Goal: Task Accomplishment & Management: Use online tool/utility

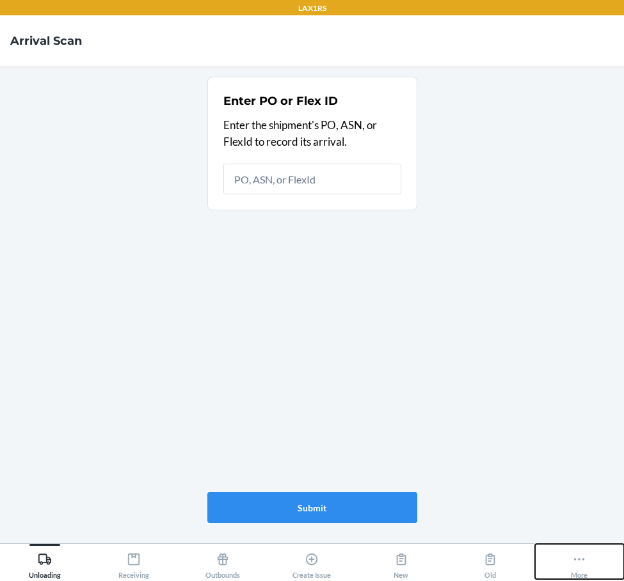
click at [578, 561] on icon at bounding box center [579, 560] width 14 height 14
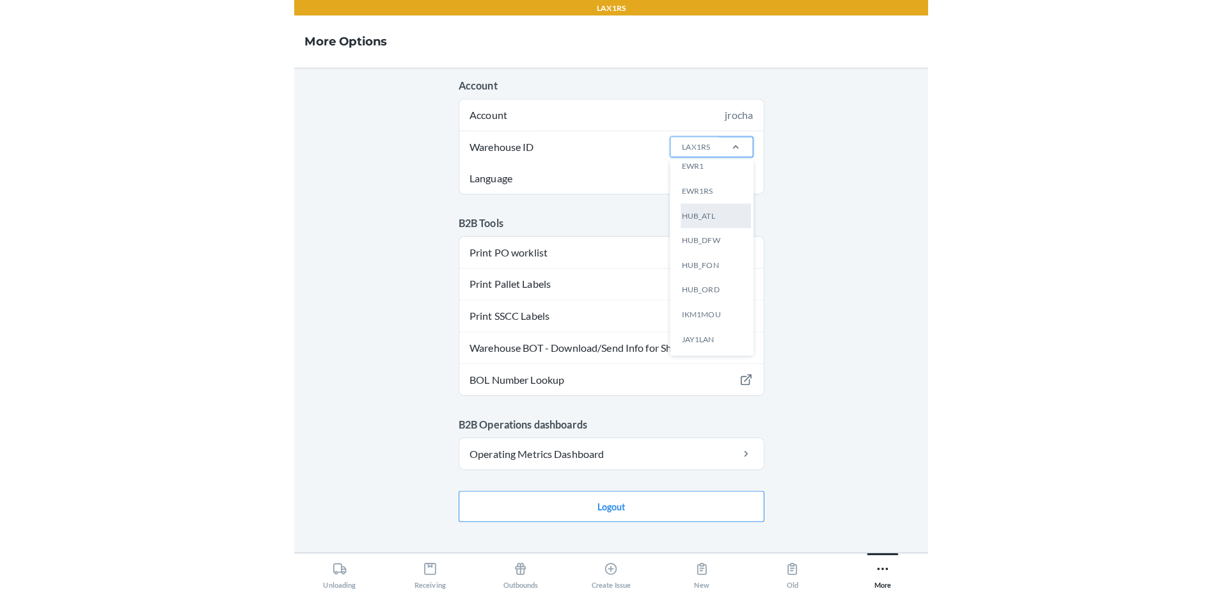
scroll to position [128, 0]
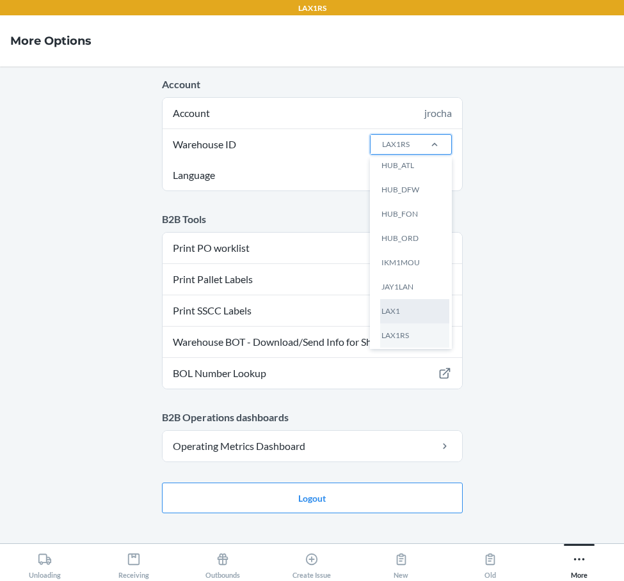
click at [417, 308] on div "LAX1" at bounding box center [414, 311] width 69 height 24
click at [382, 150] on input "Warehouse ID option LAX1 focused, 12 of 24. 24 results available. Use Up and Do…" at bounding box center [381, 145] width 1 height 12
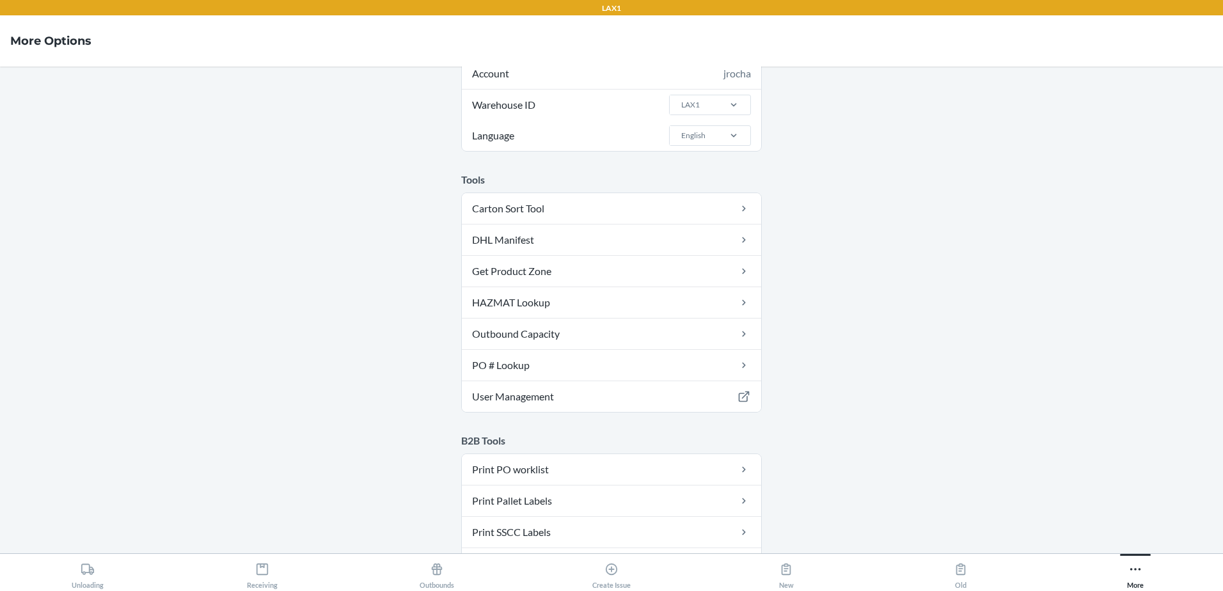
scroll to position [0, 0]
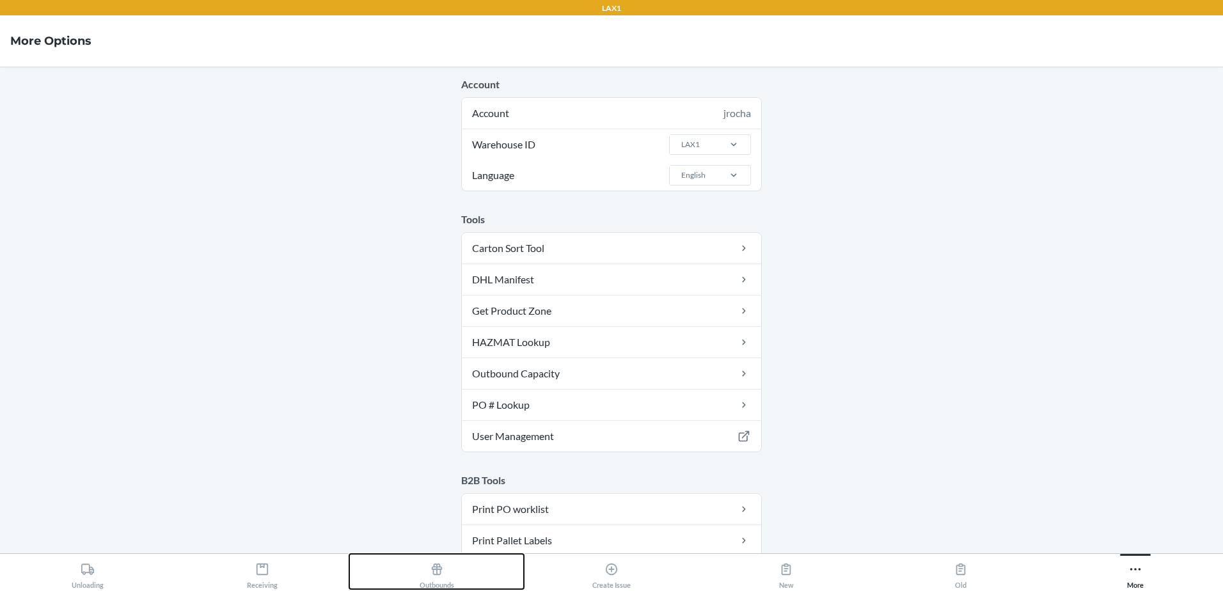
click at [436, 572] on icon at bounding box center [437, 570] width 11 height 12
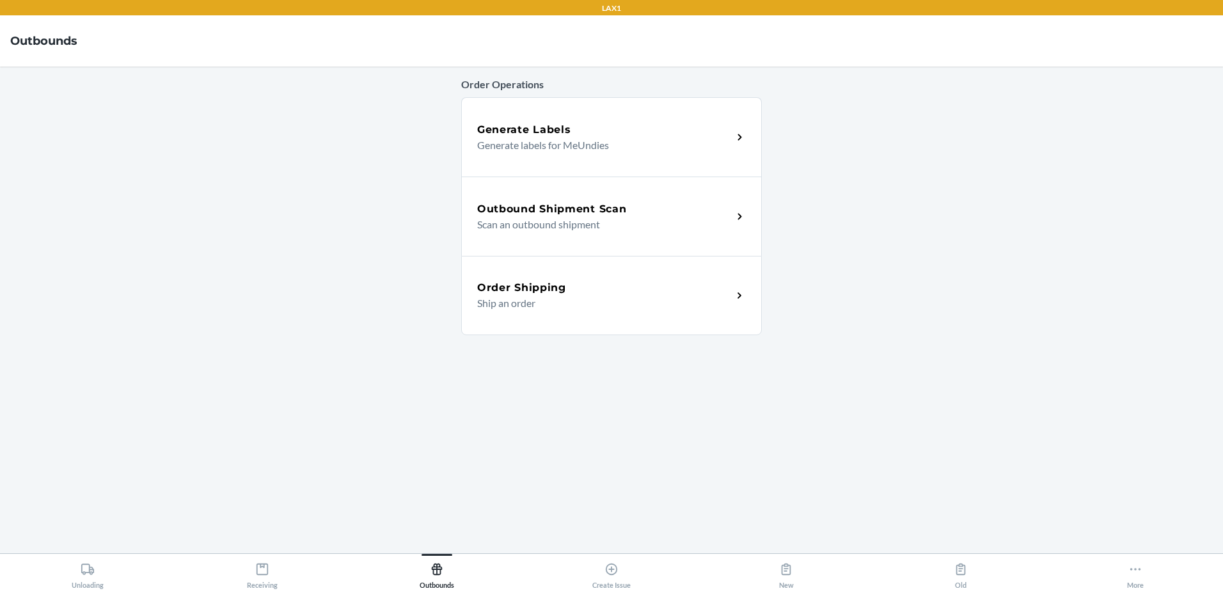
click at [623, 229] on p "Scan an outbound shipment" at bounding box center [599, 224] width 245 height 15
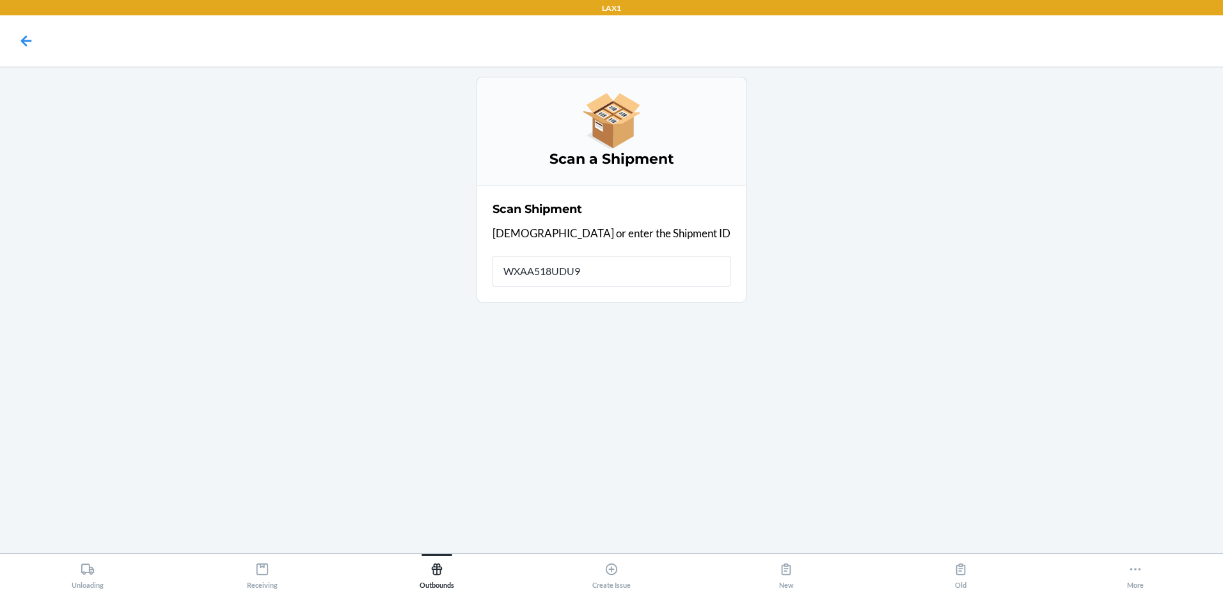
type input "WXAA518UDU9M"
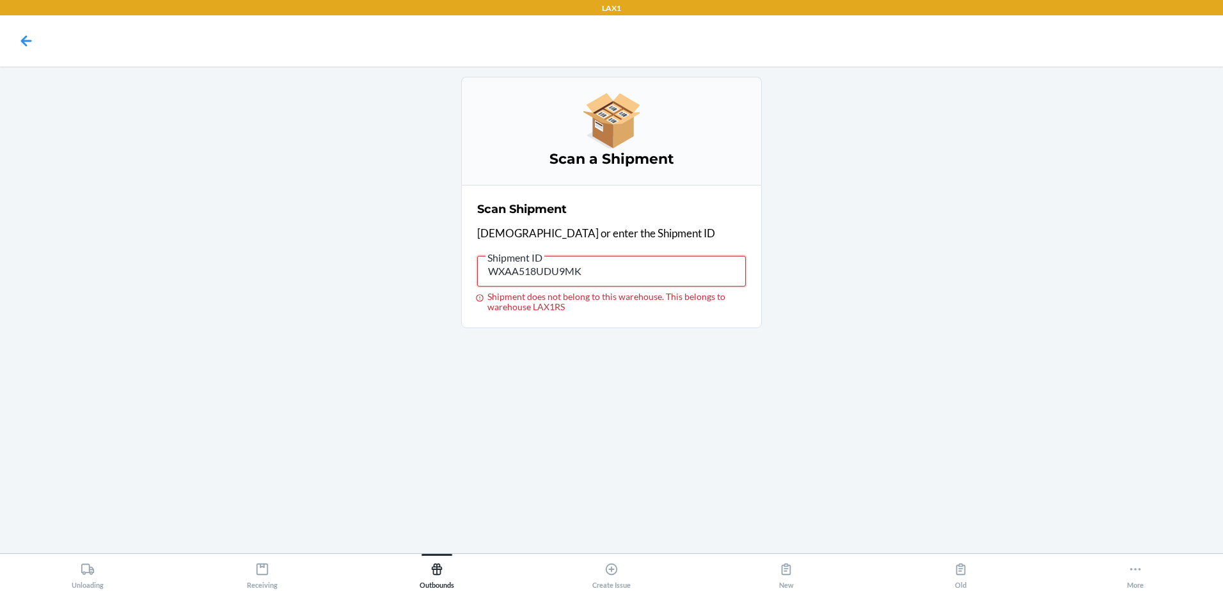
drag, startPoint x: 587, startPoint y: 273, endPoint x: 406, endPoint y: 288, distance: 181.7
click at [406, 288] on main "Scan a Shipment Scan Shipment Scan or enter the Shipment ID Shipment ID WXAA518…" at bounding box center [611, 310] width 1223 height 487
click at [26, 43] on icon at bounding box center [26, 41] width 22 height 22
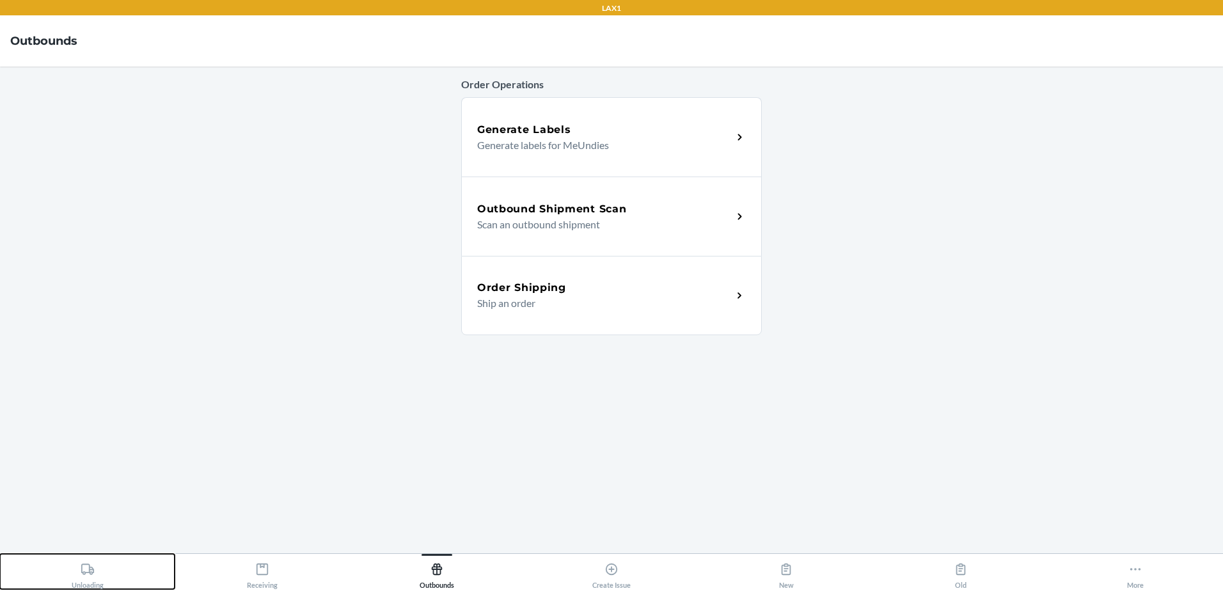
click at [95, 574] on div "Unloading" at bounding box center [88, 573] width 32 height 32
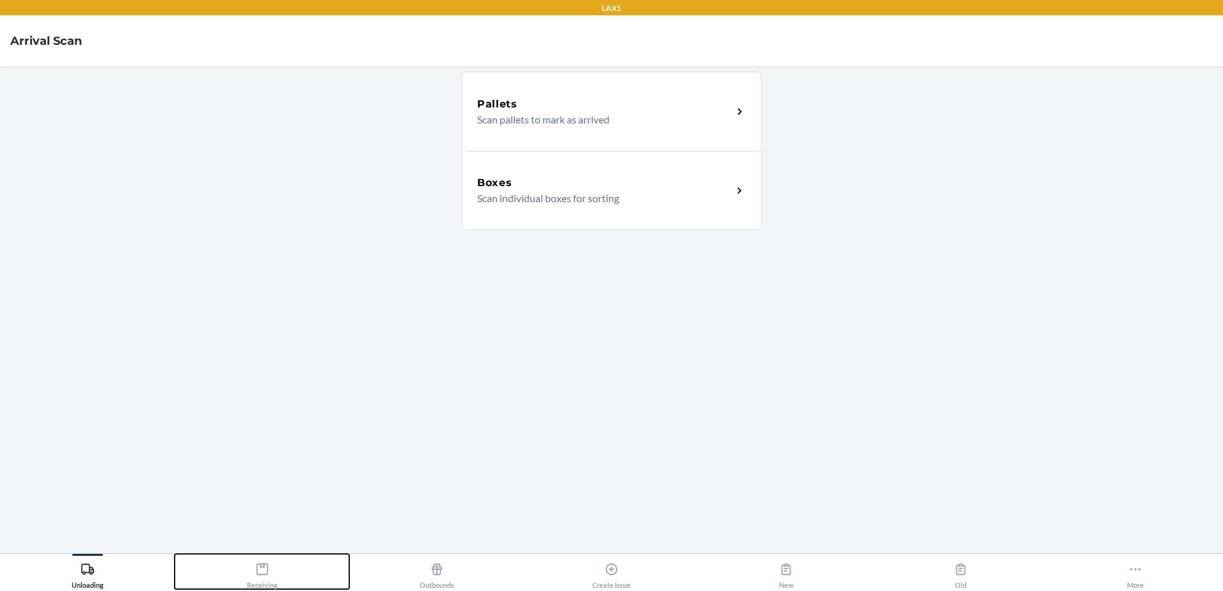
click at [254, 580] on div "Receiving" at bounding box center [262, 573] width 31 height 32
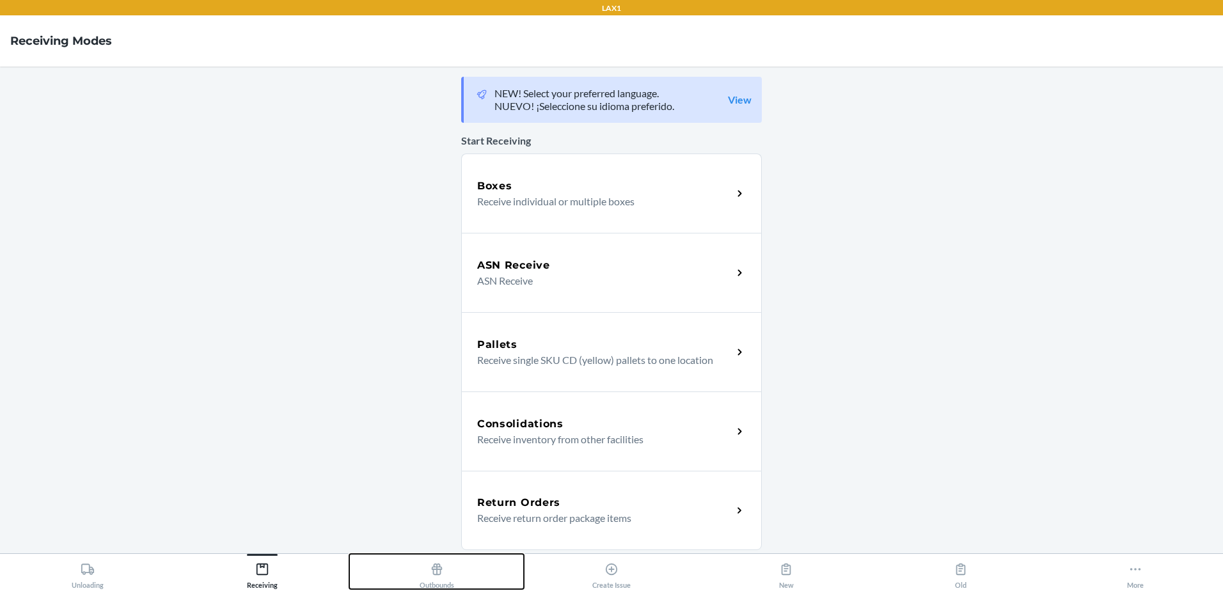
click at [441, 579] on div "Outbounds" at bounding box center [437, 573] width 35 height 32
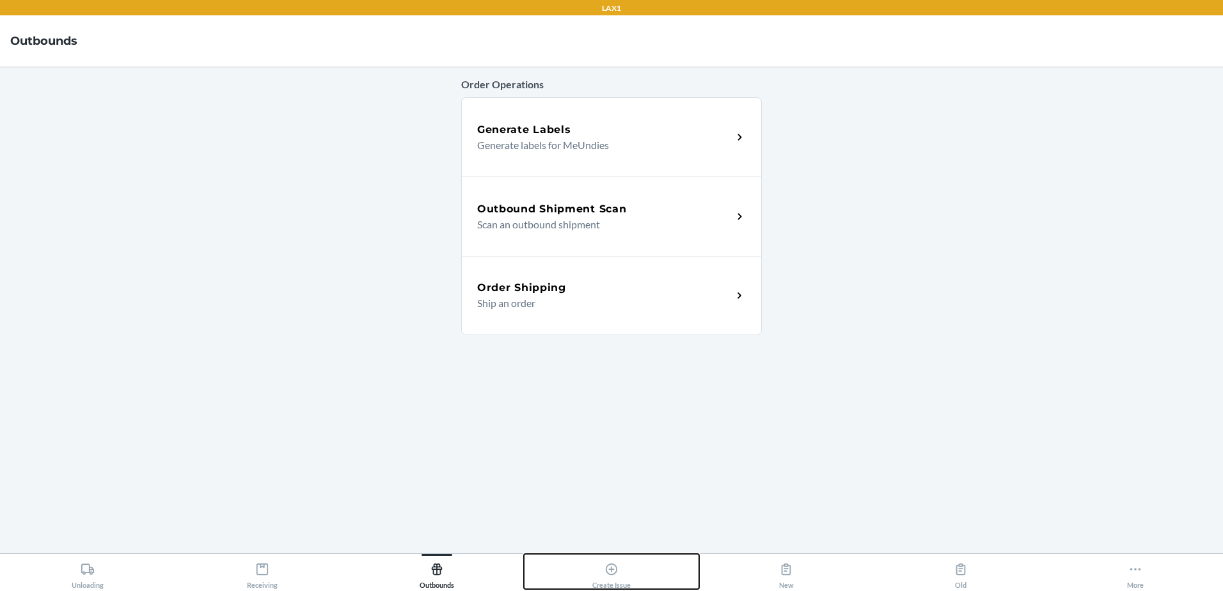
click at [610, 573] on icon at bounding box center [612, 569] width 14 height 14
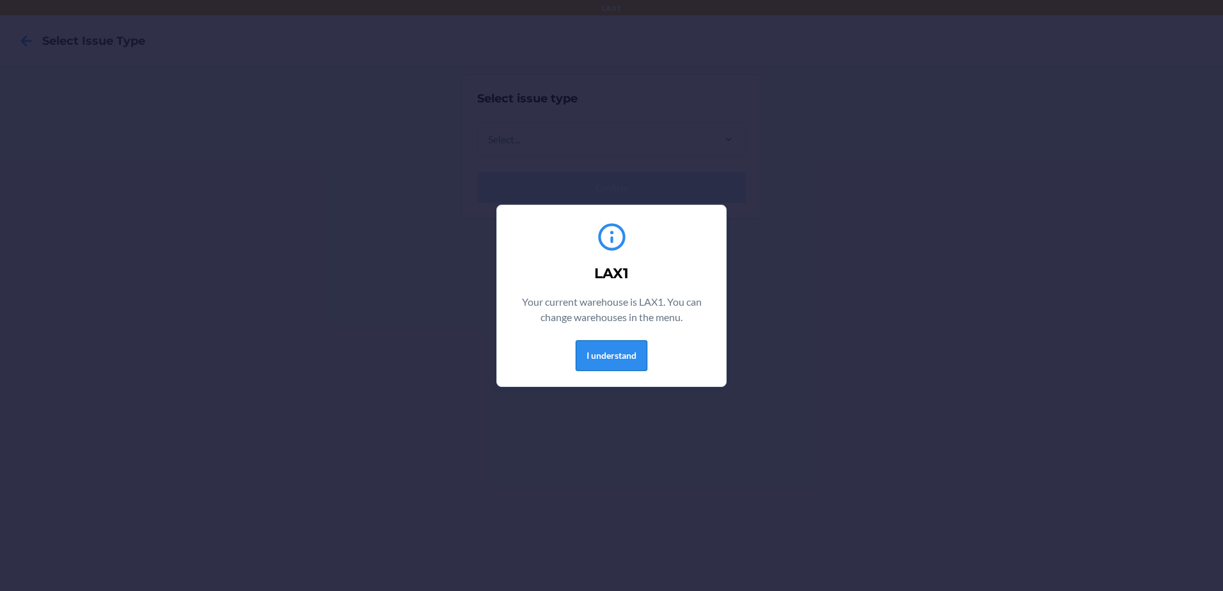
click at [609, 358] on button "I understand" at bounding box center [612, 355] width 72 height 31
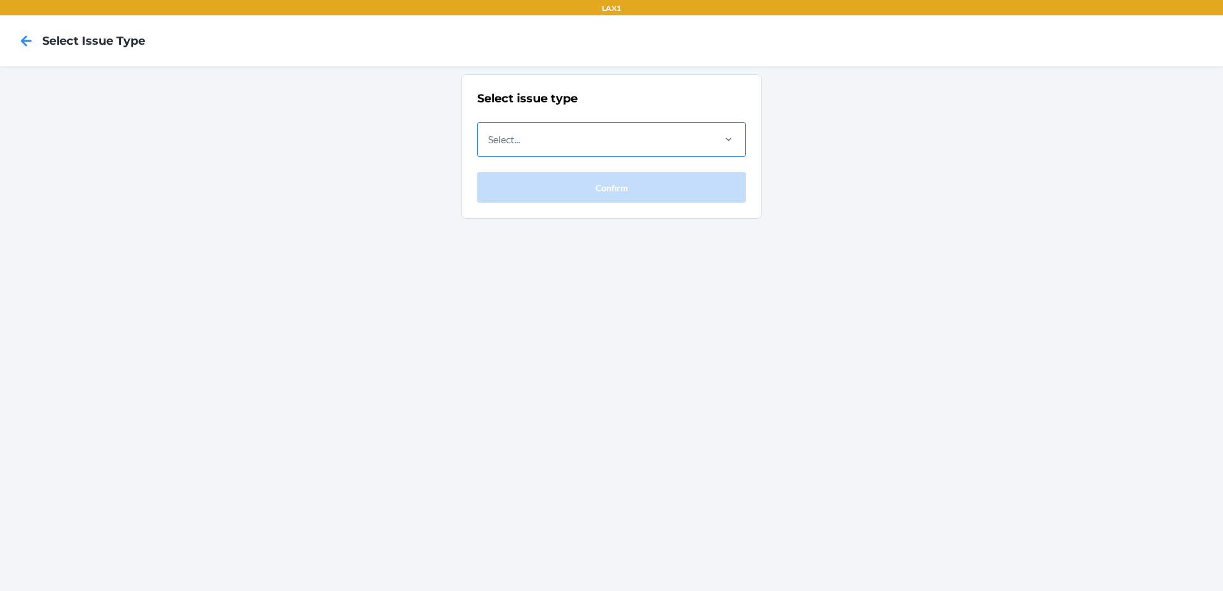
click at [705, 142] on div "Select..." at bounding box center [595, 139] width 234 height 33
click at [489, 142] on input "Select..." at bounding box center [488, 139] width 1 height 15
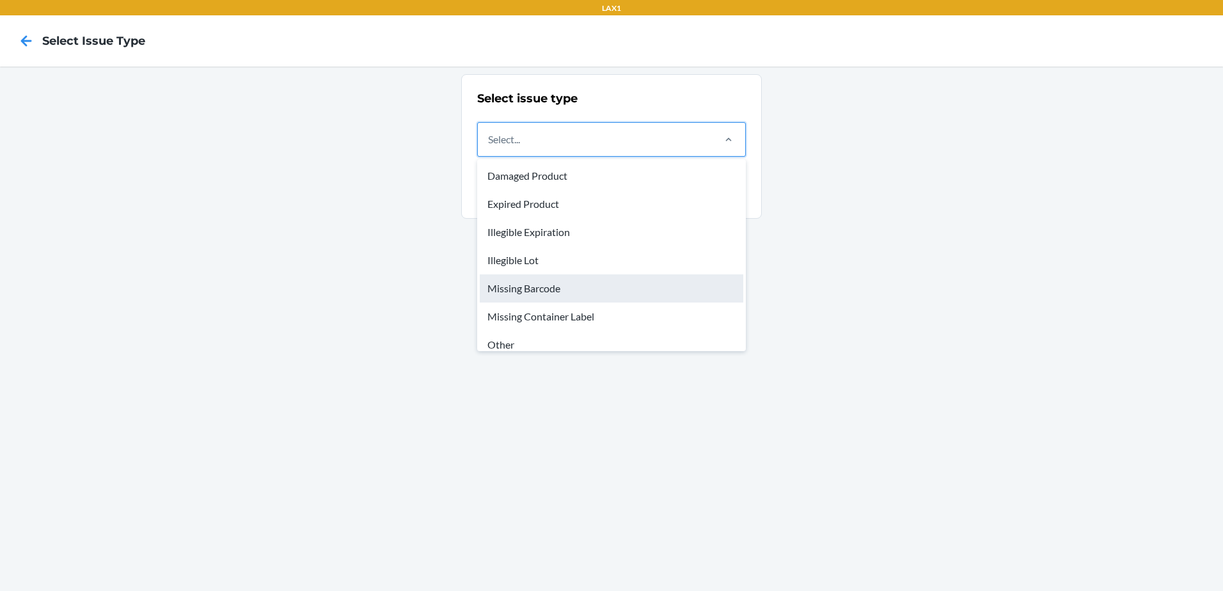
scroll to position [38, 0]
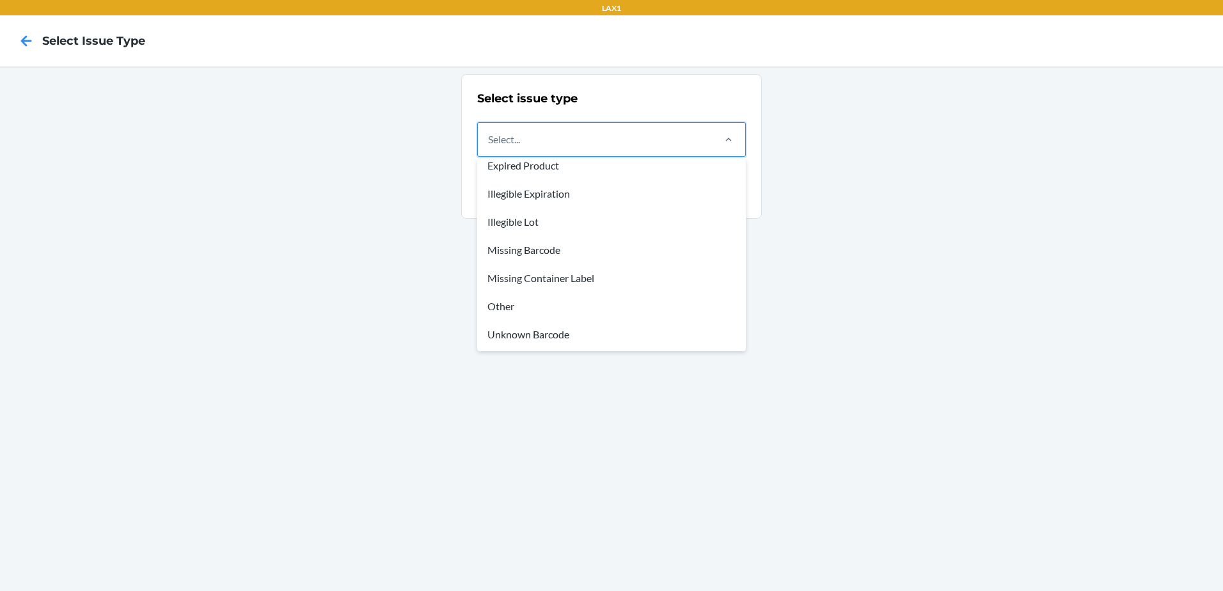
click at [388, 301] on div "Select issue type option Other focused, 7 of 8. 8 results available. Use Up and…" at bounding box center [611, 329] width 1223 height 525
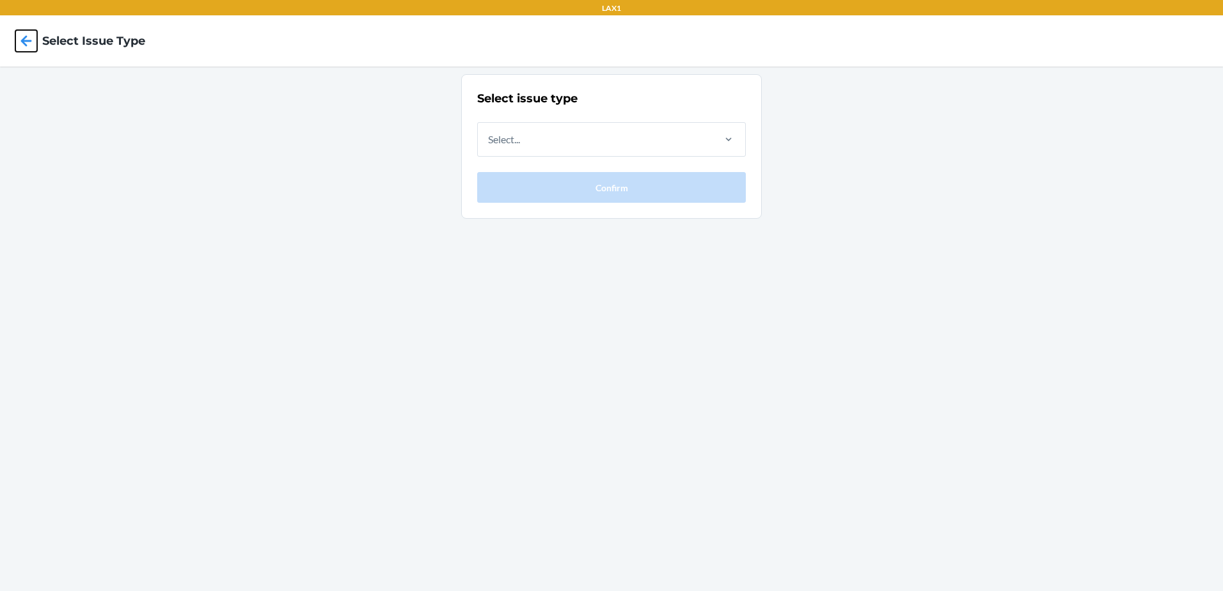
click at [22, 40] on icon at bounding box center [26, 40] width 11 height 11
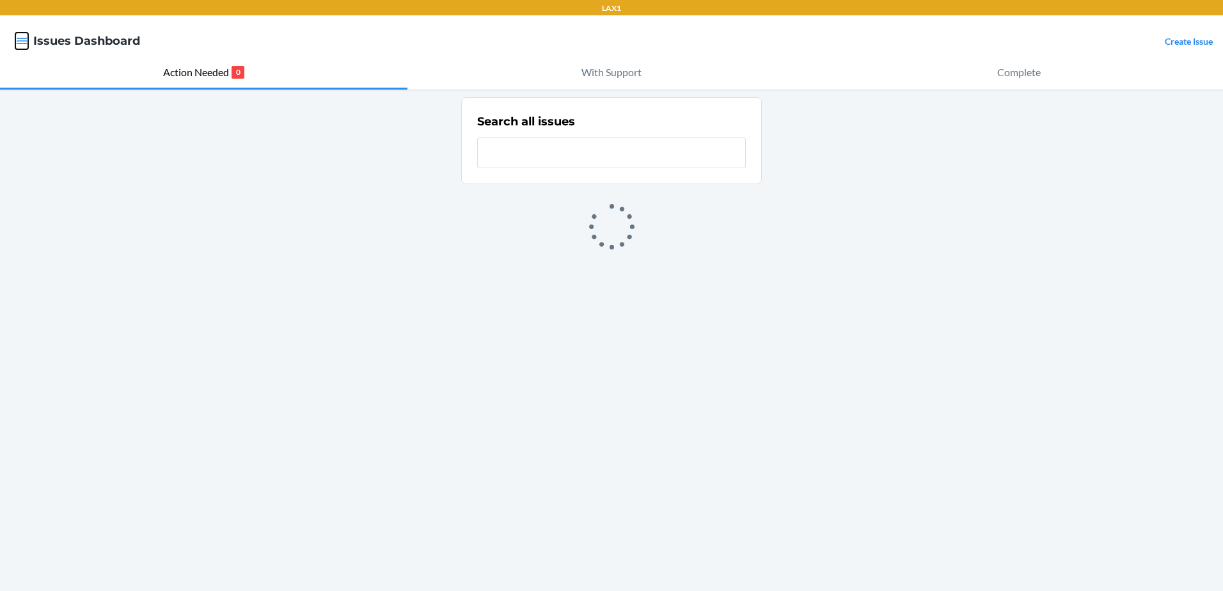
click at [19, 43] on icon "button" at bounding box center [21, 41] width 13 height 13
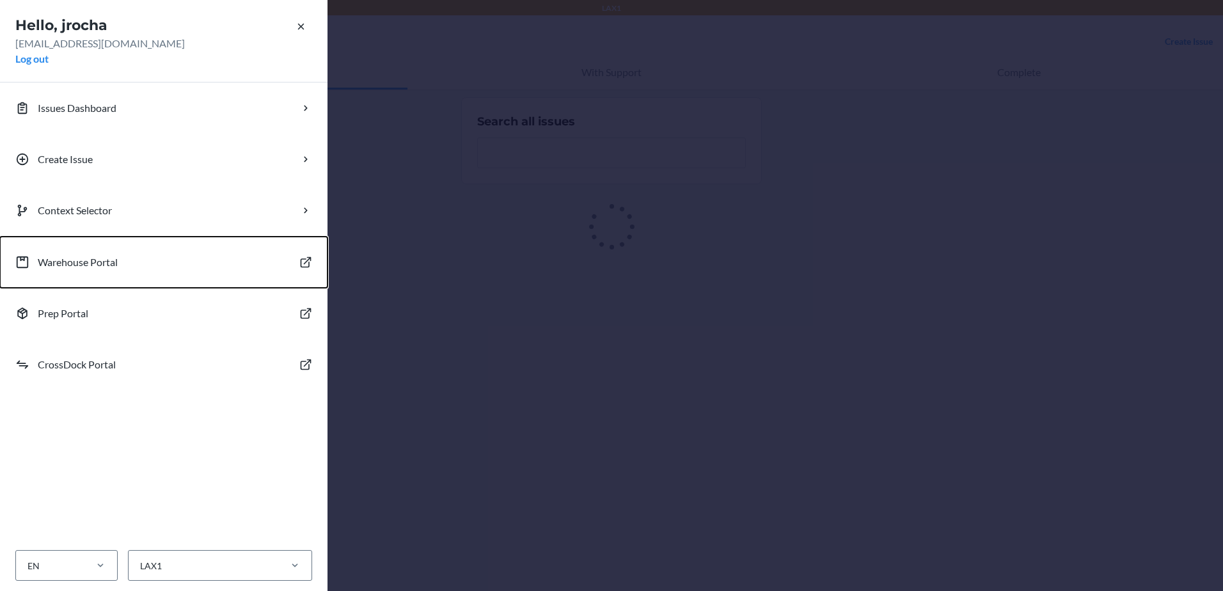
click at [75, 258] on p "Warehouse Portal" at bounding box center [78, 262] width 80 height 15
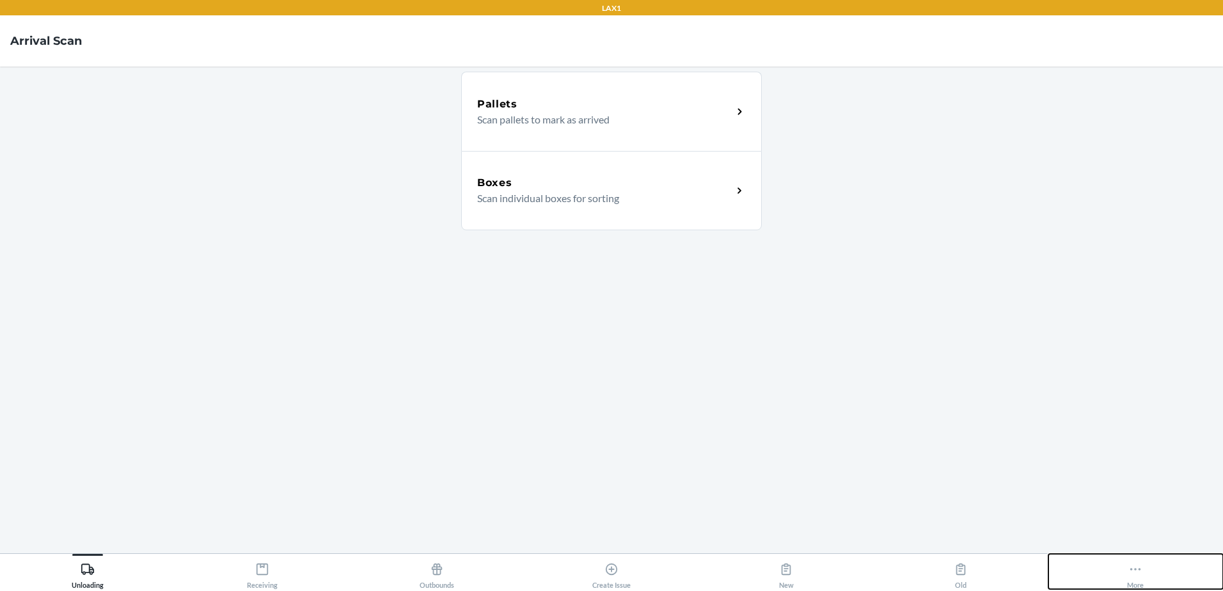
click at [1130, 560] on div "More" at bounding box center [1135, 573] width 17 height 32
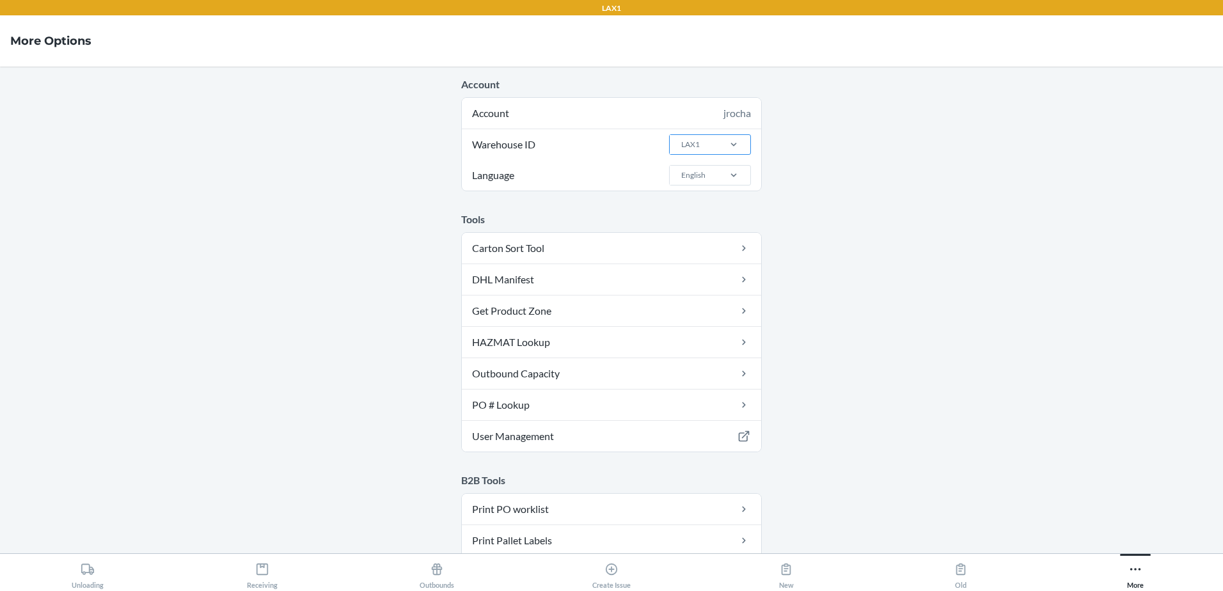
click at [694, 143] on div "LAX1" at bounding box center [690, 145] width 19 height 12
click at [681, 143] on input "Warehouse ID LAX1" at bounding box center [680, 145] width 1 height 12
click at [713, 196] on div "LAX1RS" at bounding box center [713, 195] width 69 height 24
click at [681, 150] on input "Warehouse ID option LAX1RS focused, 0 of 24. 24 results available. Use Up and D…" at bounding box center [680, 145] width 1 height 12
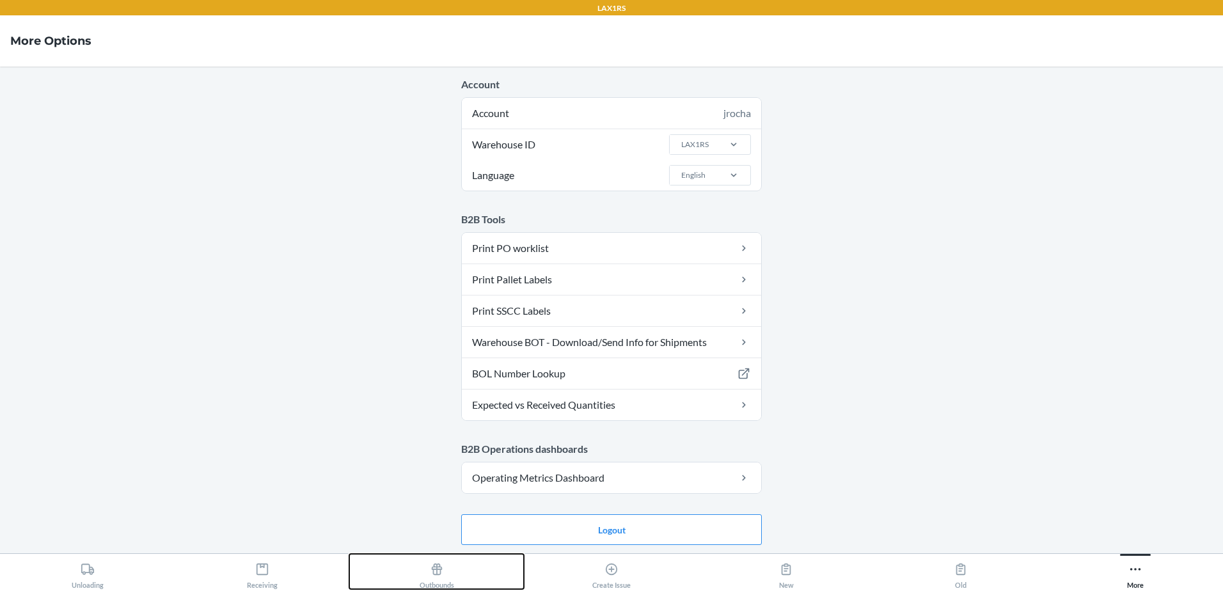
click at [438, 564] on icon at bounding box center [437, 570] width 11 height 12
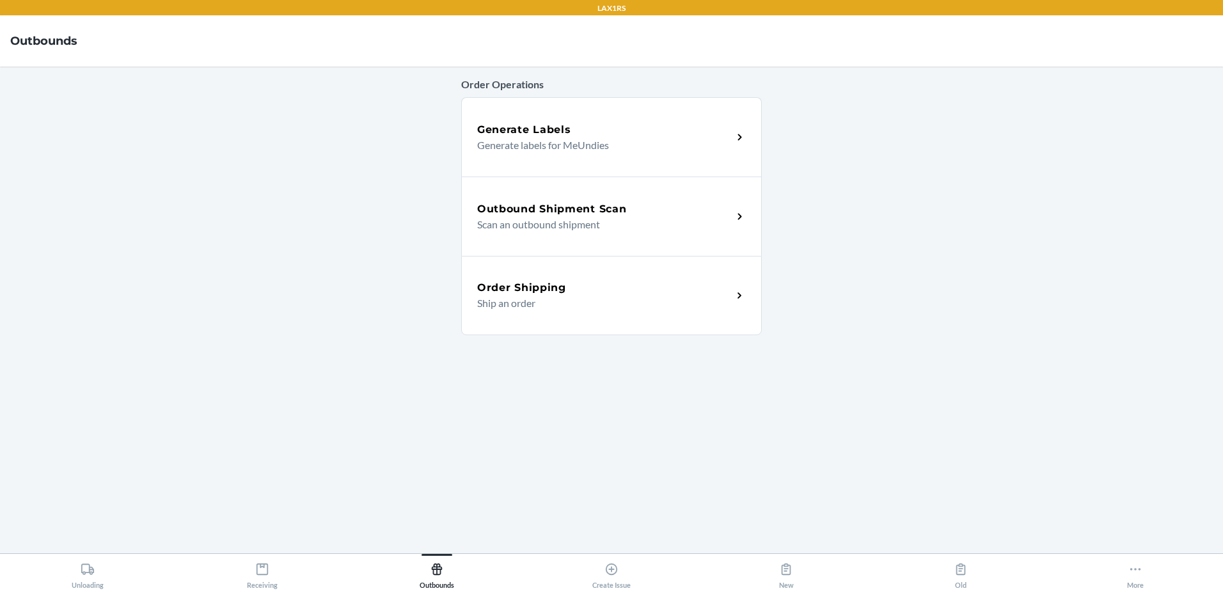
click at [653, 203] on div "Outbound Shipment Scan" at bounding box center [604, 209] width 255 height 15
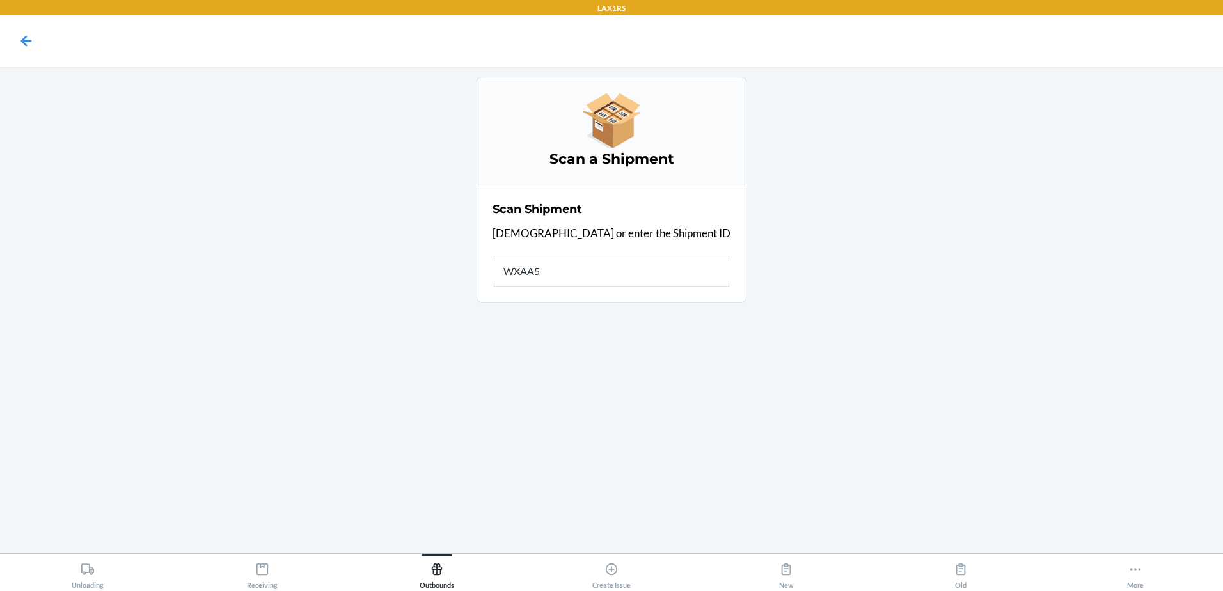
type input "WXAA51"
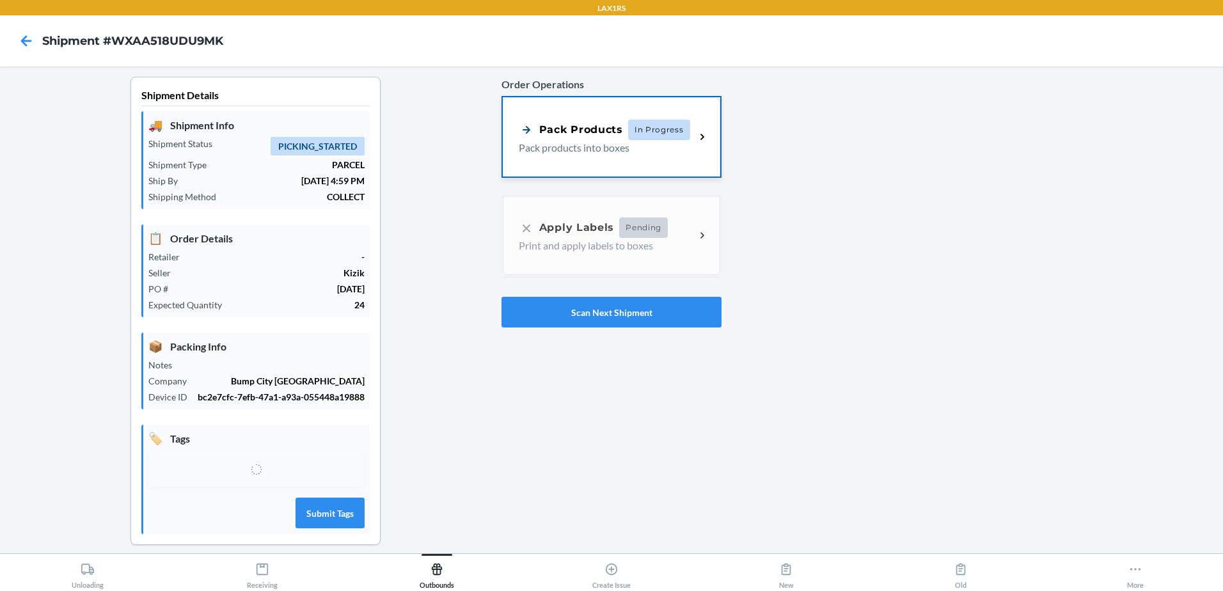
click at [674, 145] on p "Pack products into boxes" at bounding box center [602, 147] width 166 height 15
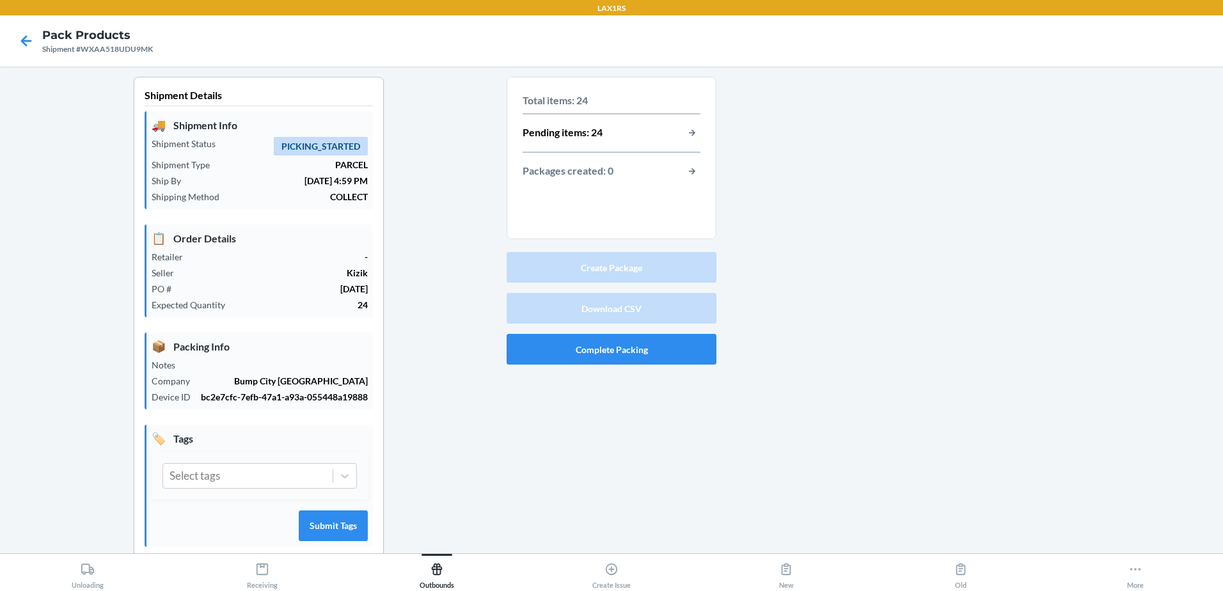
click at [542, 139] on p "Pending items: 24" at bounding box center [563, 133] width 80 height 17
click at [684, 135] on button "button-view-pending-items" at bounding box center [692, 133] width 17 height 17
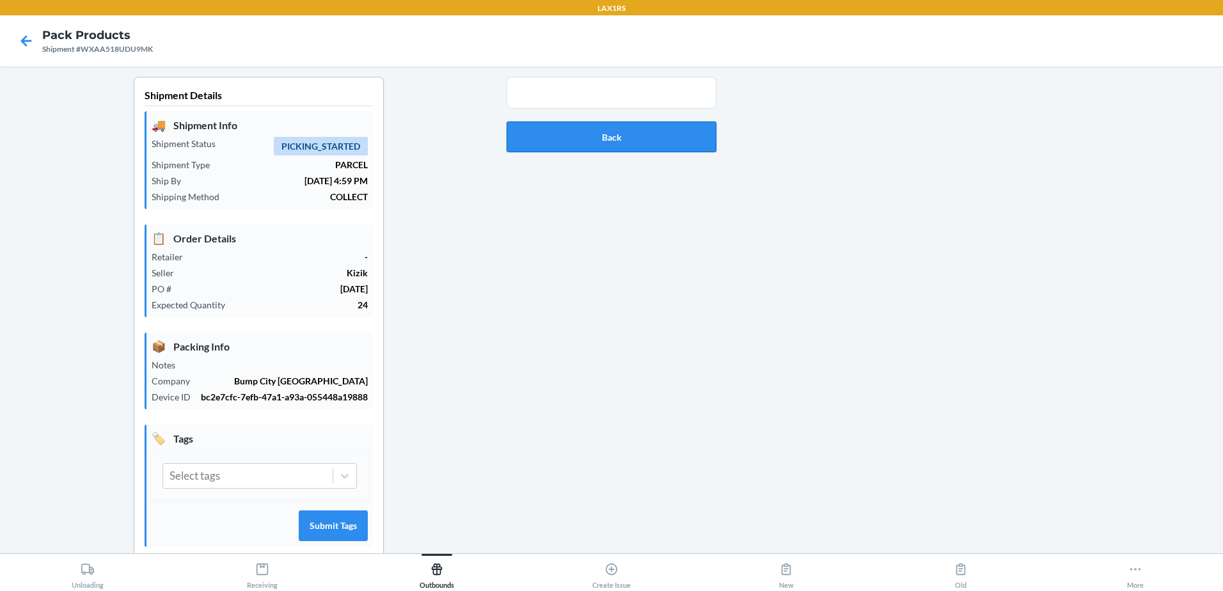
click at [595, 132] on button "Back" at bounding box center [612, 137] width 210 height 31
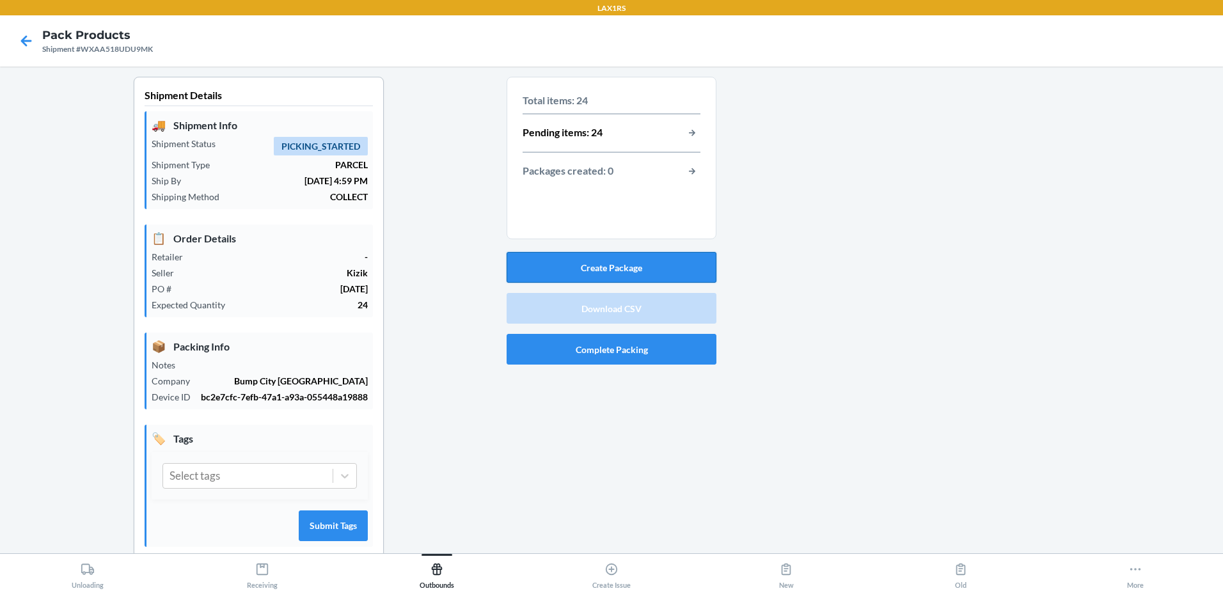
click at [601, 269] on button "Create Package" at bounding box center [612, 267] width 210 height 31
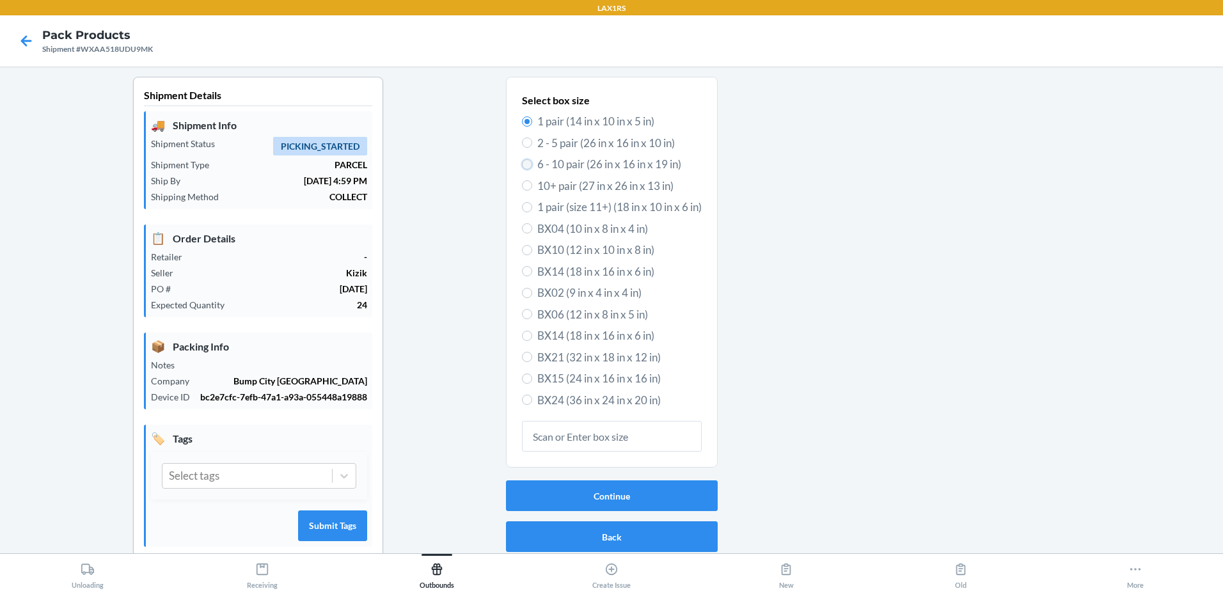
click at [525, 166] on input "6 - 10 pair (26 in x 16 in x 19 in)" at bounding box center [527, 164] width 10 height 10
radio input "true"
radio input "false"
click at [612, 497] on button "Continue" at bounding box center [612, 495] width 212 height 31
click at [523, 143] on input "2 - 5 pair (26 in x 16 in x 10 in)" at bounding box center [527, 143] width 10 height 10
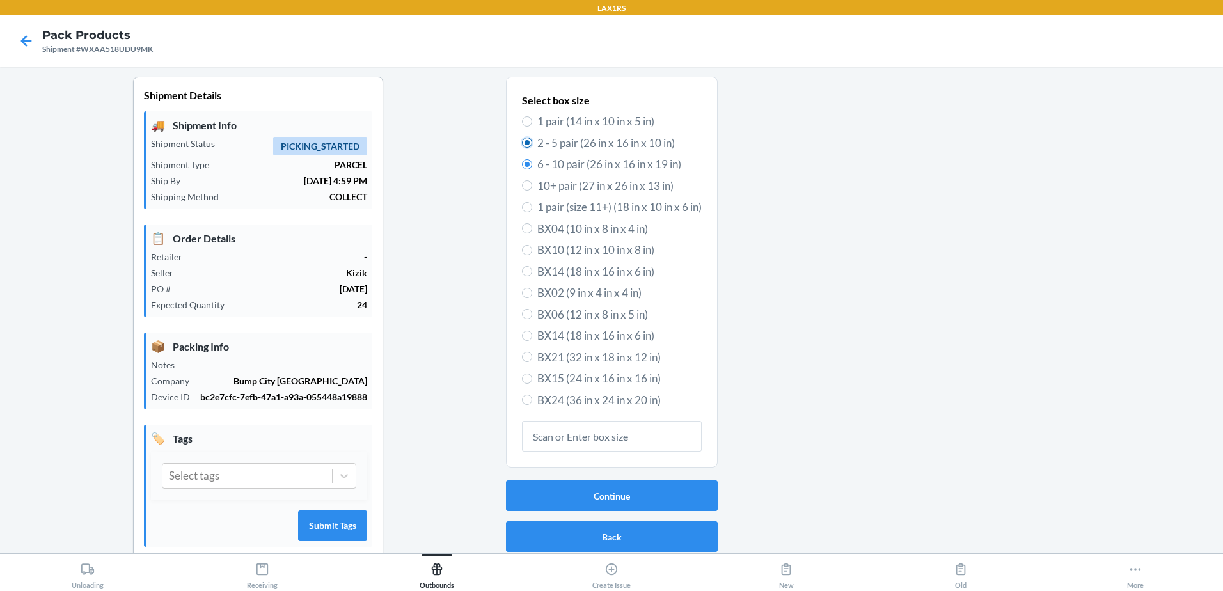
radio input "true"
click at [601, 494] on button "Continue" at bounding box center [612, 495] width 212 height 31
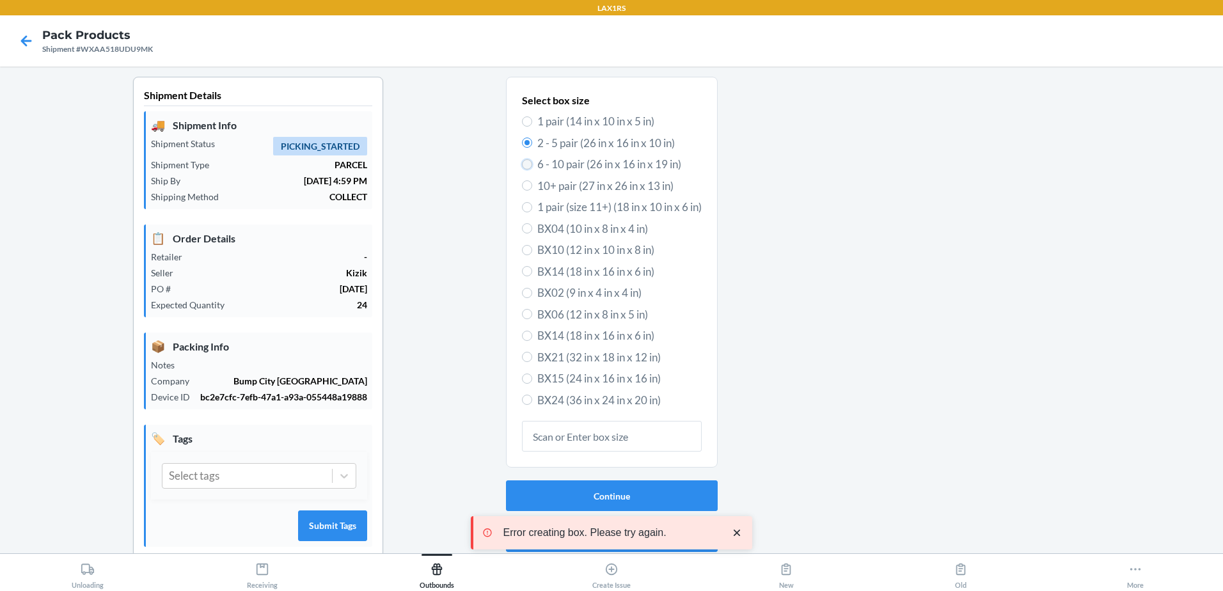
click at [525, 164] on input "6 - 10 pair (26 in x 16 in x 19 in)" at bounding box center [527, 164] width 10 height 10
radio input "true"
radio input "false"
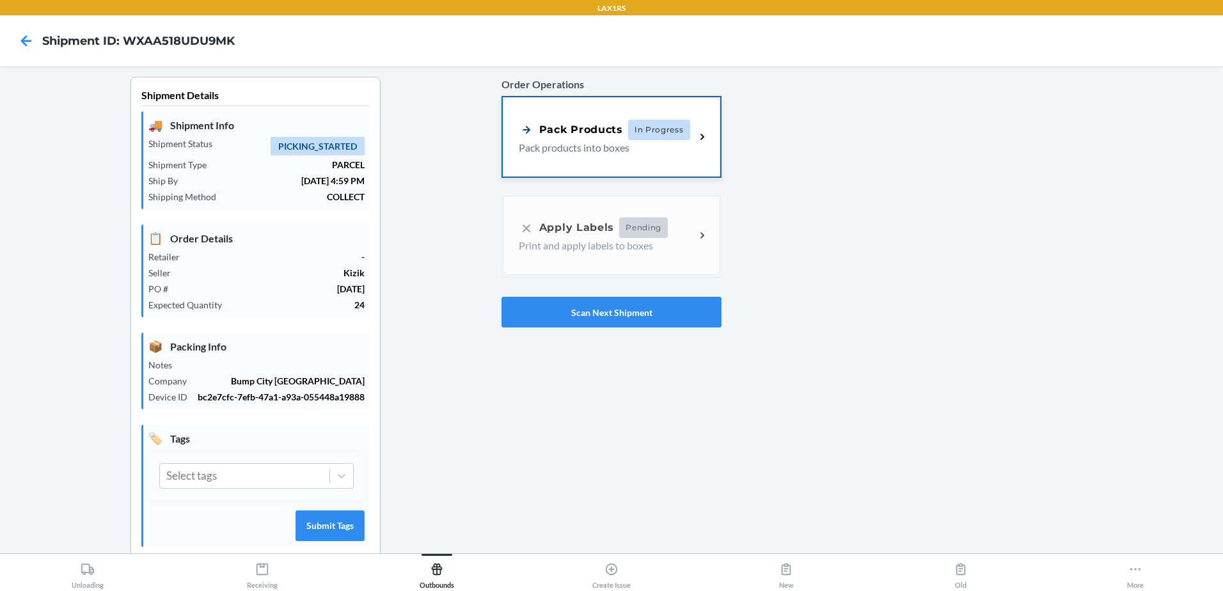
click at [635, 134] on span "In Progress" at bounding box center [659, 130] width 62 height 20
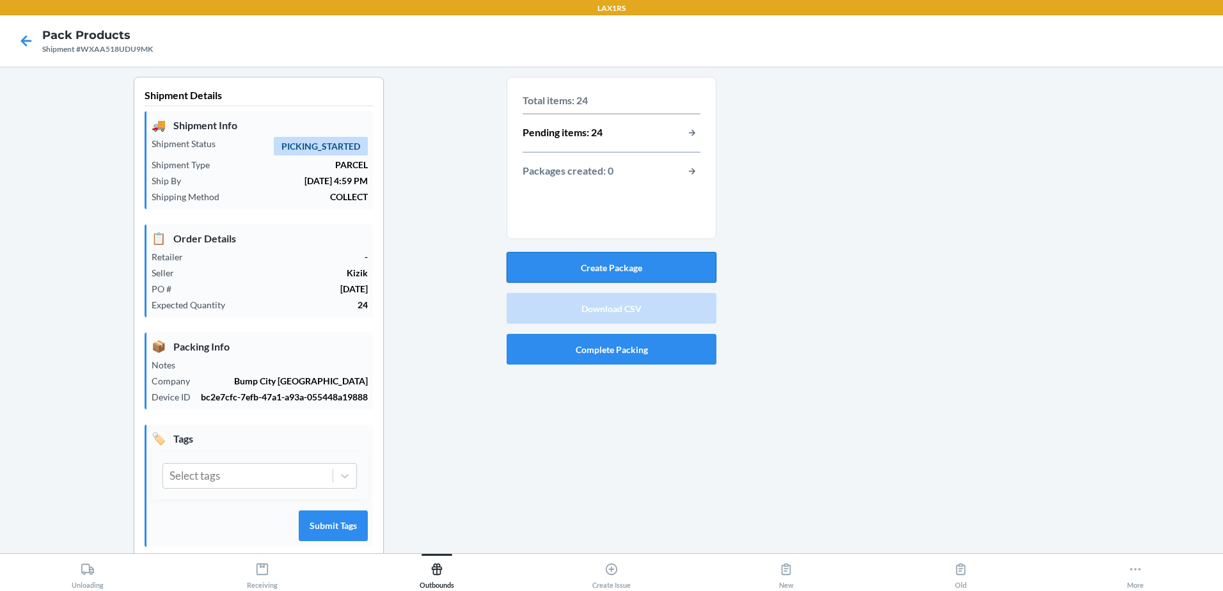
click at [628, 273] on button "Create Package" at bounding box center [612, 267] width 210 height 31
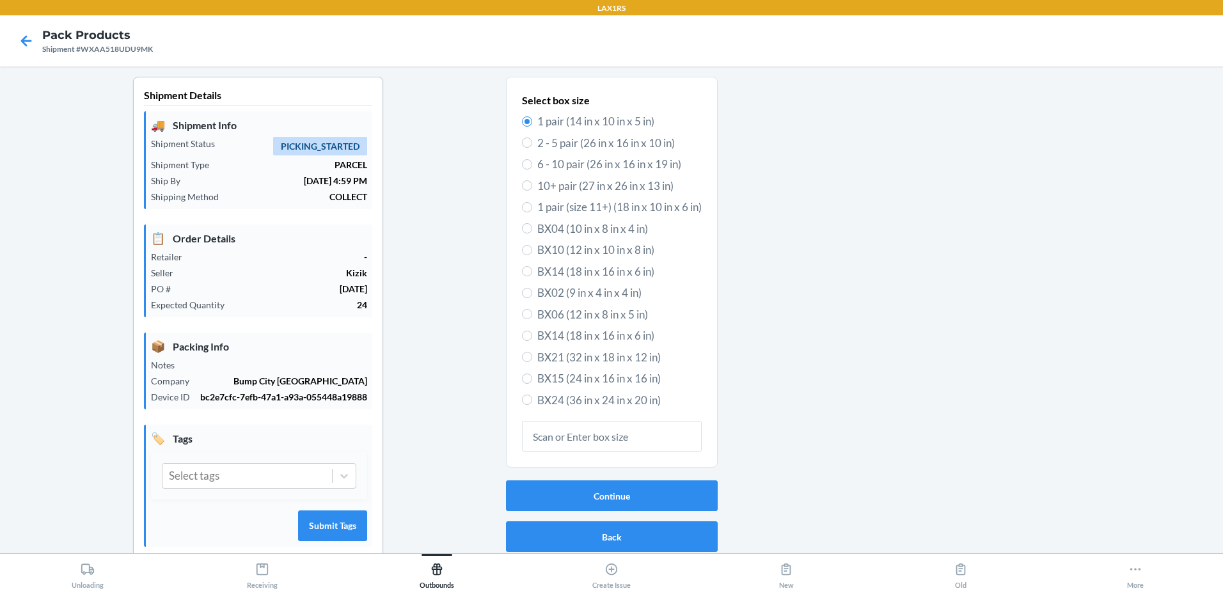
click at [525, 167] on label "6 - 10 pair (26 in x 16 in x 19 in)" at bounding box center [612, 164] width 180 height 17
click at [525, 167] on input "6 - 10 pair (26 in x 16 in x 19 in)" at bounding box center [527, 164] width 10 height 10
radio input "true"
radio input "false"
click at [626, 490] on button "Continue" at bounding box center [612, 495] width 212 height 31
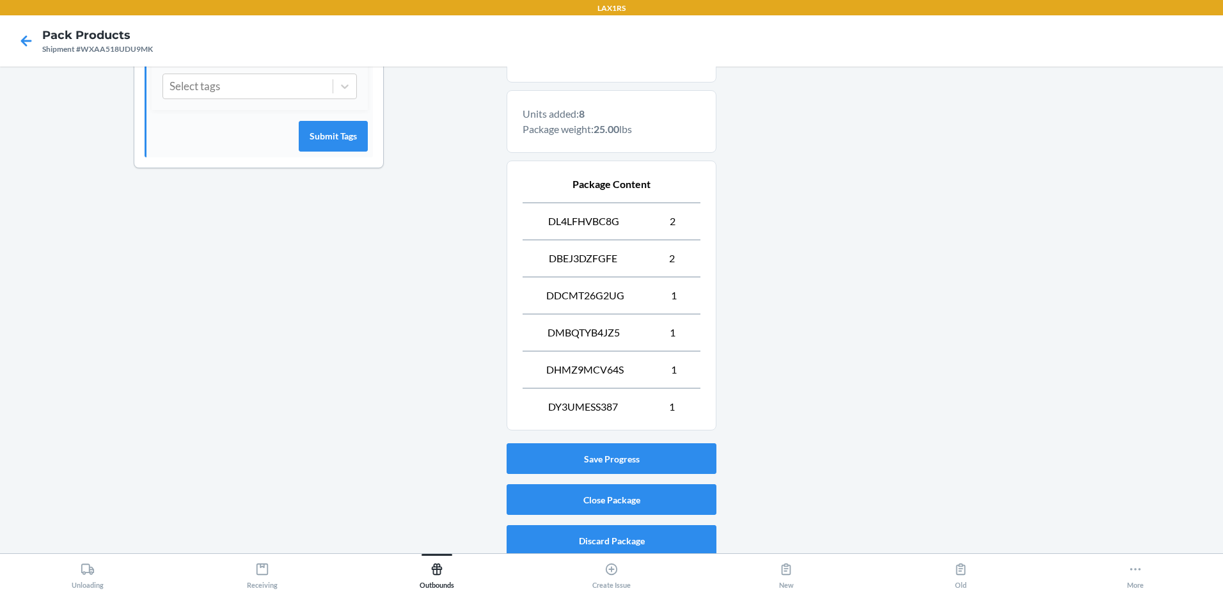
scroll to position [397, 0]
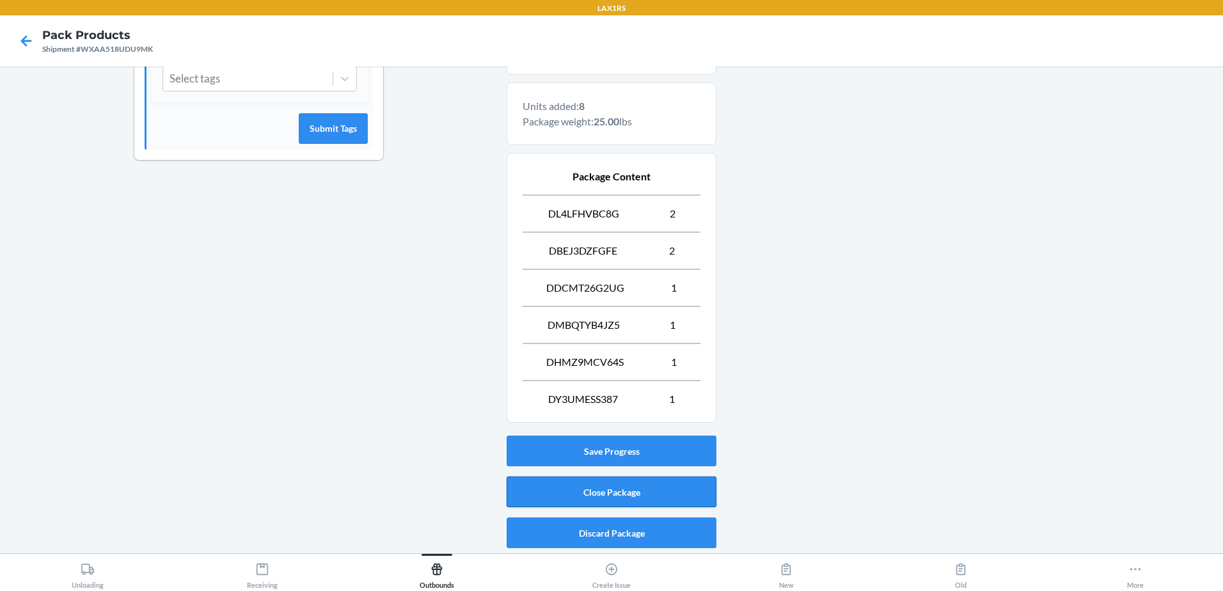
click at [597, 494] on button "Close Package" at bounding box center [612, 492] width 210 height 31
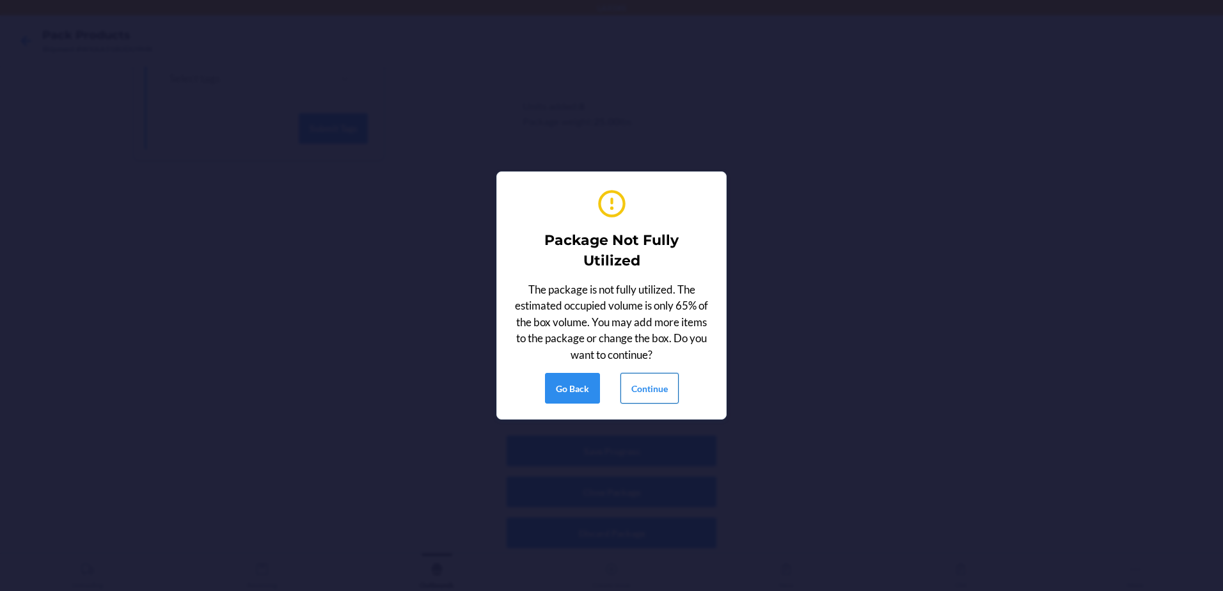
click at [645, 385] on button "Continue" at bounding box center [650, 388] width 58 height 31
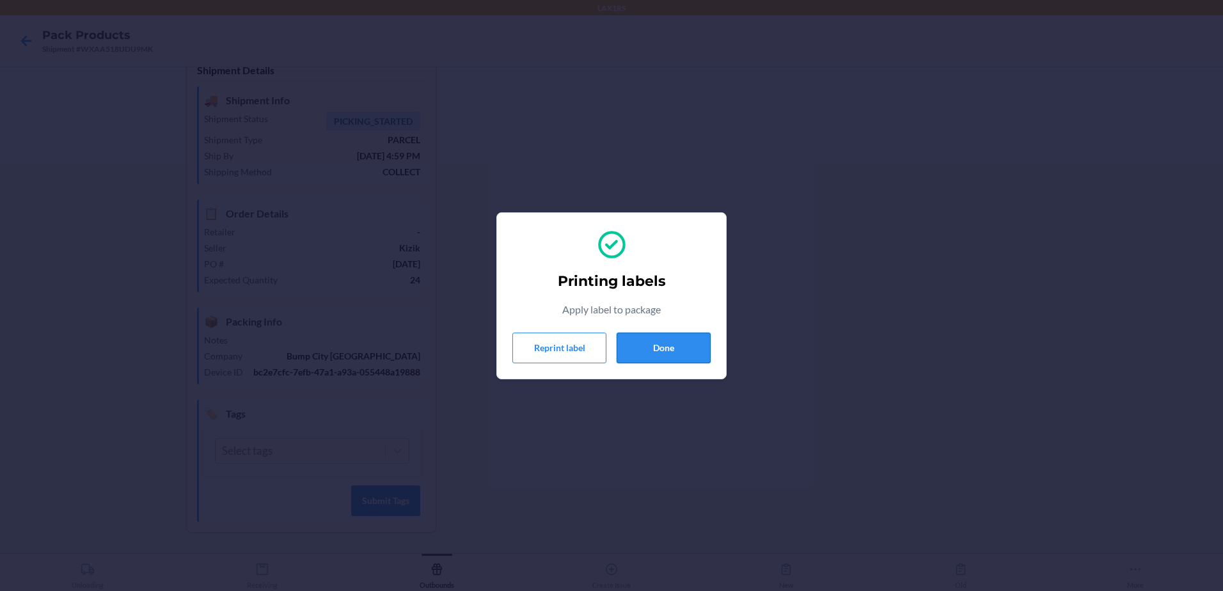
click at [648, 338] on button "Done" at bounding box center [664, 348] width 94 height 31
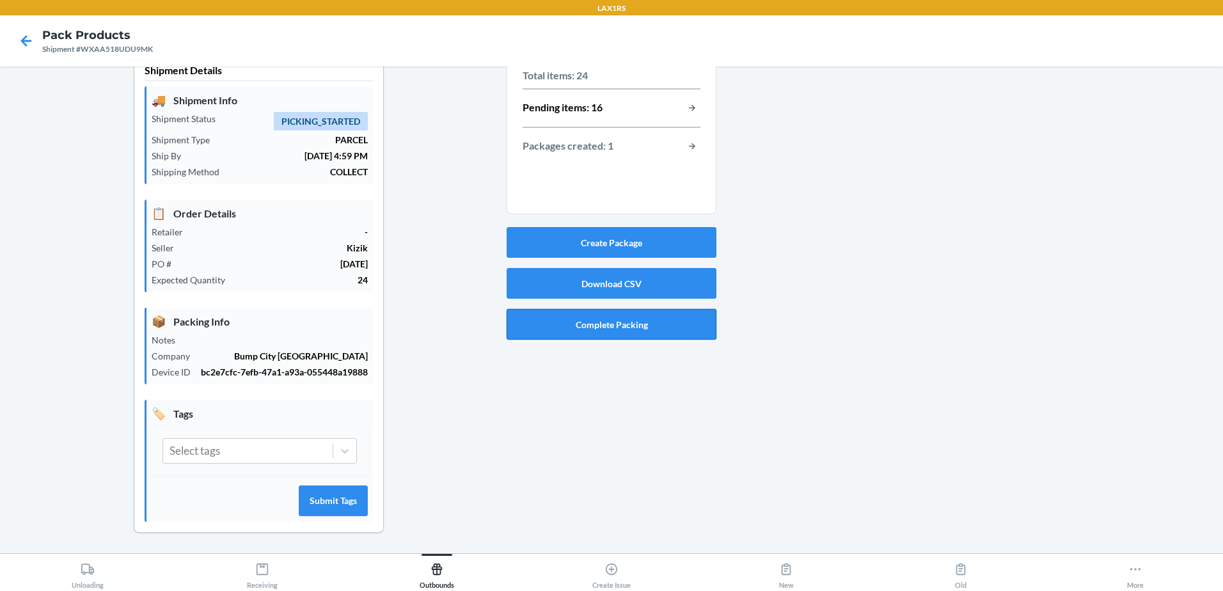
scroll to position [0, 0]
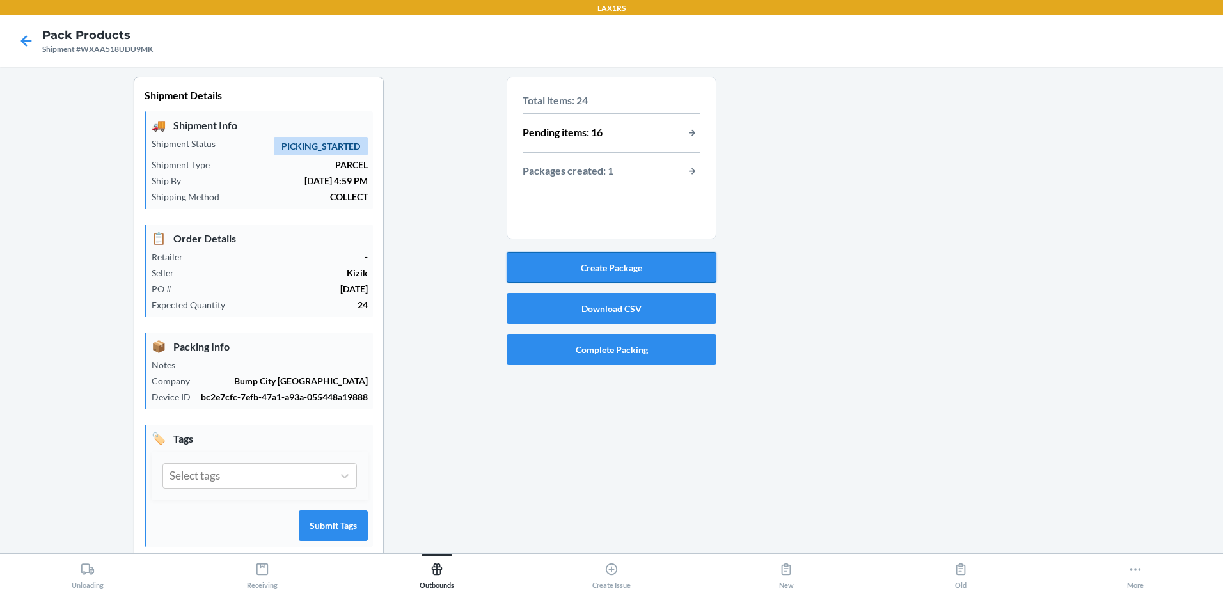
click at [617, 265] on button "Create Package" at bounding box center [612, 267] width 210 height 31
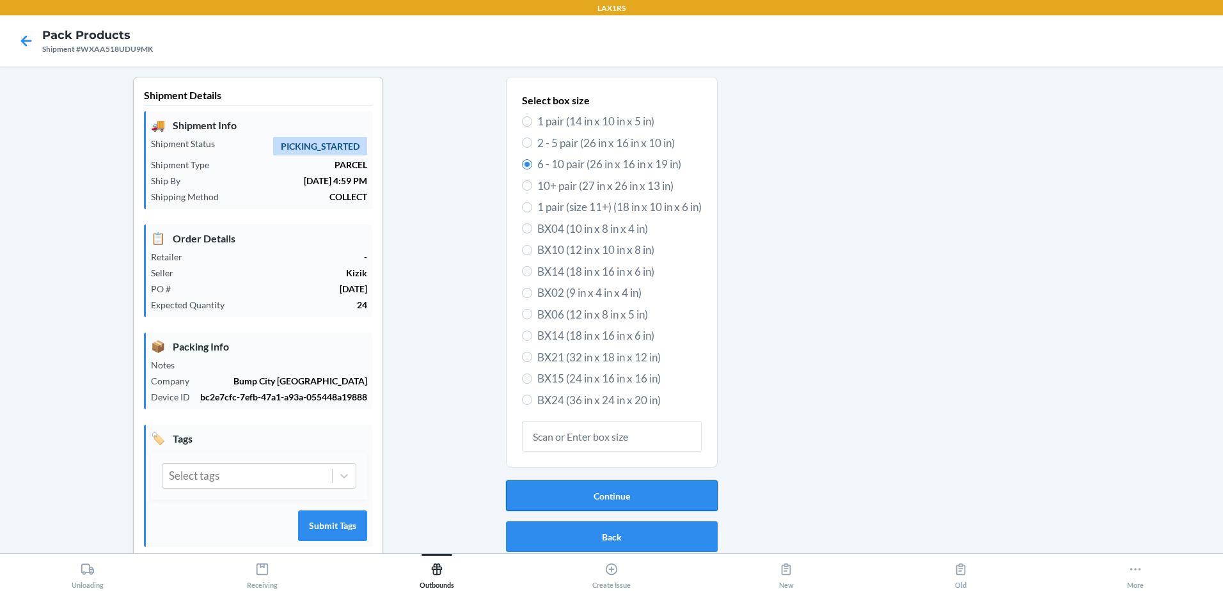
click at [603, 494] on button "Continue" at bounding box center [612, 495] width 212 height 31
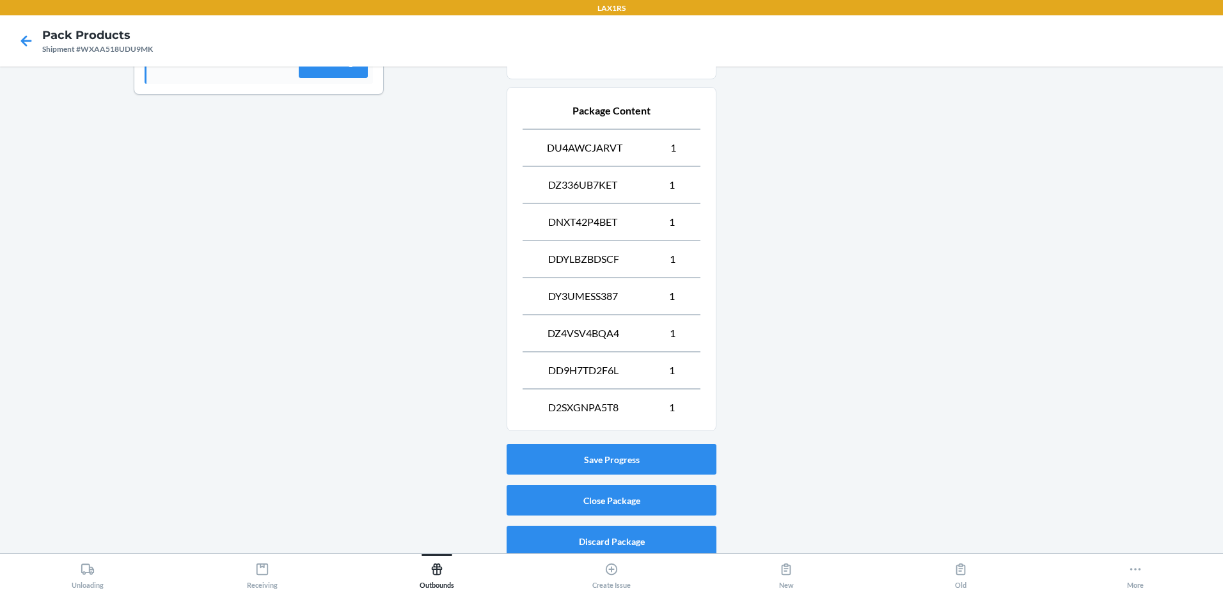
scroll to position [471, 0]
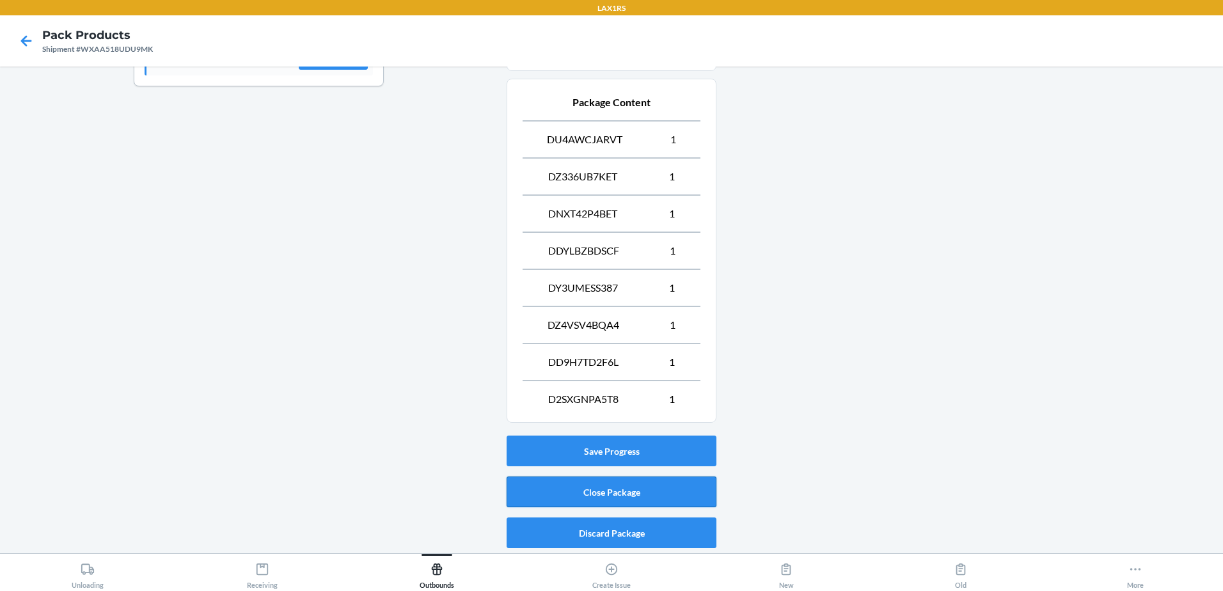
click at [605, 494] on button "Close Package" at bounding box center [612, 492] width 210 height 31
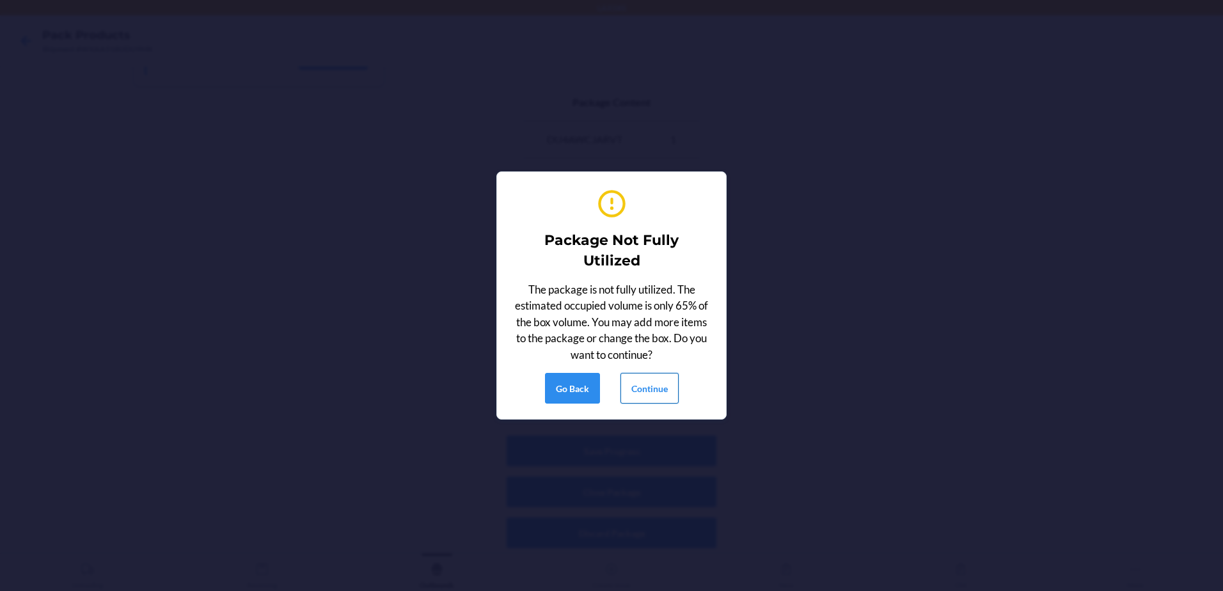
click at [654, 395] on button "Continue" at bounding box center [650, 388] width 58 height 31
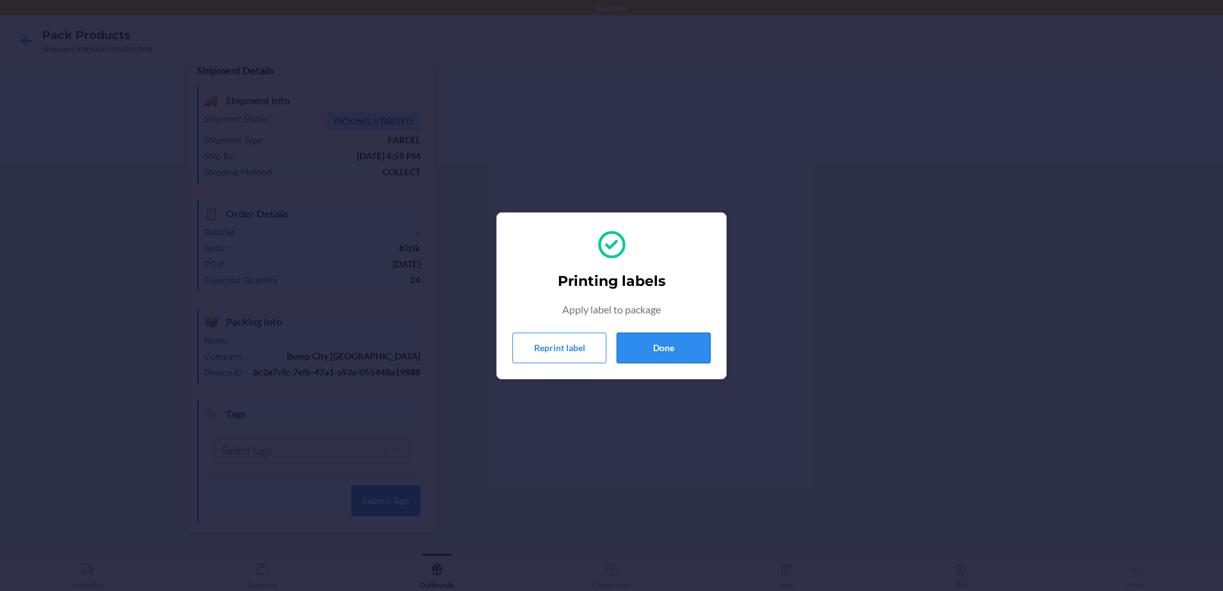
click at [672, 355] on button "Done" at bounding box center [664, 348] width 94 height 31
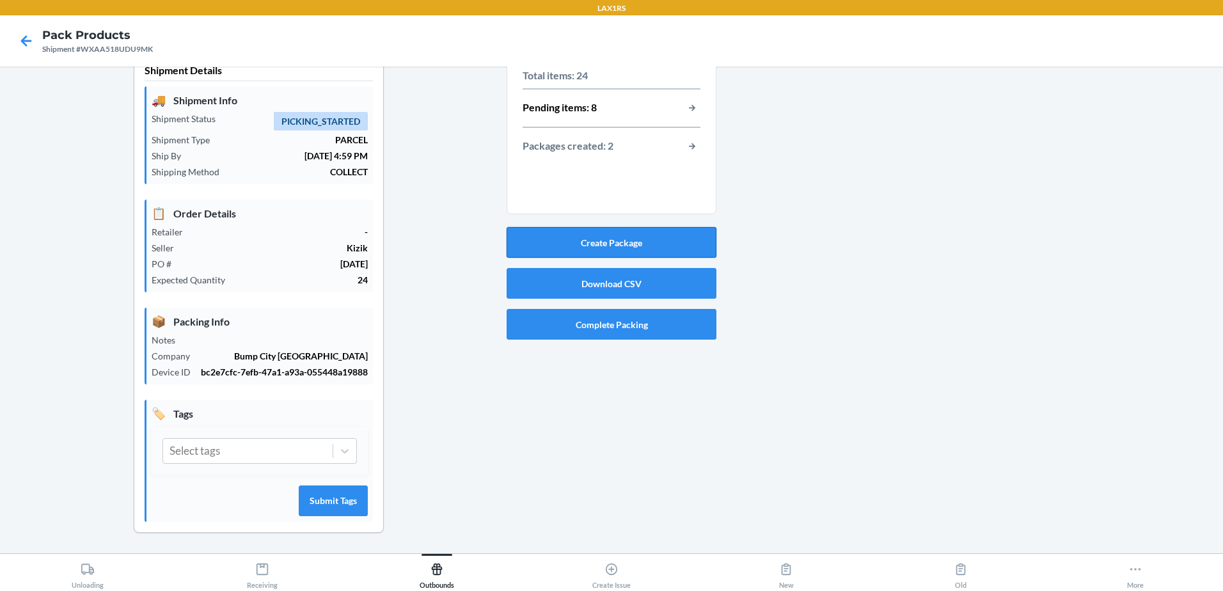
click at [580, 249] on button "Create Package" at bounding box center [612, 242] width 210 height 31
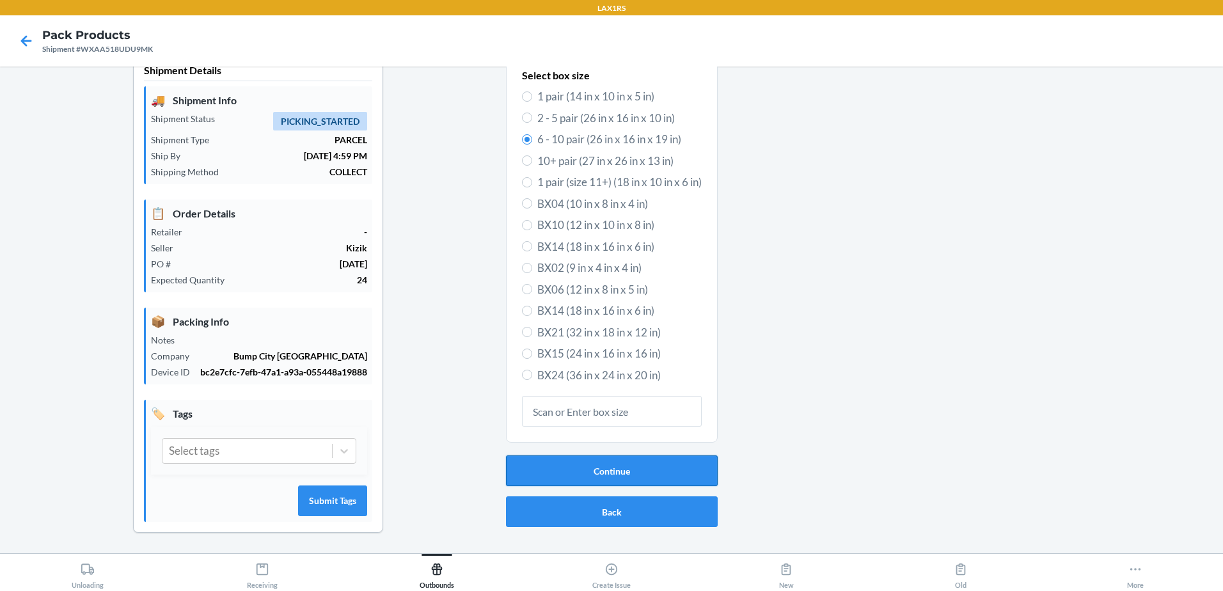
click at [592, 472] on button "Continue" at bounding box center [612, 470] width 212 height 31
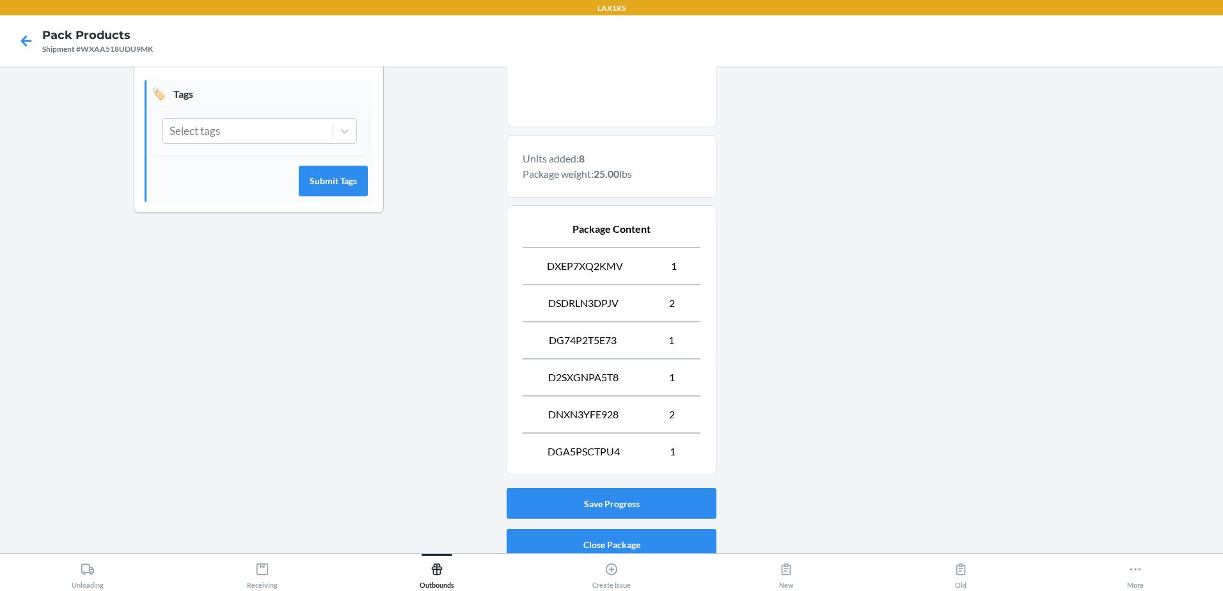
scroll to position [397, 0]
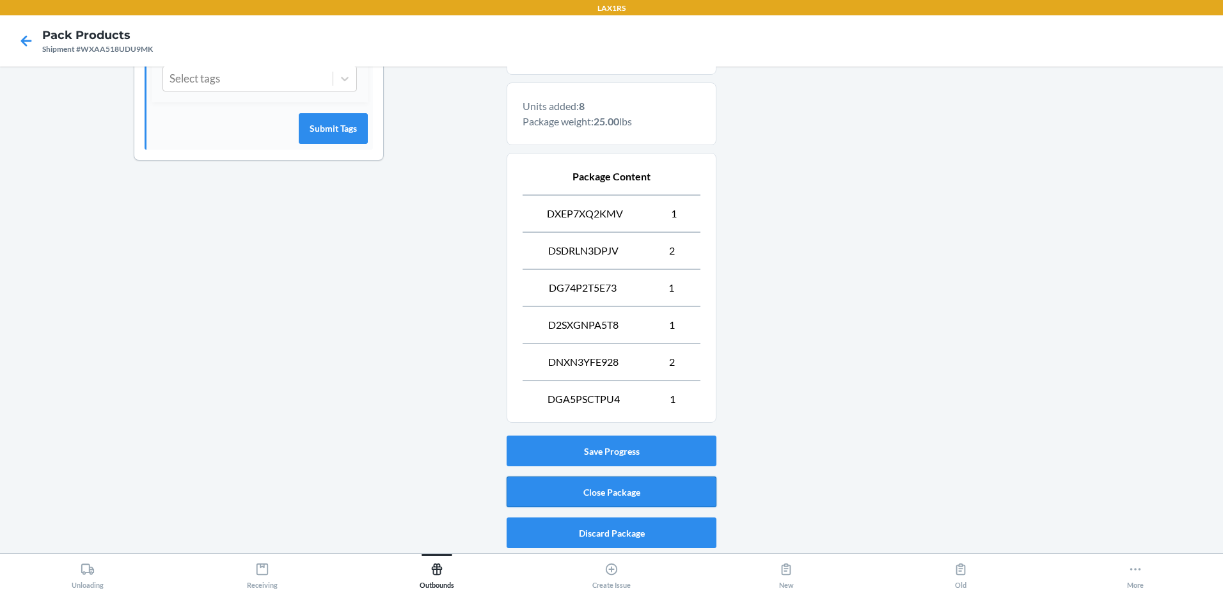
click at [596, 495] on button "Close Package" at bounding box center [612, 492] width 210 height 31
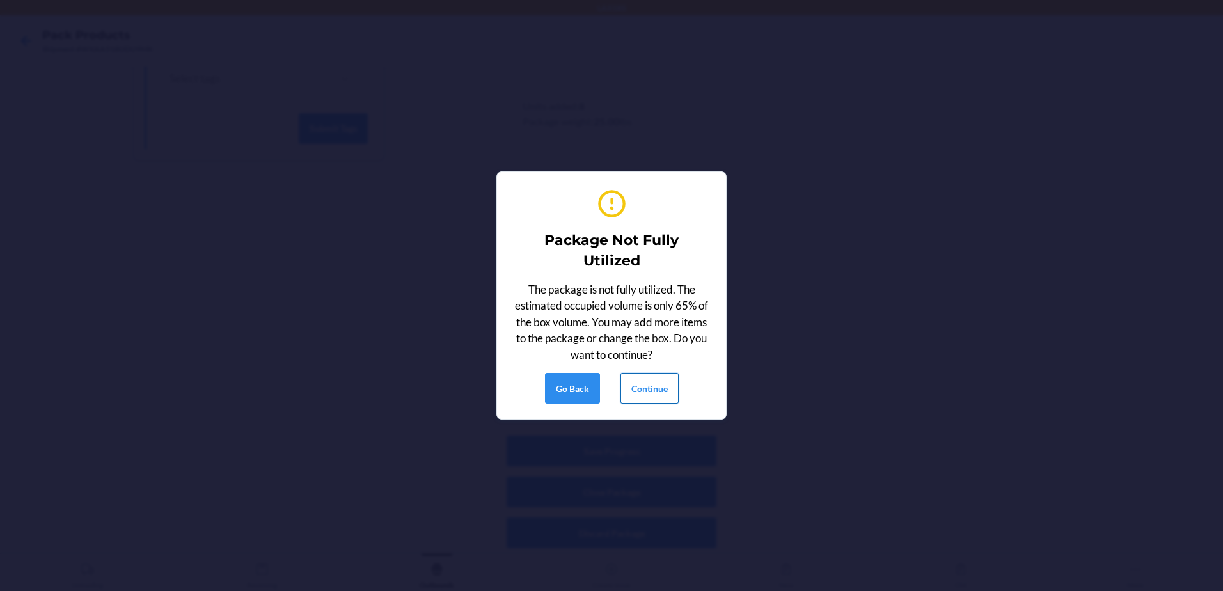
click at [661, 390] on button "Continue" at bounding box center [650, 388] width 58 height 31
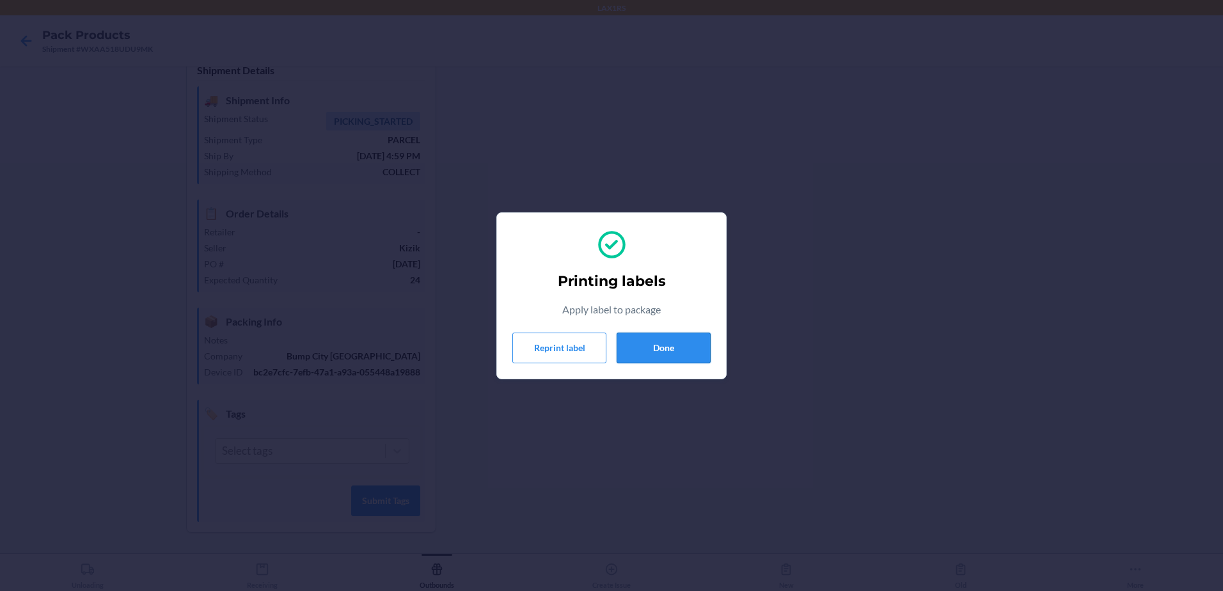
click at [681, 338] on button "Done" at bounding box center [664, 348] width 94 height 31
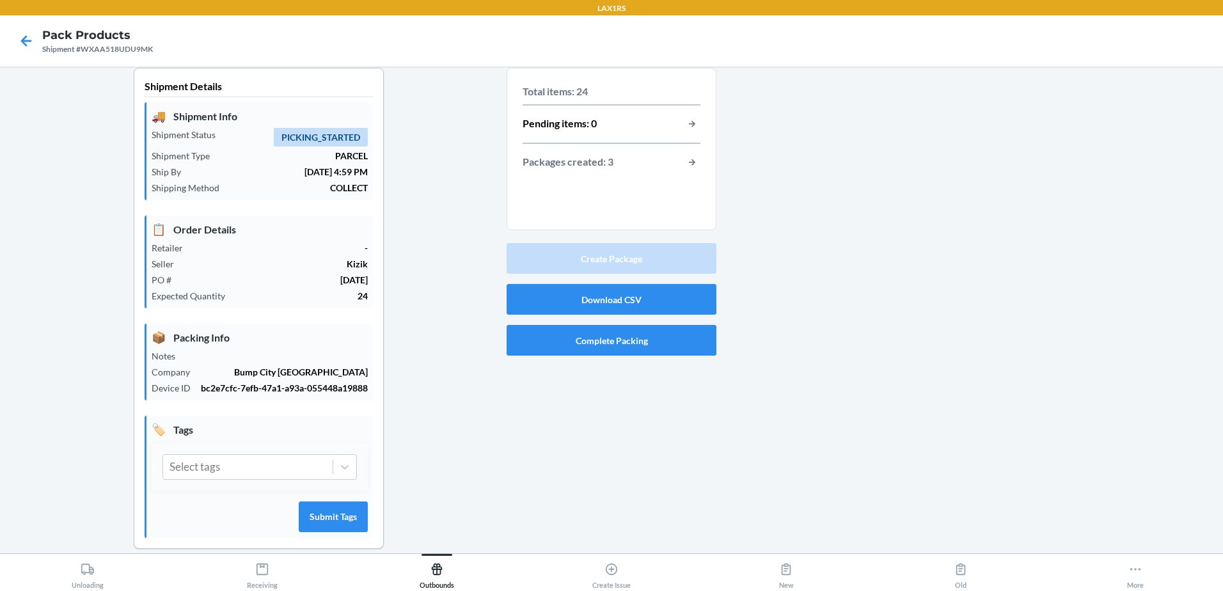
scroll to position [0, 0]
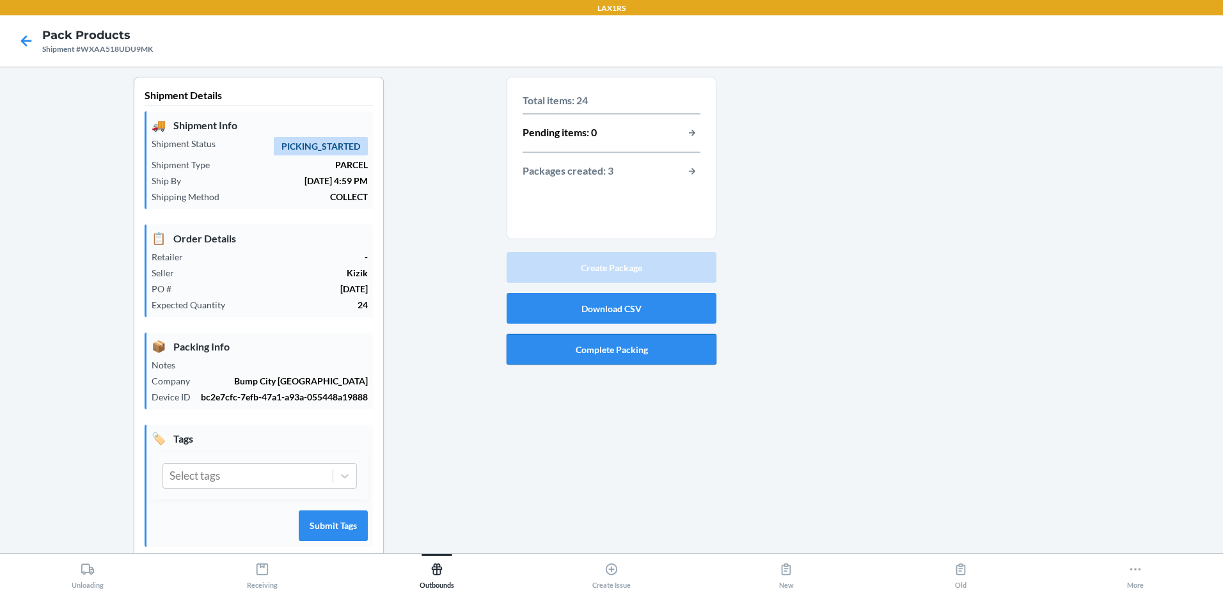
click at [597, 352] on button "Complete Packing" at bounding box center [612, 349] width 210 height 31
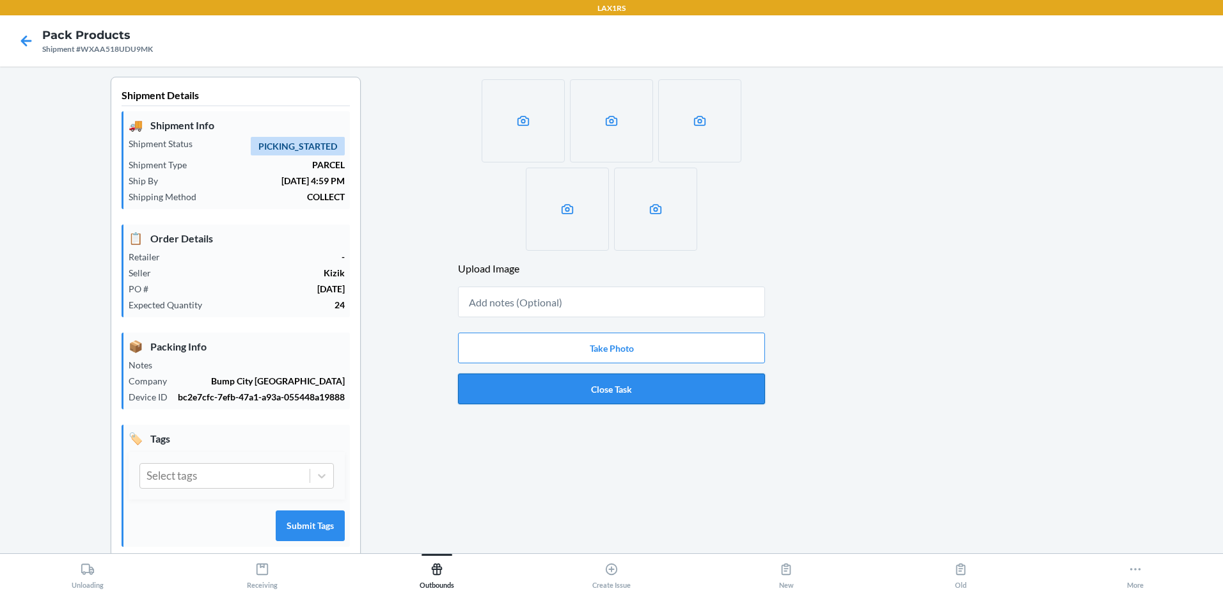
click at [616, 390] on button "Close Task" at bounding box center [611, 389] width 307 height 31
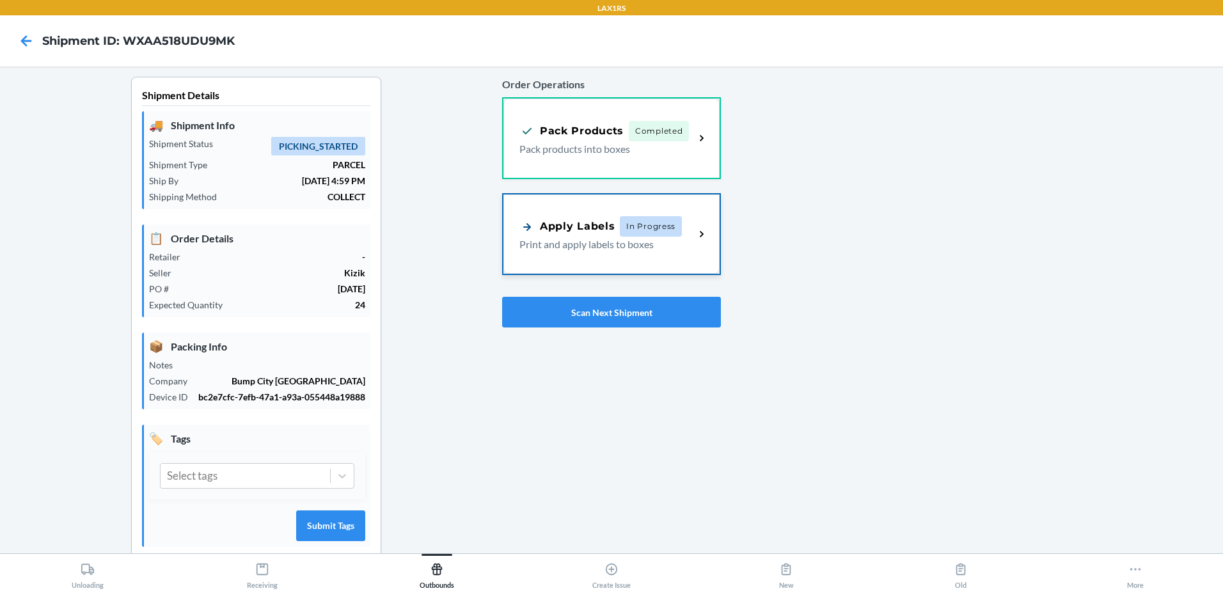
click at [589, 247] on p "Print and apply labels to boxes" at bounding box center [601, 244] width 165 height 15
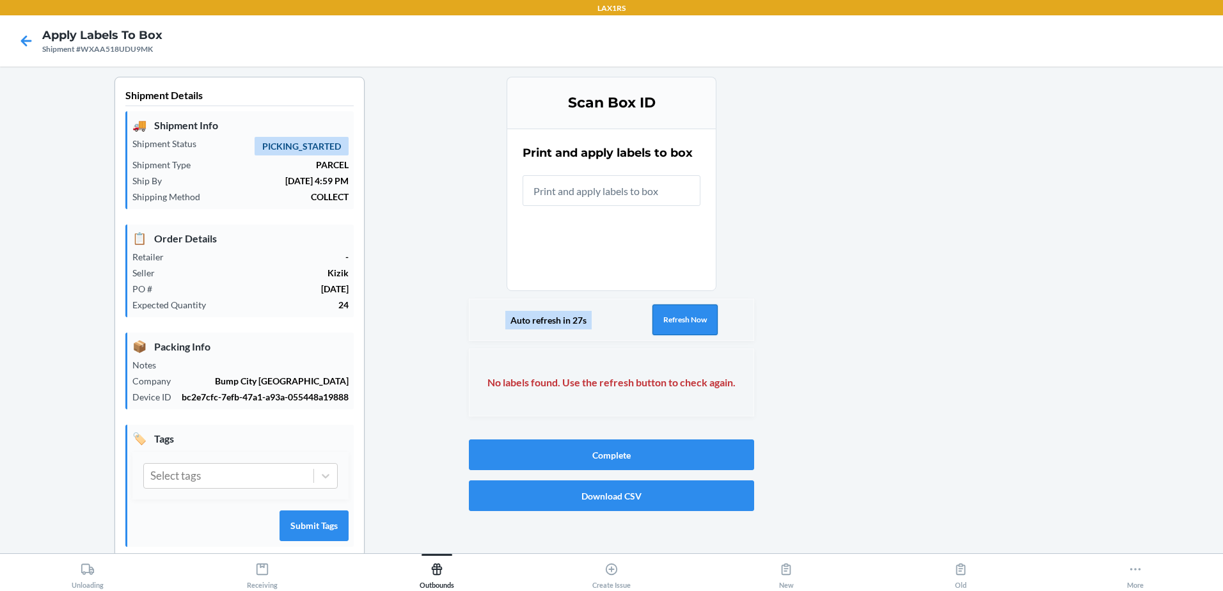
click at [690, 310] on button "Refresh Now" at bounding box center [684, 319] width 65 height 31
click at [667, 324] on button "Refresh Now" at bounding box center [684, 319] width 65 height 31
click at [666, 323] on button "Refresh Now" at bounding box center [684, 319] width 65 height 31
click at [663, 325] on button "Refresh Now" at bounding box center [684, 319] width 65 height 31
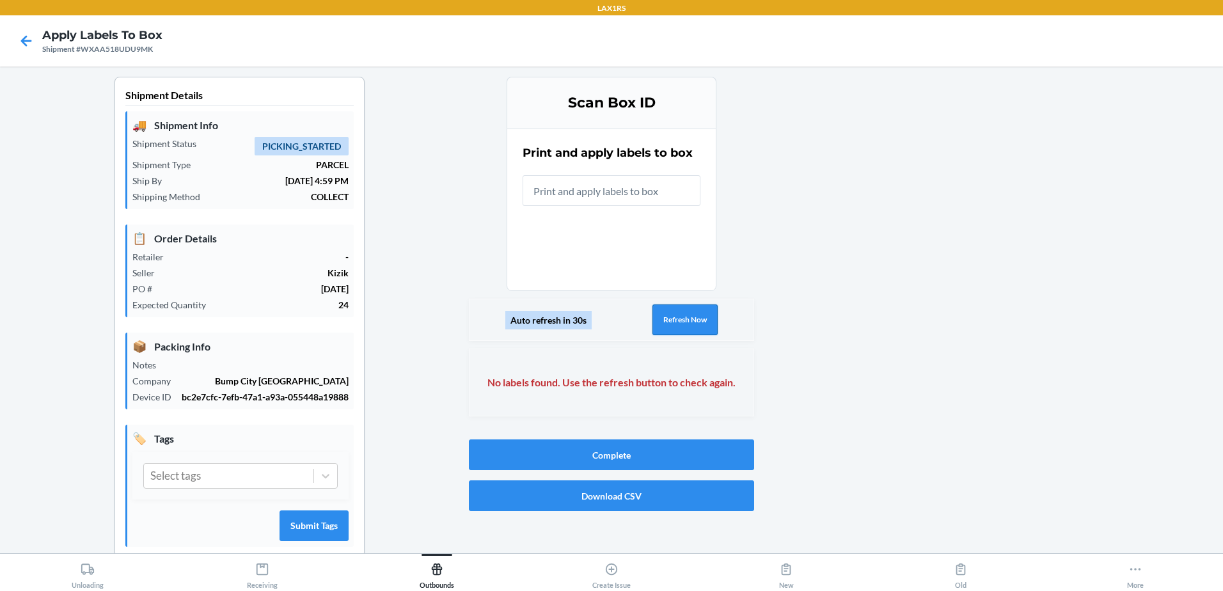
click at [663, 325] on button "Refresh Now" at bounding box center [684, 319] width 65 height 31
click at [663, 324] on button "Refresh Now" at bounding box center [684, 319] width 65 height 31
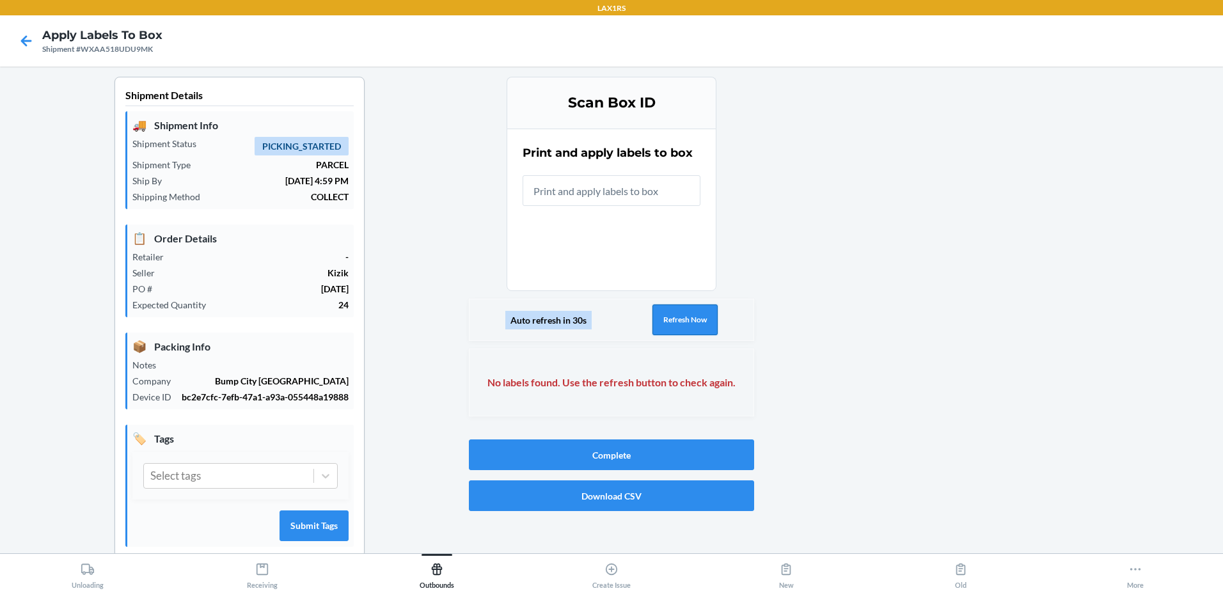
click at [663, 324] on button "Refresh Now" at bounding box center [684, 319] width 65 height 31
click at [663, 323] on button "Refresh Now" at bounding box center [684, 319] width 65 height 31
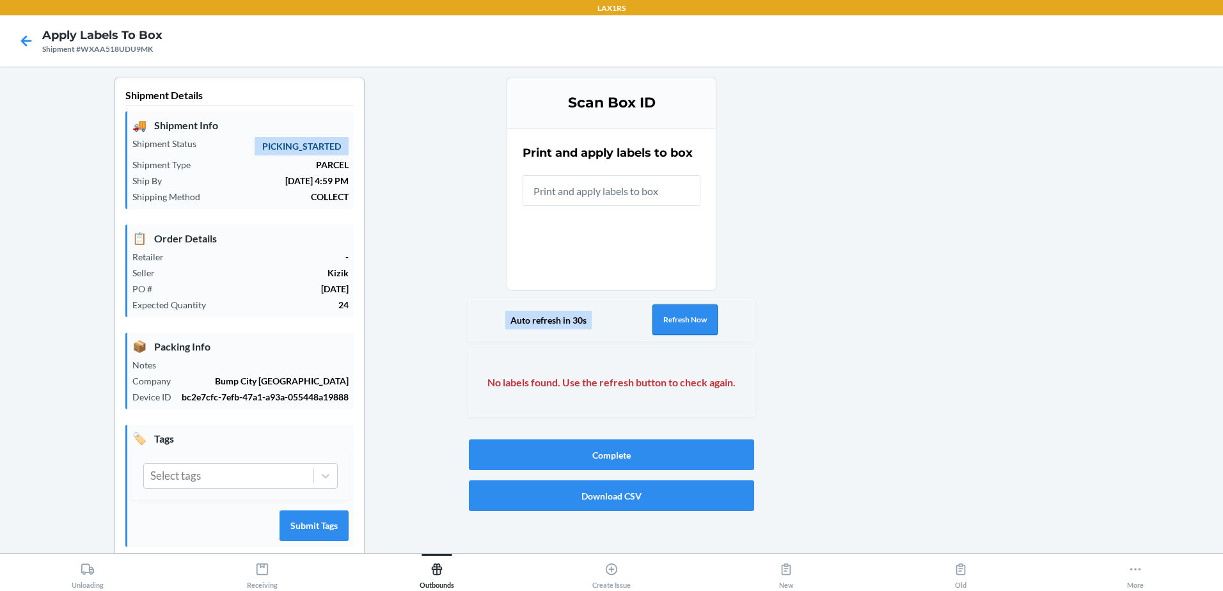
click at [663, 323] on button "Refresh Now" at bounding box center [684, 319] width 65 height 31
click at [664, 322] on button "Refresh Now" at bounding box center [684, 319] width 65 height 31
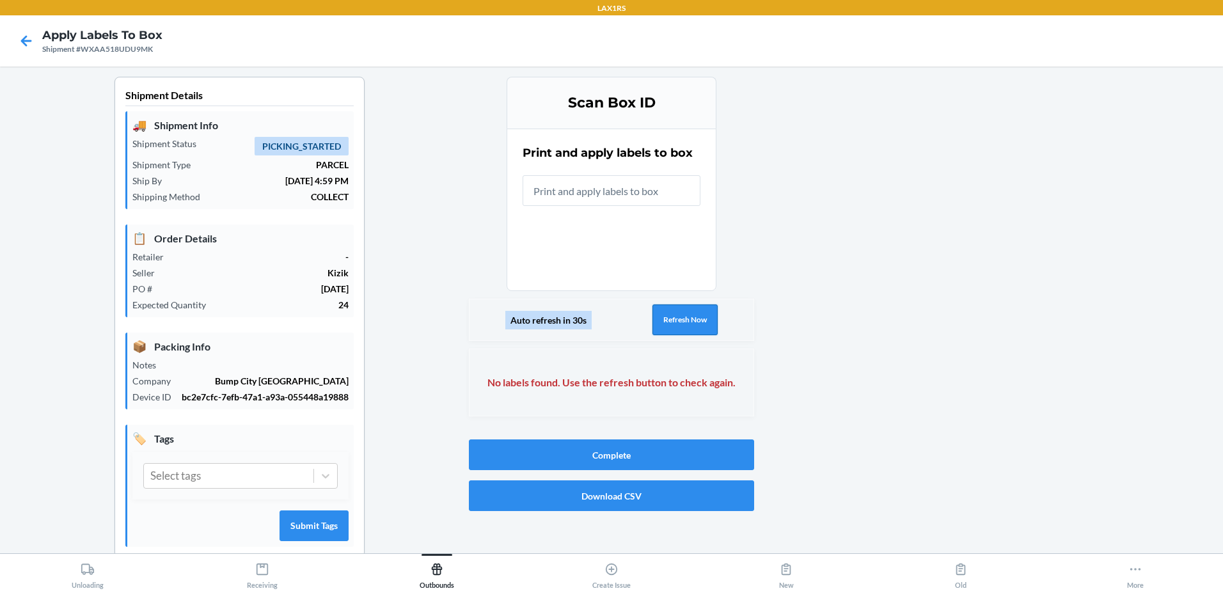
click at [664, 322] on button "Refresh Now" at bounding box center [684, 319] width 65 height 31
click at [664, 320] on button "Refresh Now" at bounding box center [684, 319] width 65 height 31
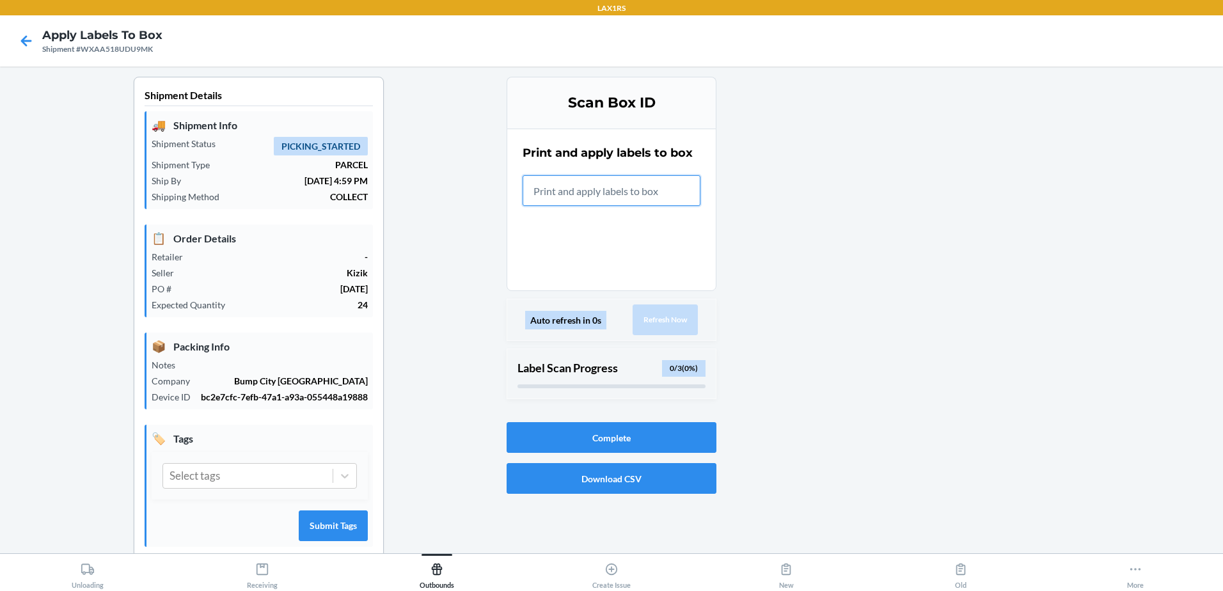
click at [621, 180] on input "text" at bounding box center [612, 190] width 178 height 31
type input "BP89074249"
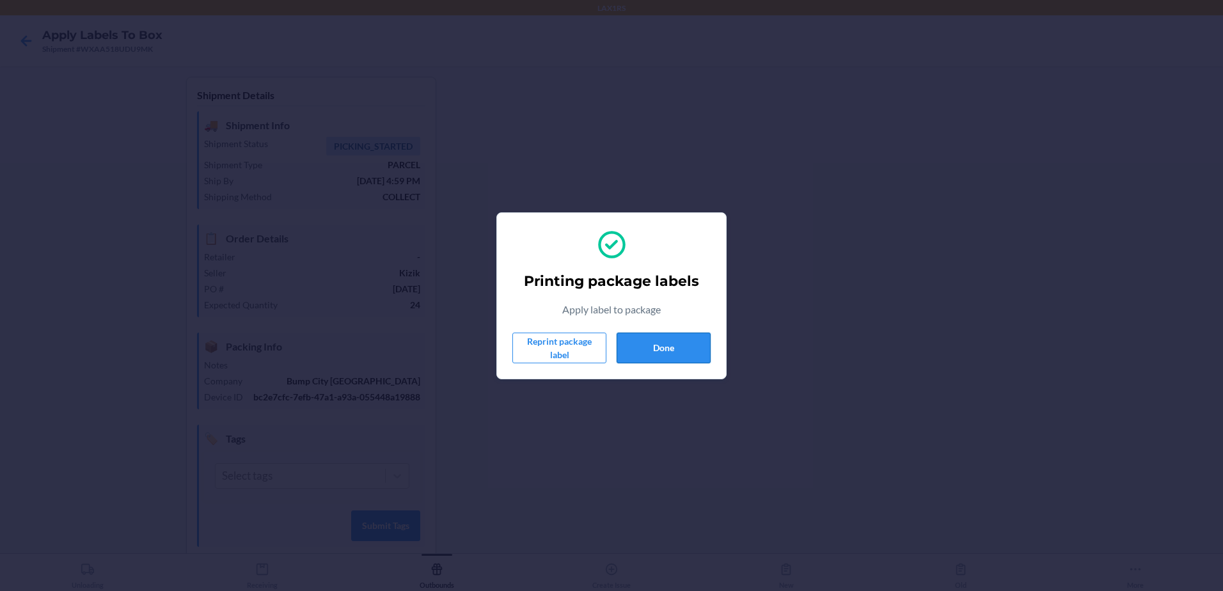
click at [673, 343] on button "Done" at bounding box center [664, 348] width 94 height 31
click at [673, 357] on button "Done" at bounding box center [664, 348] width 94 height 31
click at [673, 356] on button "Done" at bounding box center [664, 348] width 94 height 31
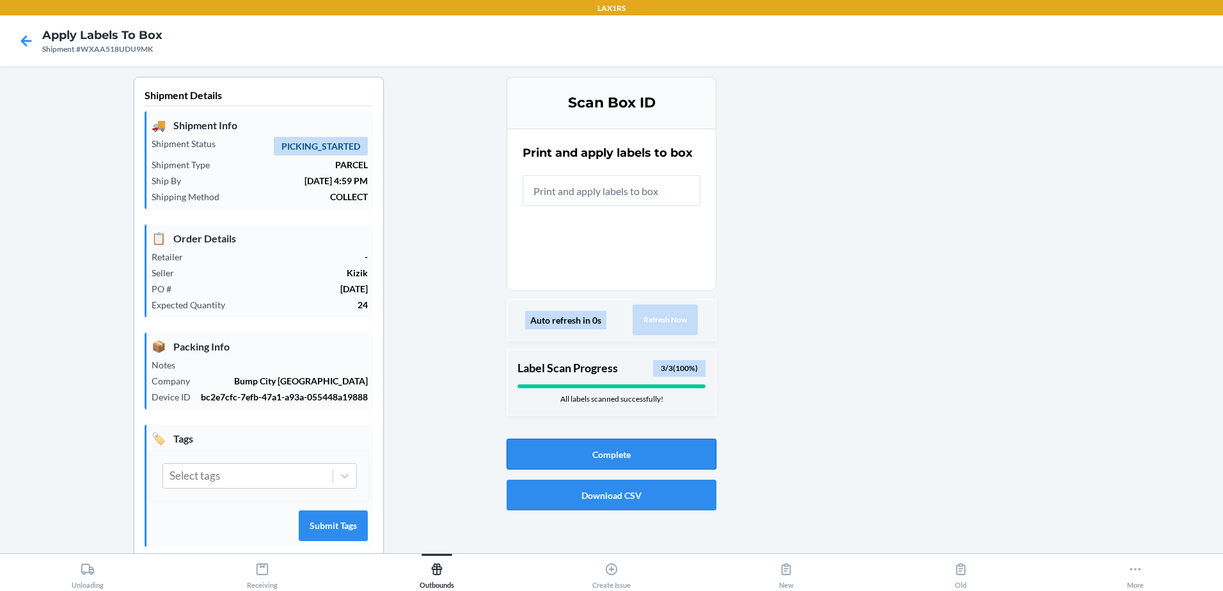
click at [636, 449] on button "Complete" at bounding box center [612, 454] width 210 height 31
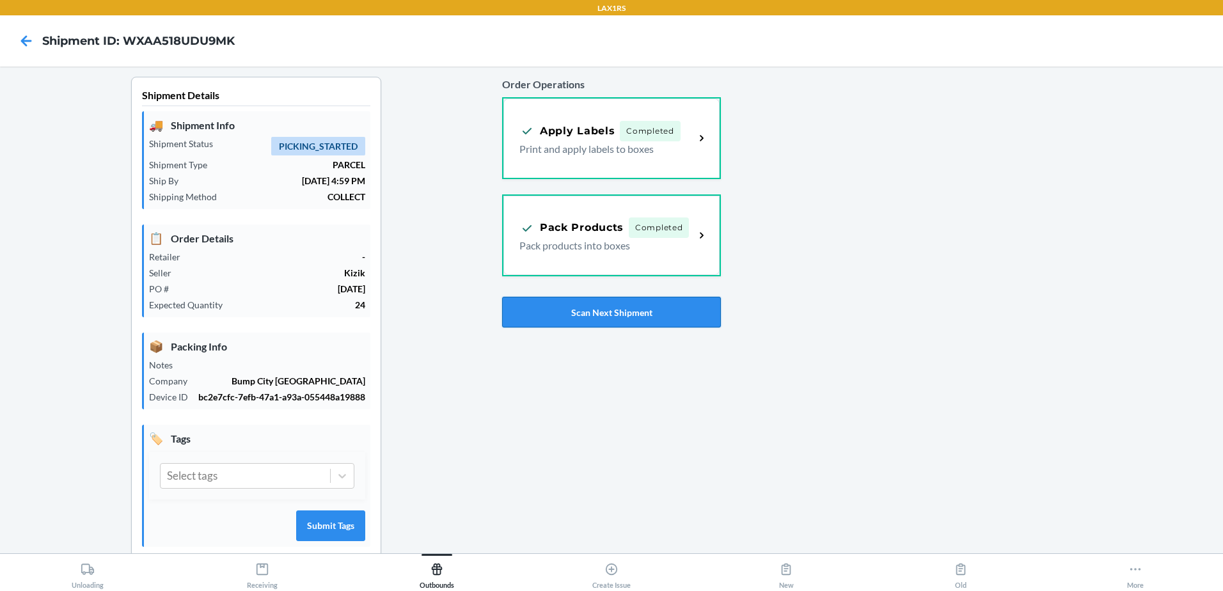
click at [601, 315] on button "Scan Next Shipment" at bounding box center [611, 312] width 219 height 31
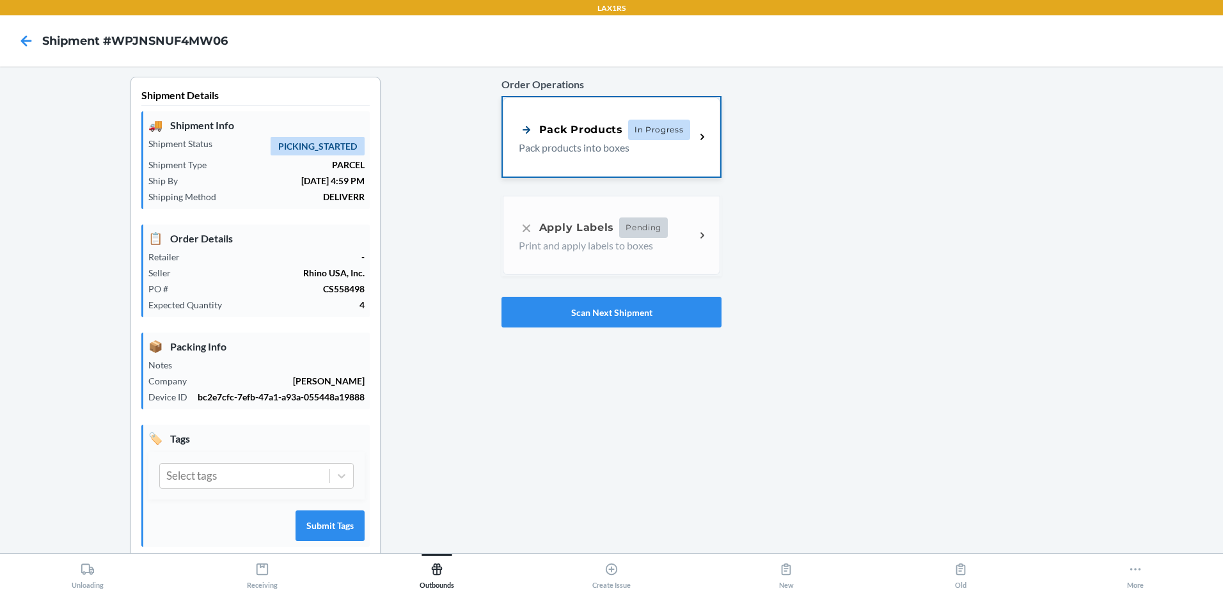
click at [668, 149] on p "Pack products into boxes" at bounding box center [602, 147] width 166 height 15
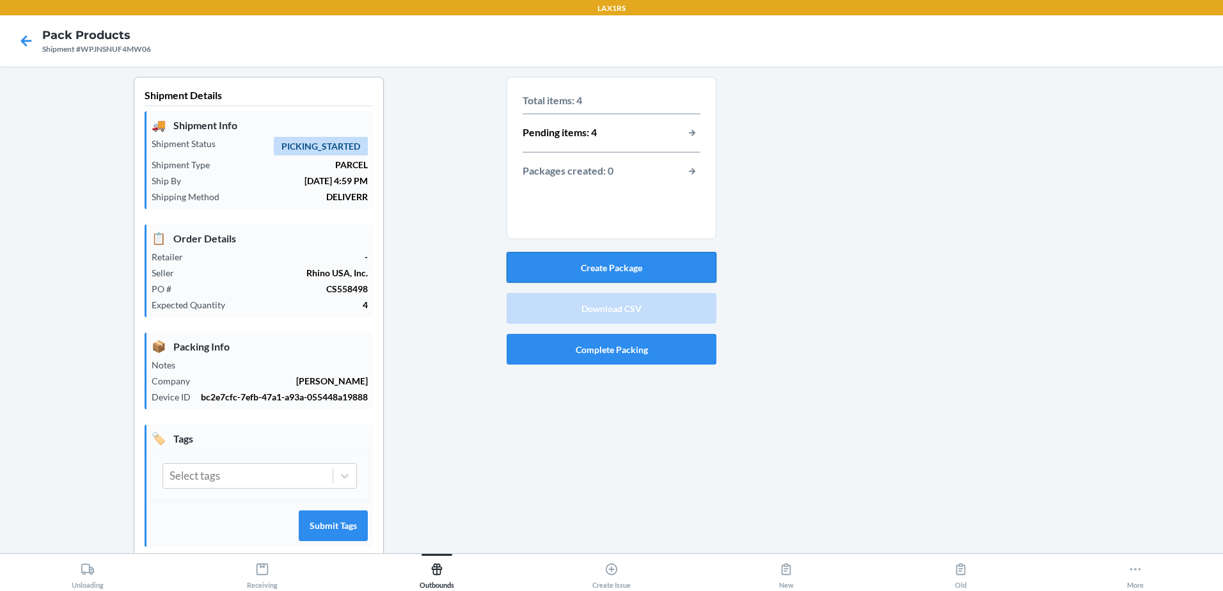
click at [621, 266] on button "Create Package" at bounding box center [612, 267] width 210 height 31
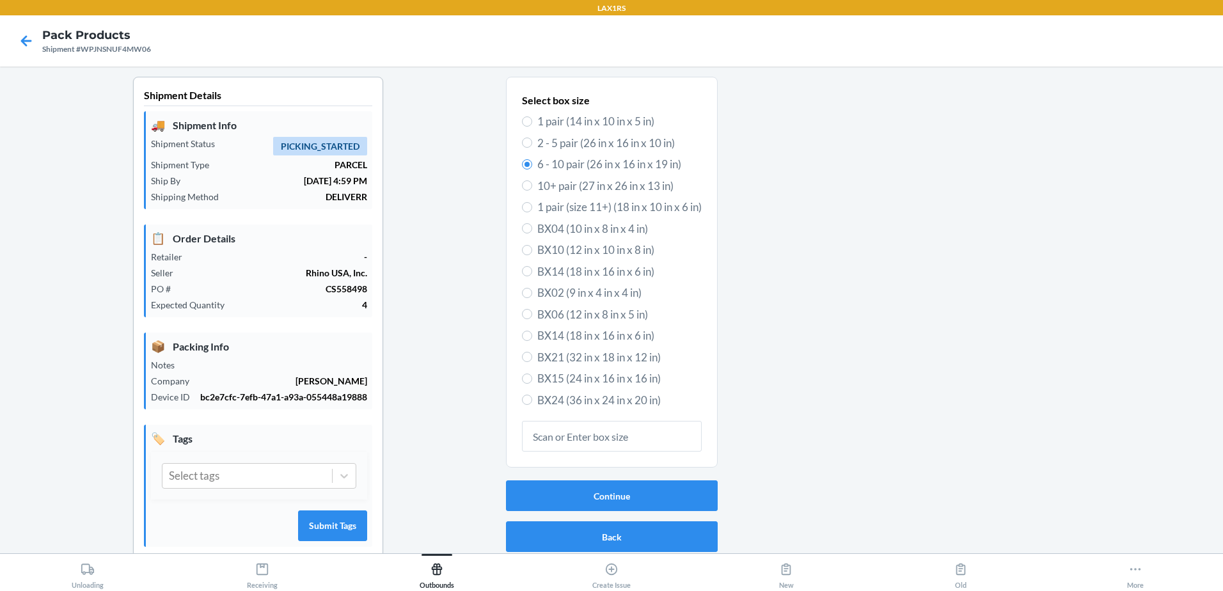
click at [605, 435] on input "text" at bounding box center [612, 436] width 180 height 31
click at [617, 496] on button "Continue" at bounding box center [612, 495] width 212 height 31
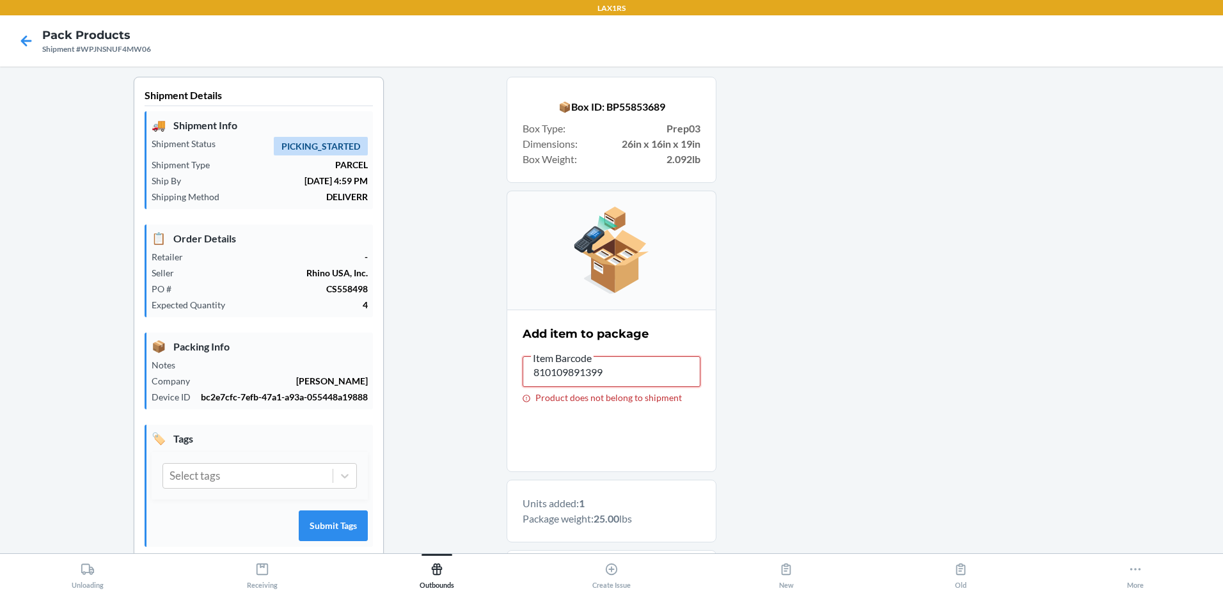
drag, startPoint x: 603, startPoint y: 371, endPoint x: 448, endPoint y: 372, distance: 154.8
click at [448, 372] on div "Shipment Details 🚚 Shipment Info Shipment Status PICKING_STARTED Shipment Type …" at bounding box center [611, 421] width 1203 height 688
type input "DSNQDXJYR62"
drag, startPoint x: 658, startPoint y: 377, endPoint x: 175, endPoint y: 432, distance: 485.5
click at [171, 436] on div "Shipment Details 🚚 Shipment Info Shipment Status PICKING_STARTED Shipment Type …" at bounding box center [611, 439] width 1203 height 725
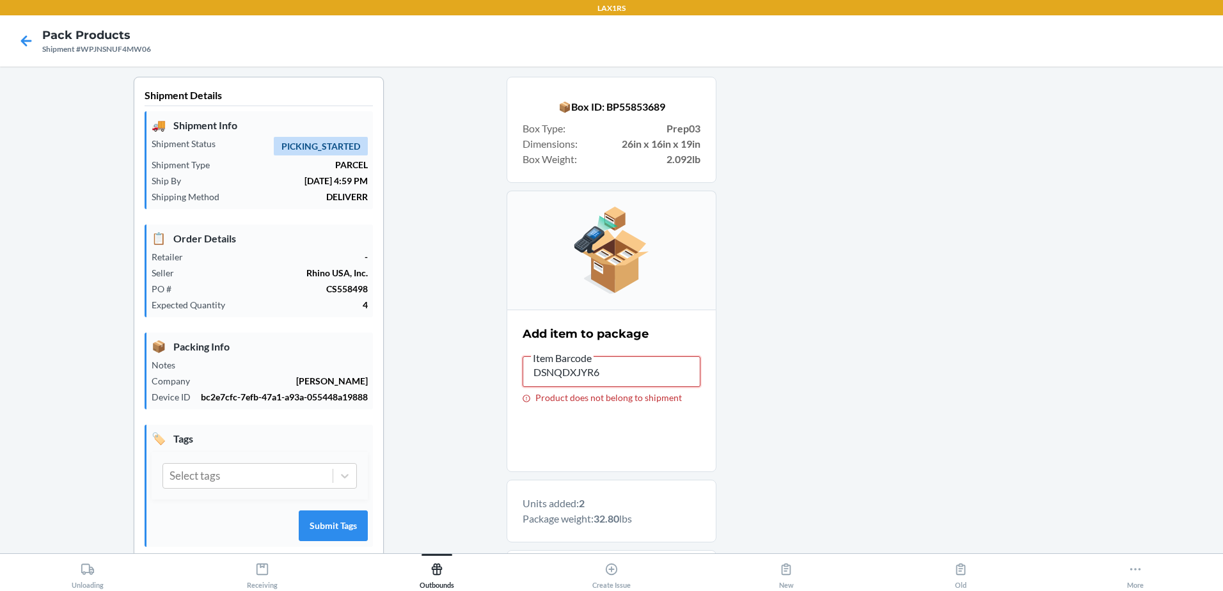
type input "DSNQDXJYR62"
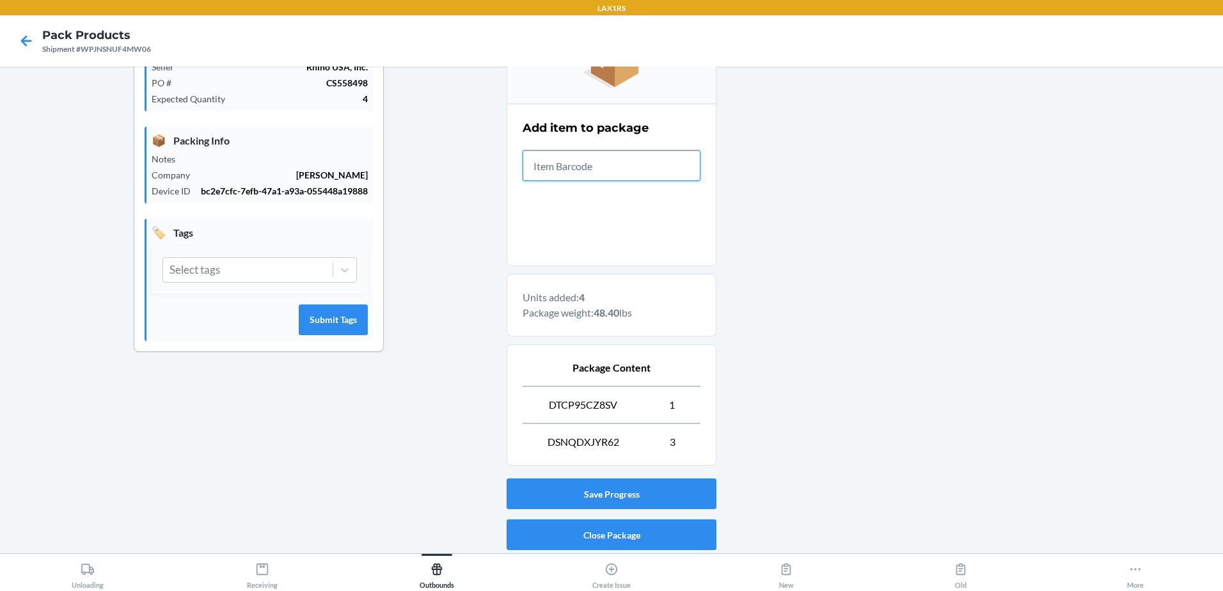
scroll to position [249, 0]
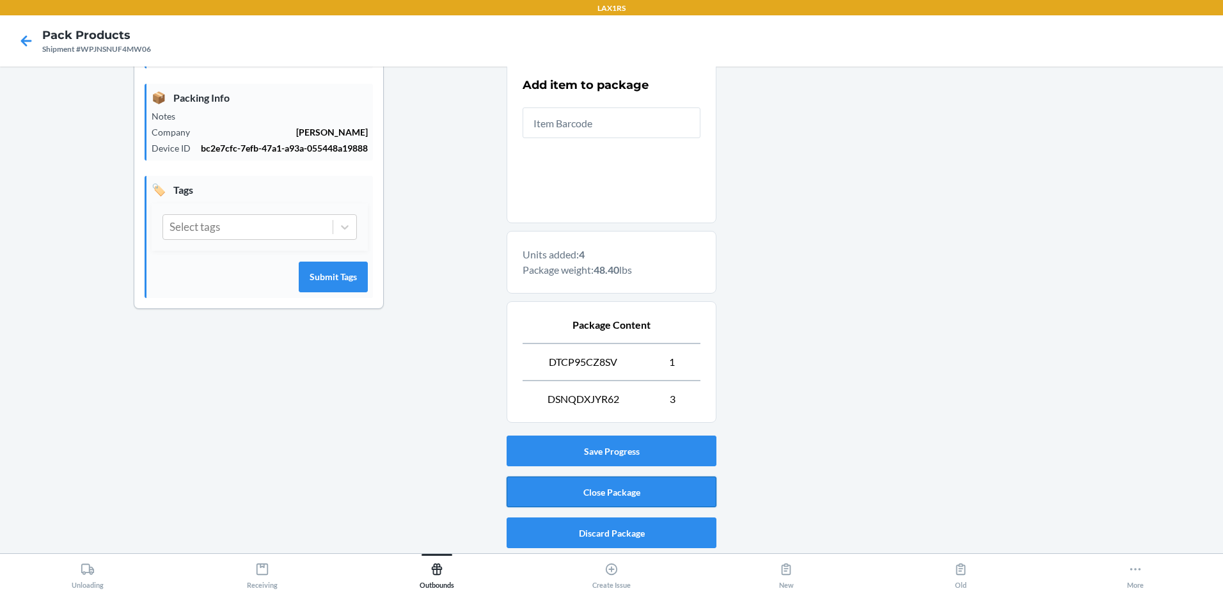
click at [645, 493] on button "Close Package" at bounding box center [612, 492] width 210 height 31
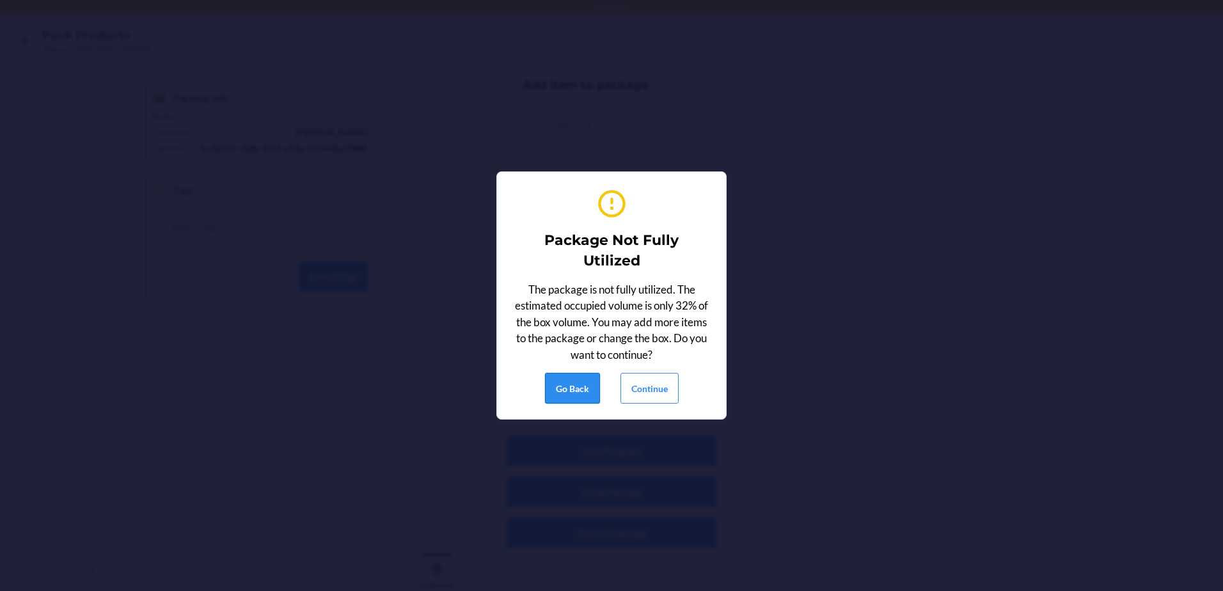
click at [579, 389] on button "Go Back" at bounding box center [572, 388] width 55 height 31
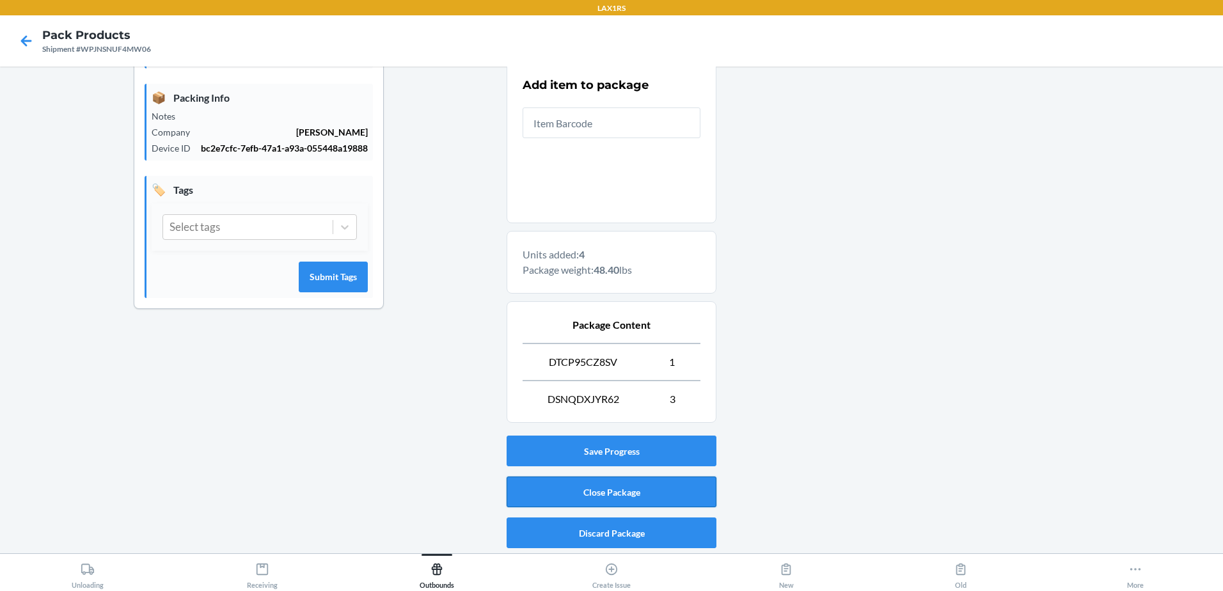
click at [653, 496] on button "Close Package" at bounding box center [612, 492] width 210 height 31
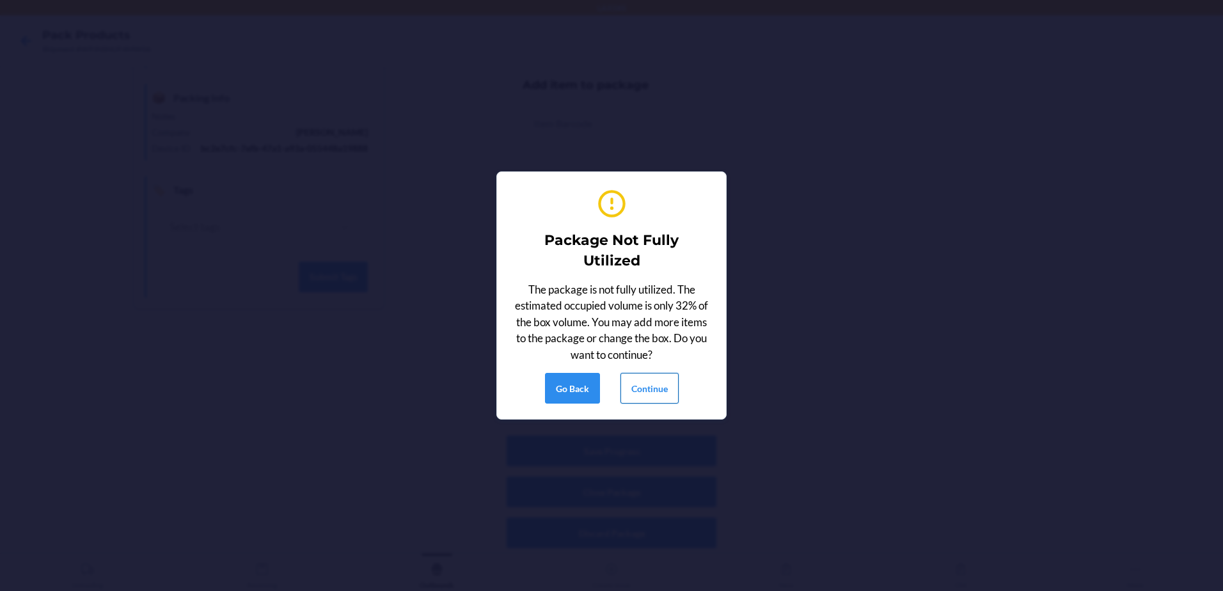
click at [644, 378] on button "Continue" at bounding box center [650, 388] width 58 height 31
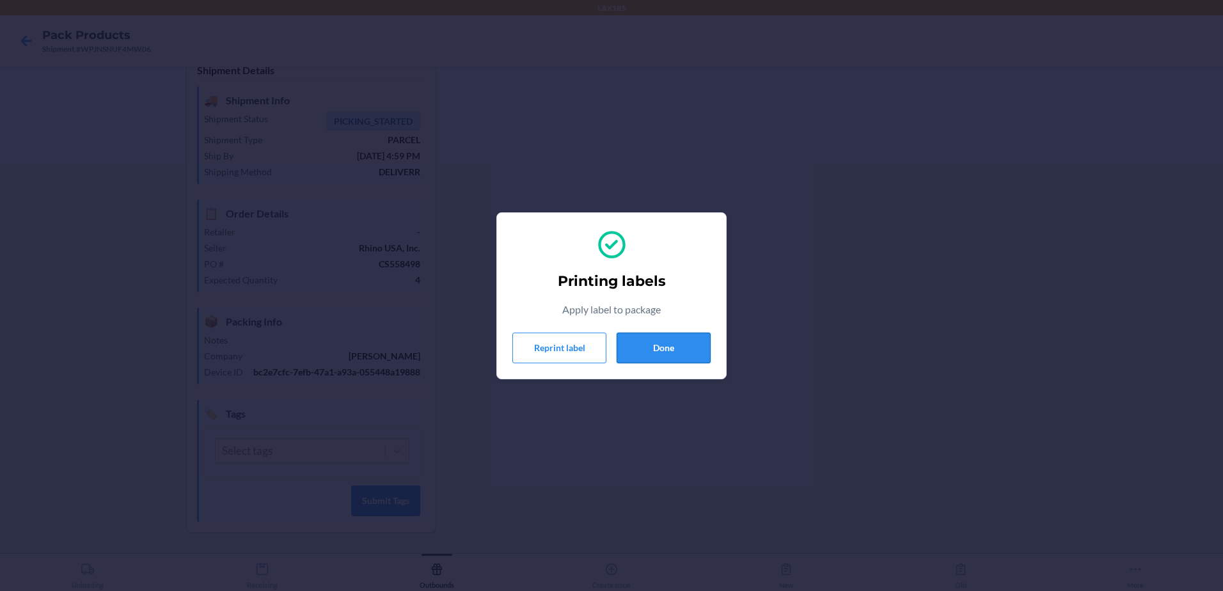
click at [675, 355] on button "Done" at bounding box center [664, 348] width 94 height 31
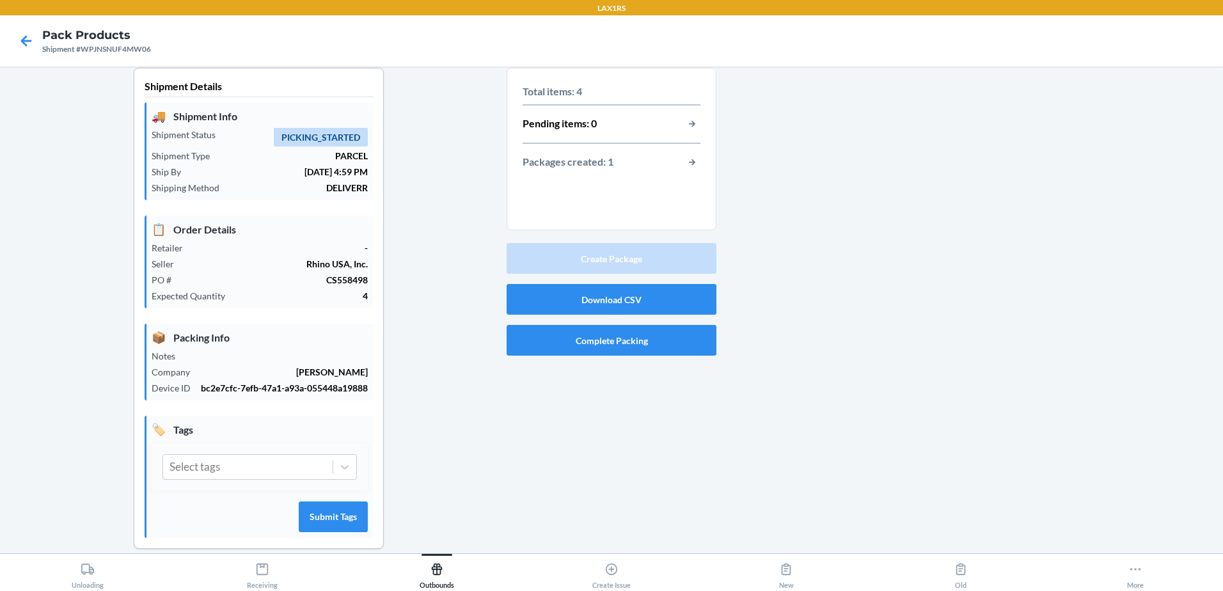
scroll to position [0, 0]
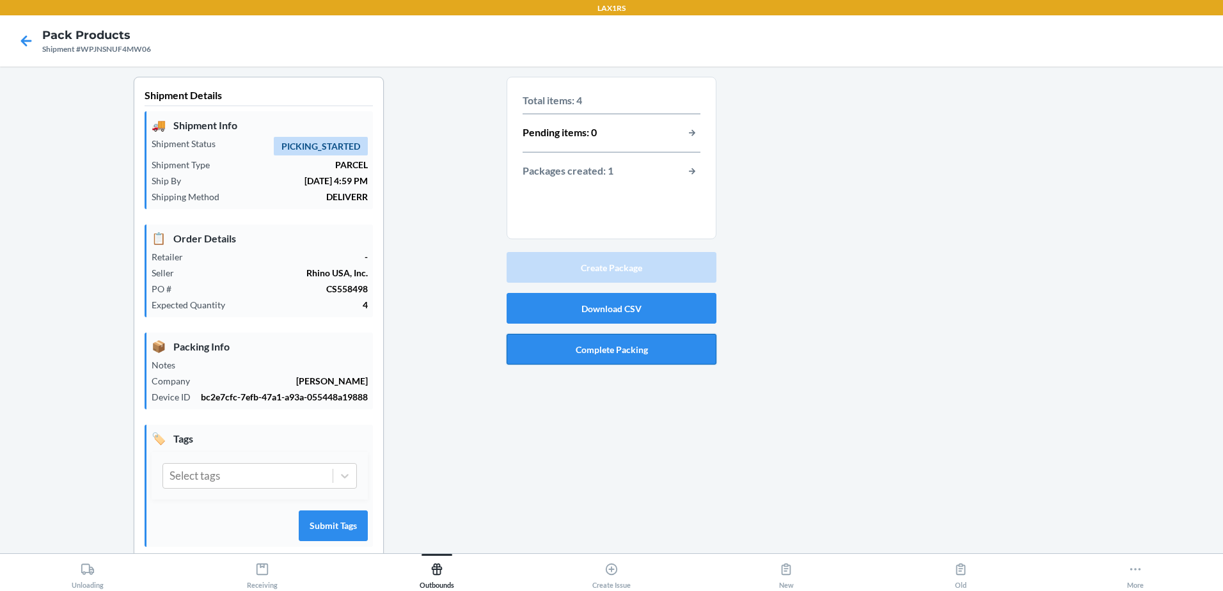
click at [624, 354] on button "Complete Packing" at bounding box center [612, 349] width 210 height 31
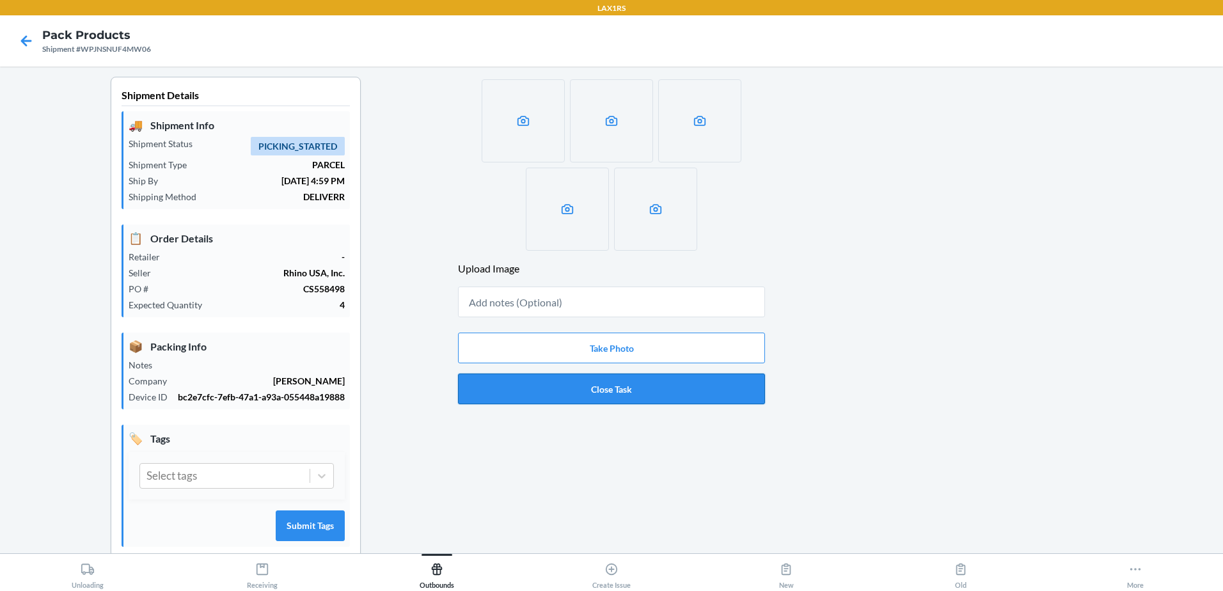
click at [639, 383] on button "Close Task" at bounding box center [611, 389] width 307 height 31
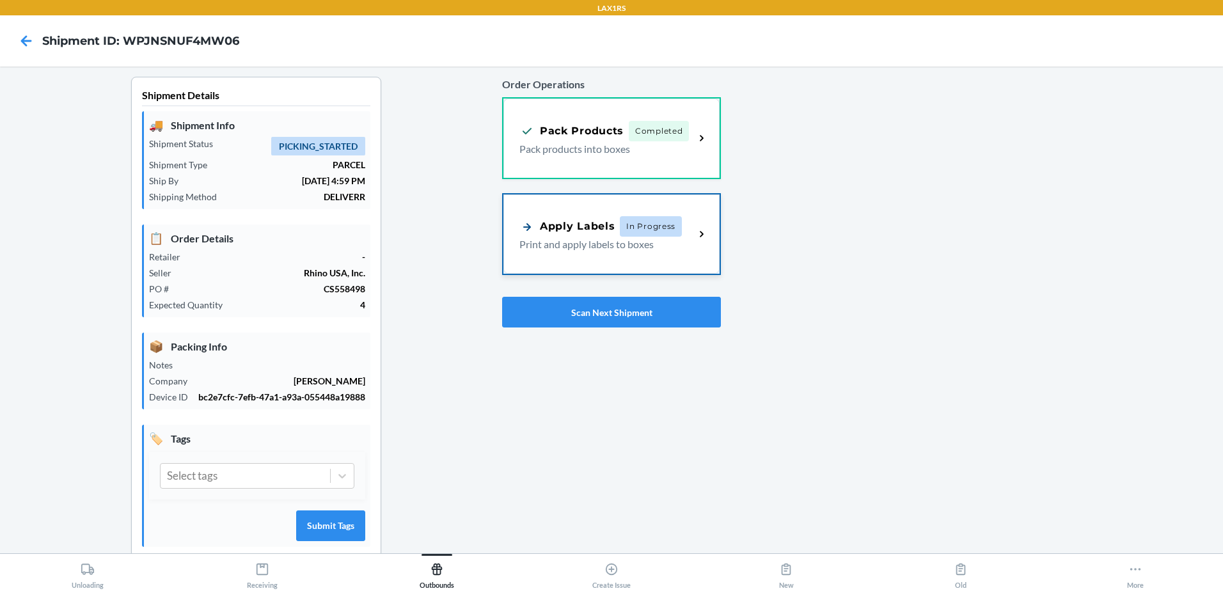
click at [638, 255] on div "Apply Labels In Progress Print and apply labels to boxes" at bounding box center [611, 233] width 216 height 79
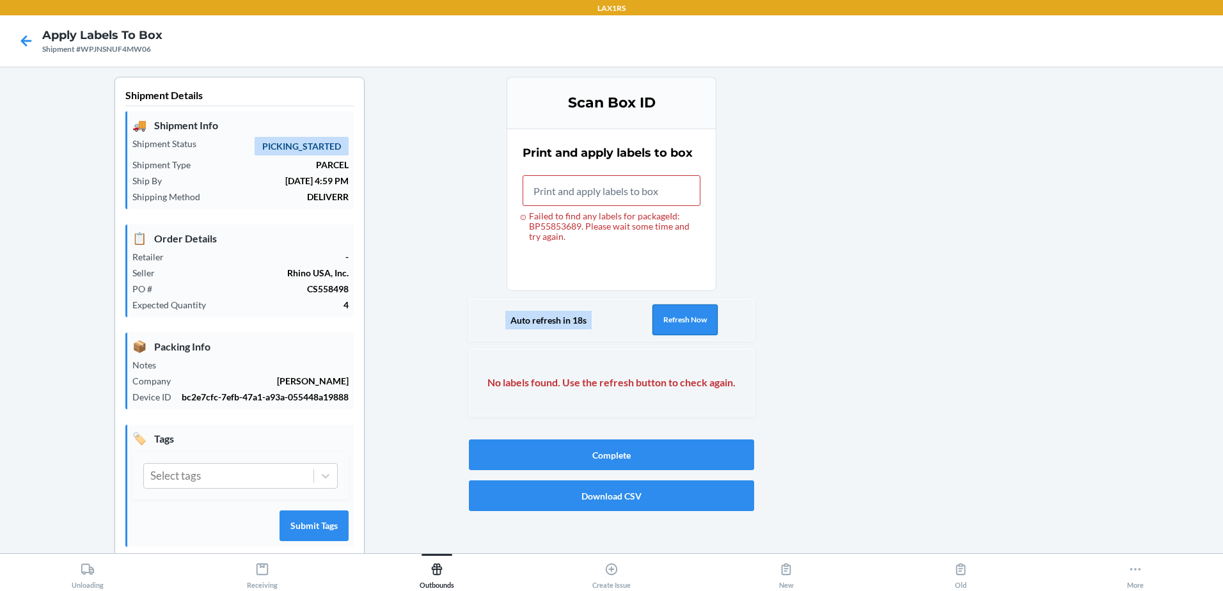
click at [676, 310] on button "Refresh Now" at bounding box center [684, 319] width 65 height 31
click at [684, 324] on button "Refresh Now" at bounding box center [684, 319] width 65 height 31
click at [682, 325] on button "Refresh Now" at bounding box center [684, 319] width 65 height 31
click at [683, 325] on button "Refresh Now" at bounding box center [684, 319] width 65 height 31
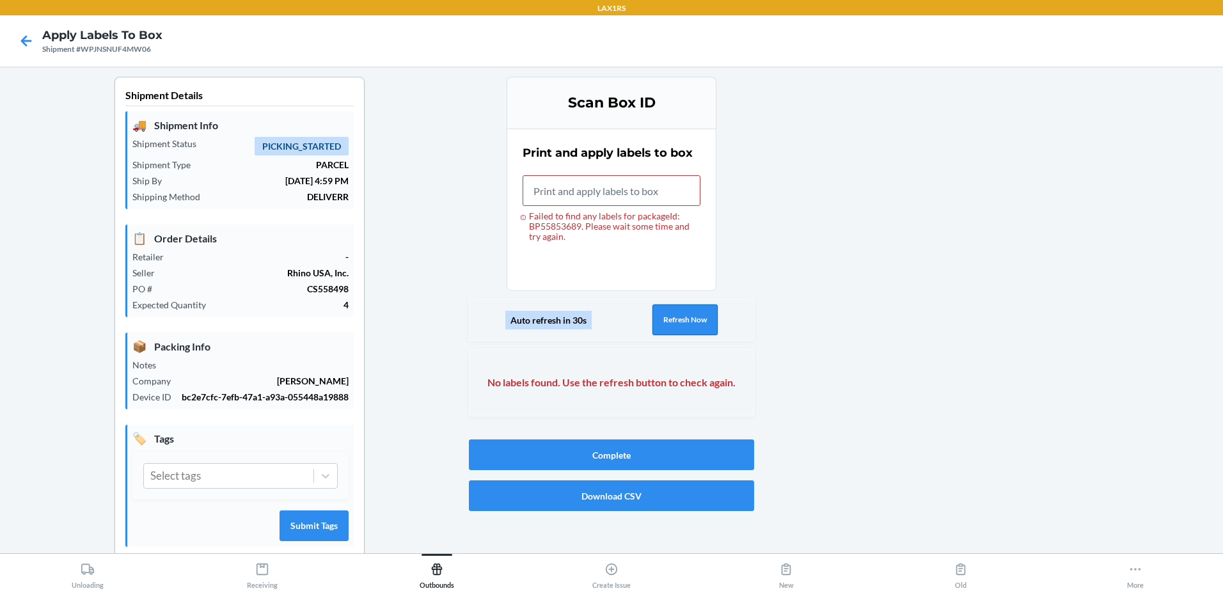
click at [683, 325] on button "Refresh Now" at bounding box center [684, 319] width 65 height 31
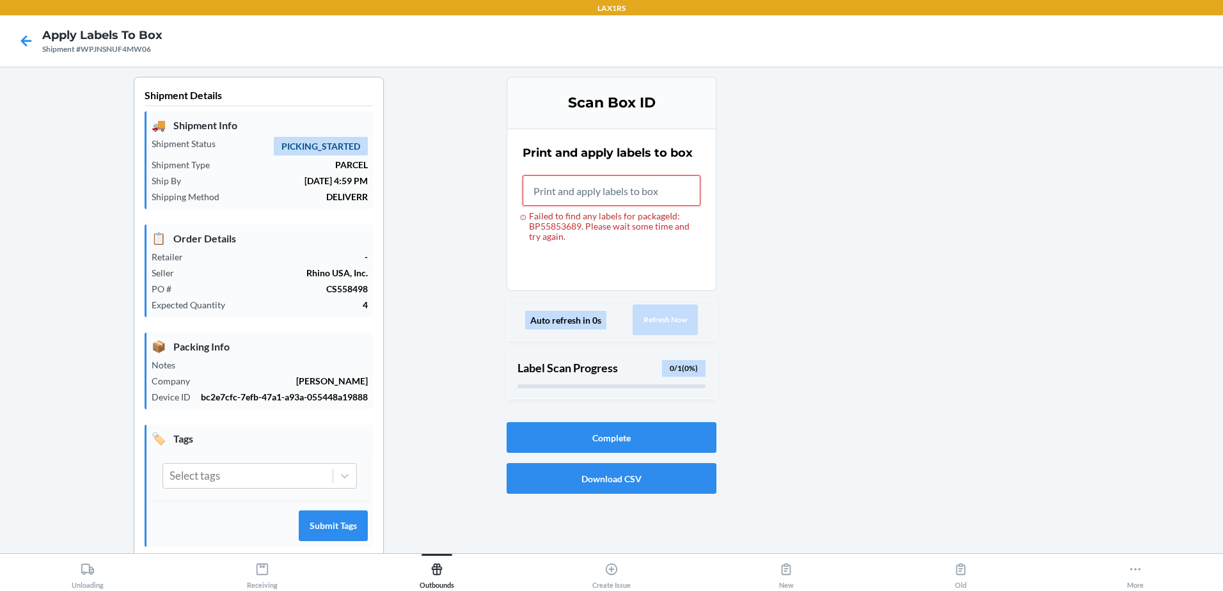
click at [560, 192] on input "Failed to find any labels for packageId: BP55853689. Please wait some time and …" at bounding box center [612, 190] width 178 height 31
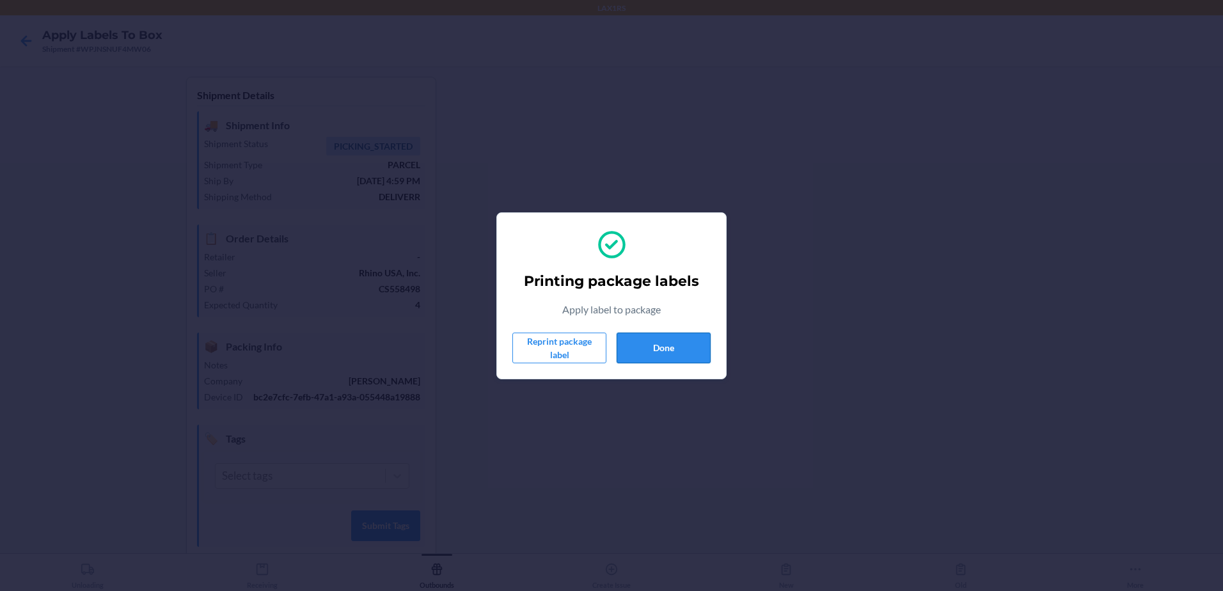
click at [644, 342] on button "Done" at bounding box center [664, 348] width 94 height 31
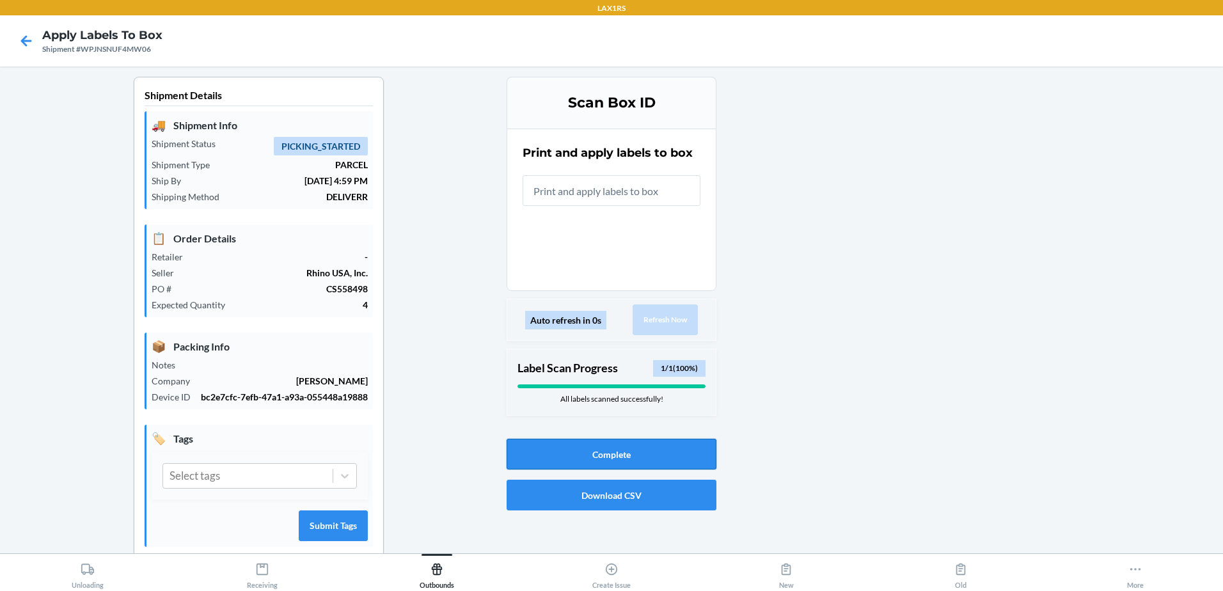
click at [672, 455] on button "Complete" at bounding box center [612, 454] width 210 height 31
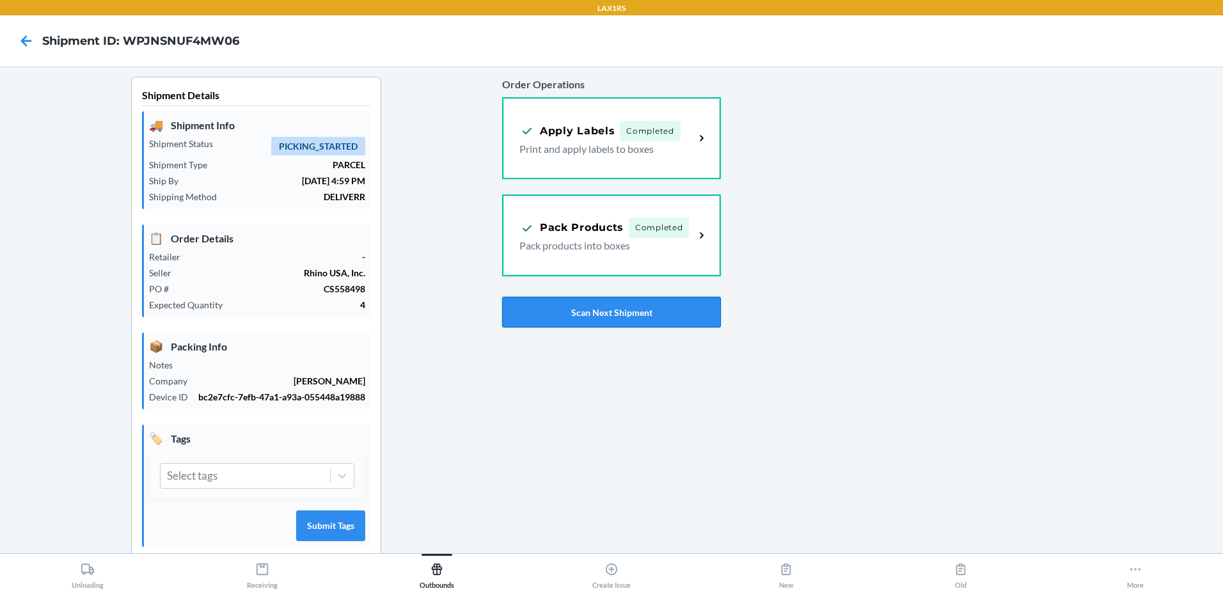
click at [574, 302] on button "Scan Next Shipment" at bounding box center [611, 312] width 219 height 31
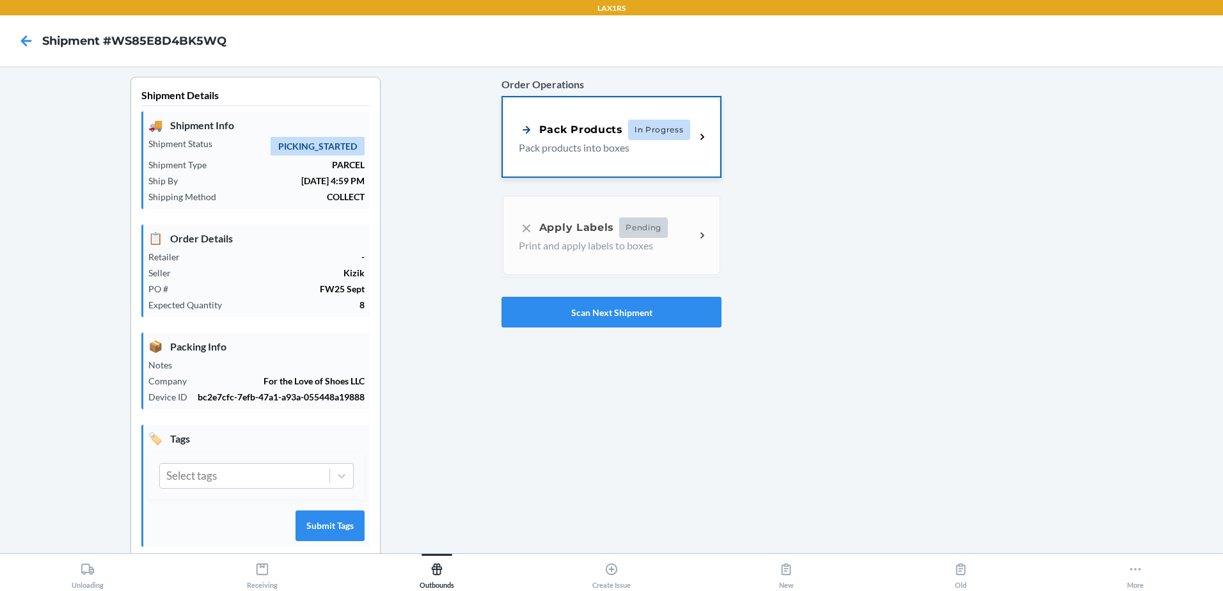
click at [678, 125] on span "In Progress" at bounding box center [659, 130] width 62 height 20
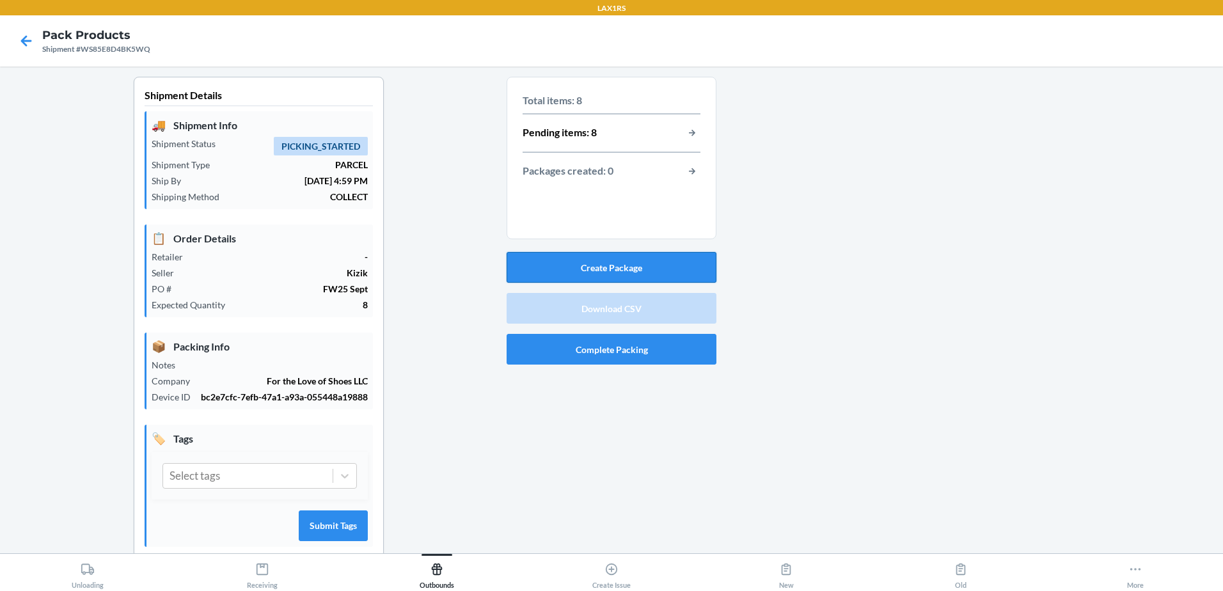
click at [645, 271] on button "Create Package" at bounding box center [612, 267] width 210 height 31
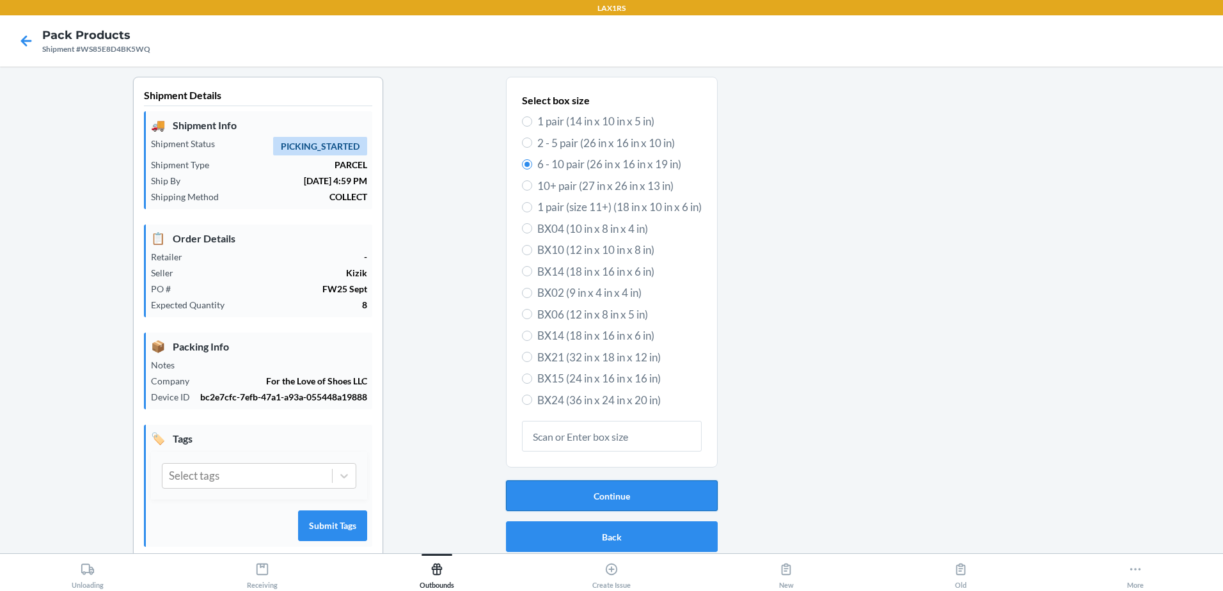
click at [626, 497] on button "Continue" at bounding box center [612, 495] width 212 height 31
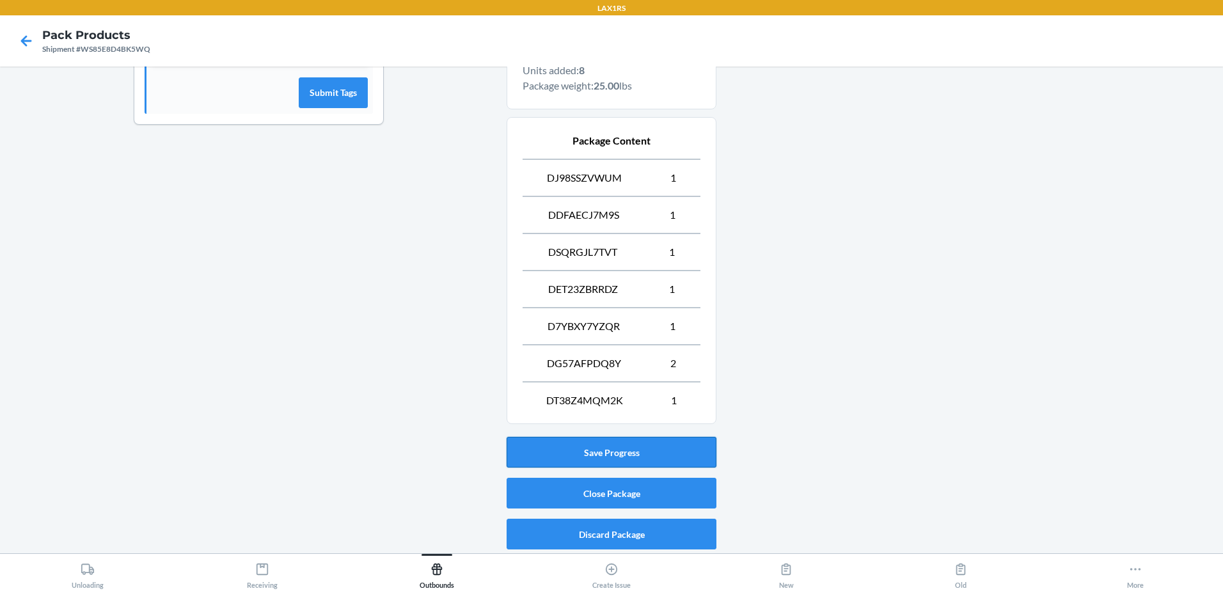
scroll to position [434, 0]
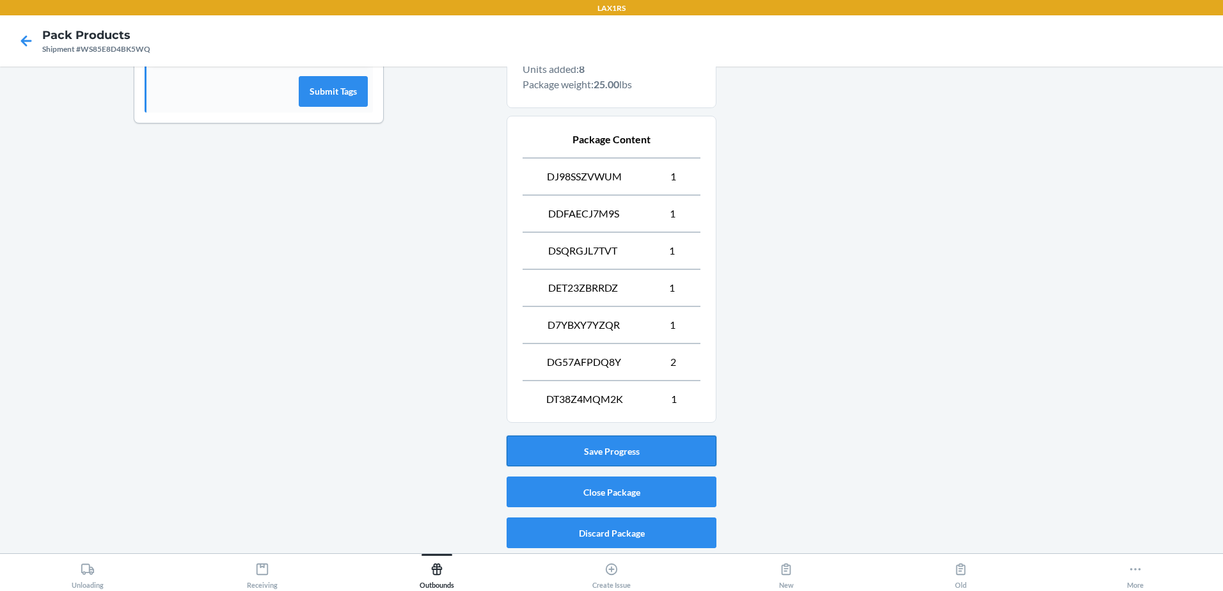
click at [644, 447] on button "Save Progress" at bounding box center [612, 451] width 210 height 31
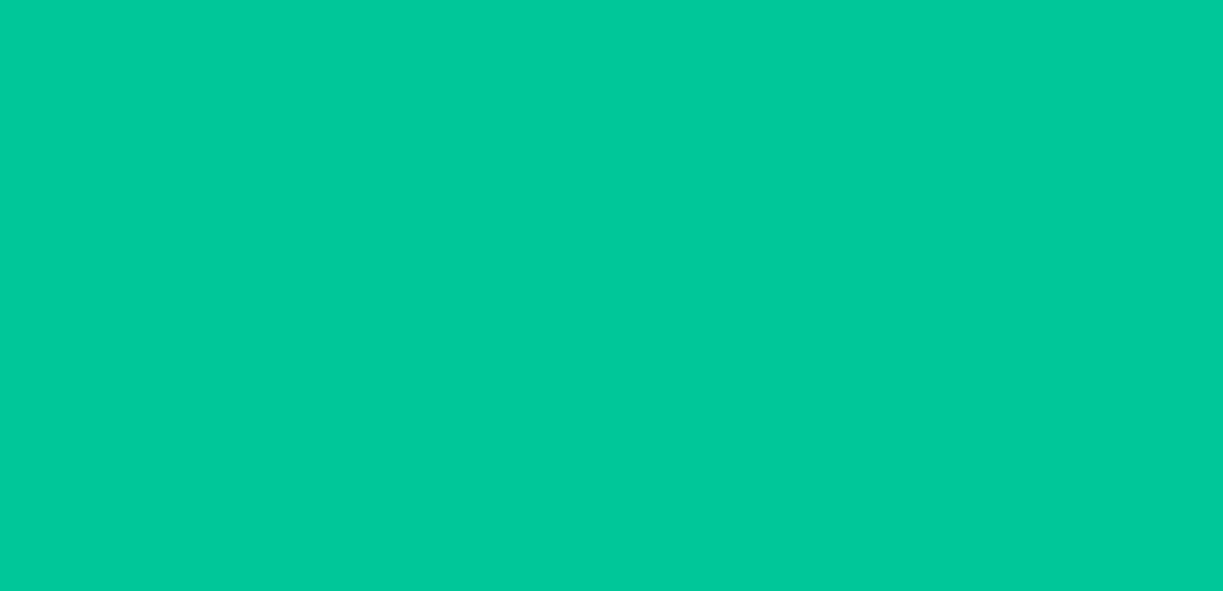
scroll to position [25, 0]
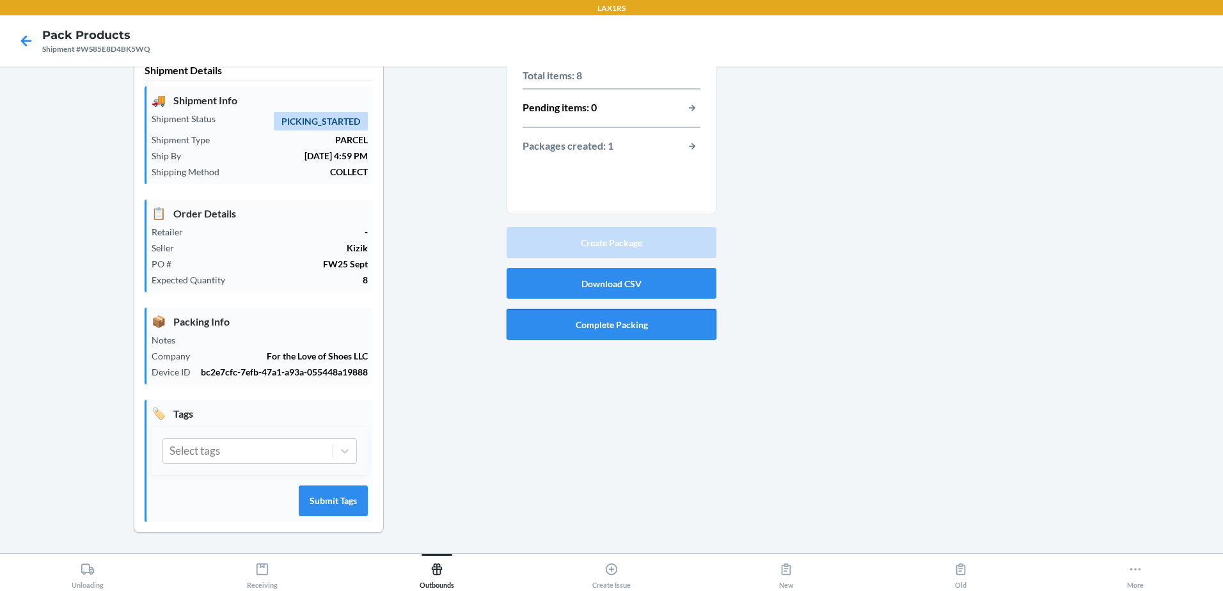
click at [661, 331] on button "Complete Packing" at bounding box center [612, 324] width 210 height 31
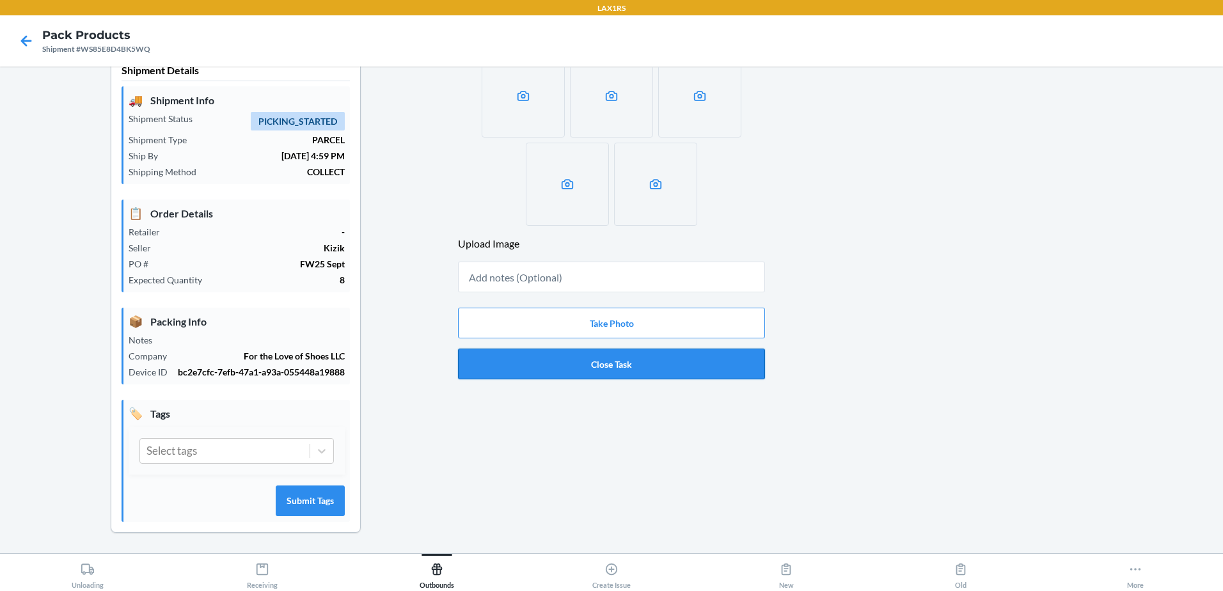
click at [637, 361] on button "Close Task" at bounding box center [611, 364] width 307 height 31
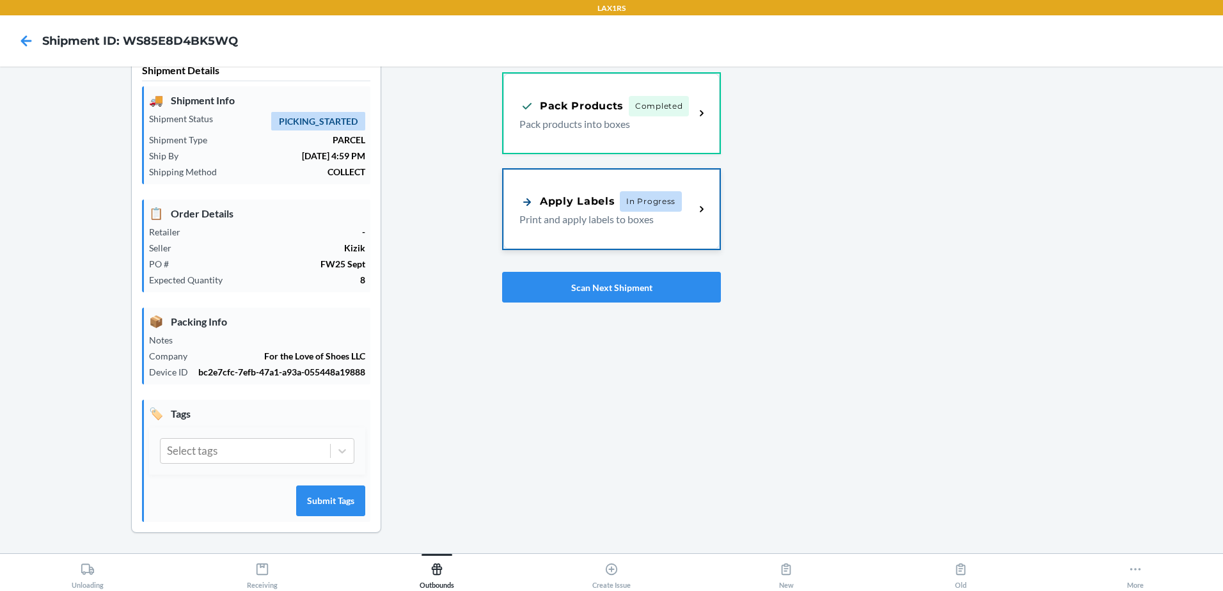
click at [603, 207] on div "Apply Labels" at bounding box center [566, 202] width 95 height 16
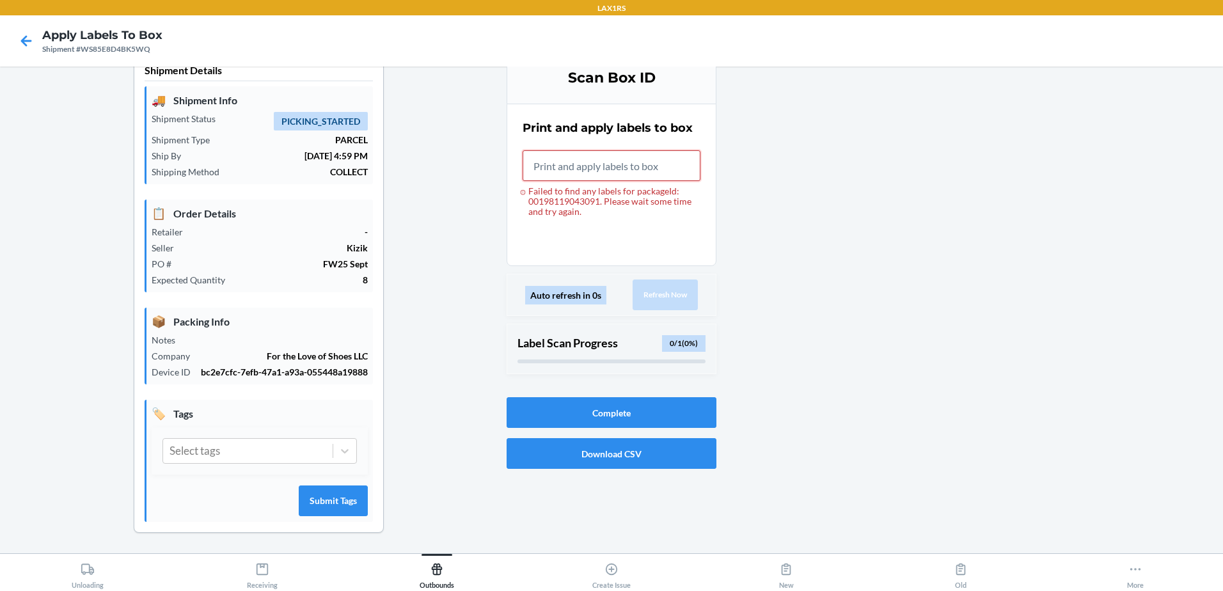
click at [570, 156] on input "Failed to find any labels for packageId: 00198119043091. Please wait some time …" at bounding box center [612, 165] width 178 height 31
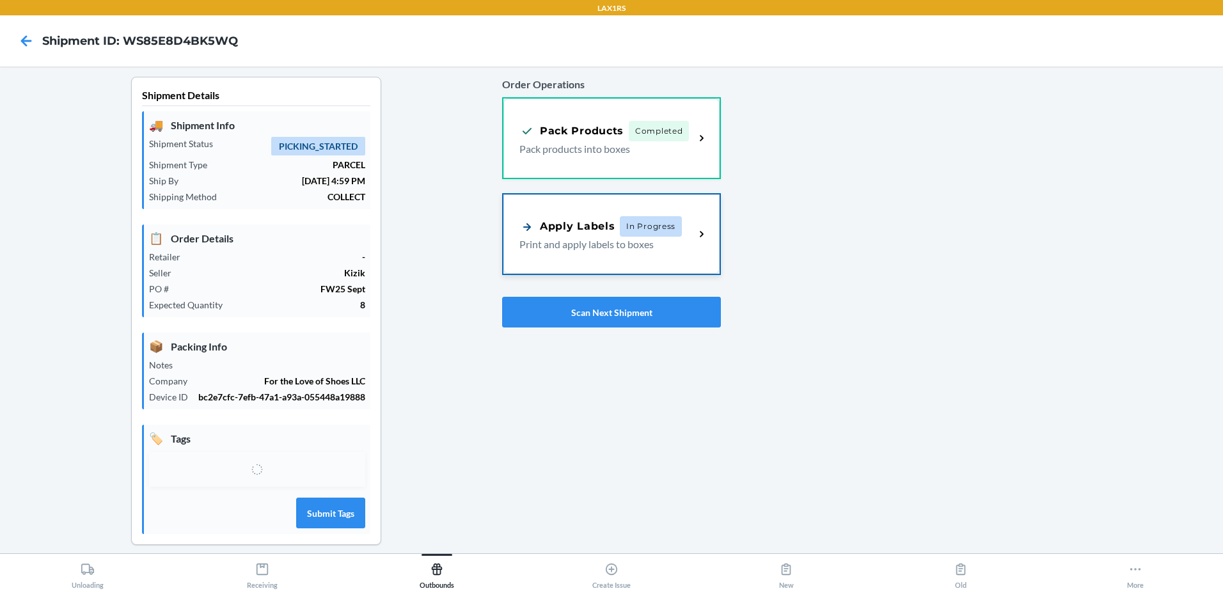
click at [685, 255] on div "Apply Labels In Progress Print and apply labels to boxes" at bounding box center [611, 233] width 216 height 79
click at [677, 238] on p "Print and apply labels to boxes" at bounding box center [601, 244] width 165 height 15
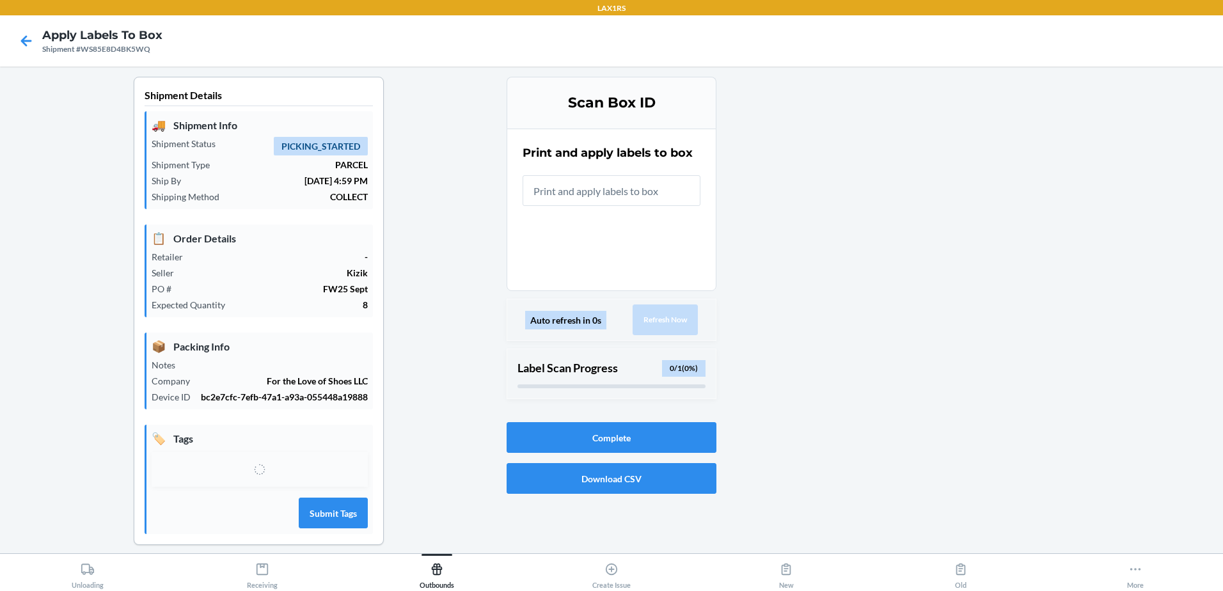
click at [633, 183] on input "text" at bounding box center [612, 190] width 178 height 31
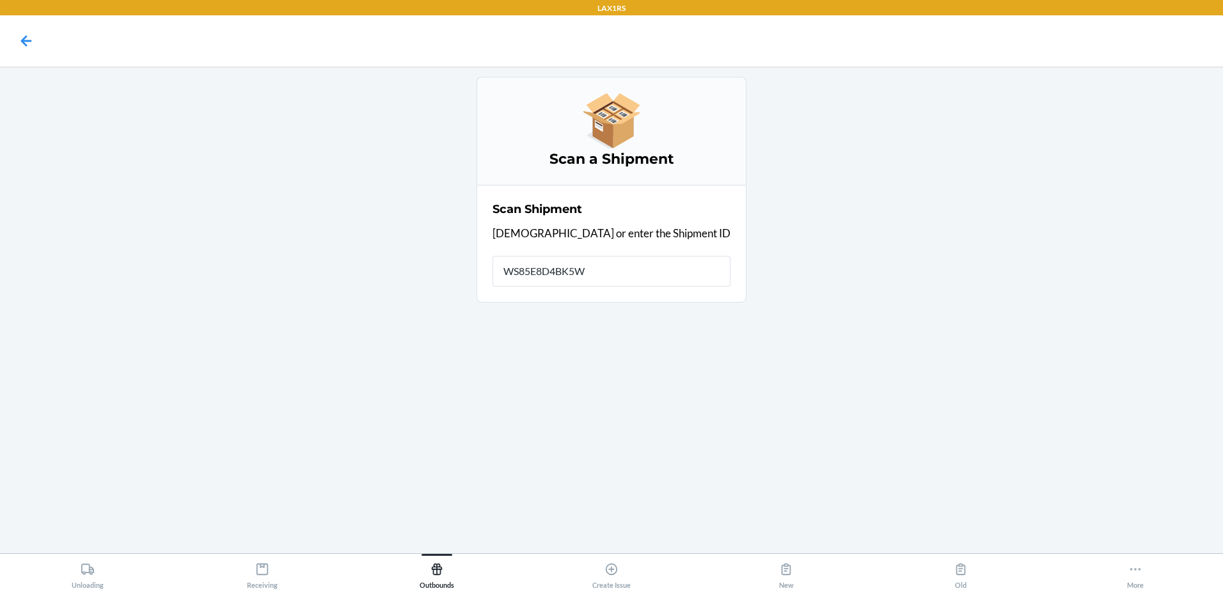
type input "WS85E8D4BK5WQ"
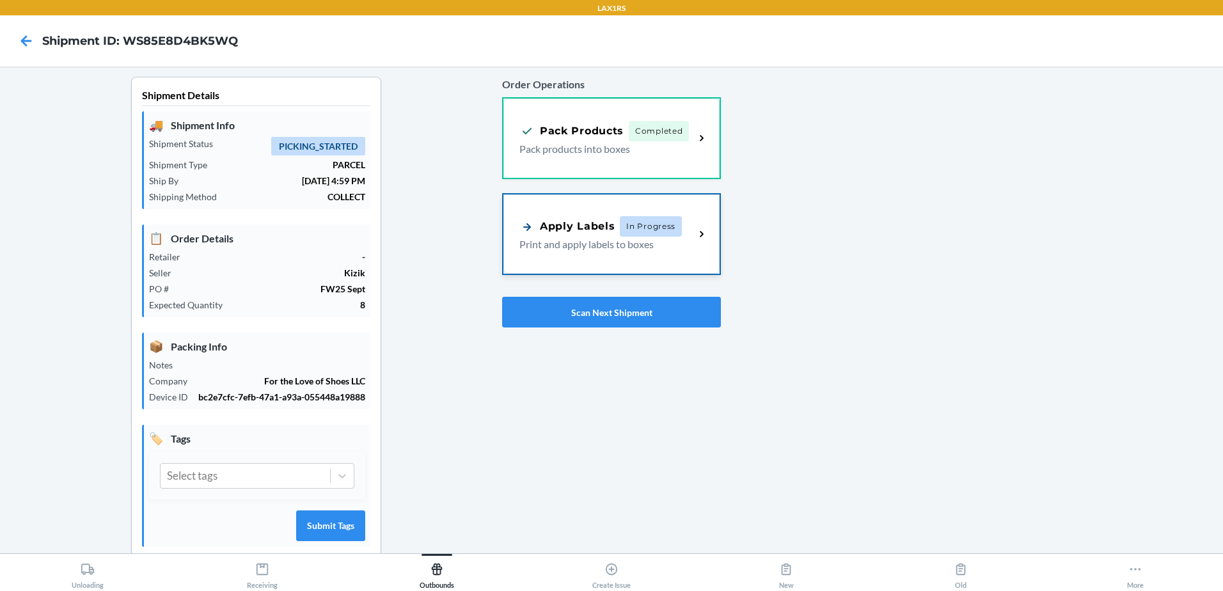
click at [642, 240] on p "Print and apply labels to boxes" at bounding box center [601, 244] width 165 height 15
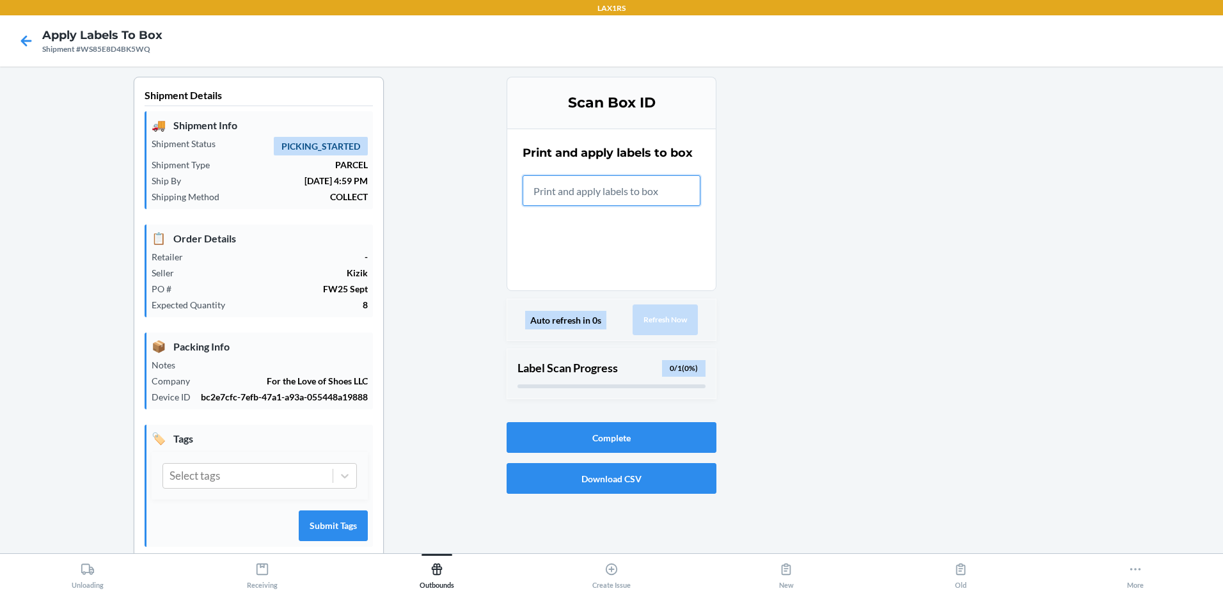
click at [586, 182] on input "text" at bounding box center [612, 190] width 178 height 31
click at [625, 184] on input "text" at bounding box center [612, 190] width 178 height 31
click at [573, 324] on div "Auto refresh in 0s" at bounding box center [565, 320] width 81 height 19
drag, startPoint x: 573, startPoint y: 324, endPoint x: 612, endPoint y: 317, distance: 39.7
click at [606, 317] on div "Auto refresh in 0s Refresh Now" at bounding box center [612, 320] width 210 height 42
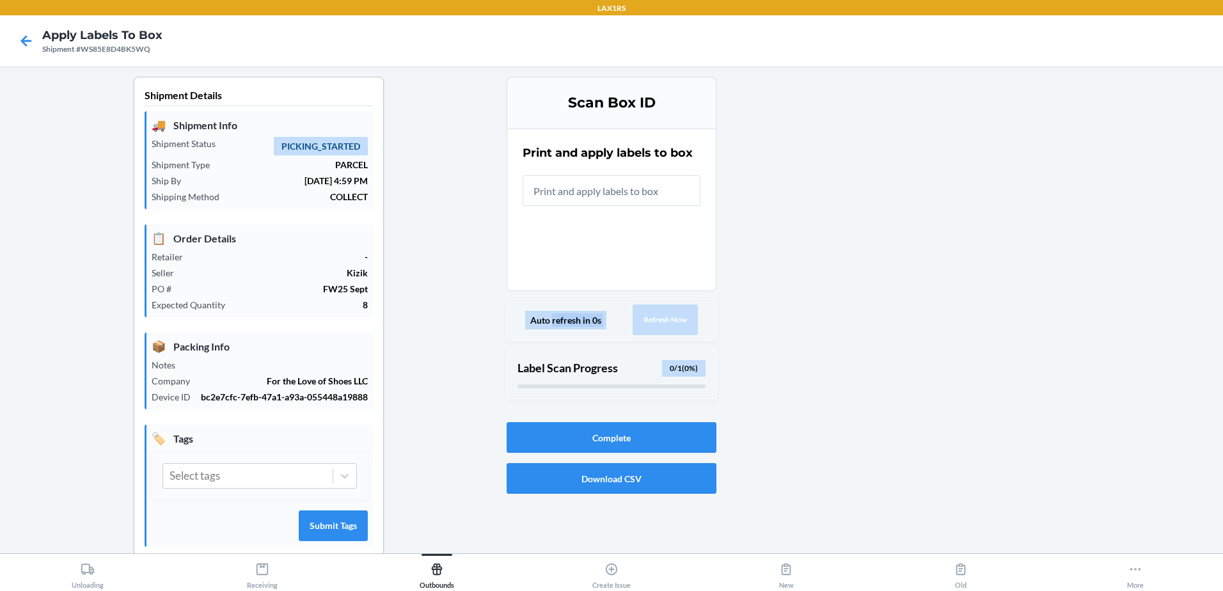
click at [585, 316] on div "Auto refresh in 0s" at bounding box center [565, 320] width 81 height 19
click at [614, 311] on div "Auto refresh in 0s Refresh Now" at bounding box center [612, 320] width 210 height 42
click at [627, 367] on div "Label Scan Progress 0 / 1 ( 0 %)" at bounding box center [612, 368] width 188 height 17
click at [682, 362] on div "0 / 1 ( 0 %)" at bounding box center [683, 368] width 43 height 17
click at [678, 374] on div "0 / 1 ( 0 %)" at bounding box center [683, 368] width 43 height 17
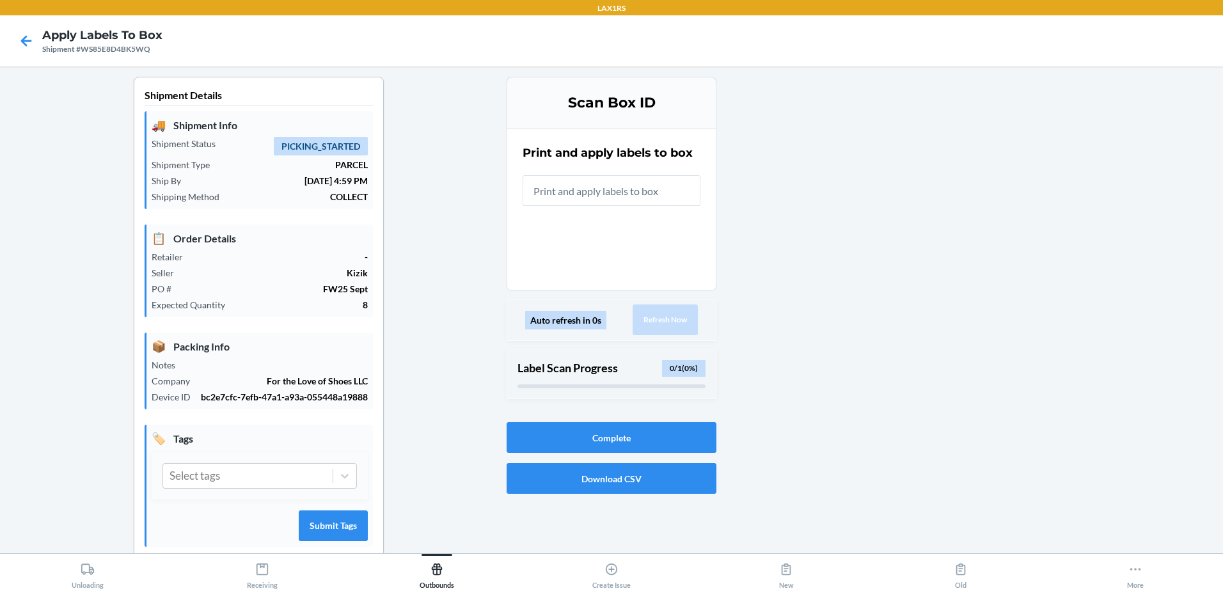
drag, startPoint x: 670, startPoint y: 362, endPoint x: 674, endPoint y: 351, distance: 11.8
click at [672, 359] on div "Label Scan Progress 0 / 1 ( 0 %)" at bounding box center [612, 374] width 210 height 51
click at [675, 336] on div "Auto refresh in 0s Refresh Now" at bounding box center [612, 320] width 210 height 42
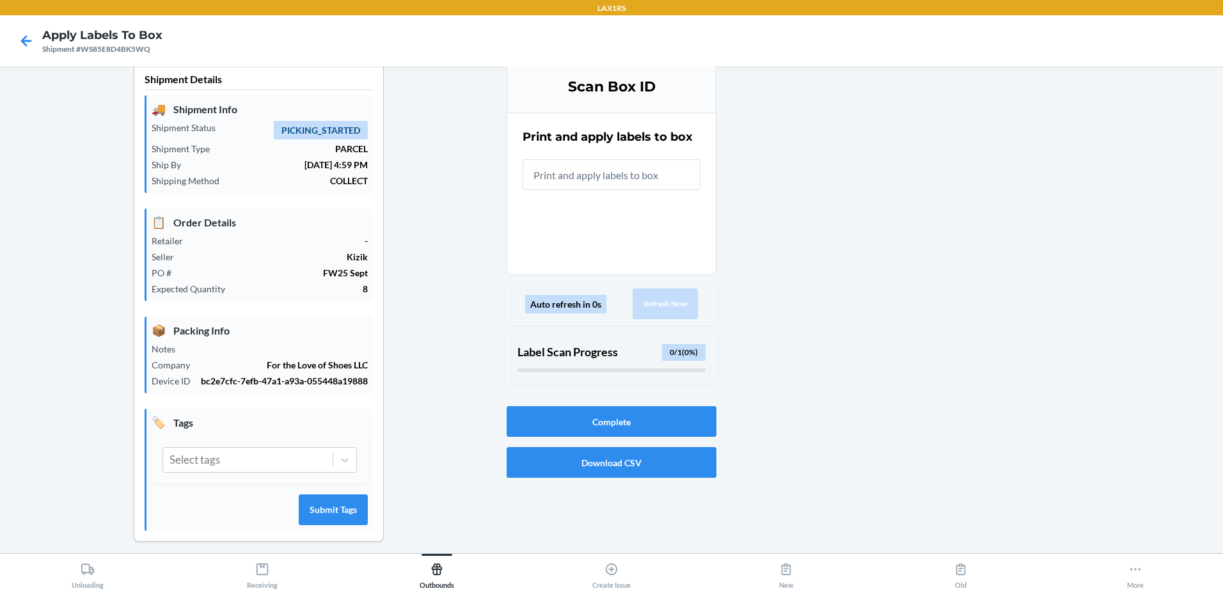
scroll to position [25, 0]
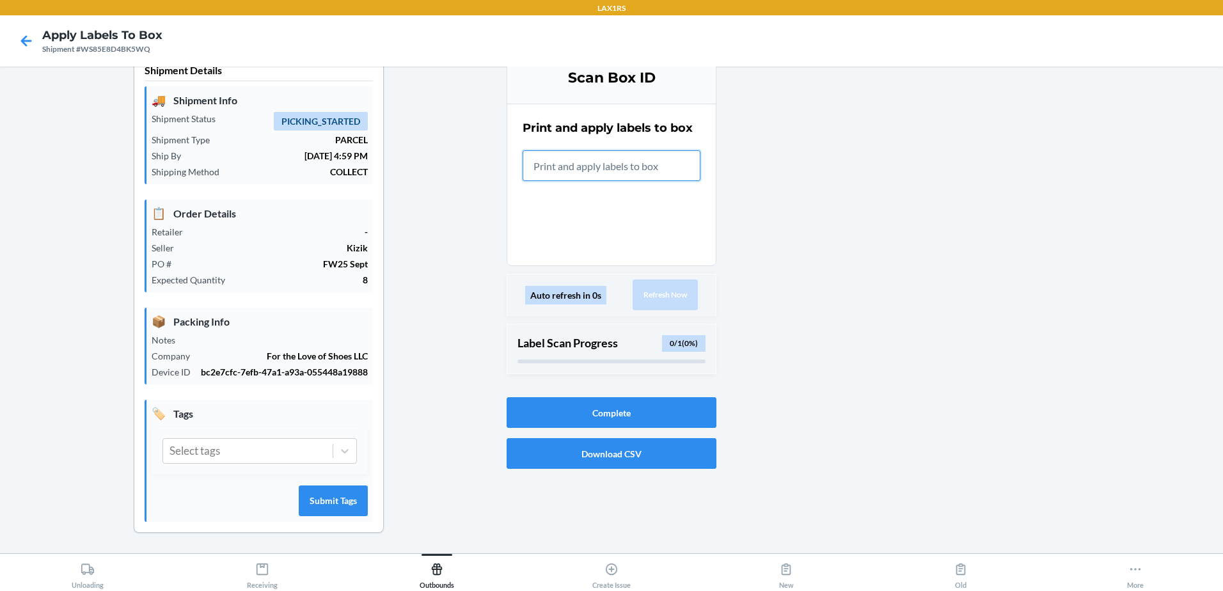
click at [643, 161] on input "text" at bounding box center [612, 165] width 178 height 31
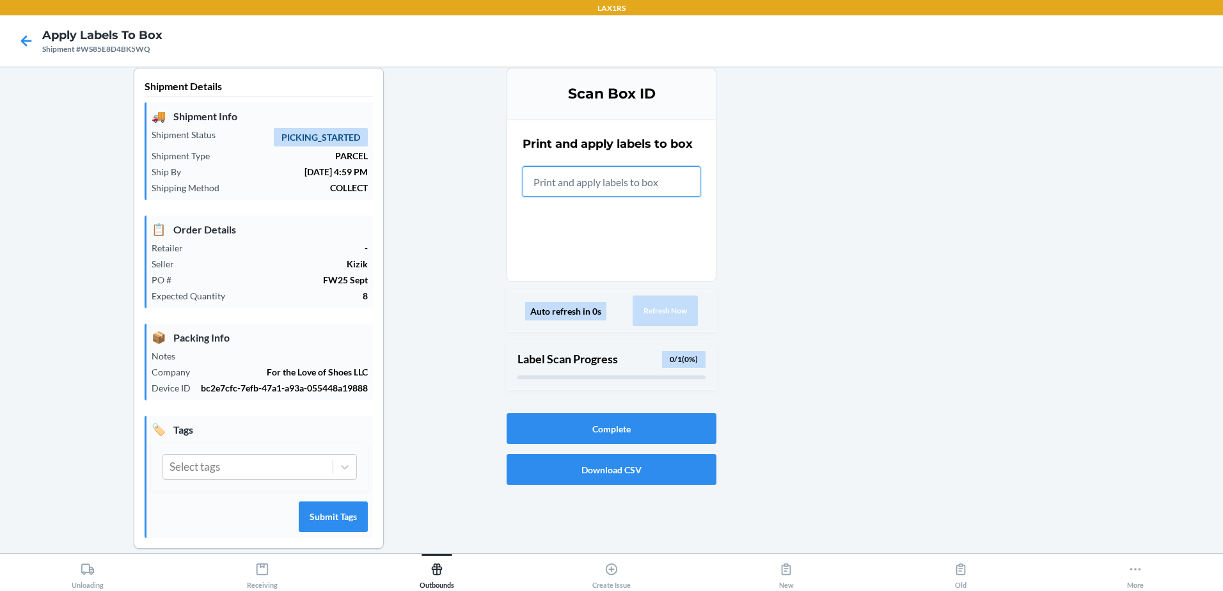
scroll to position [0, 0]
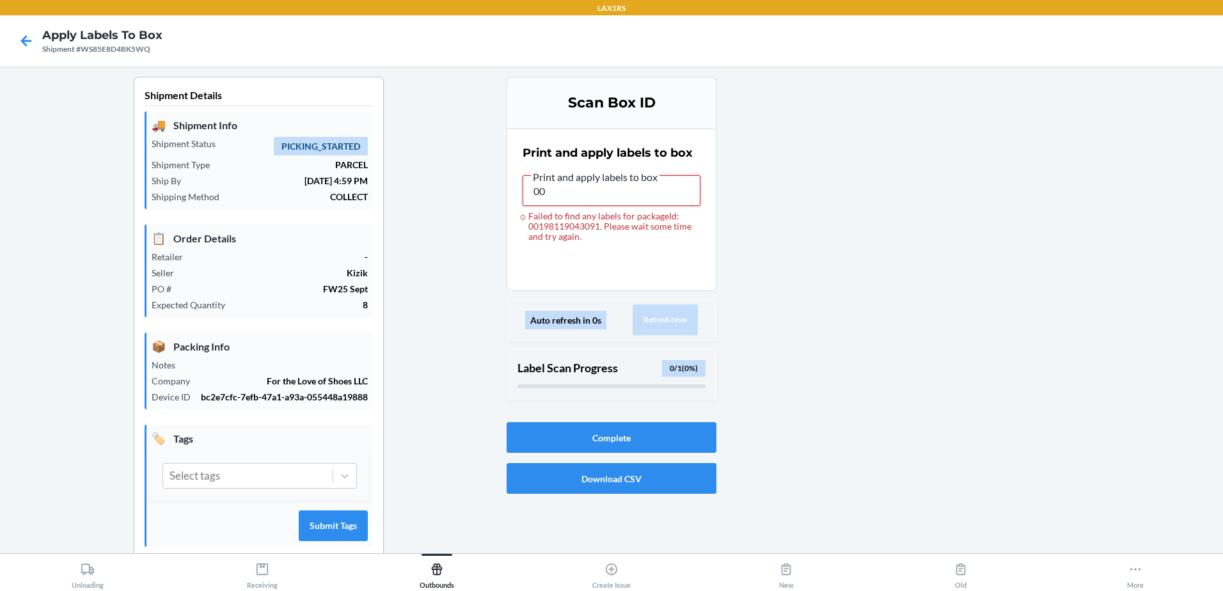
type input "0"
type input "DSQRGJL7TVT"
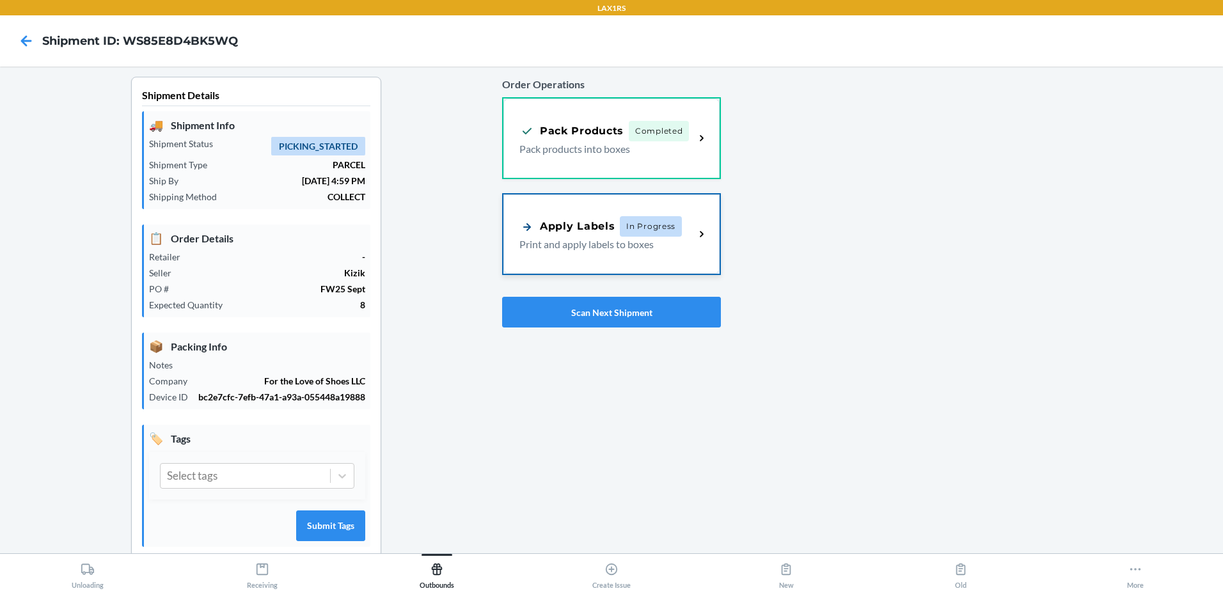
click at [680, 245] on div "Apply Labels In Progress Print and apply labels to boxes" at bounding box center [606, 234] width 175 height 36
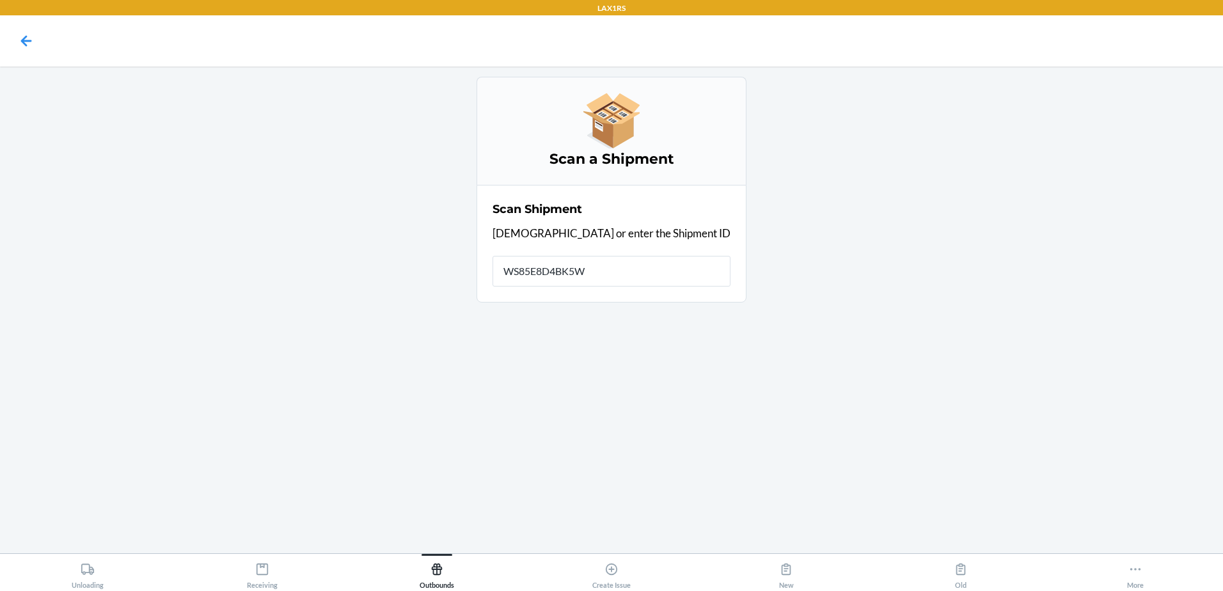
type input "WS85E8D4BK5WQ"
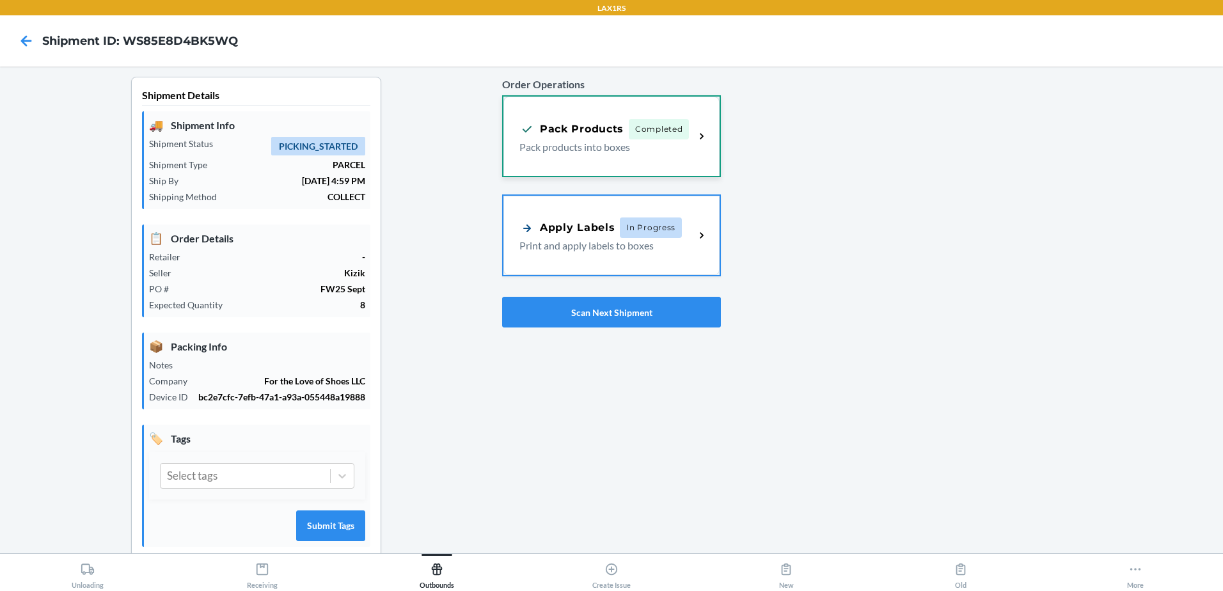
click at [666, 146] on p "Pack products into boxes" at bounding box center [601, 146] width 165 height 15
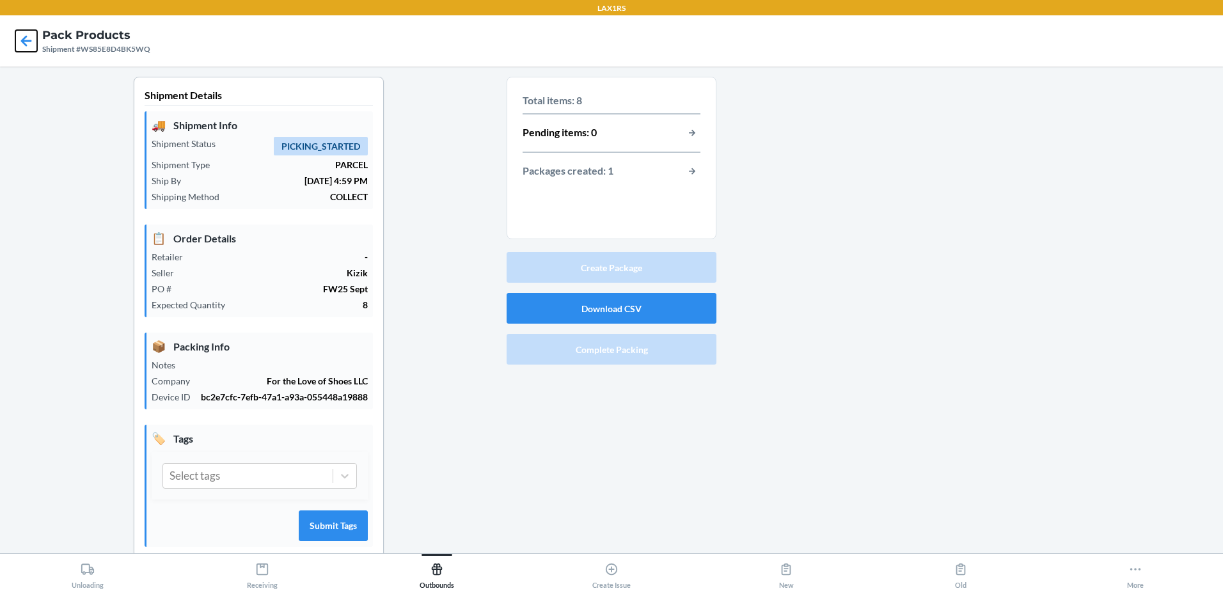
click at [27, 38] on icon at bounding box center [26, 41] width 22 height 22
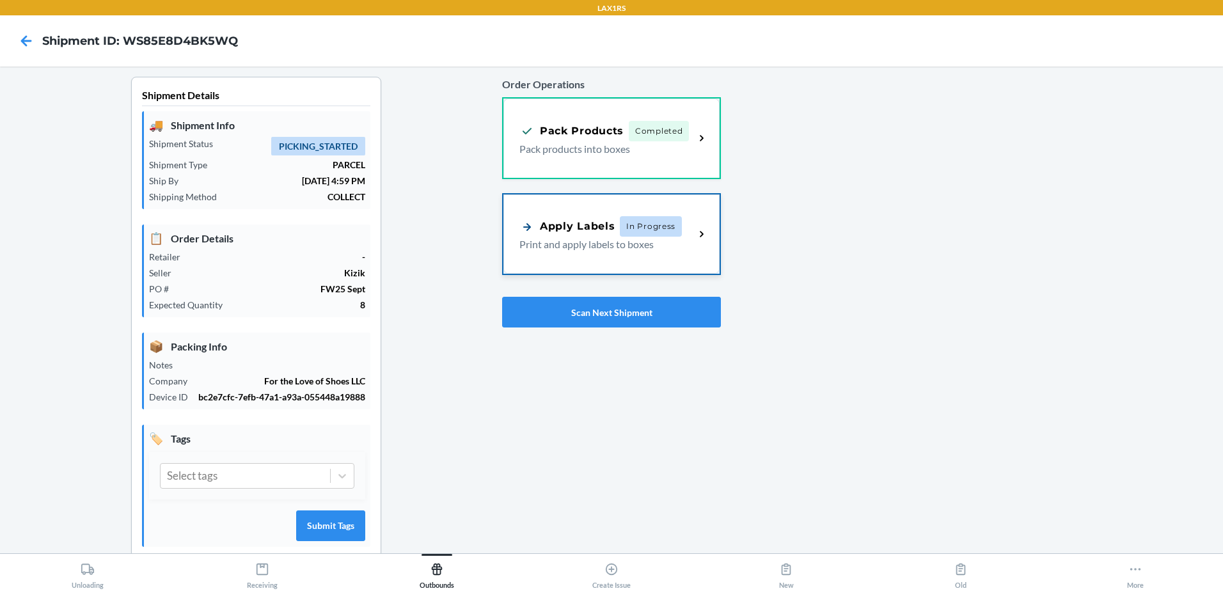
click at [626, 242] on p "Print and apply labels to boxes" at bounding box center [601, 244] width 165 height 15
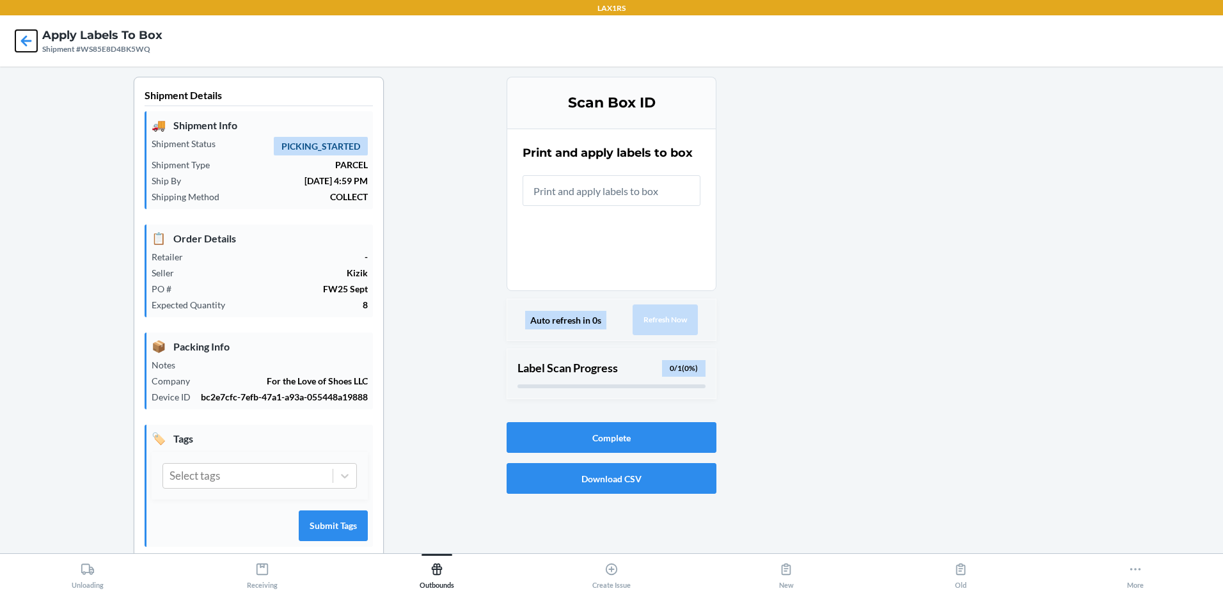
click at [26, 36] on icon at bounding box center [26, 40] width 11 height 11
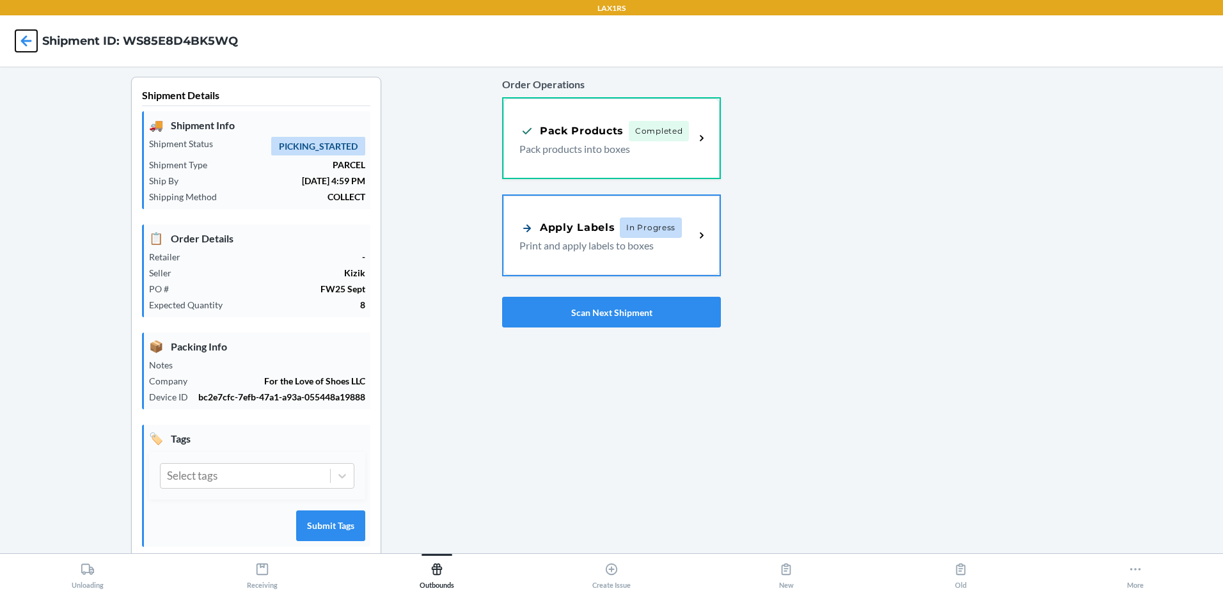
click at [29, 43] on icon at bounding box center [26, 41] width 22 height 22
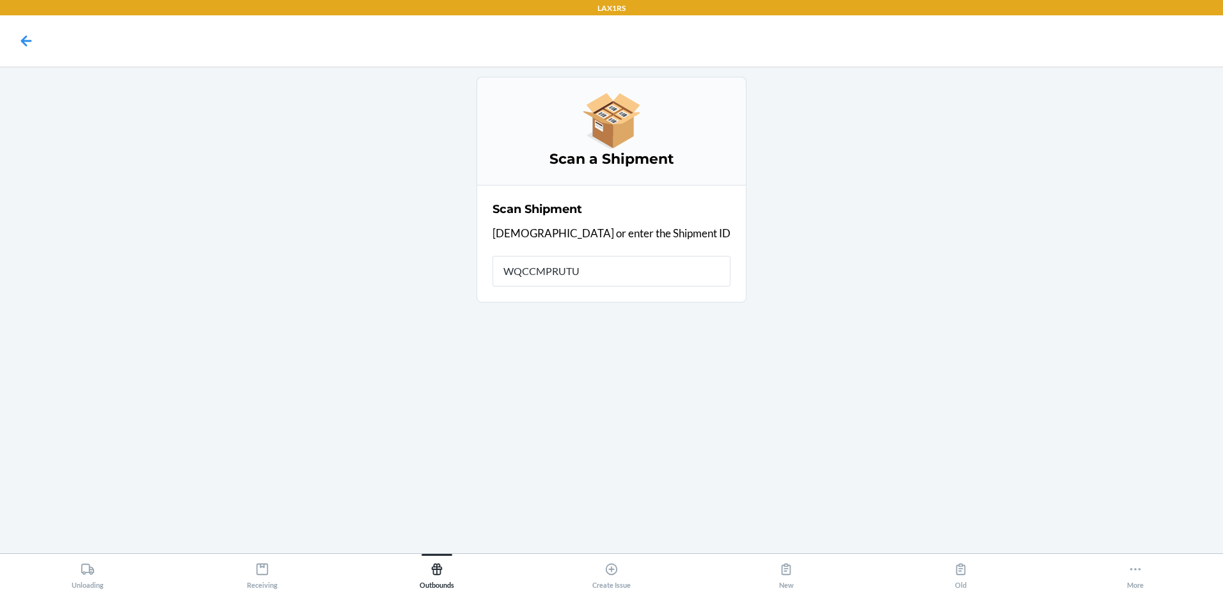
type input "WQCCMPRUTUU"
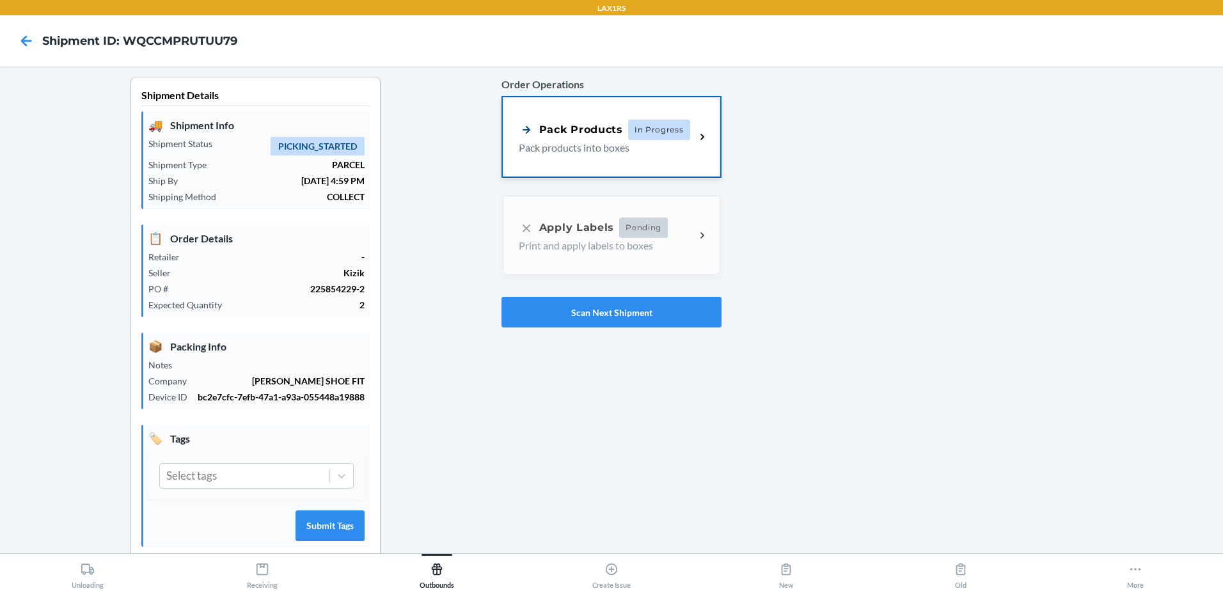
click at [618, 138] on div "Pack Products In Progress" at bounding box center [604, 130] width 171 height 20
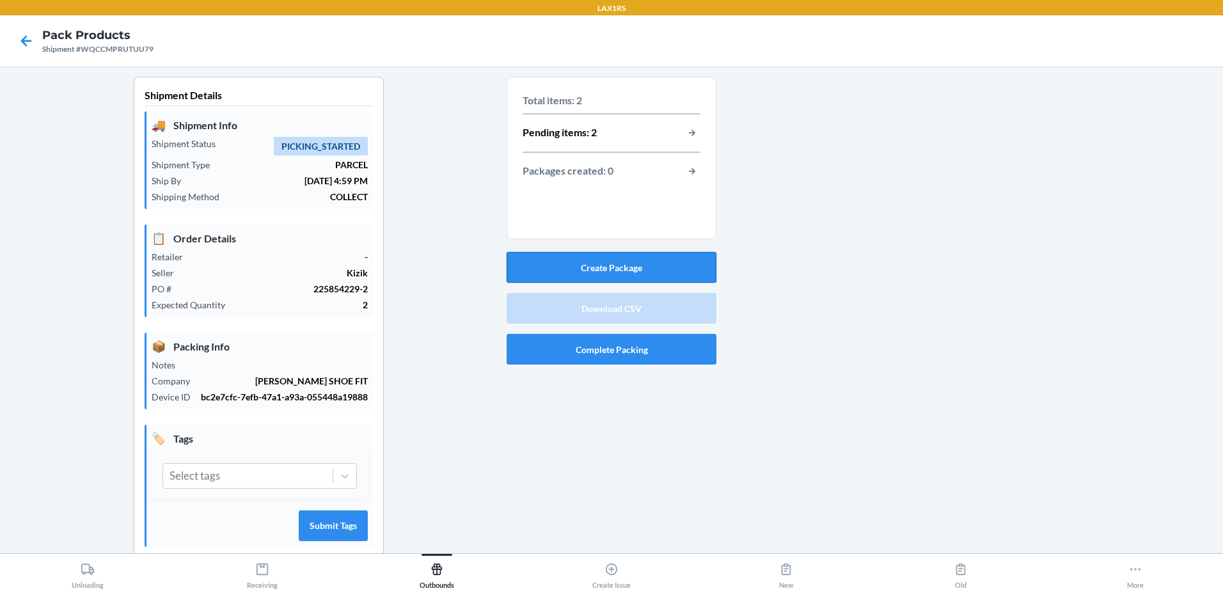
click at [615, 268] on button "Create Package" at bounding box center [612, 267] width 210 height 31
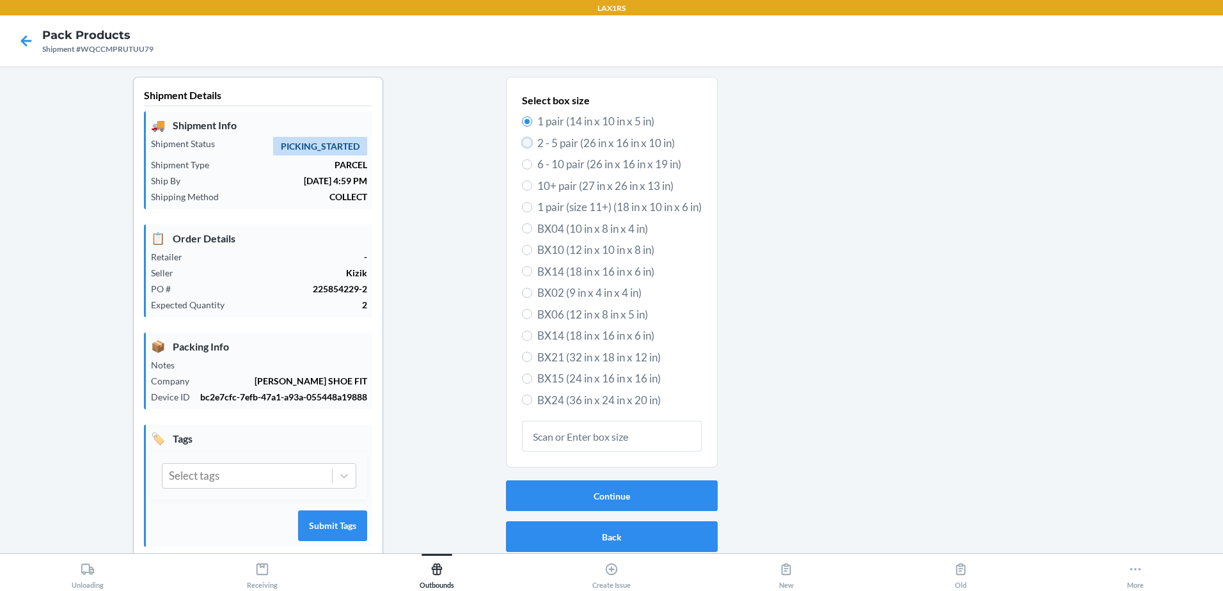
click at [522, 141] on input "2 - 5 pair (26 in x 16 in x 10 in)" at bounding box center [527, 143] width 10 height 10
radio input "true"
radio input "false"
click at [567, 496] on button "Continue" at bounding box center [612, 495] width 212 height 31
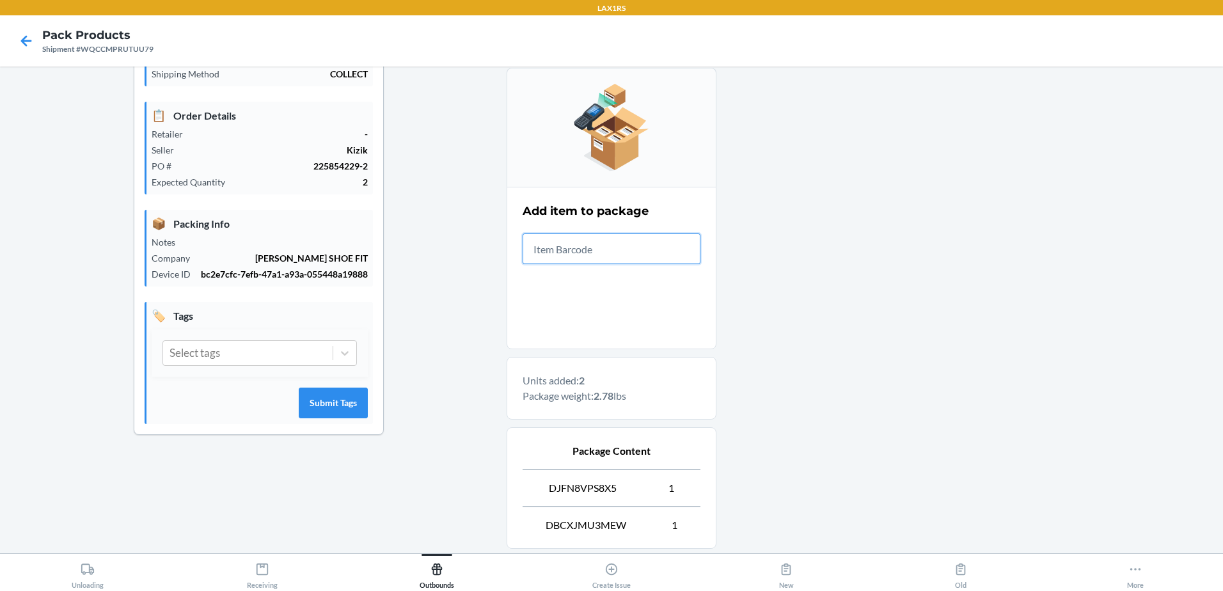
scroll to position [249, 0]
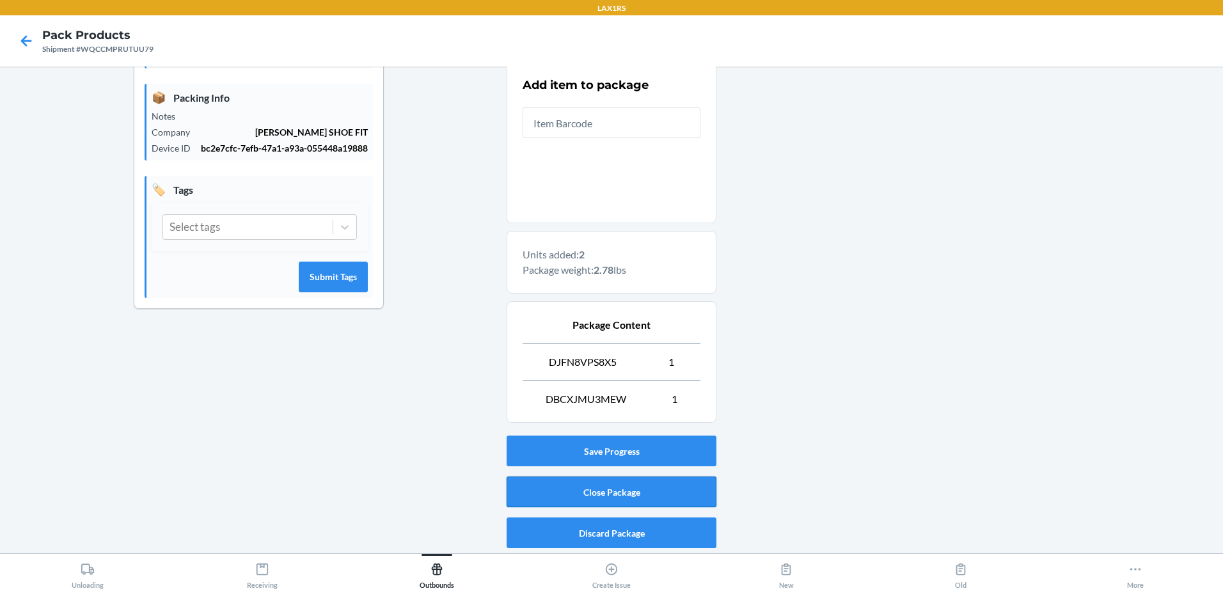
click at [596, 493] on button "Close Package" at bounding box center [612, 492] width 210 height 31
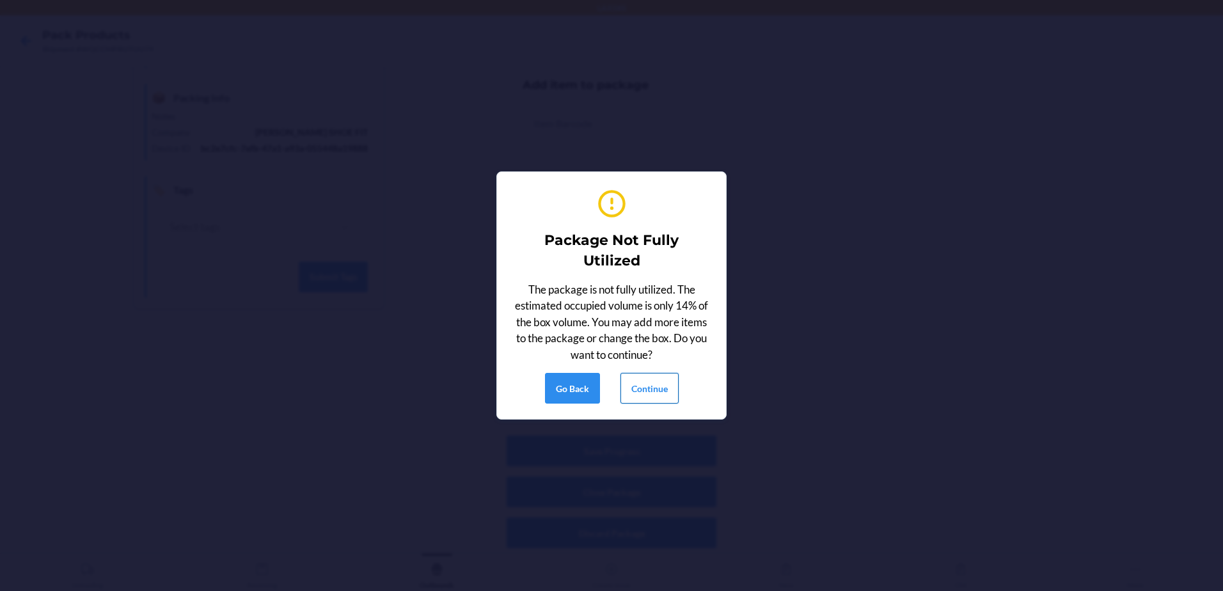
click at [647, 391] on button "Continue" at bounding box center [650, 388] width 58 height 31
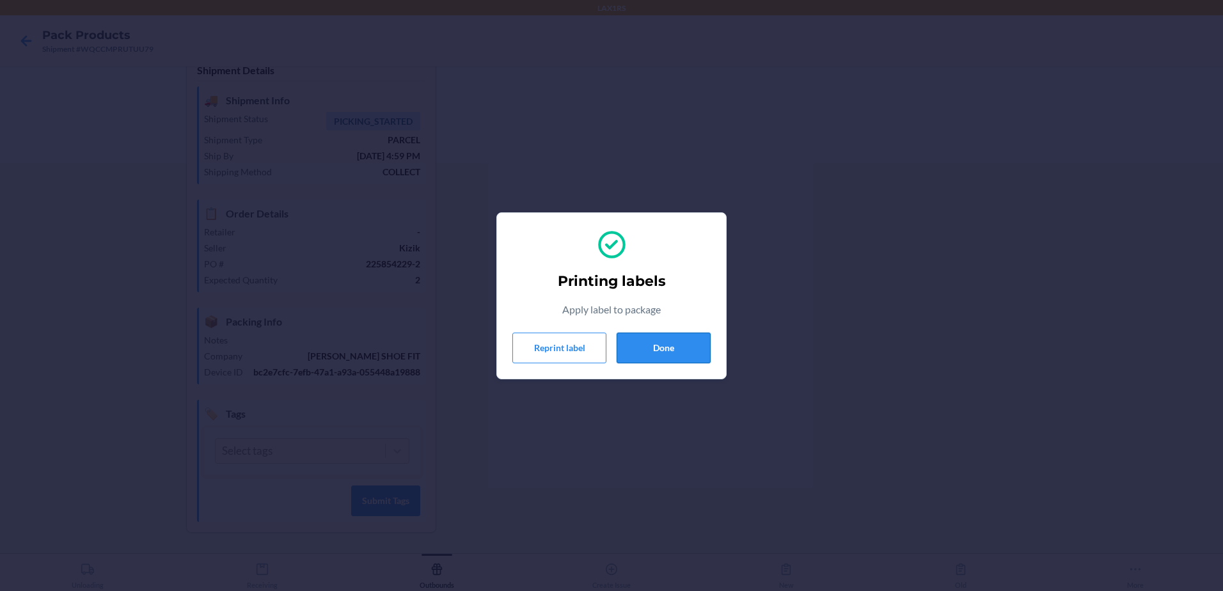
click at [657, 346] on button "Done" at bounding box center [664, 348] width 94 height 31
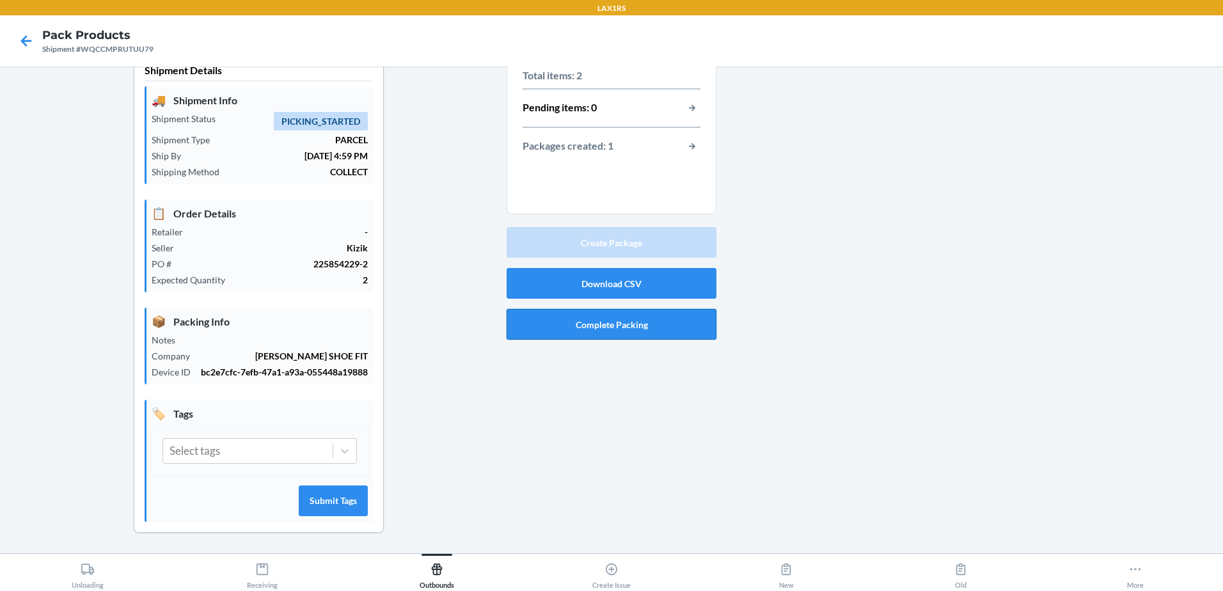
click at [598, 324] on button "Complete Packing" at bounding box center [612, 324] width 210 height 31
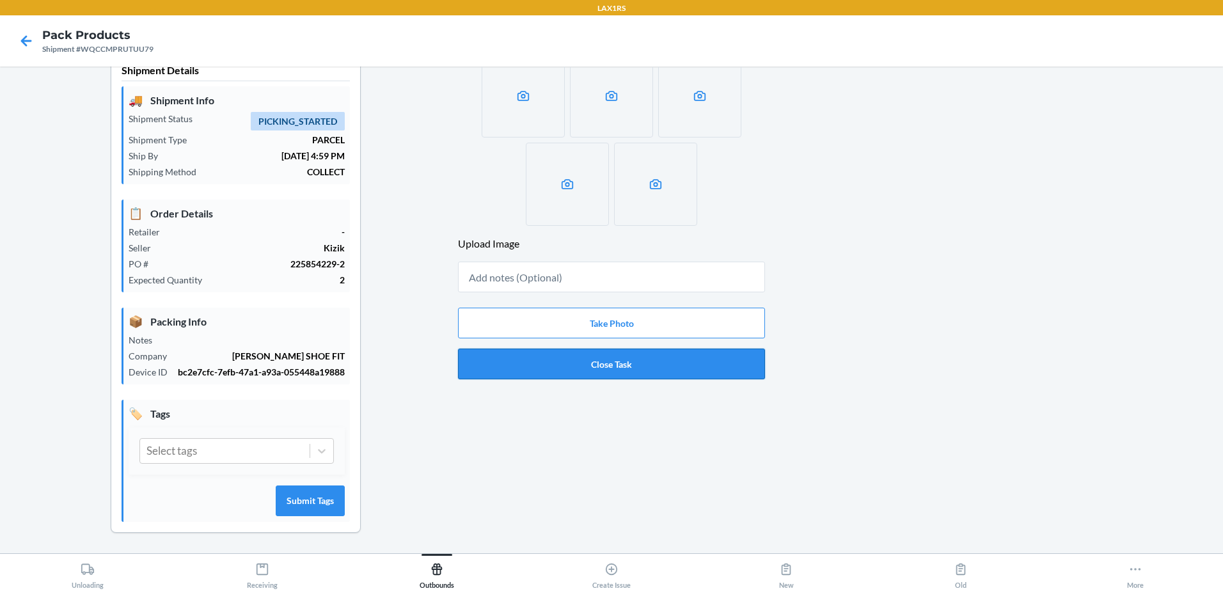
click at [596, 368] on button "Close Task" at bounding box center [611, 364] width 307 height 31
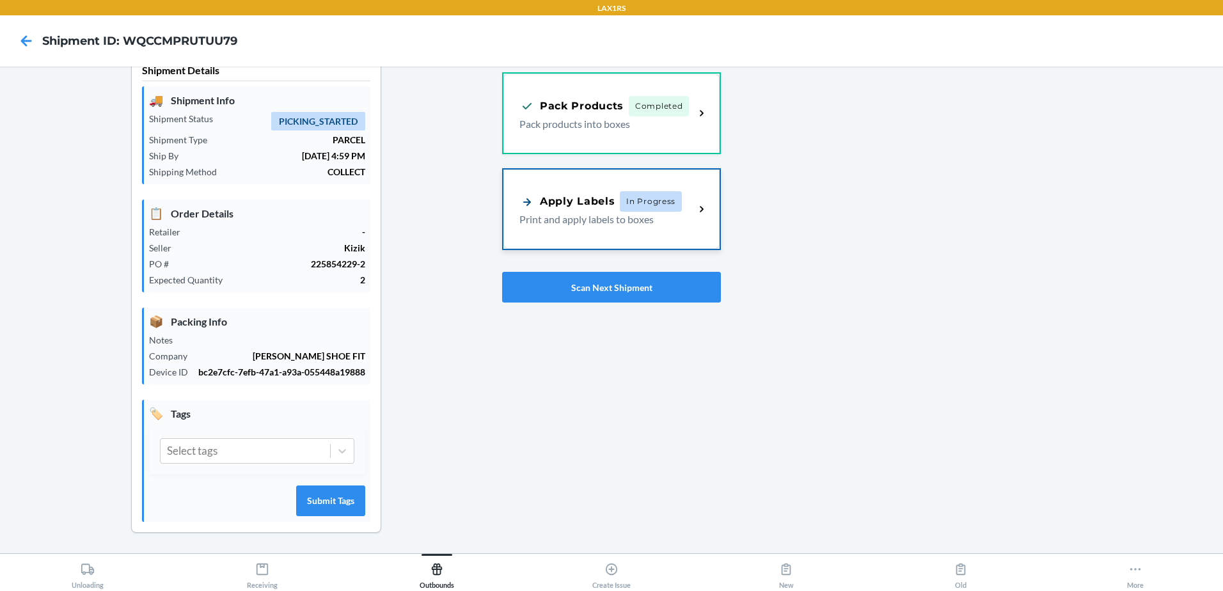
click at [598, 217] on p "Print and apply labels to boxes" at bounding box center [601, 219] width 165 height 15
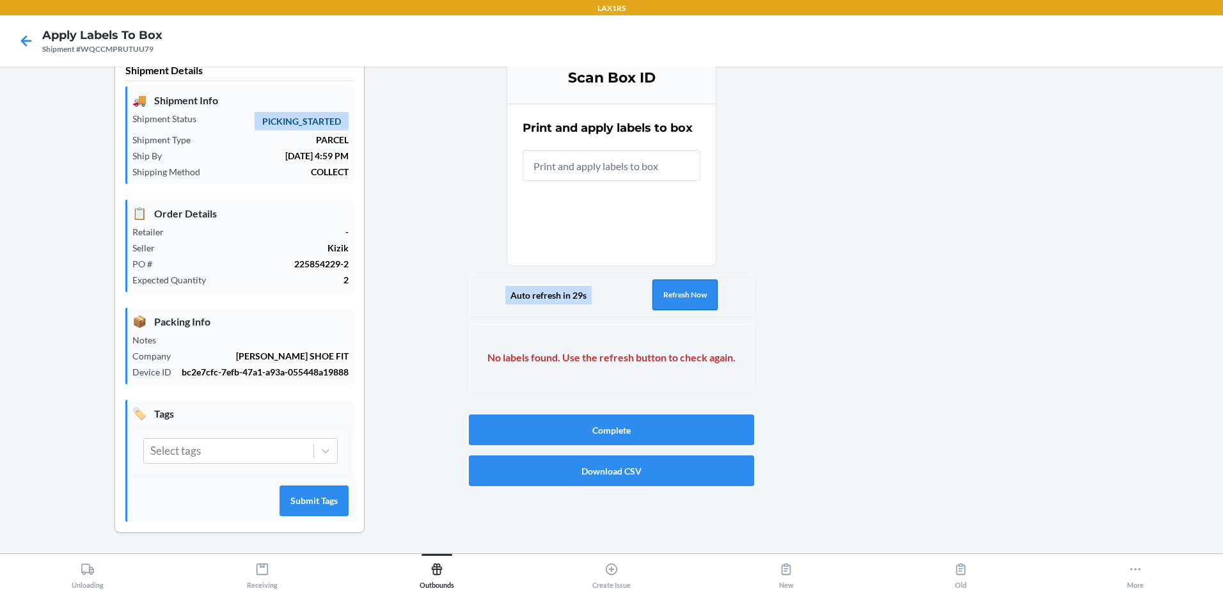
click at [682, 294] on button "Refresh Now" at bounding box center [684, 295] width 65 height 31
click at [677, 299] on button "Refresh Now" at bounding box center [684, 295] width 65 height 31
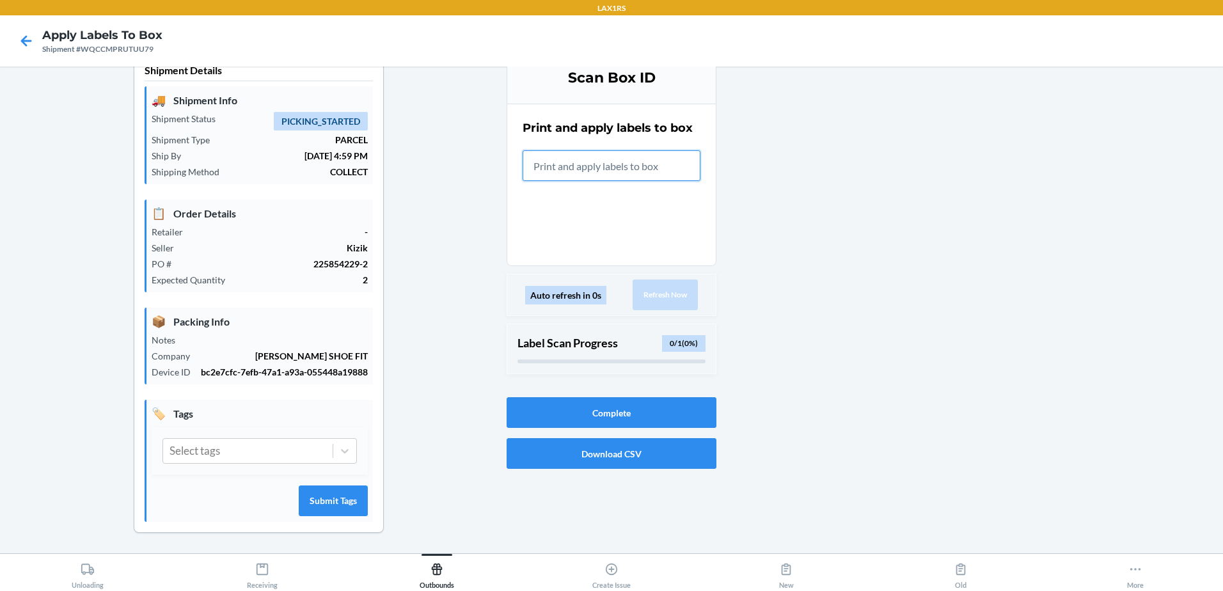
click at [552, 169] on input "text" at bounding box center [612, 165] width 178 height 31
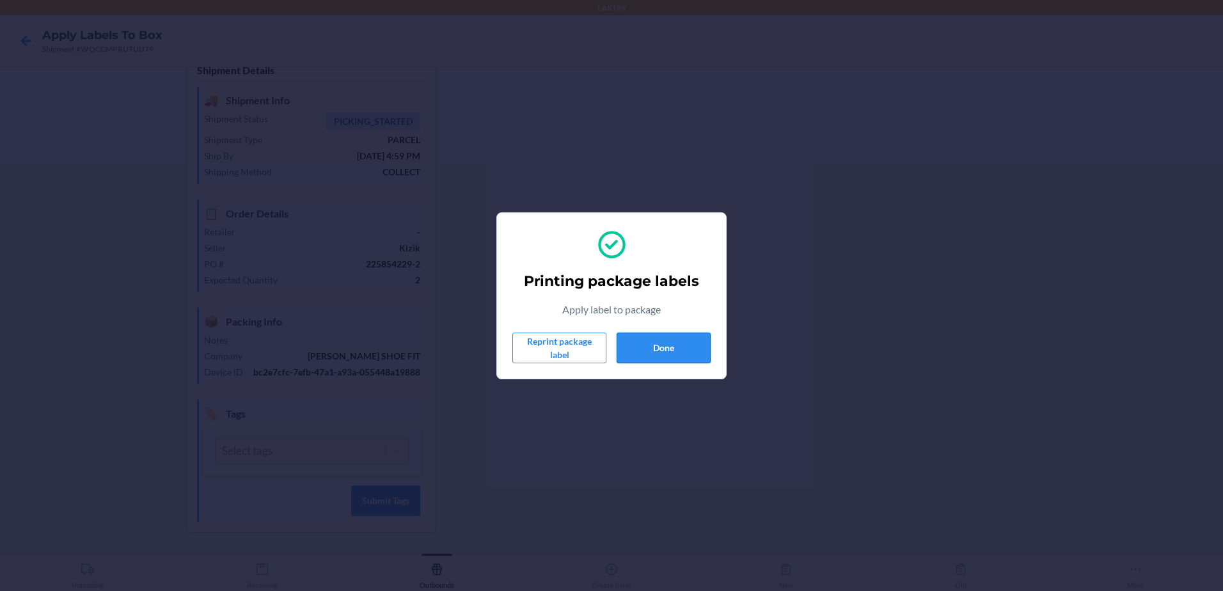
click at [688, 357] on button "Done" at bounding box center [664, 348] width 94 height 31
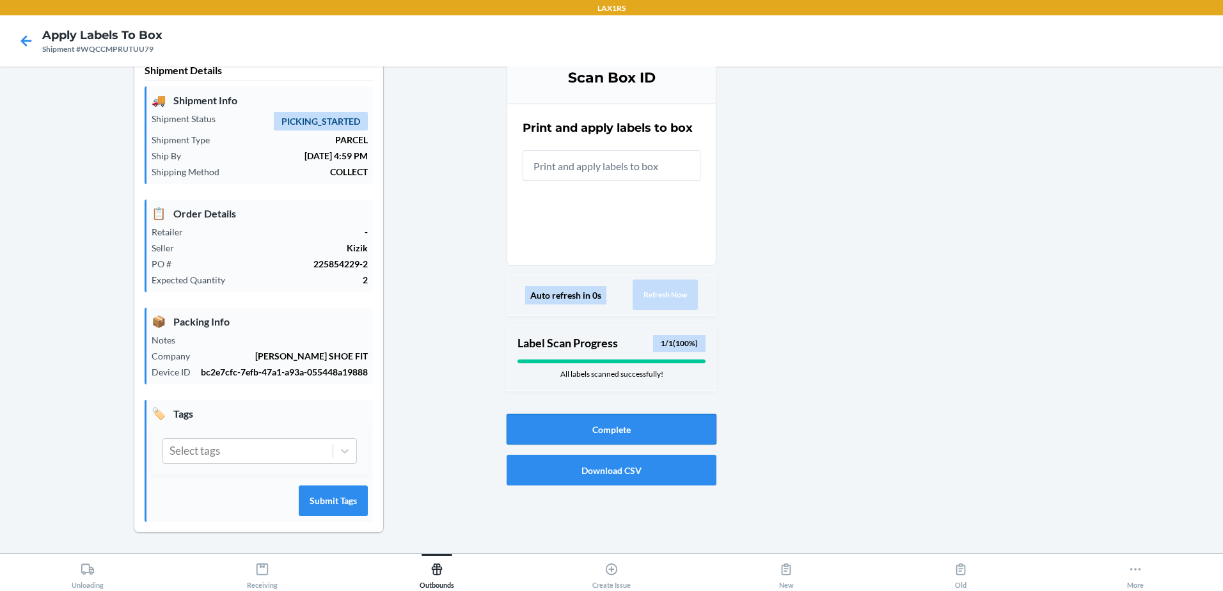
click at [579, 434] on button "Complete" at bounding box center [612, 429] width 210 height 31
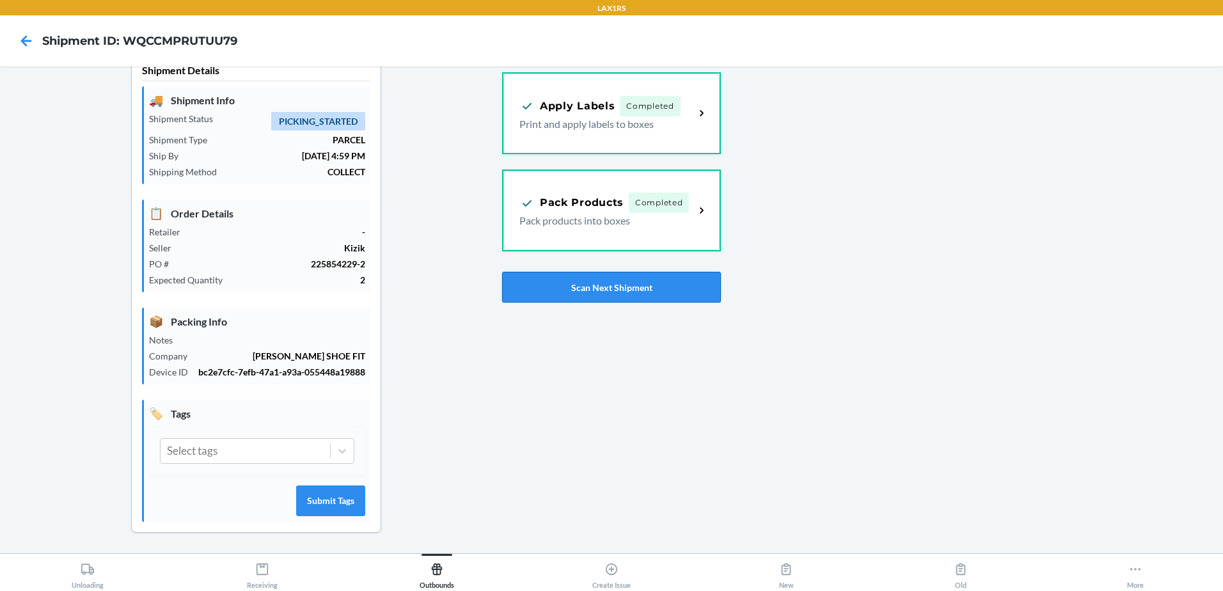
click at [590, 294] on button "Scan Next Shipment" at bounding box center [611, 287] width 219 height 31
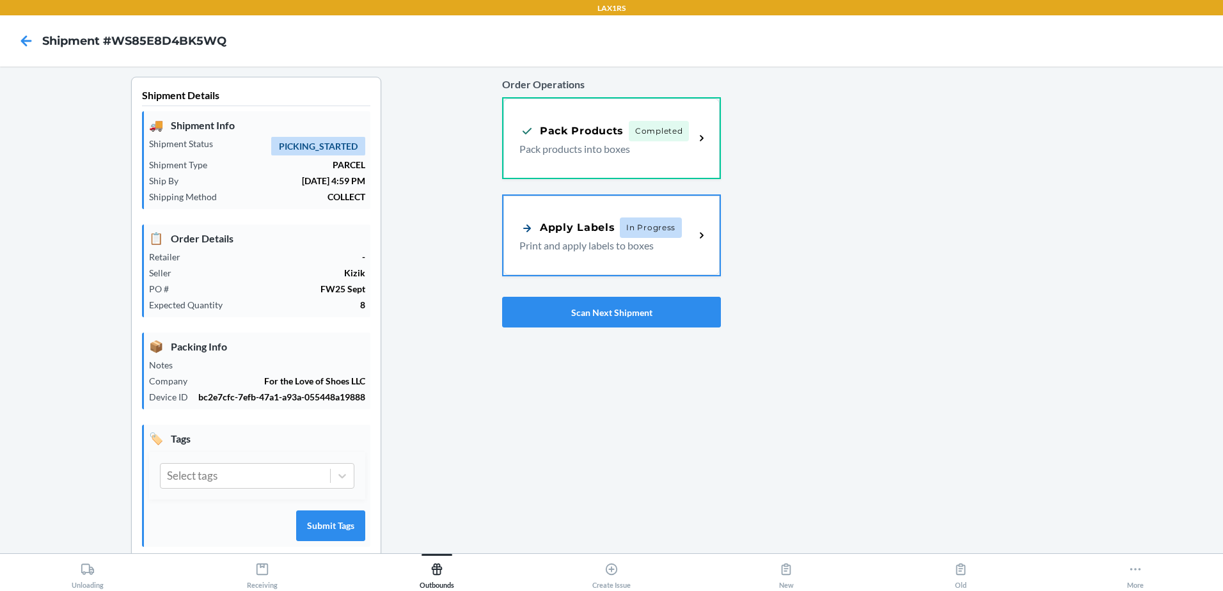
scroll to position [25, 0]
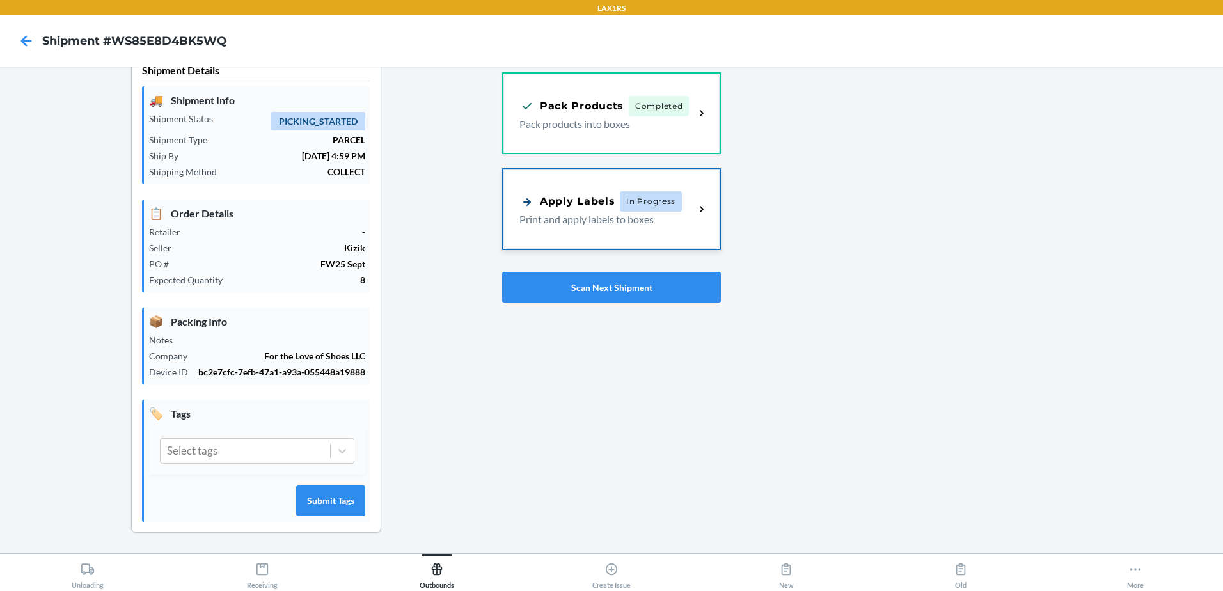
click at [700, 221] on div "Apply Labels In Progress Print and apply labels to boxes" at bounding box center [611, 209] width 216 height 79
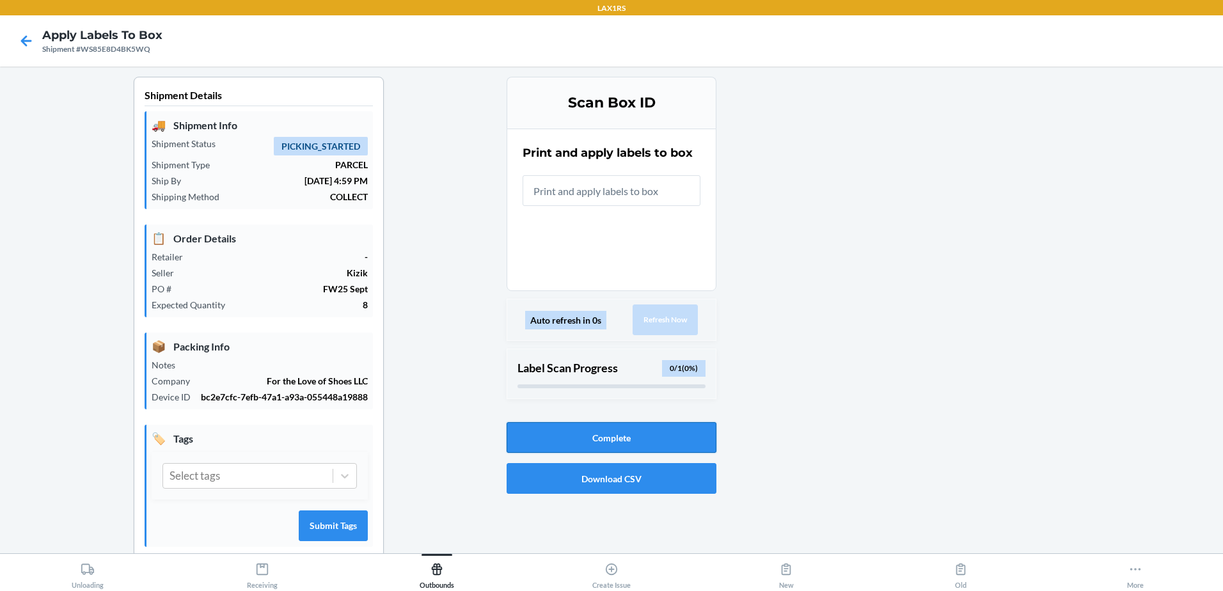
click at [614, 434] on button "Complete" at bounding box center [612, 437] width 210 height 31
click at [26, 45] on icon at bounding box center [26, 40] width 11 height 11
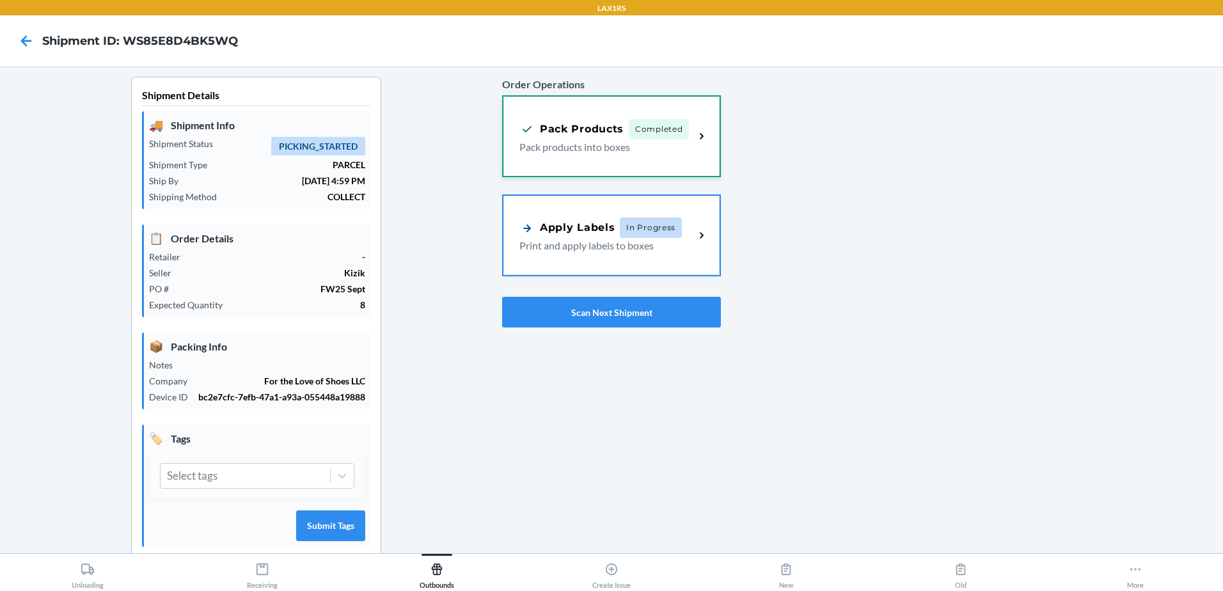
click at [633, 156] on div "Pack Products Completed Pack products into boxes" at bounding box center [611, 136] width 216 height 79
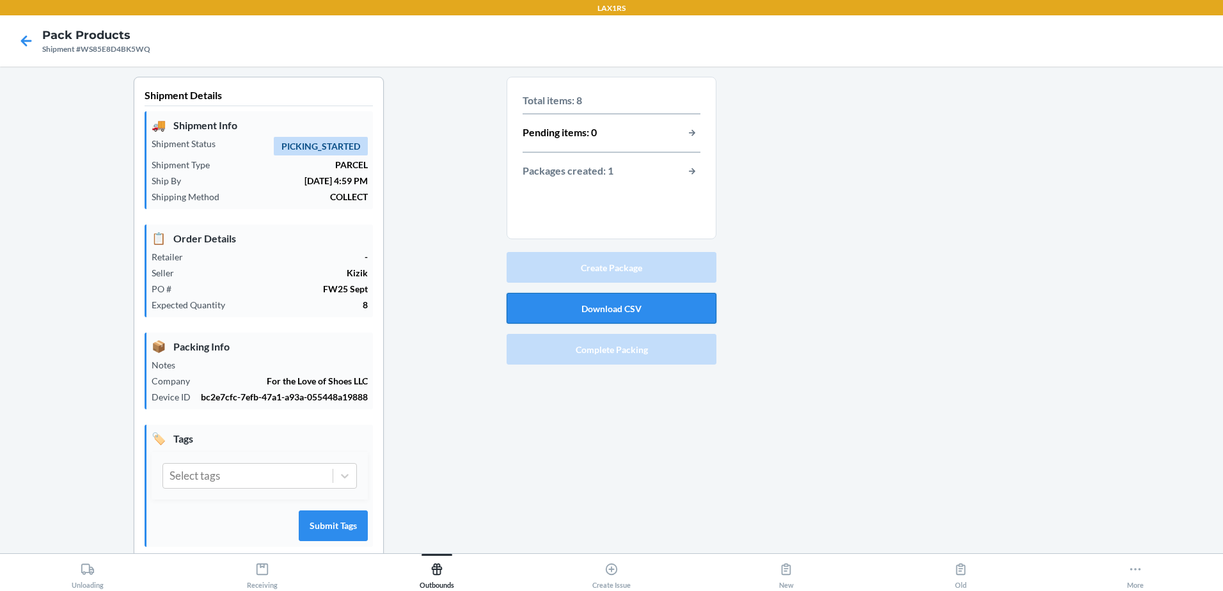
click at [597, 310] on button "Download CSV" at bounding box center [612, 308] width 210 height 31
click at [828, 97] on div at bounding box center [964, 328] width 496 height 502
click at [24, 40] on icon at bounding box center [26, 40] width 11 height 11
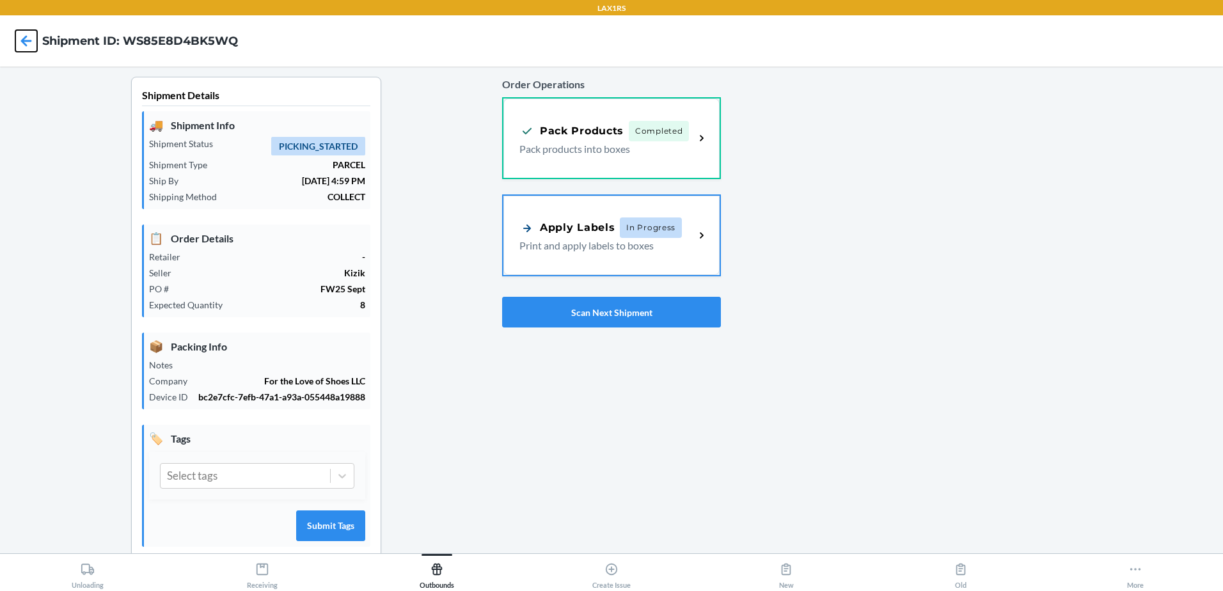
click at [25, 41] on icon at bounding box center [26, 40] width 11 height 11
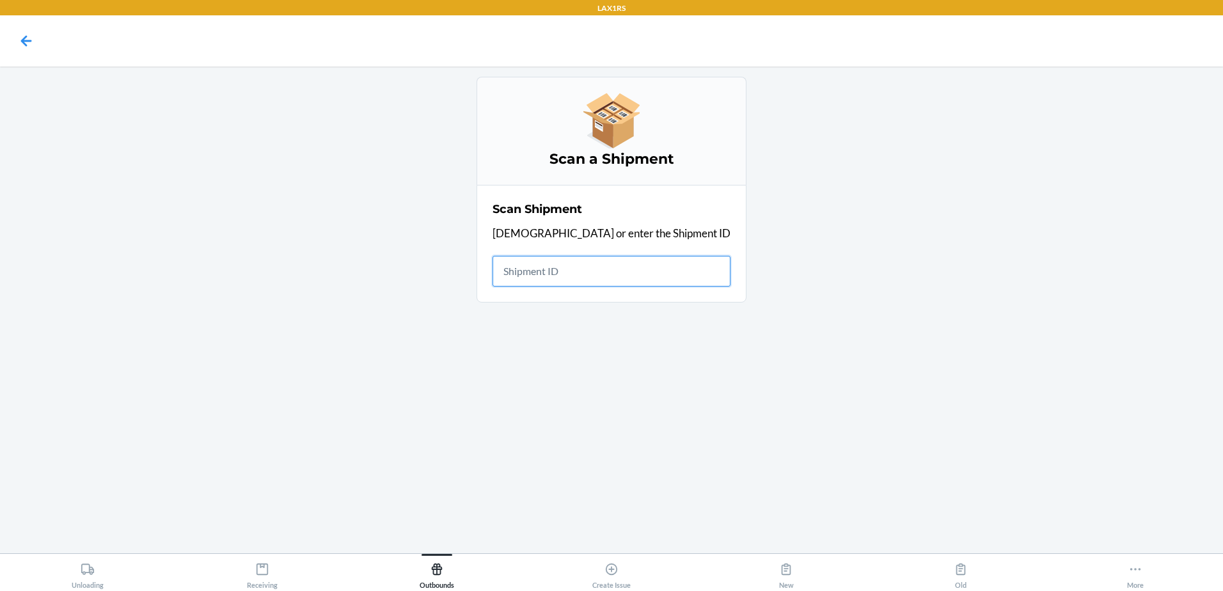
click at [635, 274] on input "text" at bounding box center [612, 271] width 238 height 31
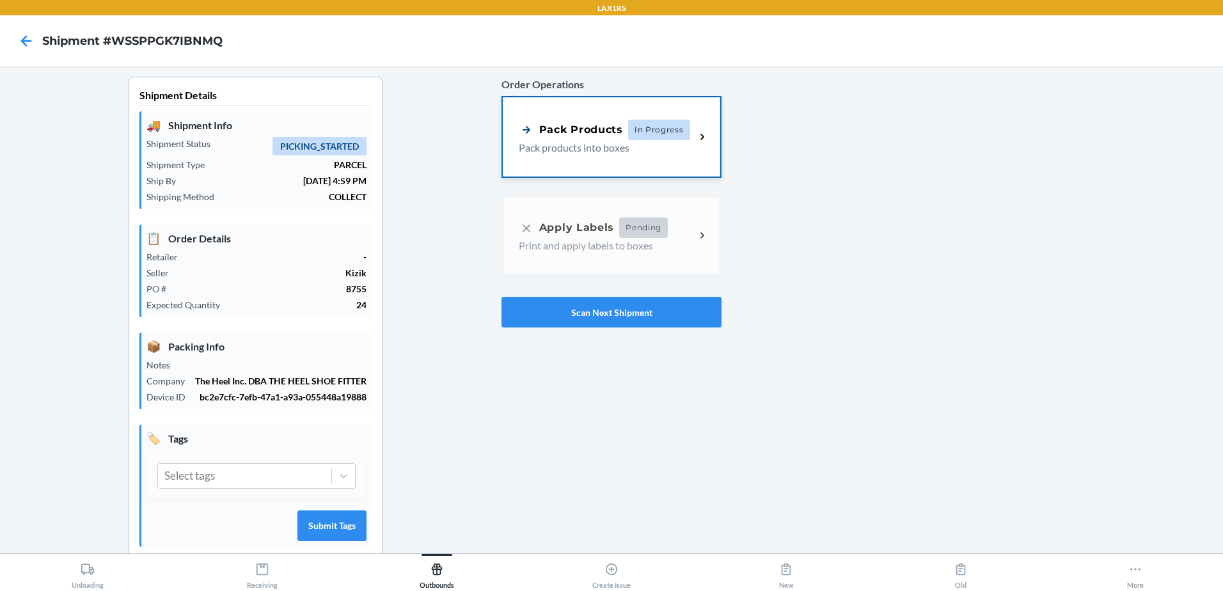
click at [642, 150] on p "Pack products into boxes" at bounding box center [602, 147] width 166 height 15
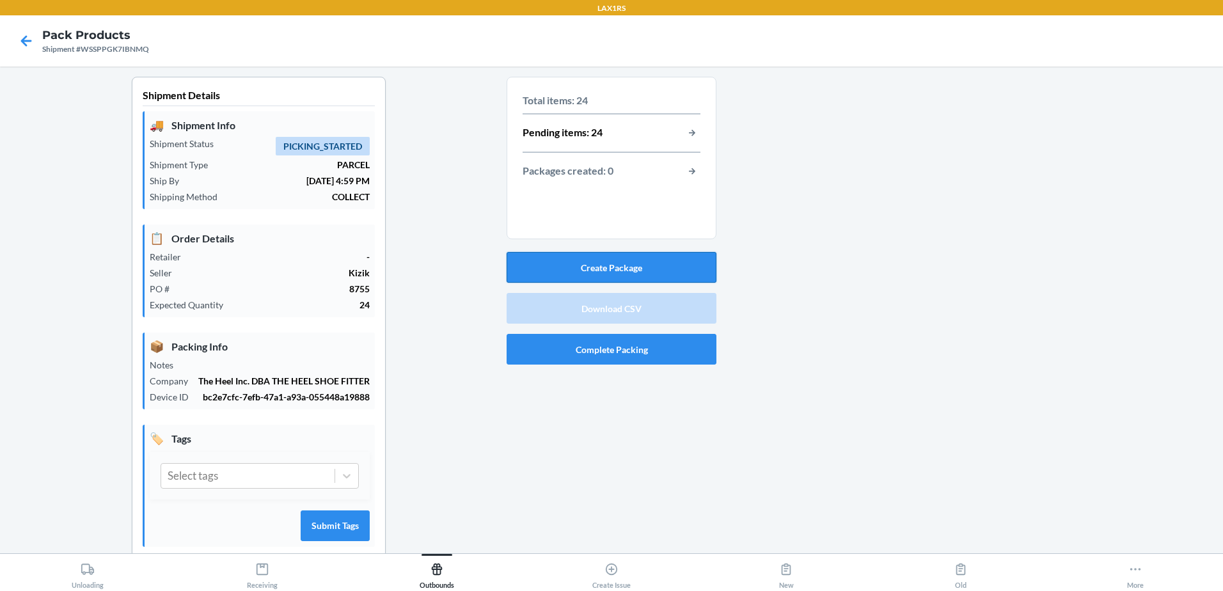
click at [624, 279] on button "Create Package" at bounding box center [612, 267] width 210 height 31
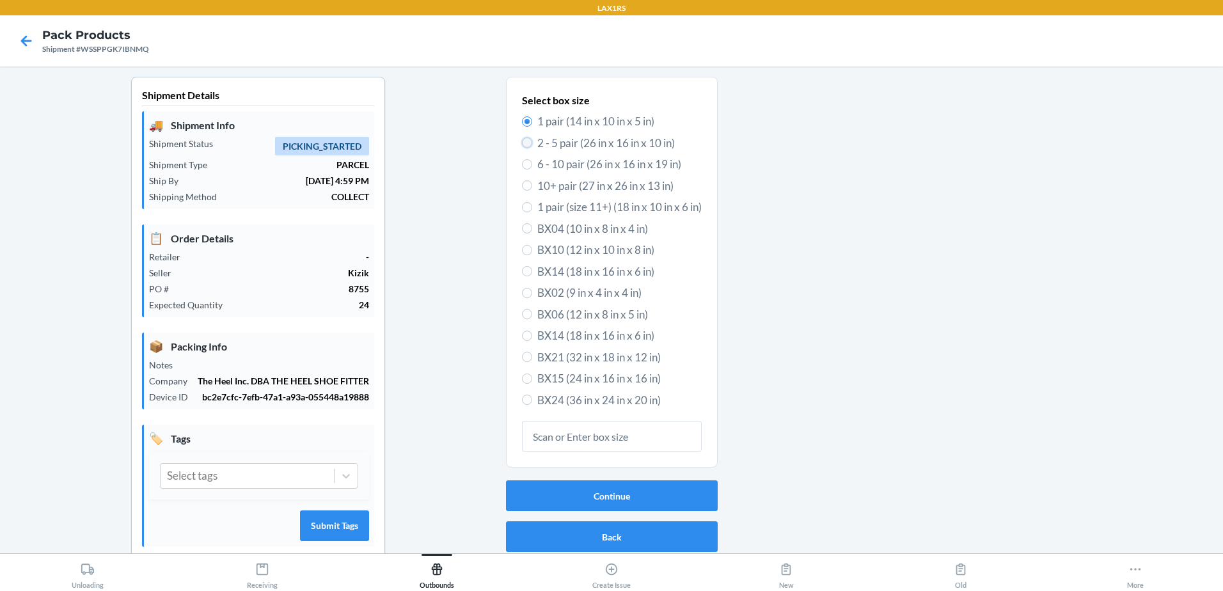
click at [524, 146] on input "2 - 5 pair (26 in x 16 in x 10 in)" at bounding box center [527, 143] width 10 height 10
radio input "true"
radio input "false"
click at [580, 500] on button "Continue" at bounding box center [612, 495] width 212 height 31
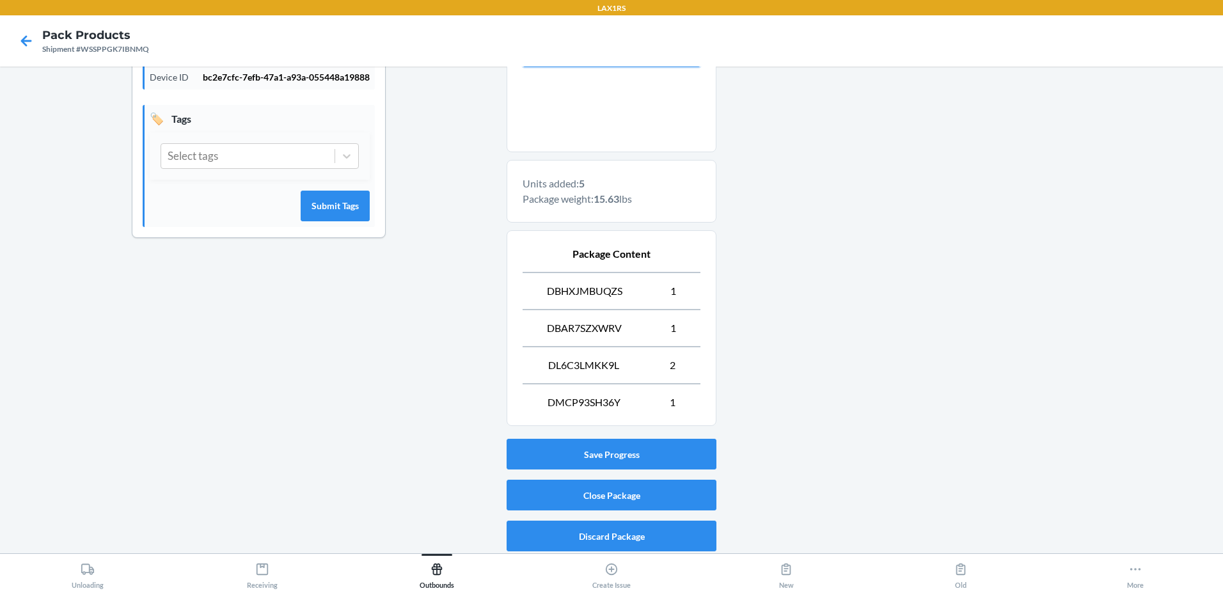
scroll to position [323, 0]
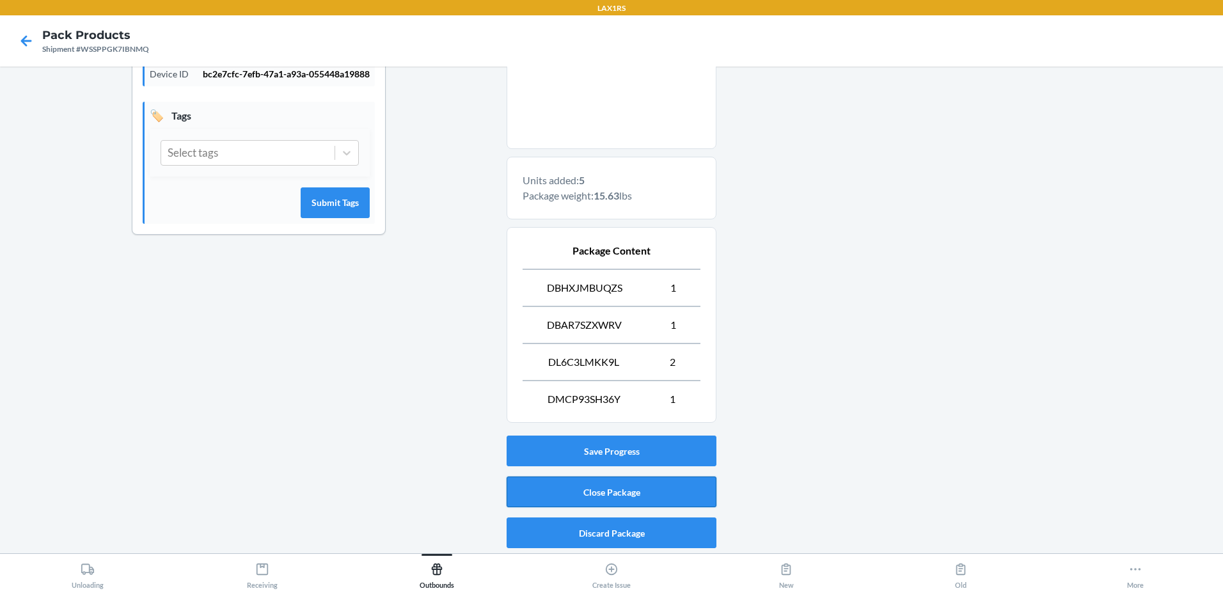
click at [645, 484] on button "Close Package" at bounding box center [612, 492] width 210 height 31
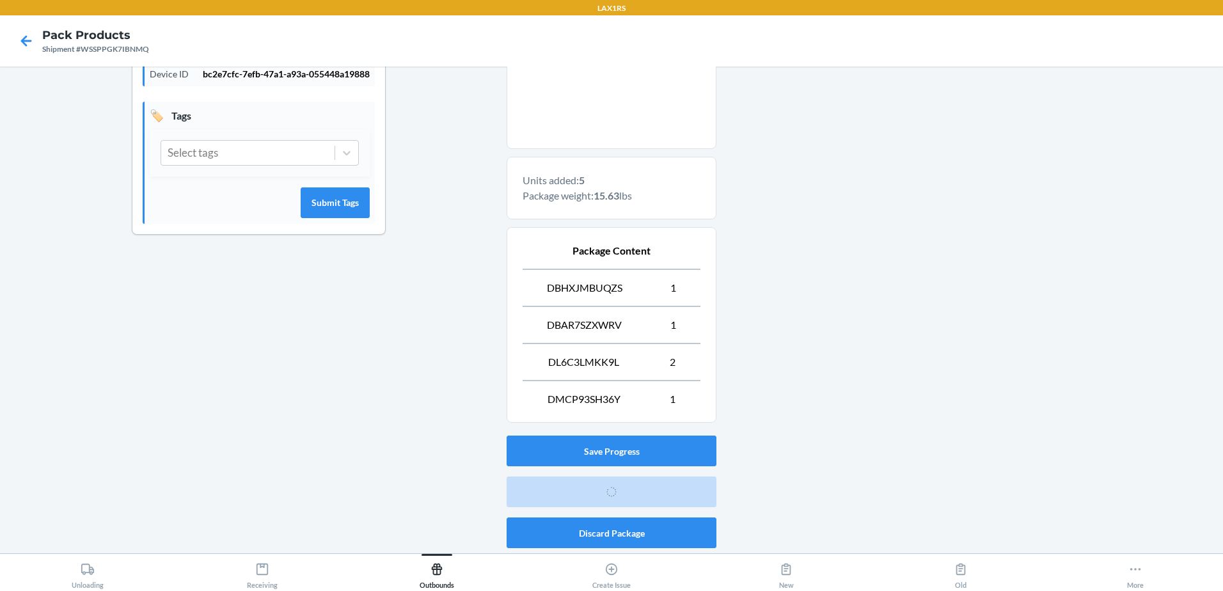
scroll to position [25, 0]
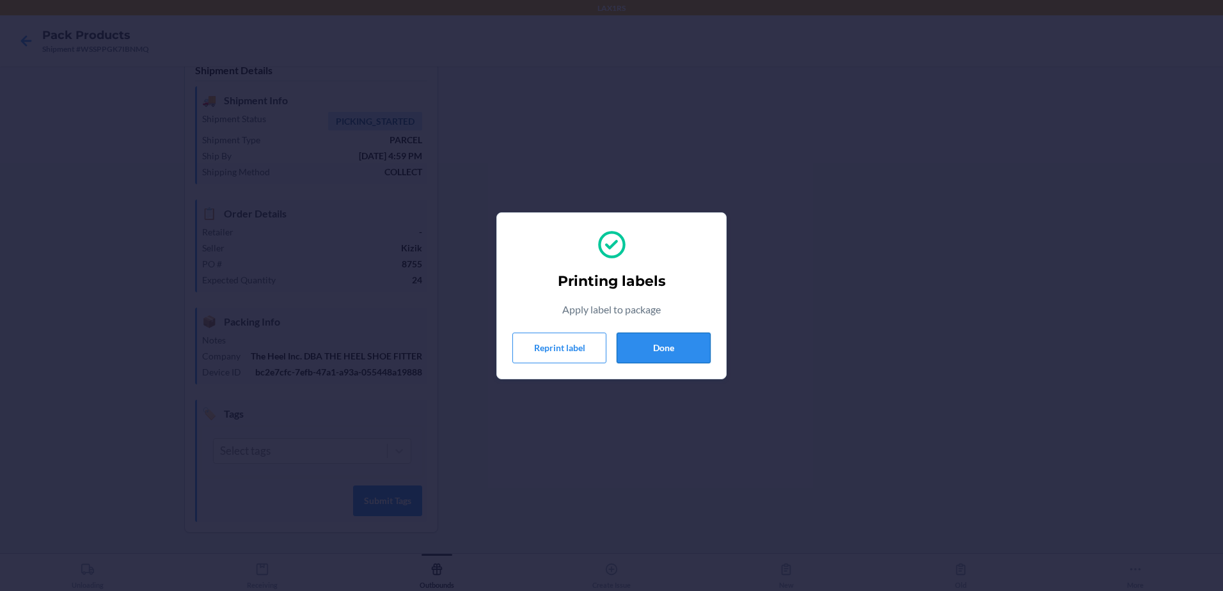
click at [676, 344] on button "Done" at bounding box center [664, 348] width 94 height 31
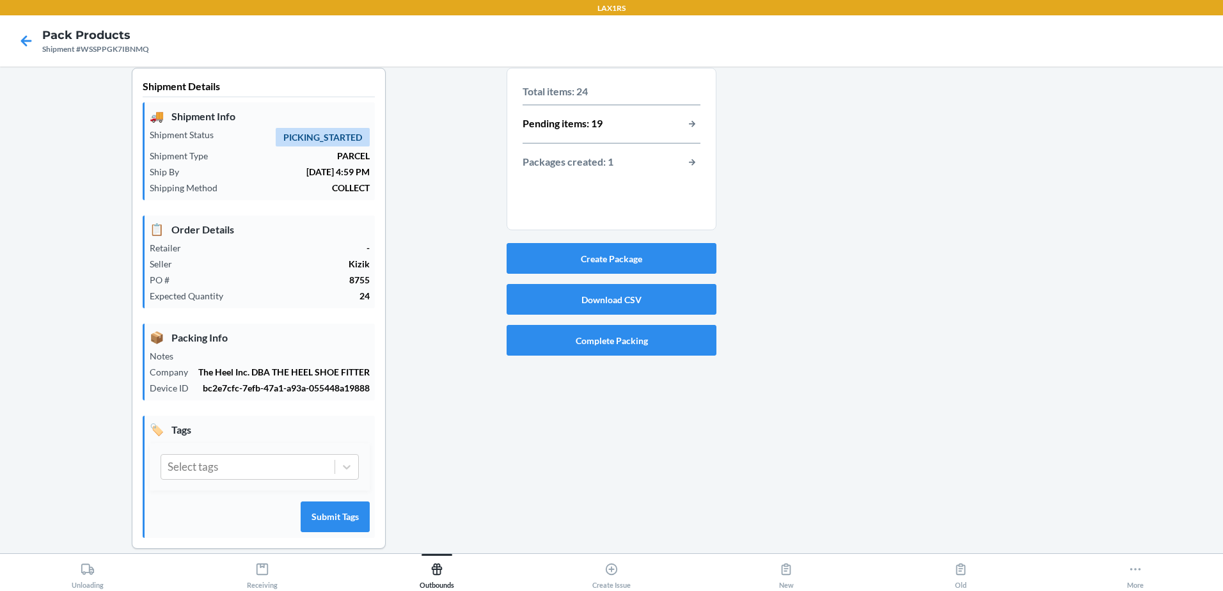
scroll to position [0, 0]
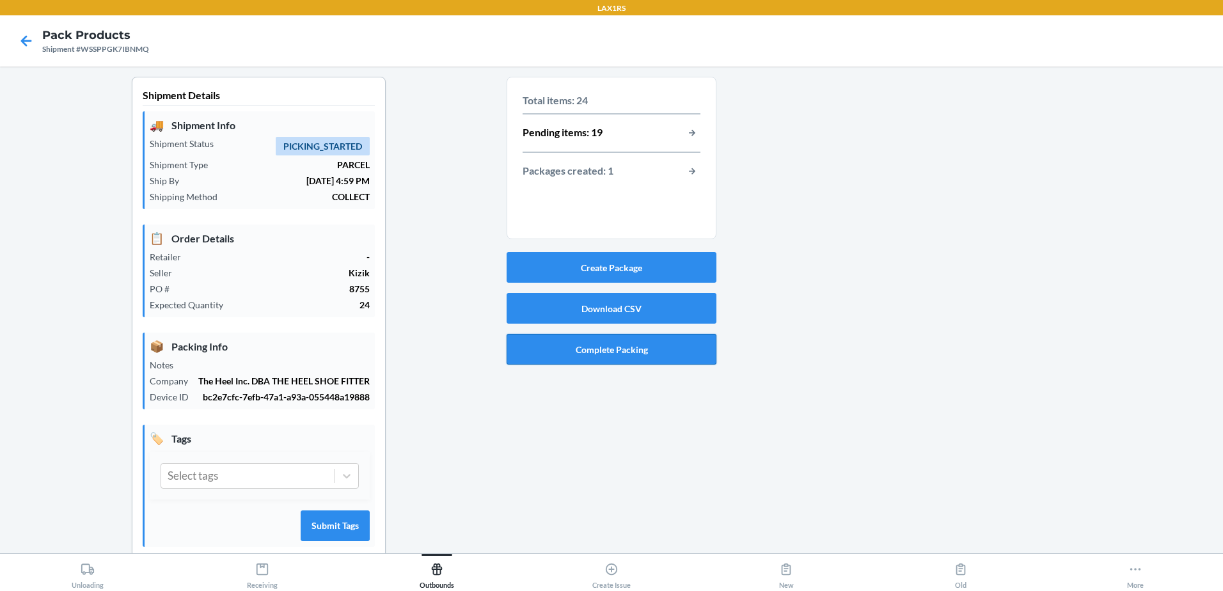
click at [651, 349] on button "Complete Packing" at bounding box center [612, 349] width 210 height 31
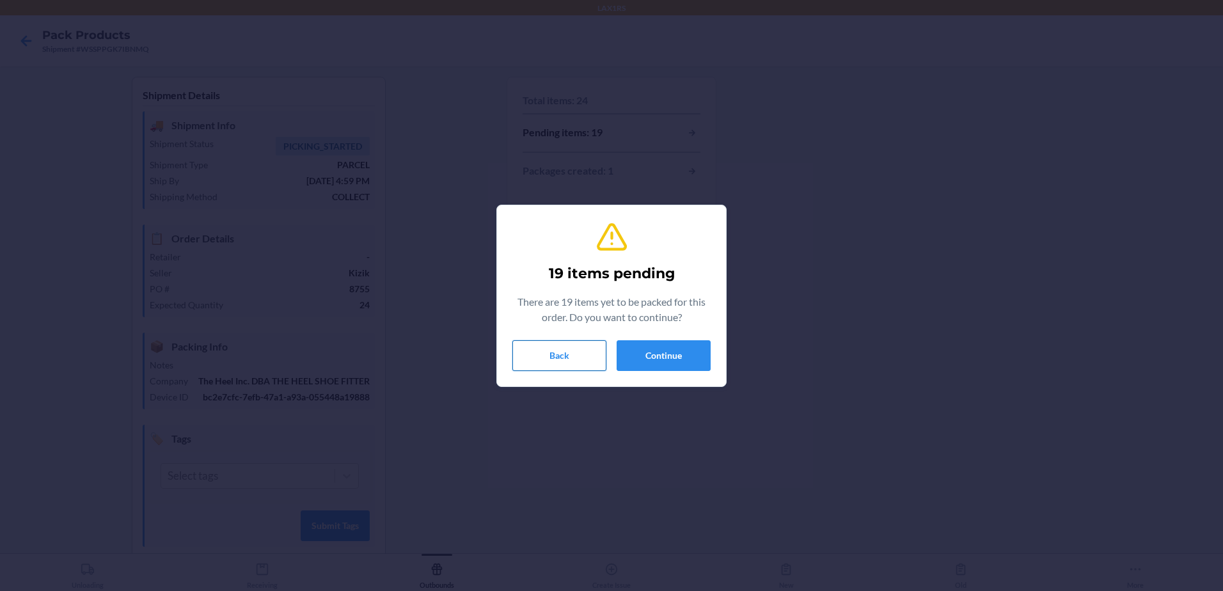
click at [601, 351] on button "Back" at bounding box center [559, 355] width 94 height 31
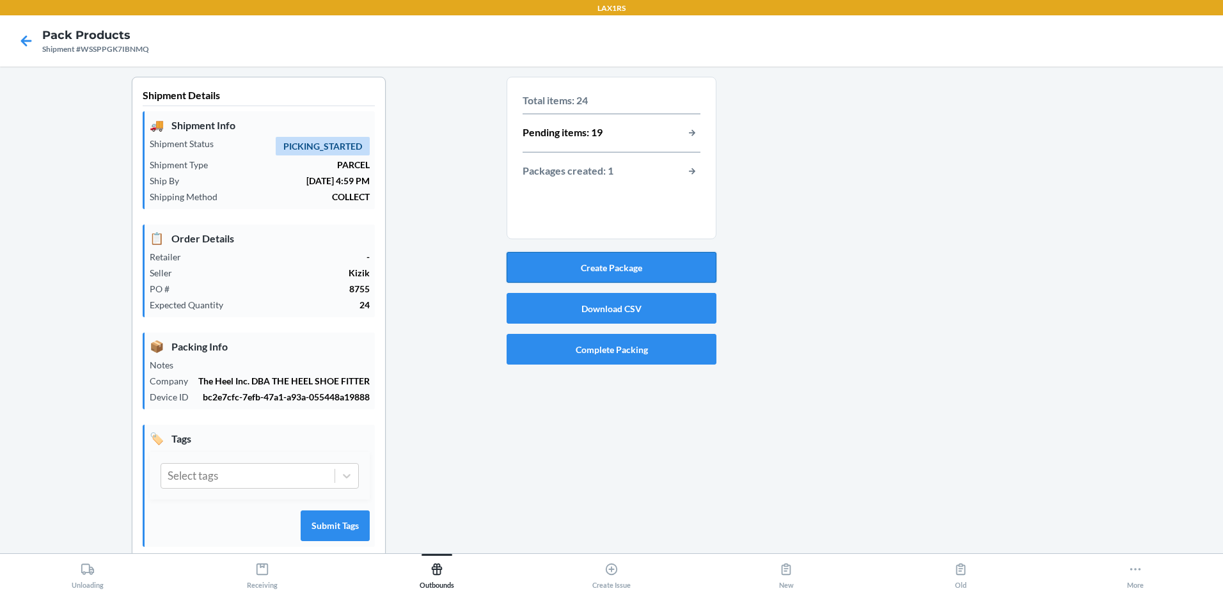
click at [598, 264] on button "Create Package" at bounding box center [612, 267] width 210 height 31
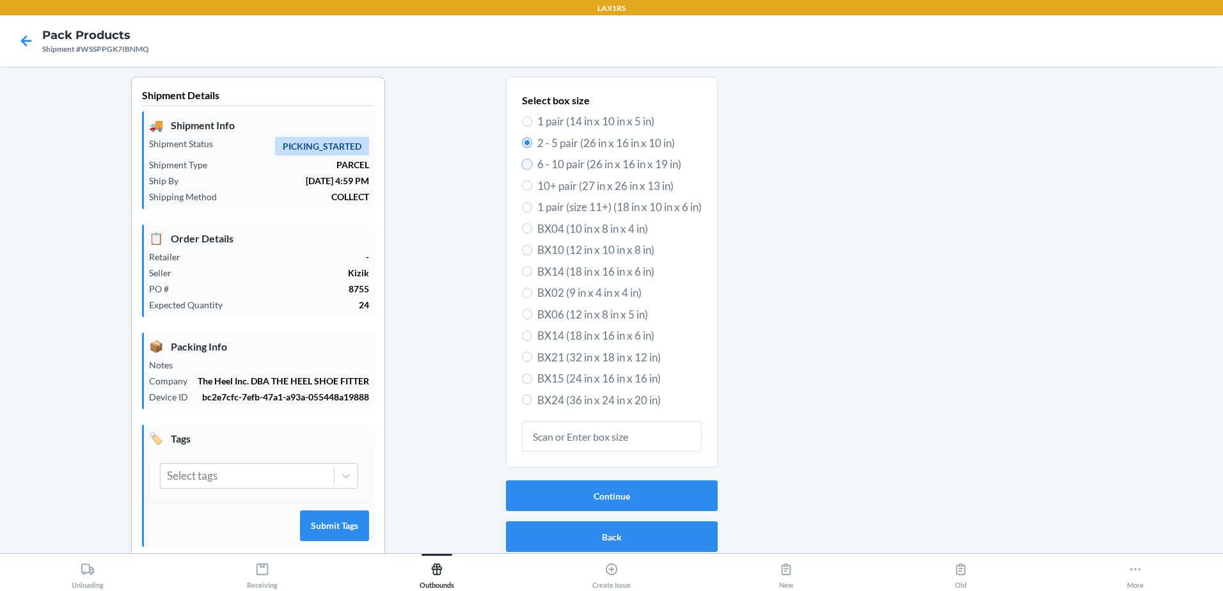
click at [522, 166] on input "6 - 10 pair (26 in x 16 in x 19 in)" at bounding box center [527, 164] width 10 height 10
radio input "true"
radio input "false"
click at [615, 496] on button "Continue" at bounding box center [612, 495] width 212 height 31
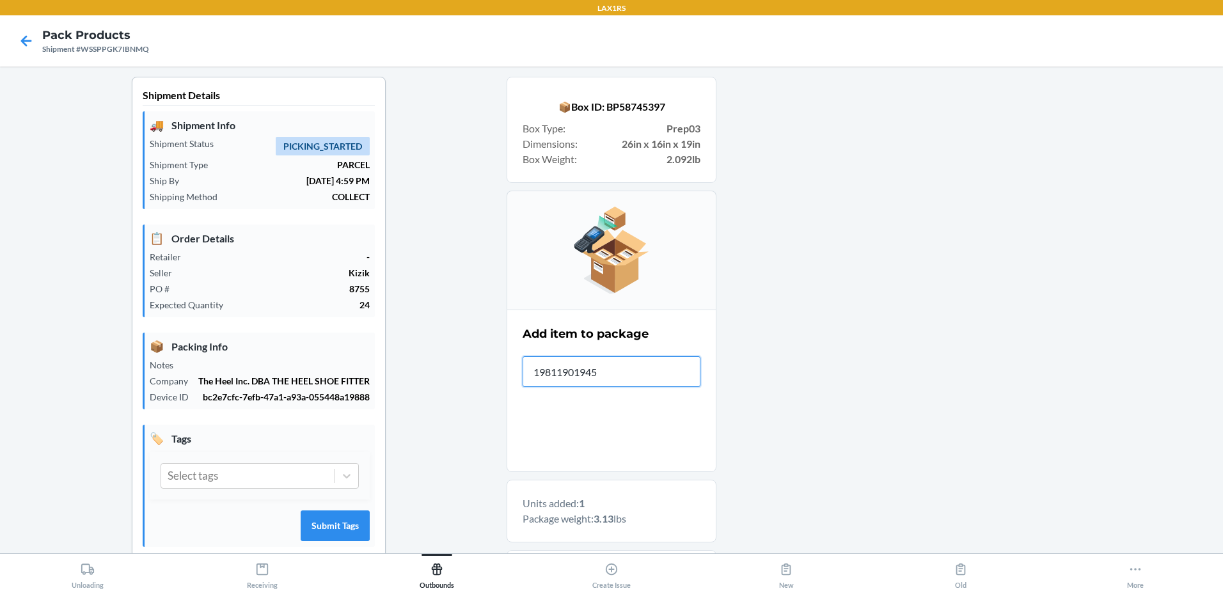
type input "198119019454"
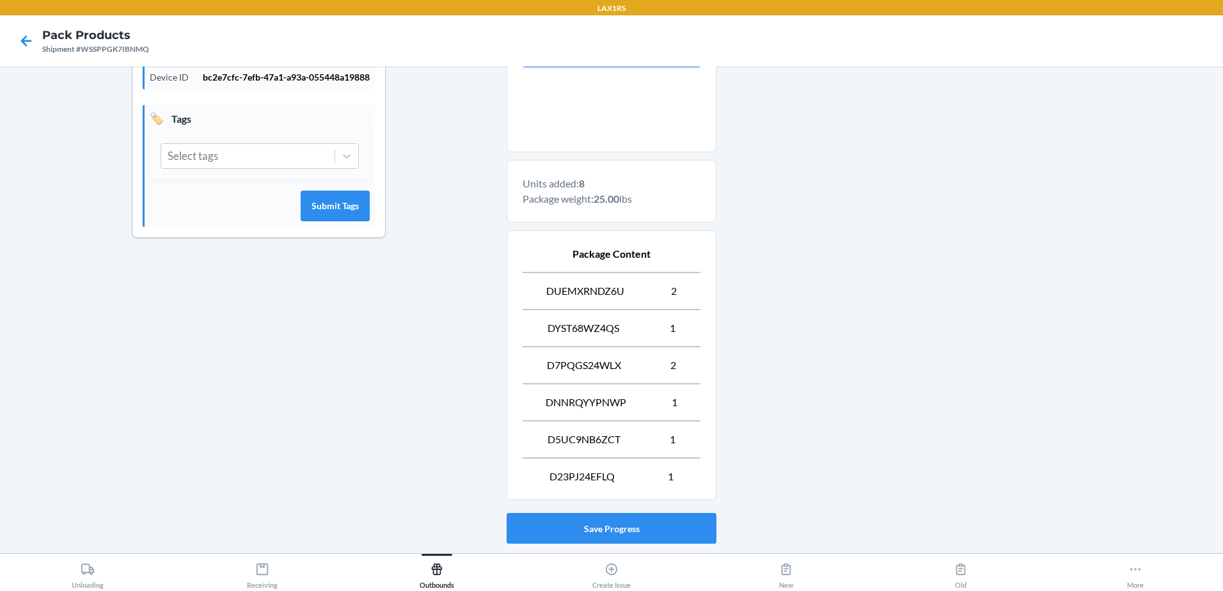
scroll to position [397, 0]
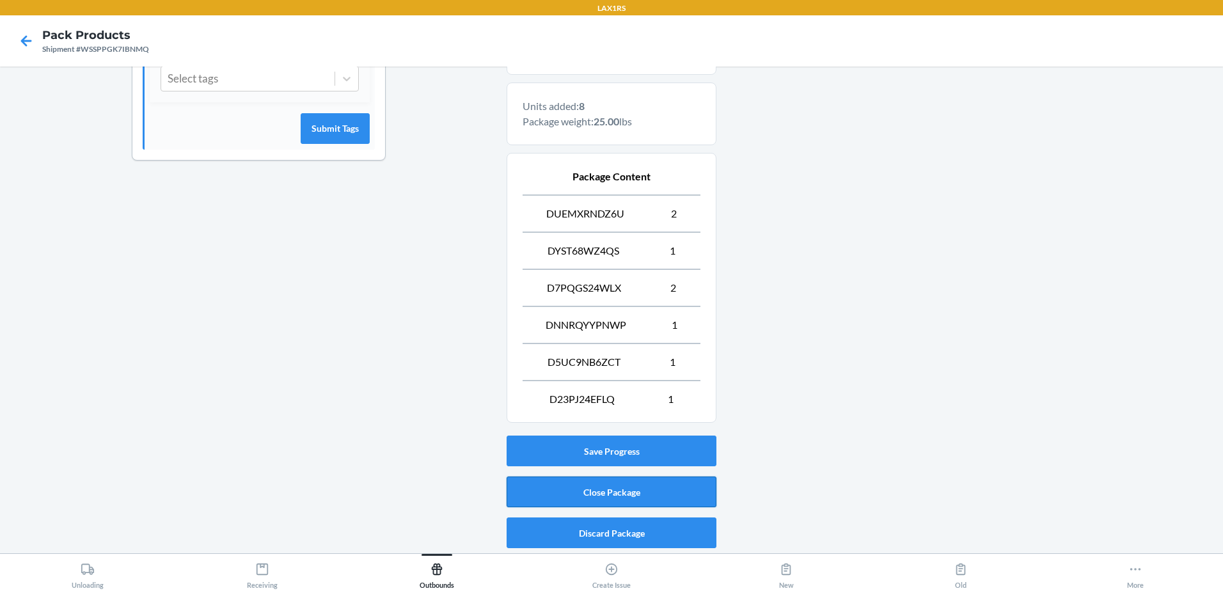
click at [601, 492] on button "Close Package" at bounding box center [612, 492] width 210 height 31
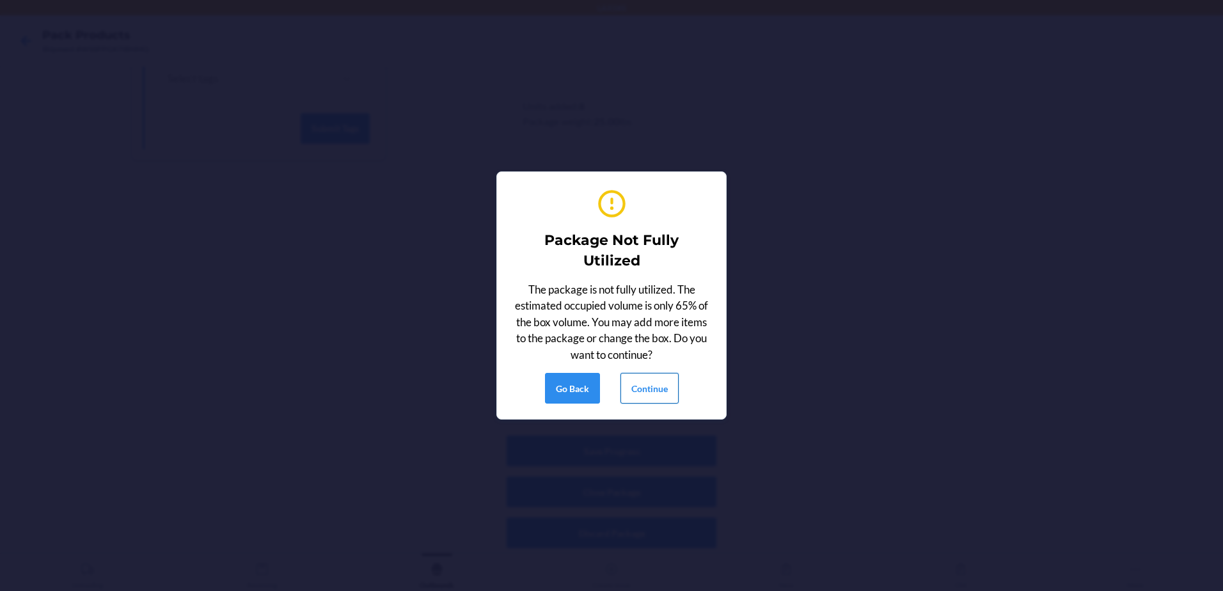
click at [648, 397] on button "Continue" at bounding box center [650, 388] width 58 height 31
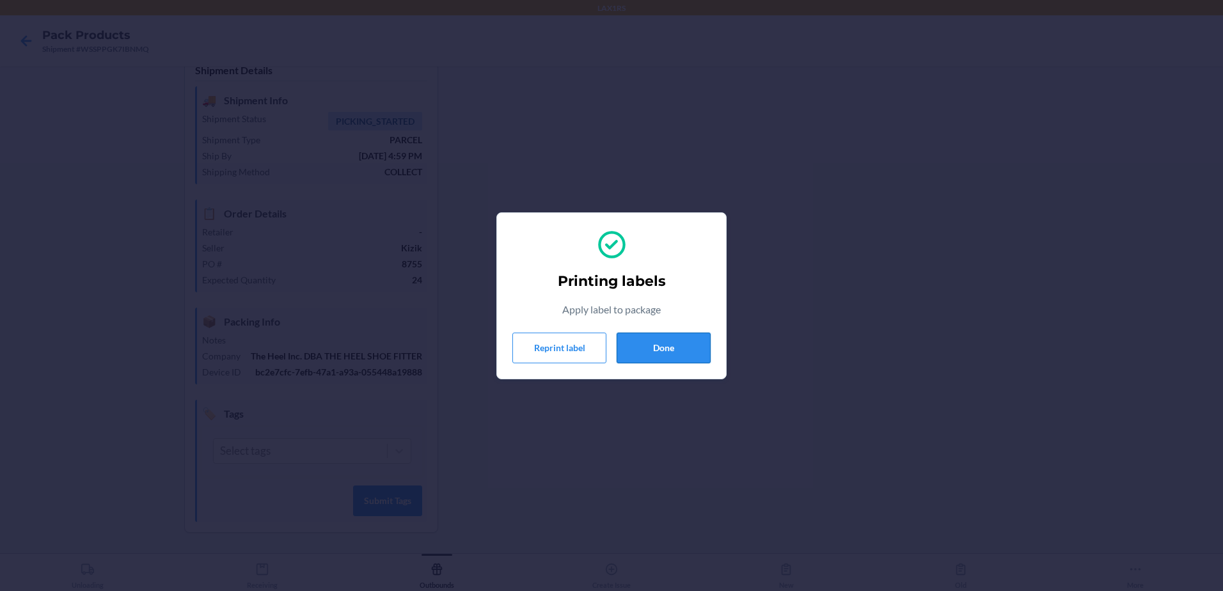
click at [665, 344] on button "Done" at bounding box center [664, 348] width 94 height 31
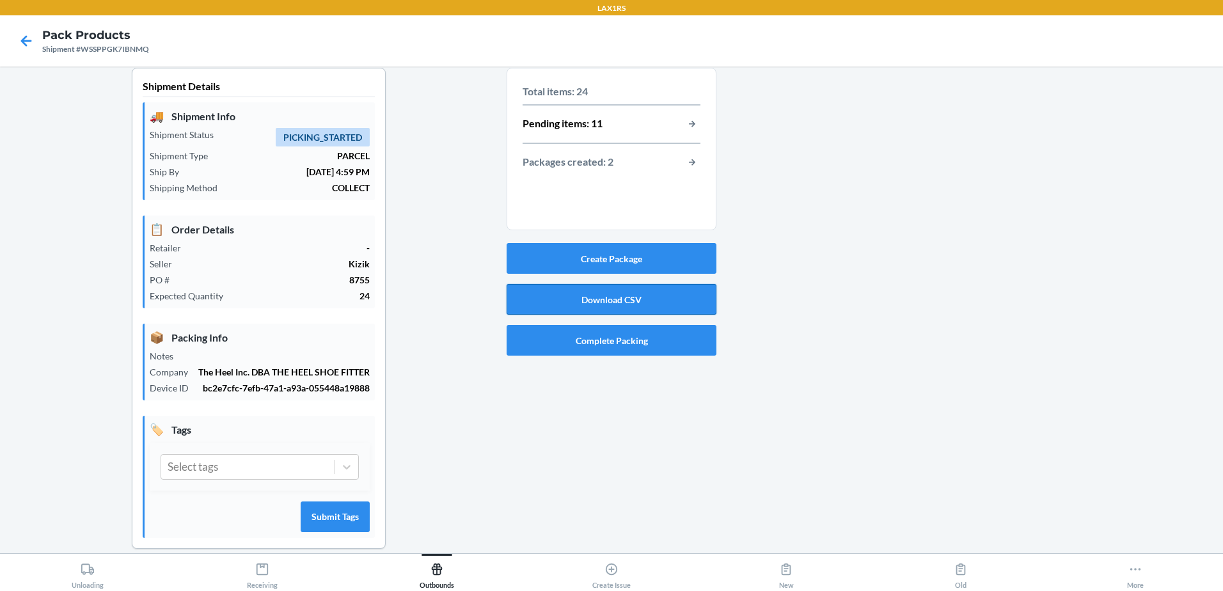
scroll to position [0, 0]
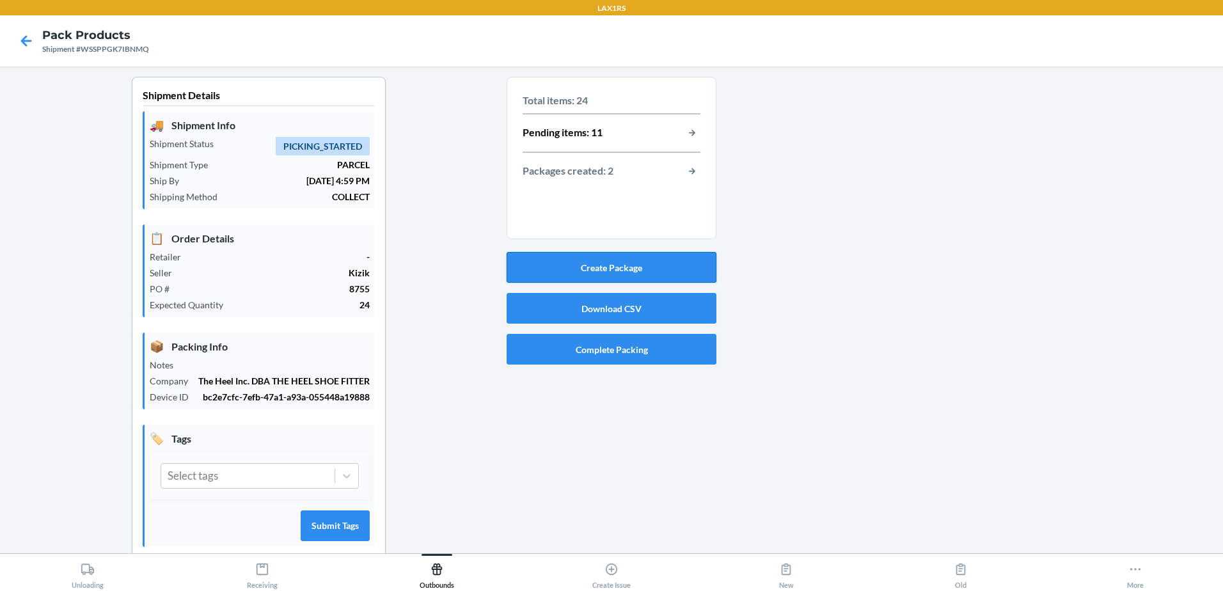
click at [613, 274] on button "Create Package" at bounding box center [612, 267] width 210 height 31
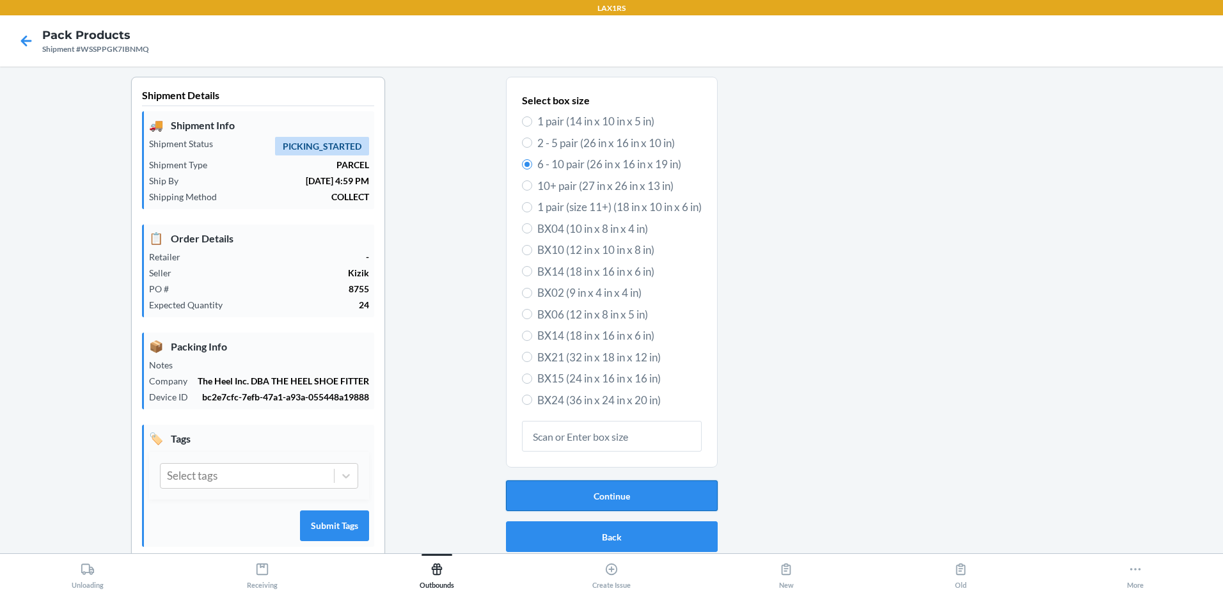
click at [597, 486] on button "Continue" at bounding box center [612, 495] width 212 height 31
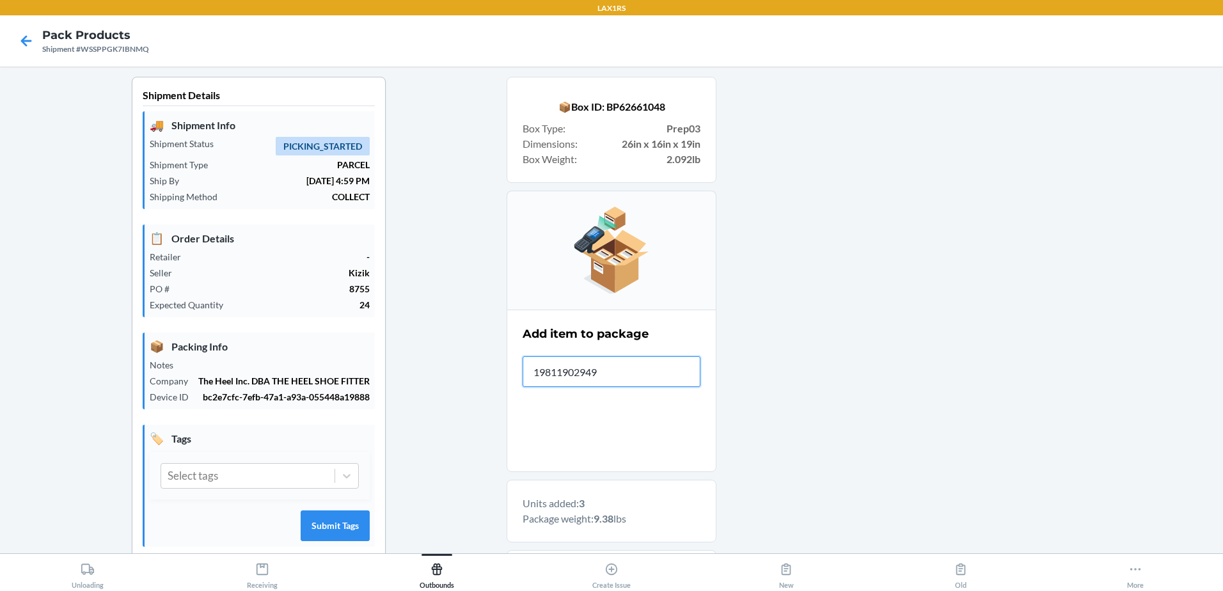
type input "198119029491"
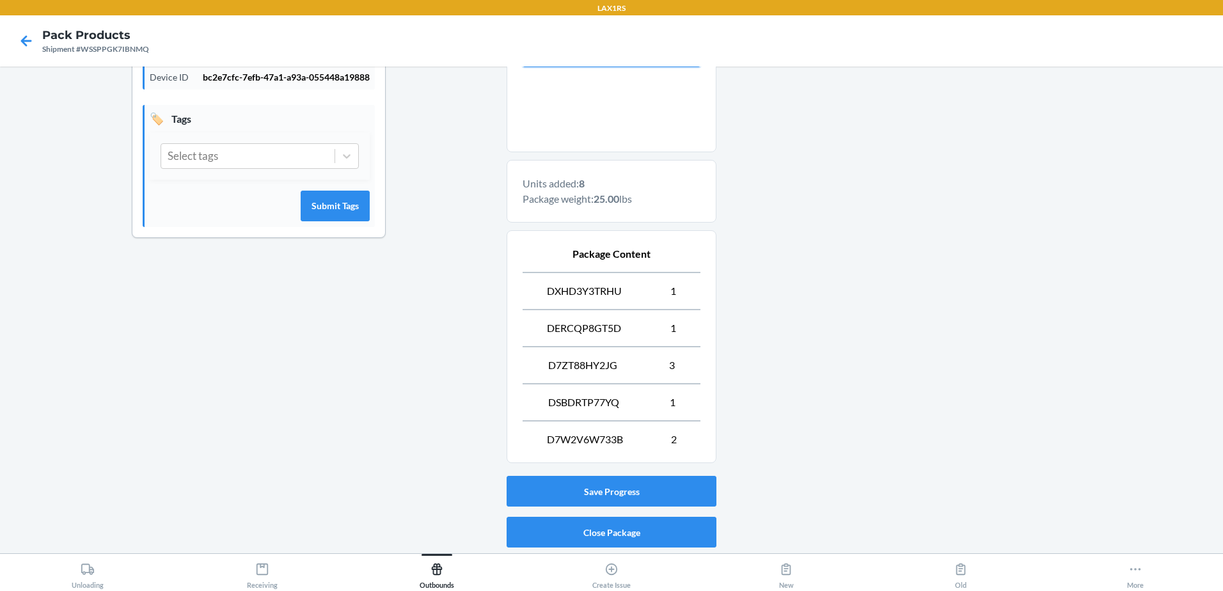
scroll to position [360, 0]
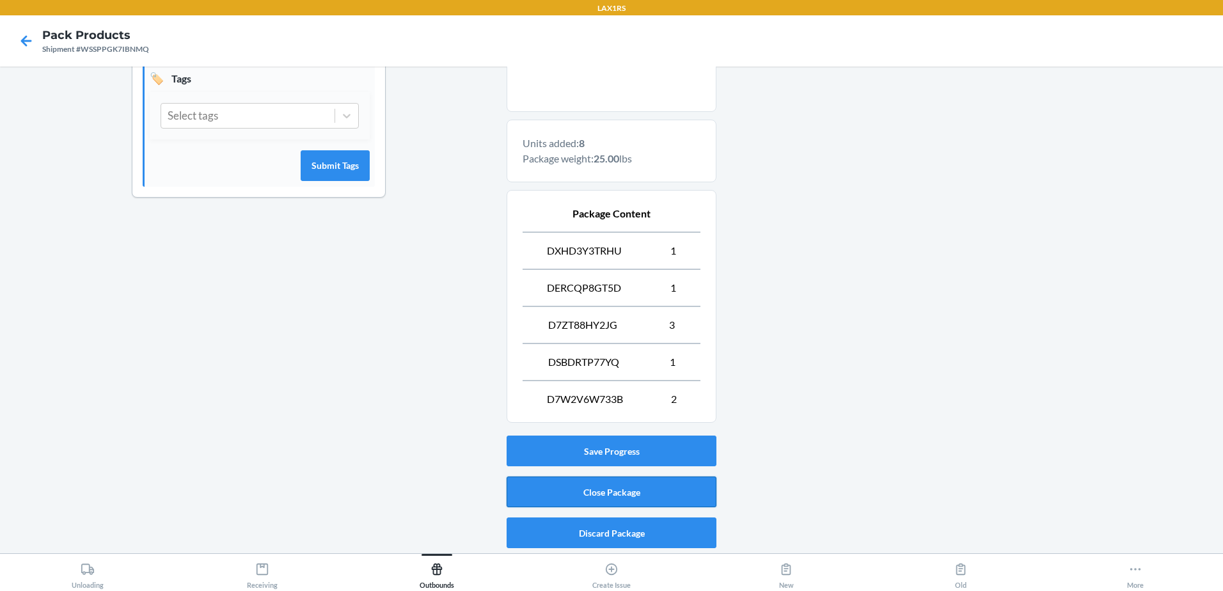
click at [585, 492] on button "Close Package" at bounding box center [612, 492] width 210 height 31
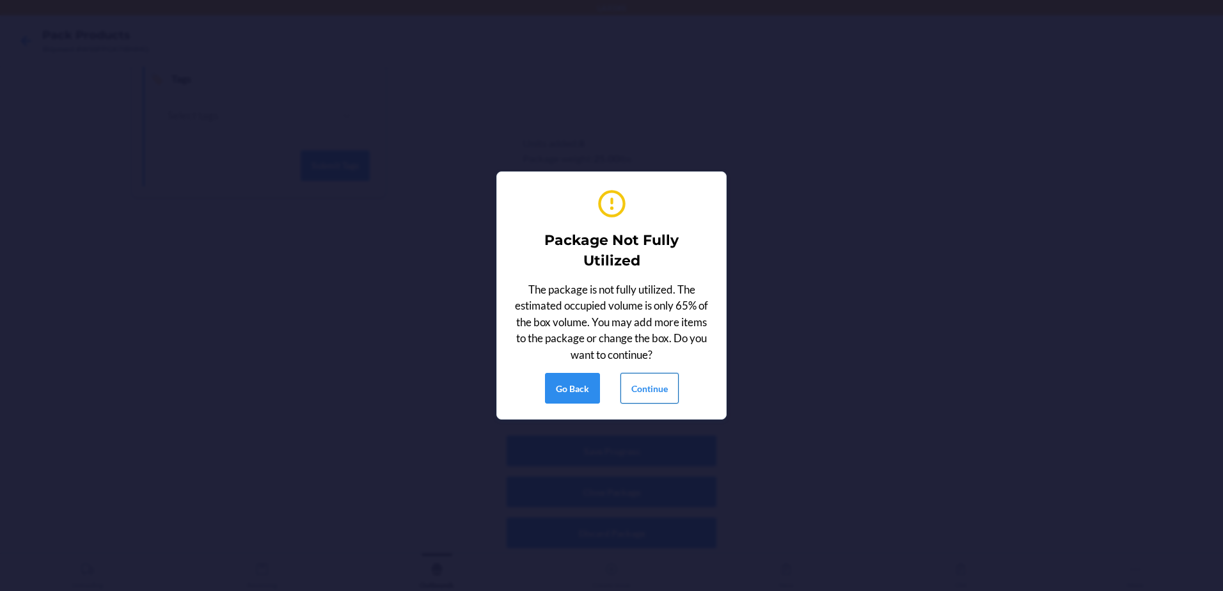
click at [633, 393] on button "Continue" at bounding box center [650, 388] width 58 height 31
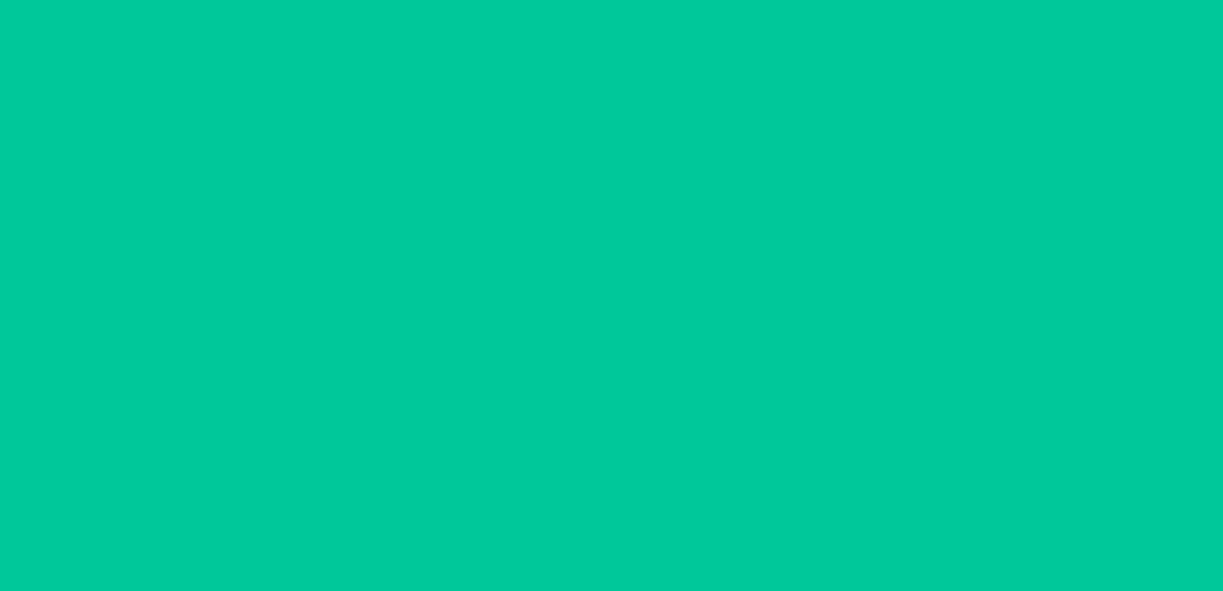
scroll to position [25, 0]
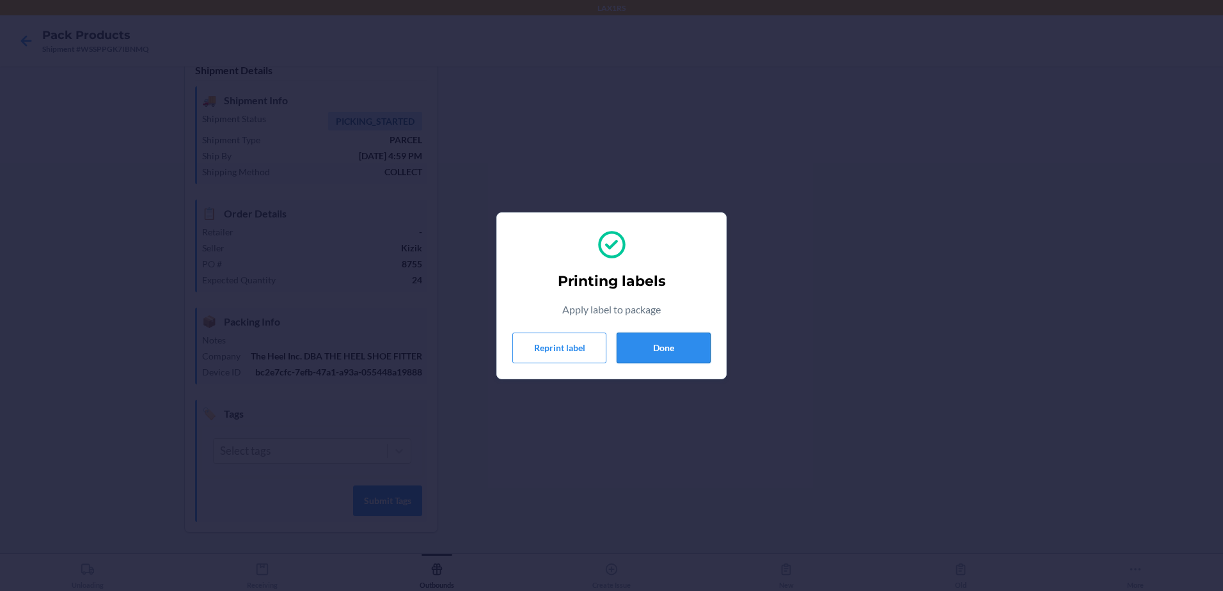
click at [658, 340] on button "Done" at bounding box center [664, 348] width 94 height 31
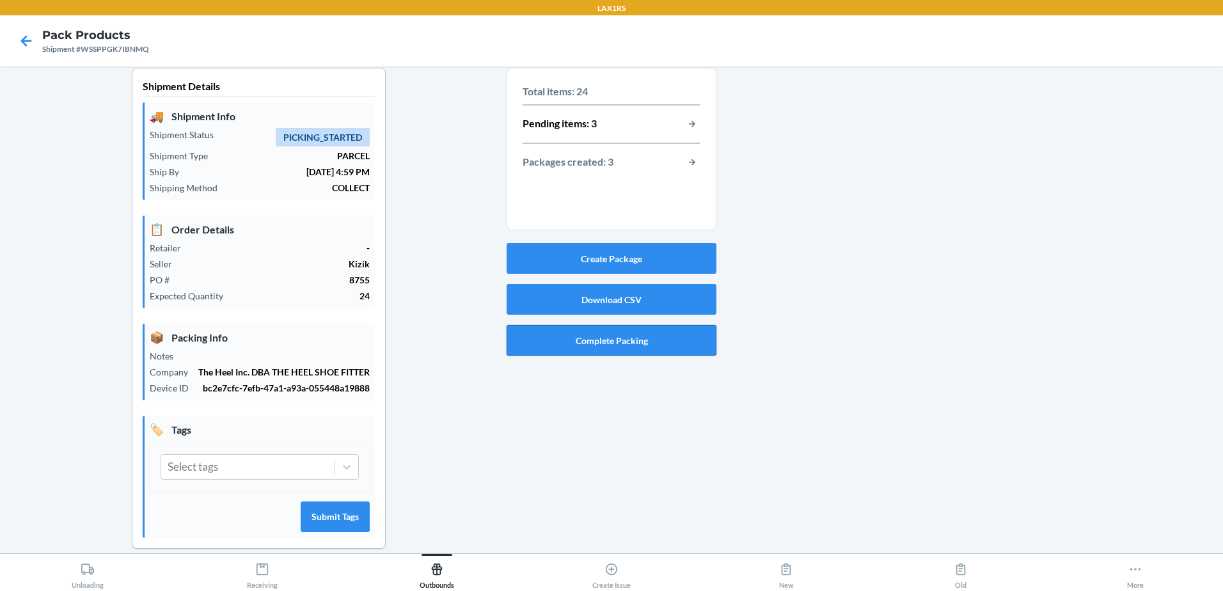
scroll to position [0, 0]
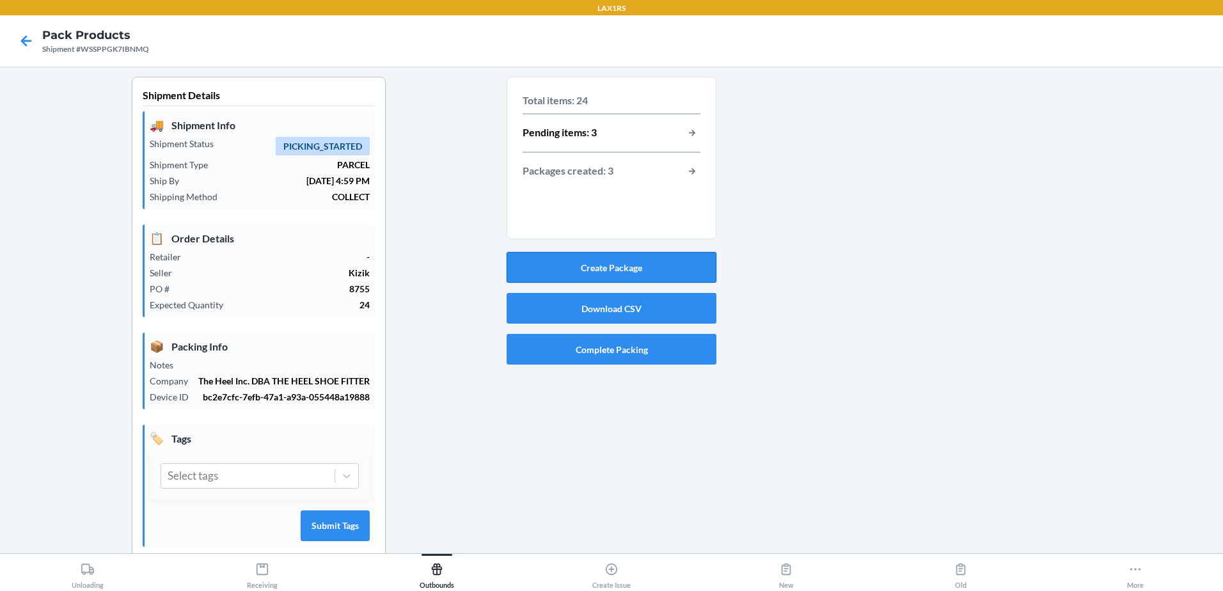
click at [599, 266] on button "Create Package" at bounding box center [612, 267] width 210 height 31
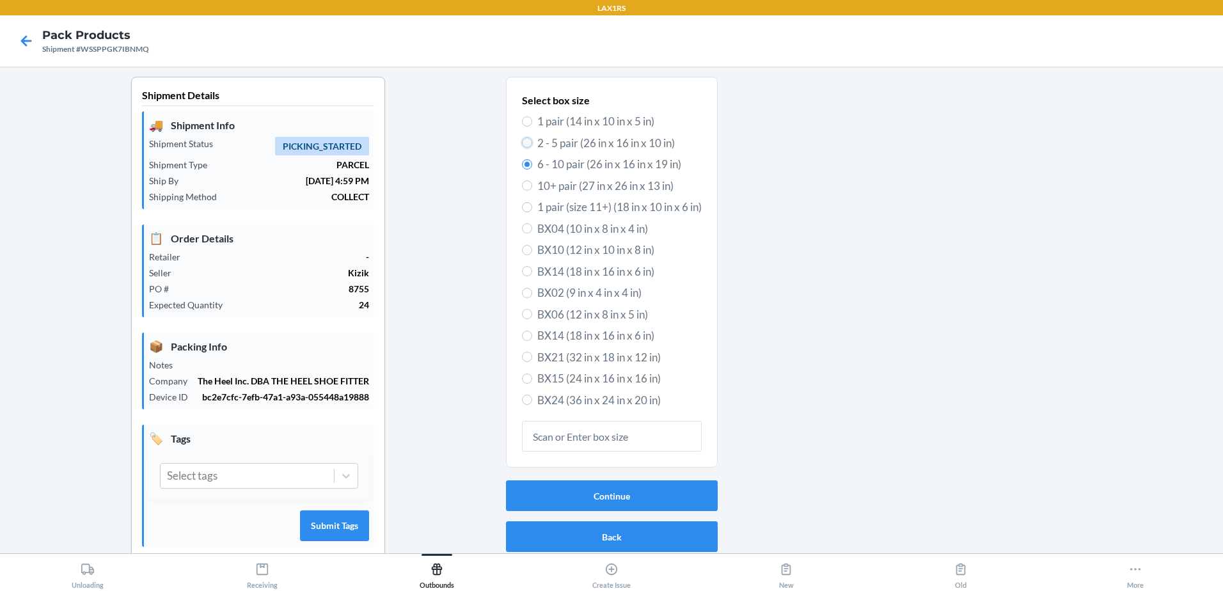
click at [522, 141] on input "2 - 5 pair (26 in x 16 in x 10 in)" at bounding box center [527, 143] width 10 height 10
radio input "true"
radio input "false"
click at [596, 489] on button "Continue" at bounding box center [612, 495] width 212 height 31
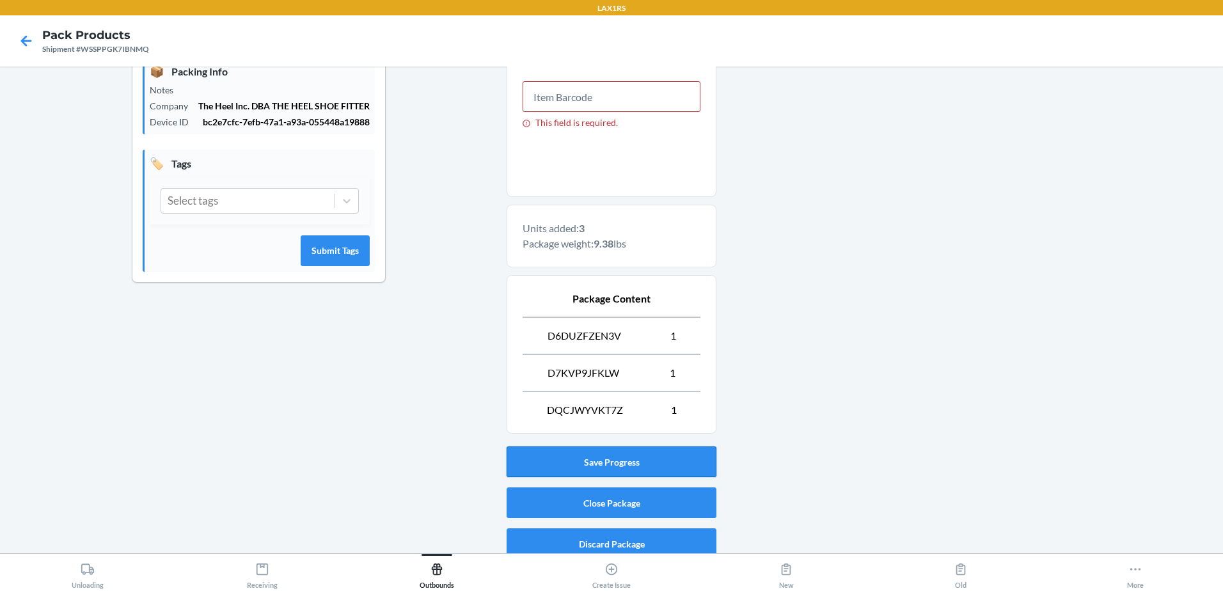
scroll to position [286, 0]
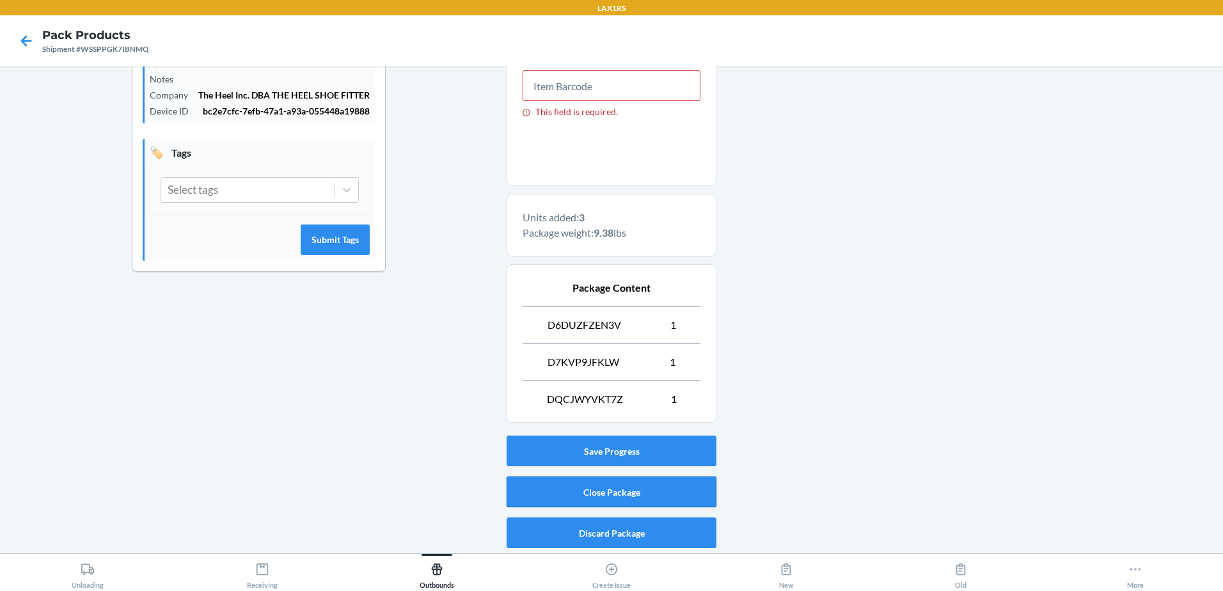
click at [576, 495] on button "Close Package" at bounding box center [612, 492] width 210 height 31
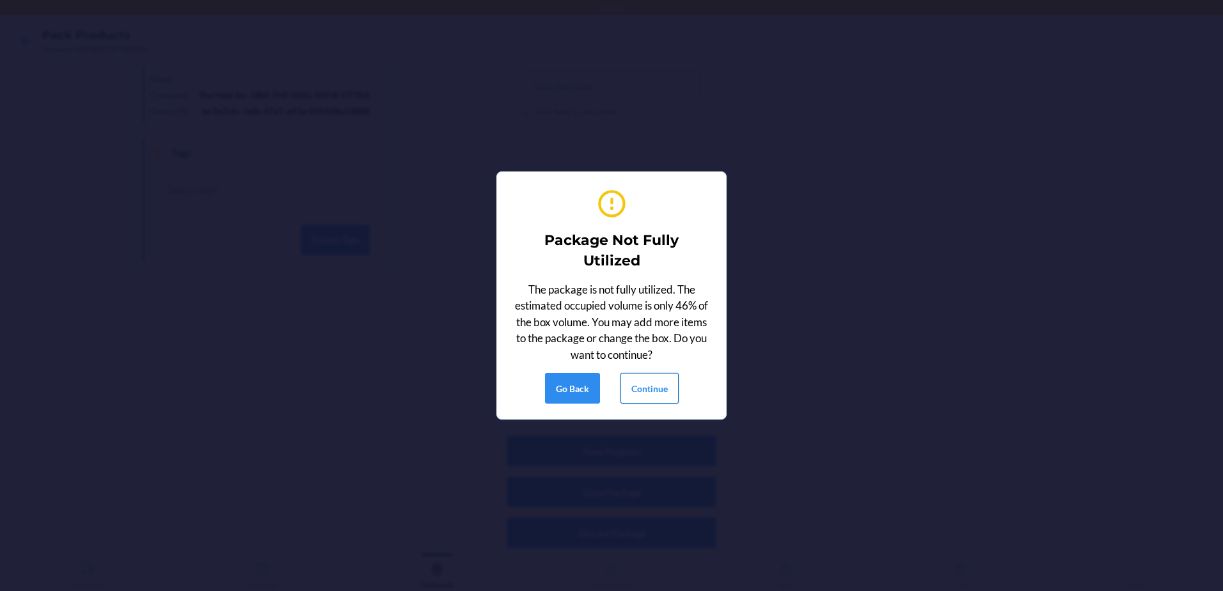
click at [640, 388] on button "Continue" at bounding box center [650, 388] width 58 height 31
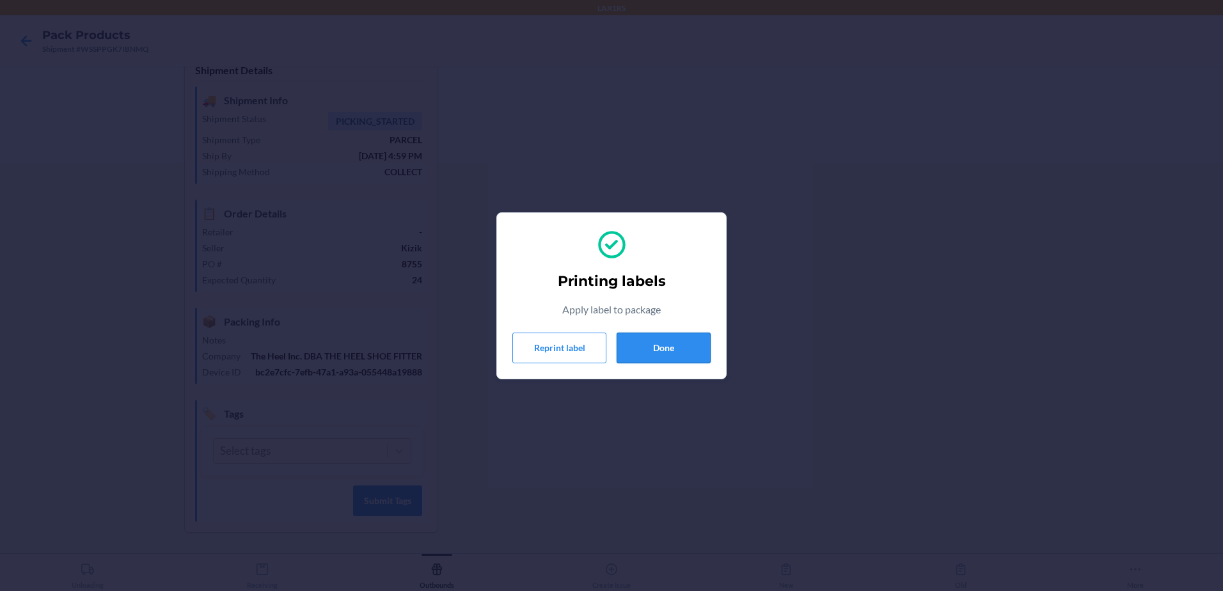
click at [660, 361] on div "Printing labels Apply label to package Reprint label Done" at bounding box center [611, 295] width 198 height 145
click at [658, 355] on button "Done" at bounding box center [664, 348] width 94 height 31
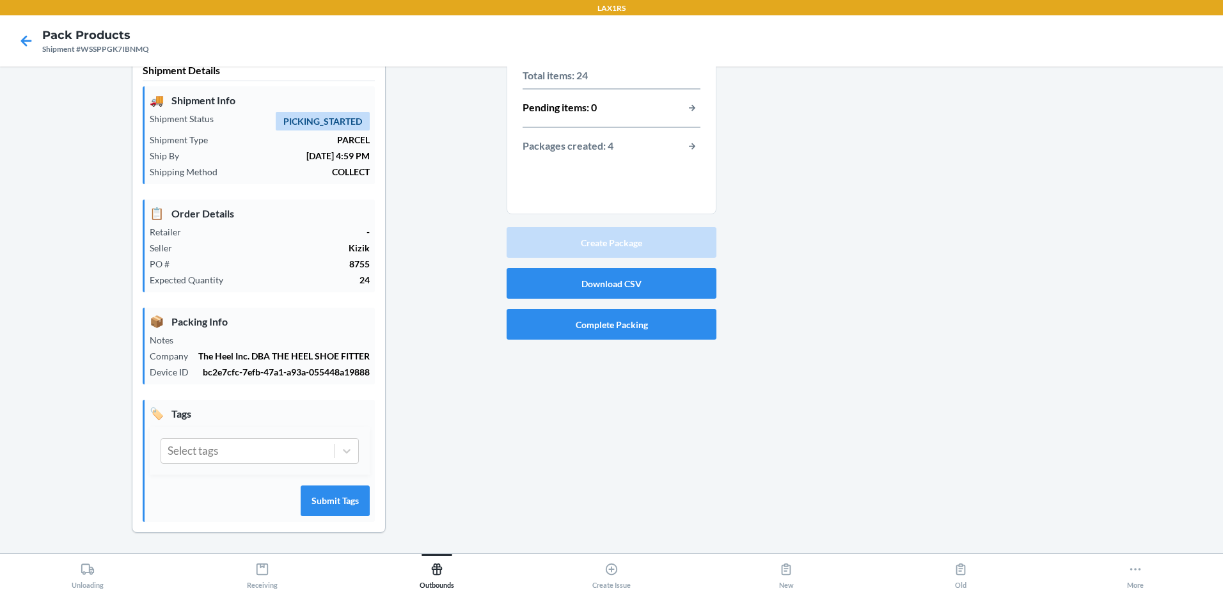
scroll to position [0, 0]
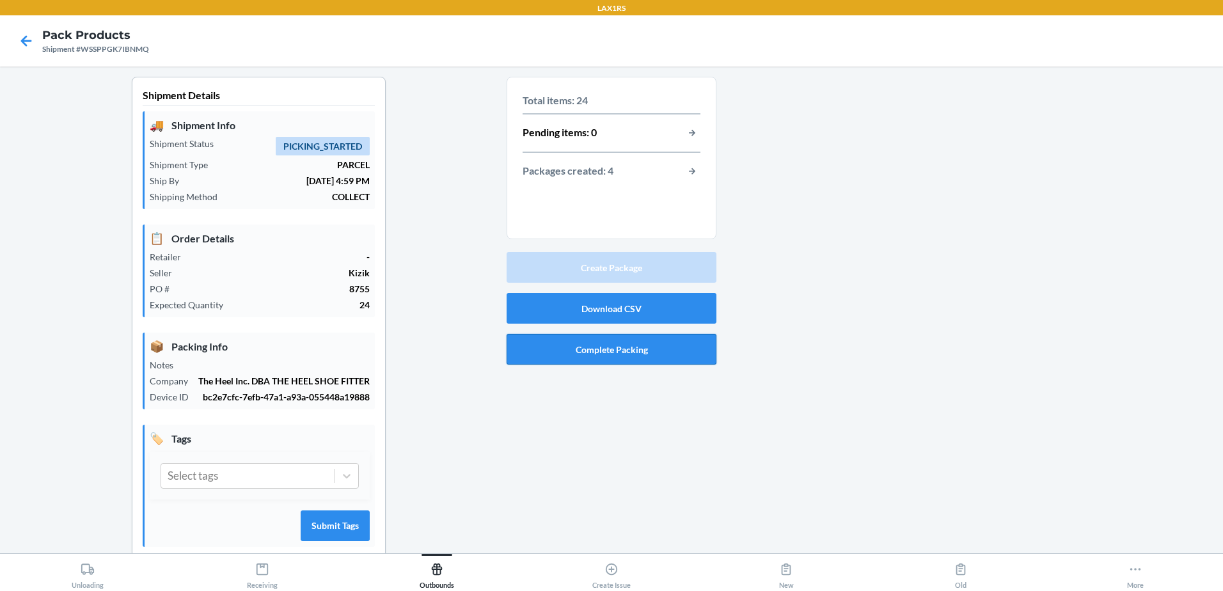
click at [619, 355] on button "Complete Packing" at bounding box center [612, 349] width 210 height 31
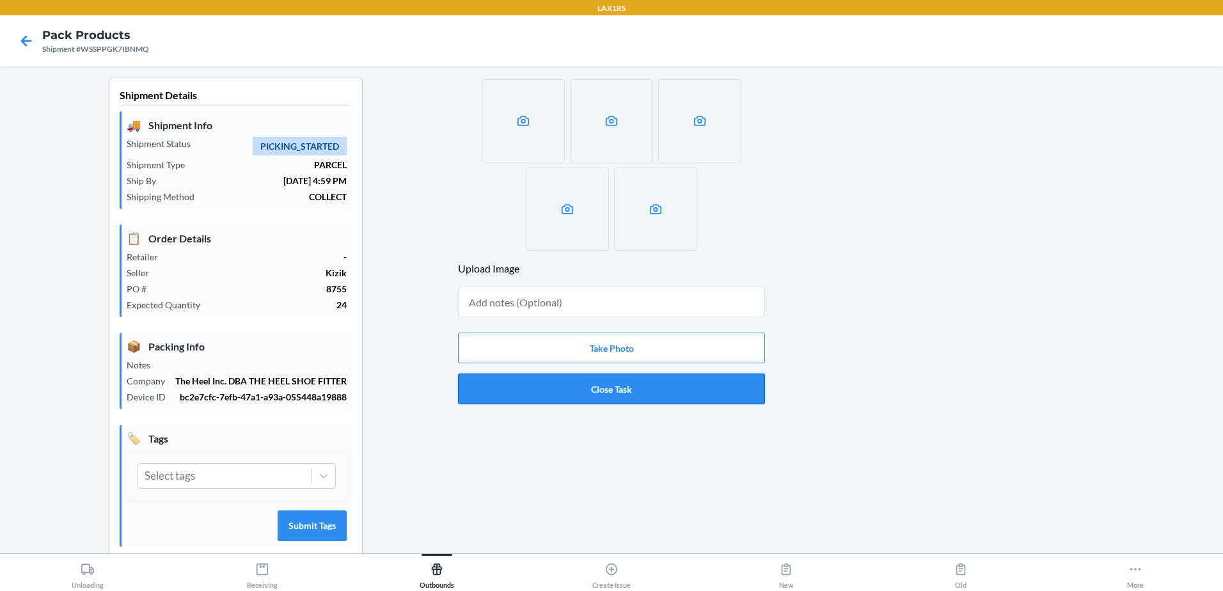
click at [577, 391] on button "Close Task" at bounding box center [611, 389] width 307 height 31
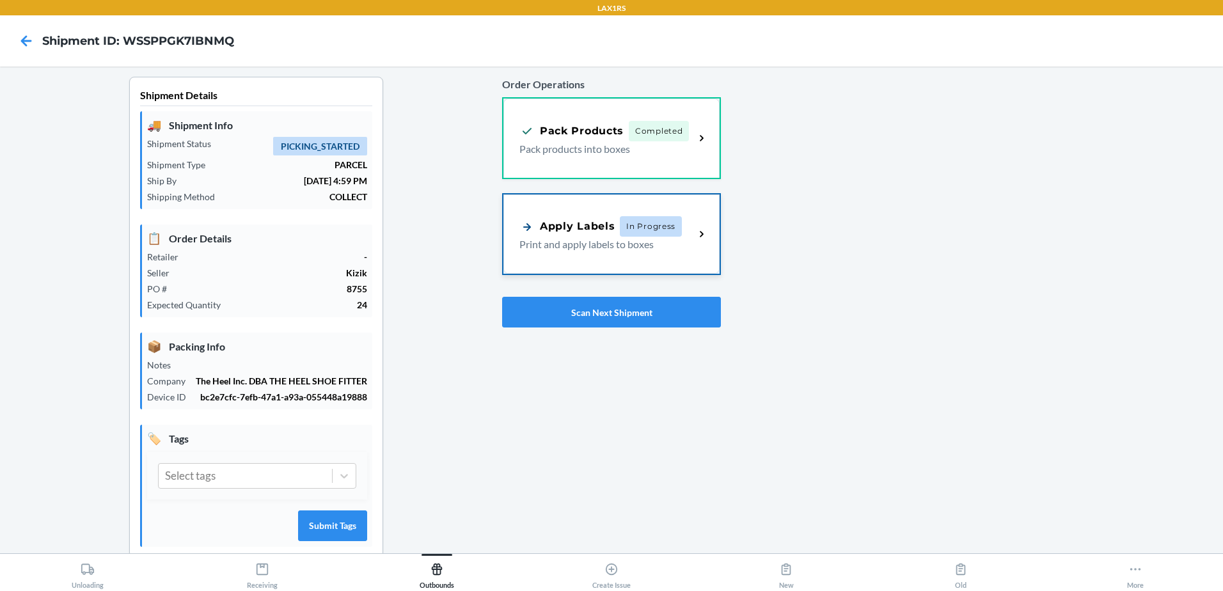
click at [606, 230] on div "Apply Labels" at bounding box center [566, 227] width 95 height 16
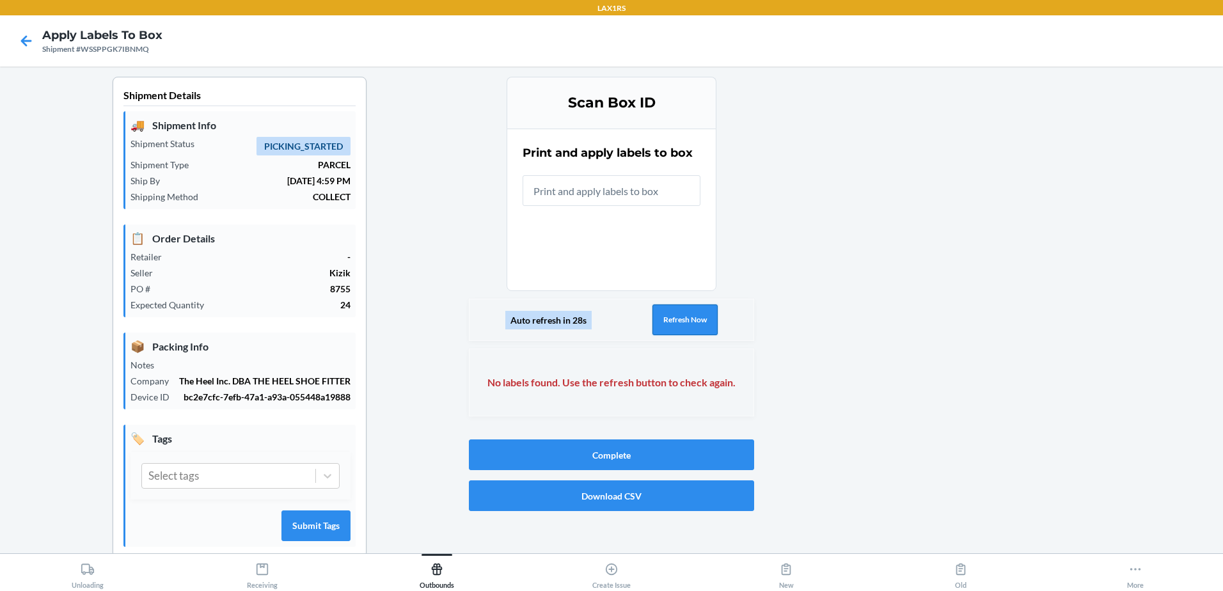
click at [681, 323] on button "Refresh Now" at bounding box center [684, 319] width 65 height 31
click at [660, 320] on button "Refresh Now" at bounding box center [684, 319] width 65 height 31
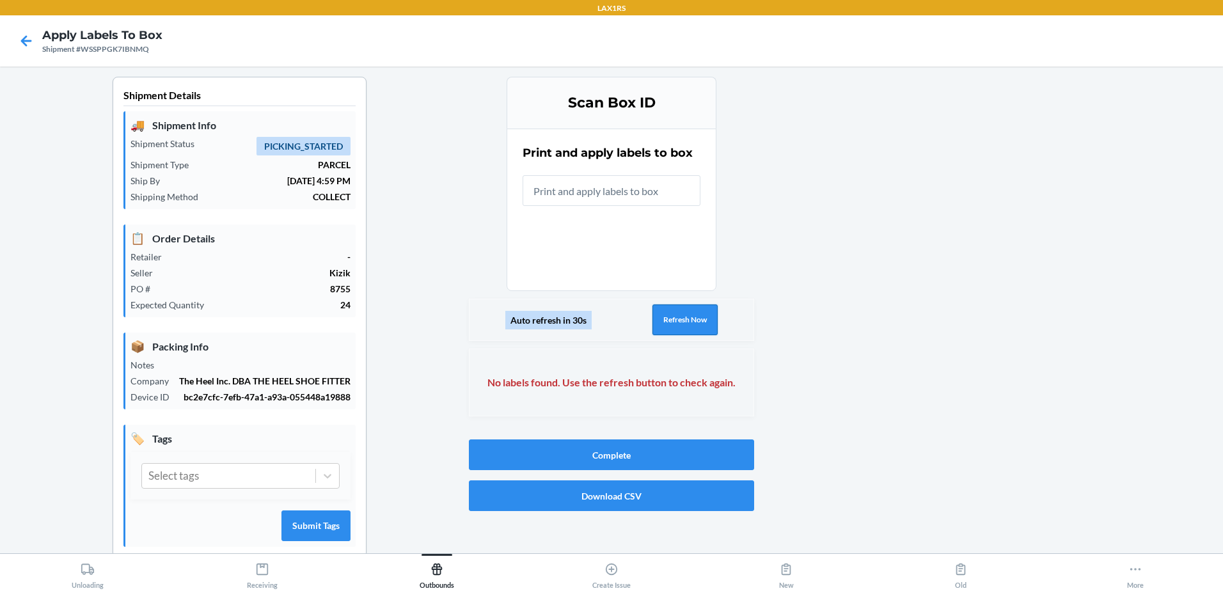
click at [660, 320] on button "Refresh Now" at bounding box center [684, 319] width 65 height 31
click at [658, 324] on button "Refresh Now" at bounding box center [684, 319] width 65 height 31
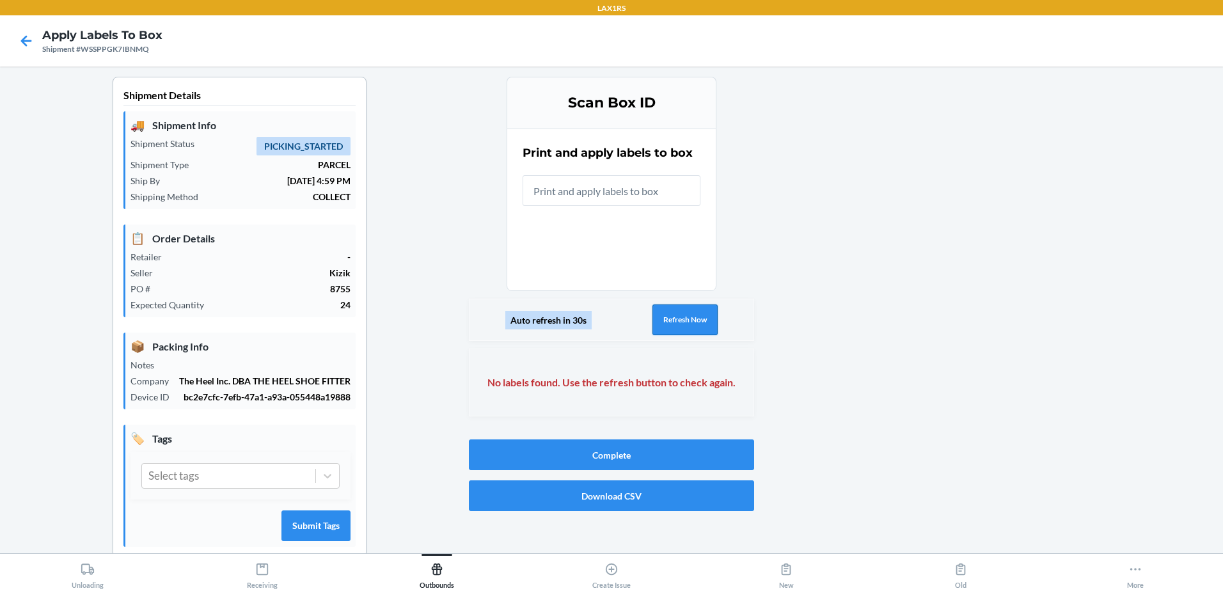
click at [658, 324] on button "Refresh Now" at bounding box center [684, 319] width 65 height 31
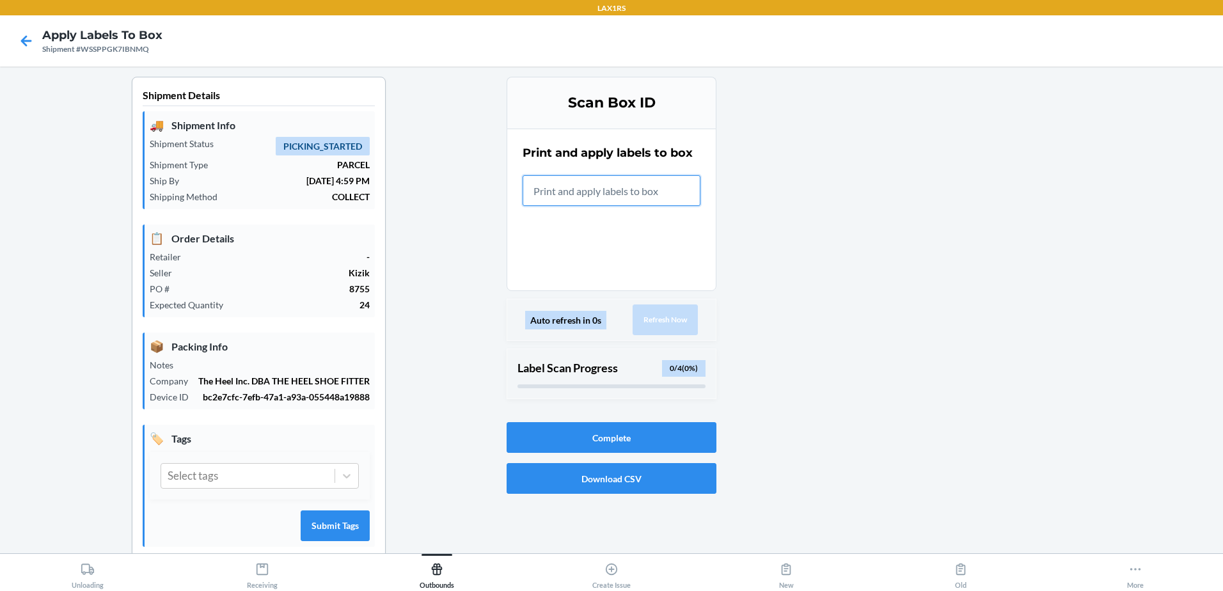
click at [543, 190] on input "text" at bounding box center [612, 190] width 178 height 31
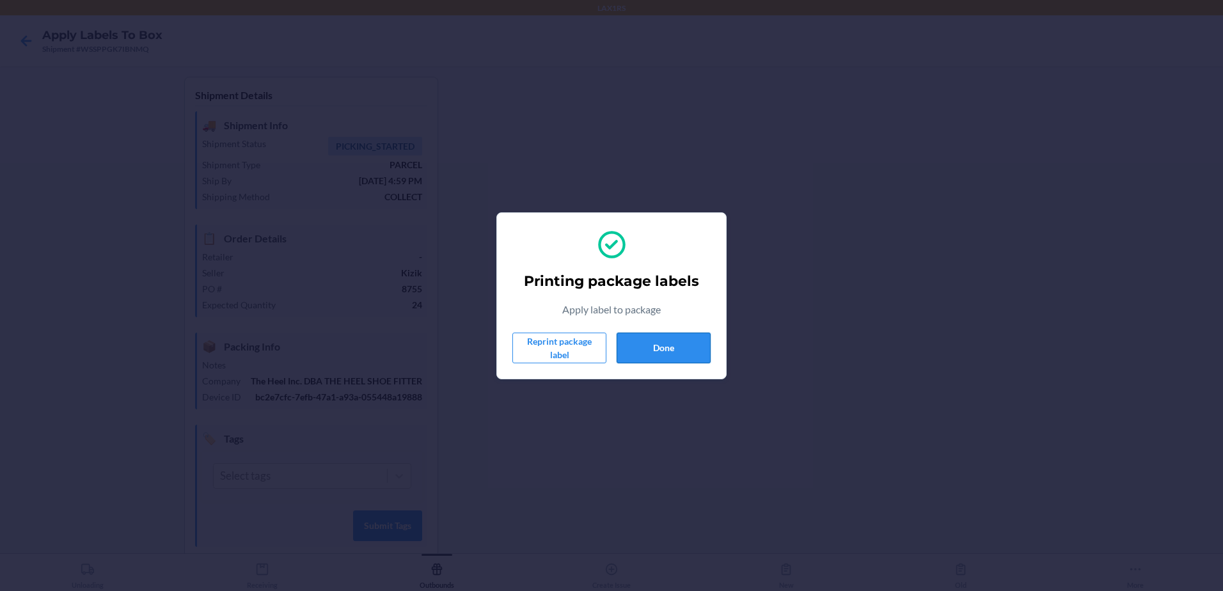
click at [667, 345] on button "Done" at bounding box center [664, 348] width 94 height 31
click at [654, 354] on button "Done" at bounding box center [664, 348] width 94 height 31
click at [655, 340] on button "Done" at bounding box center [664, 348] width 94 height 31
drag, startPoint x: 640, startPoint y: 329, endPoint x: 647, endPoint y: 349, distance: 20.8
click at [642, 336] on div "Printing package labels Apply label to package Reprint package label Done" at bounding box center [611, 295] width 198 height 145
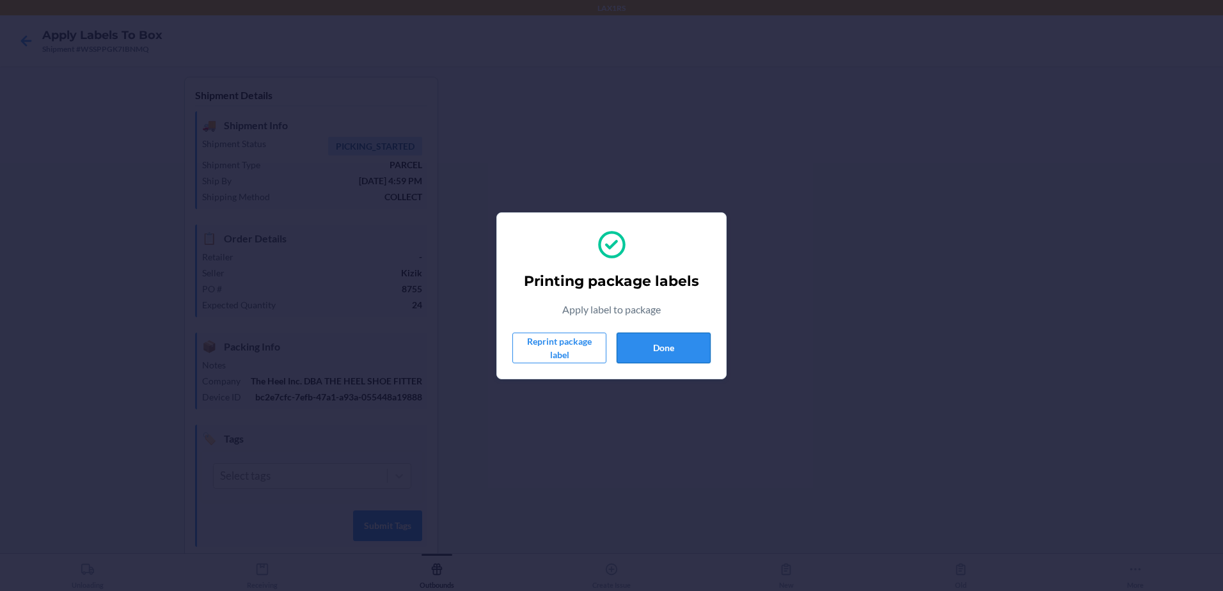
click at [647, 349] on button "Done" at bounding box center [664, 348] width 94 height 31
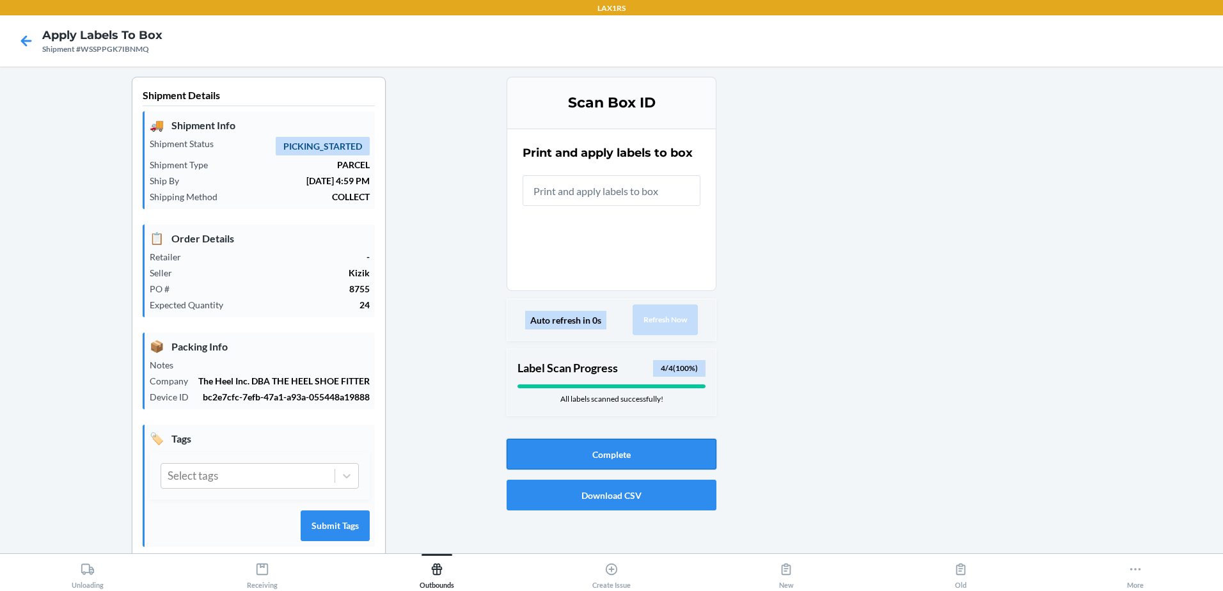
click at [635, 450] on button "Complete" at bounding box center [612, 454] width 210 height 31
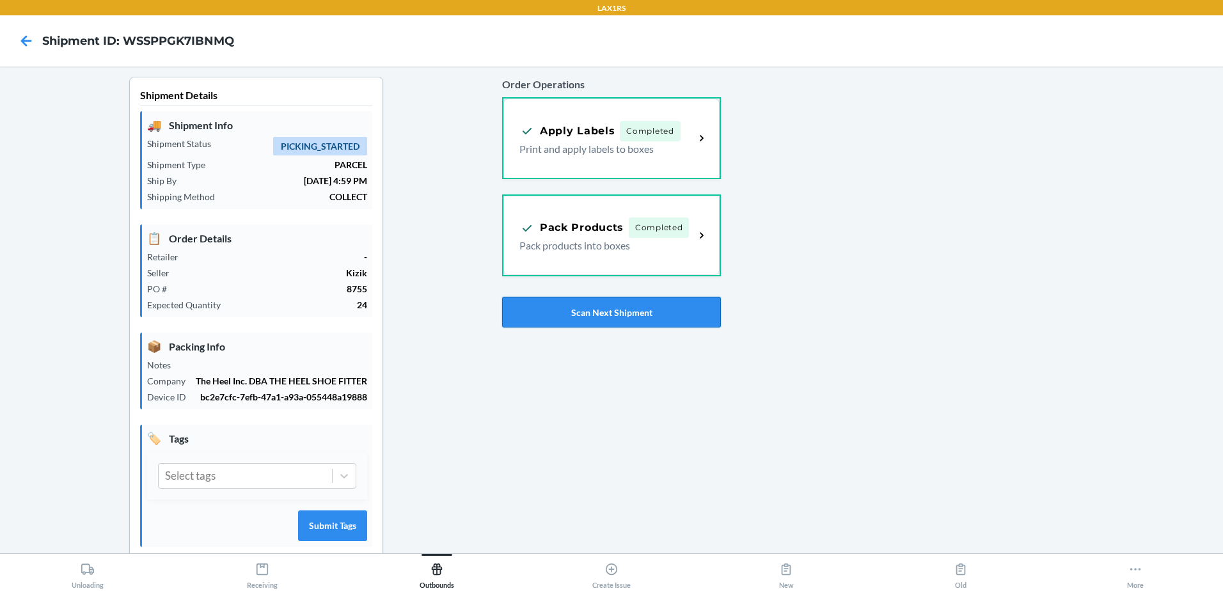
click at [589, 316] on button "Scan Next Shipment" at bounding box center [611, 312] width 219 height 31
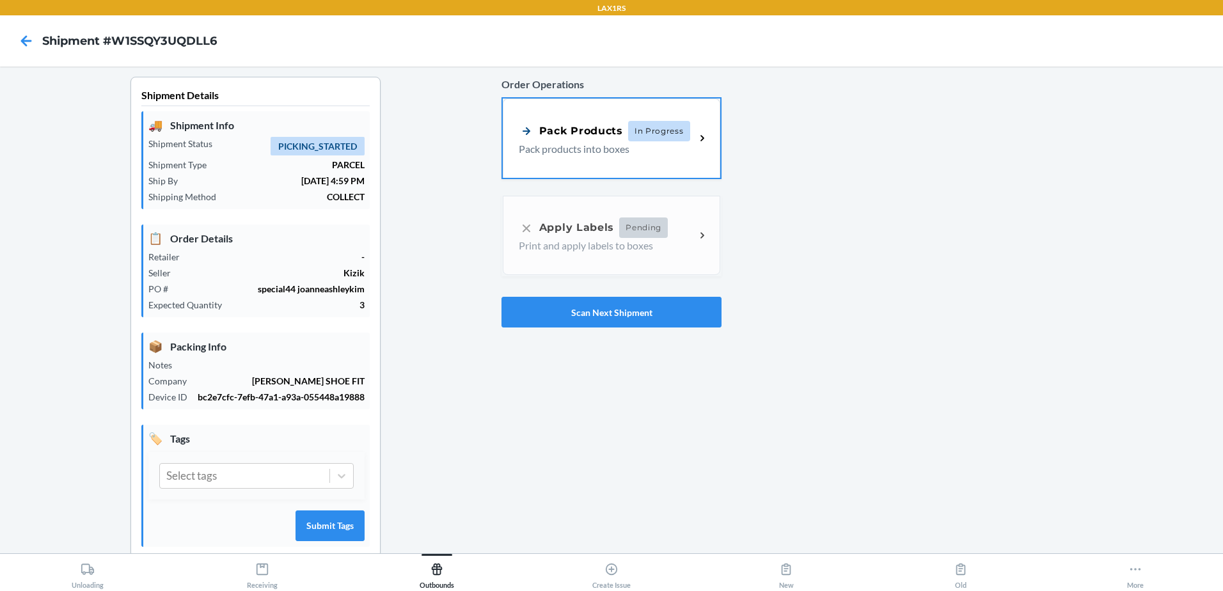
click at [695, 134] on icon at bounding box center [702, 138] width 15 height 15
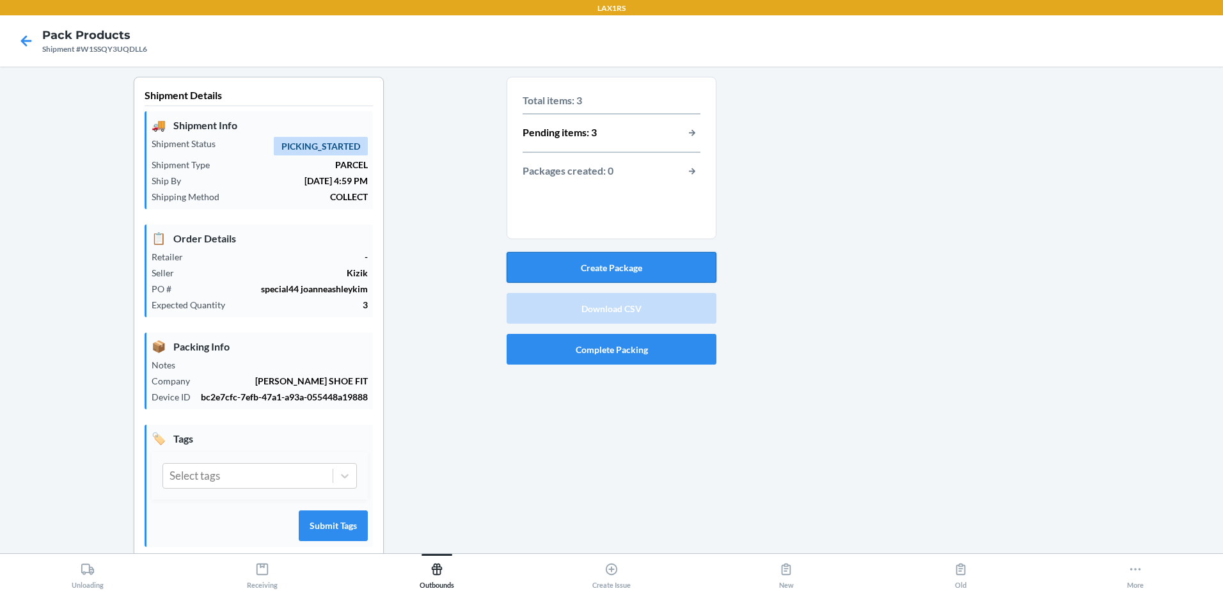
click at [638, 260] on button "Create Package" at bounding box center [612, 267] width 210 height 31
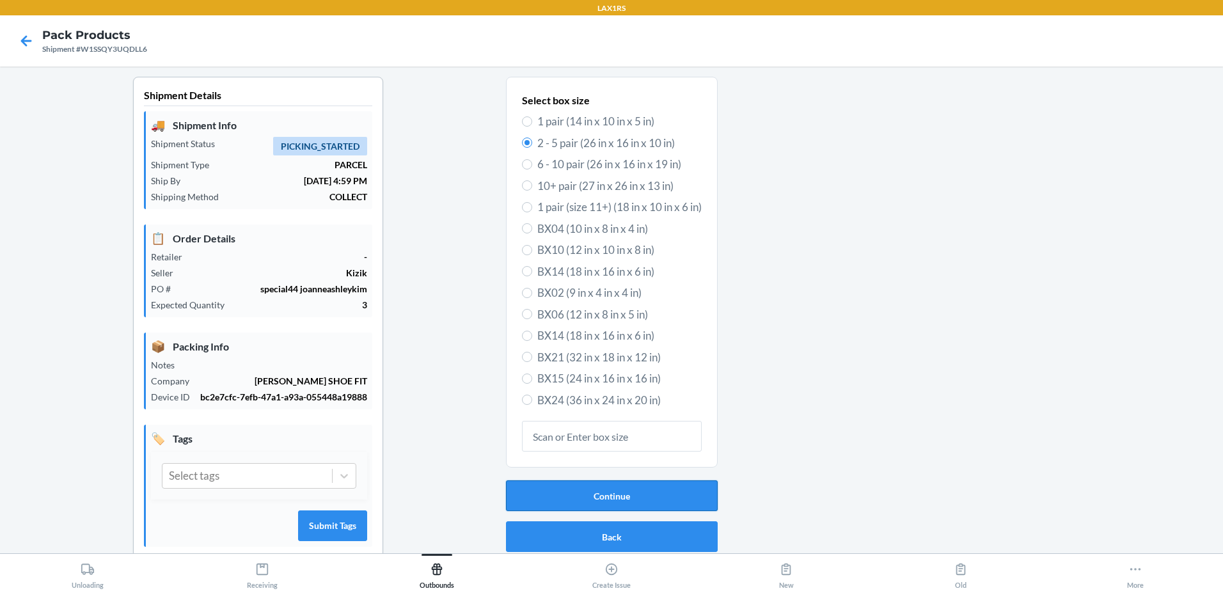
click at [615, 492] on button "Continue" at bounding box center [612, 495] width 212 height 31
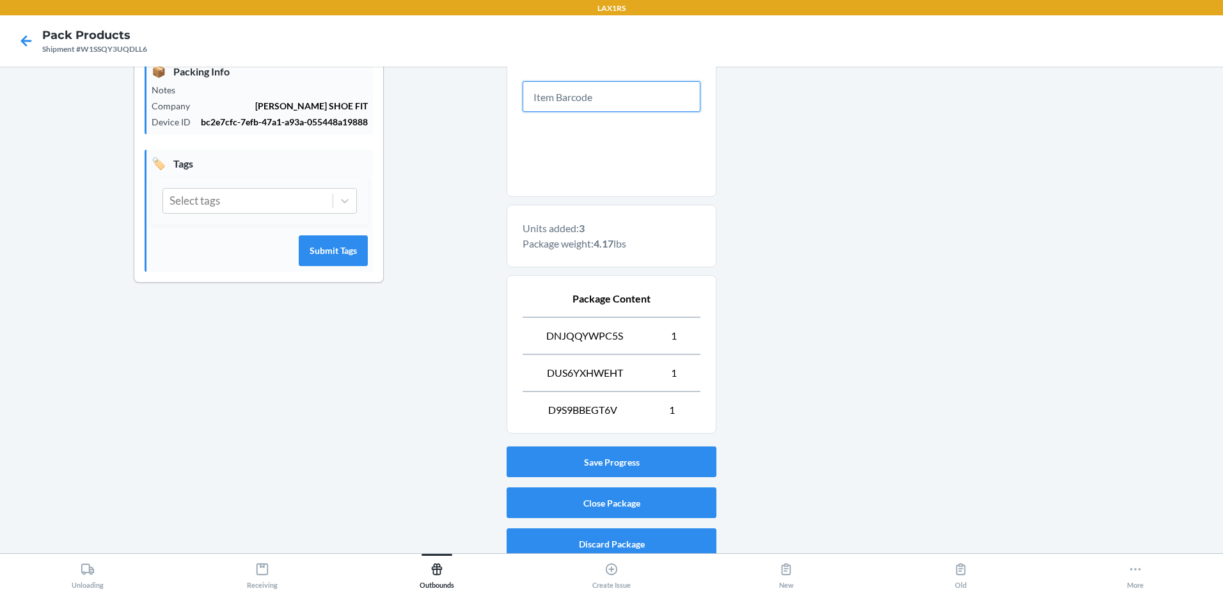
scroll to position [286, 0]
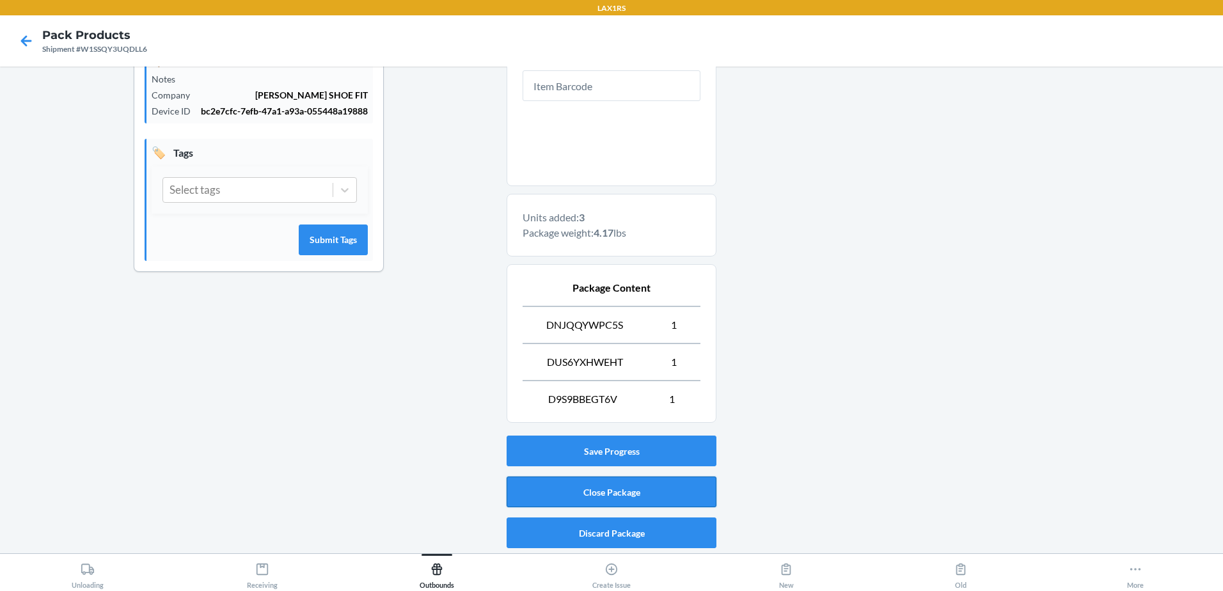
click at [624, 486] on button "Close Package" at bounding box center [612, 492] width 210 height 31
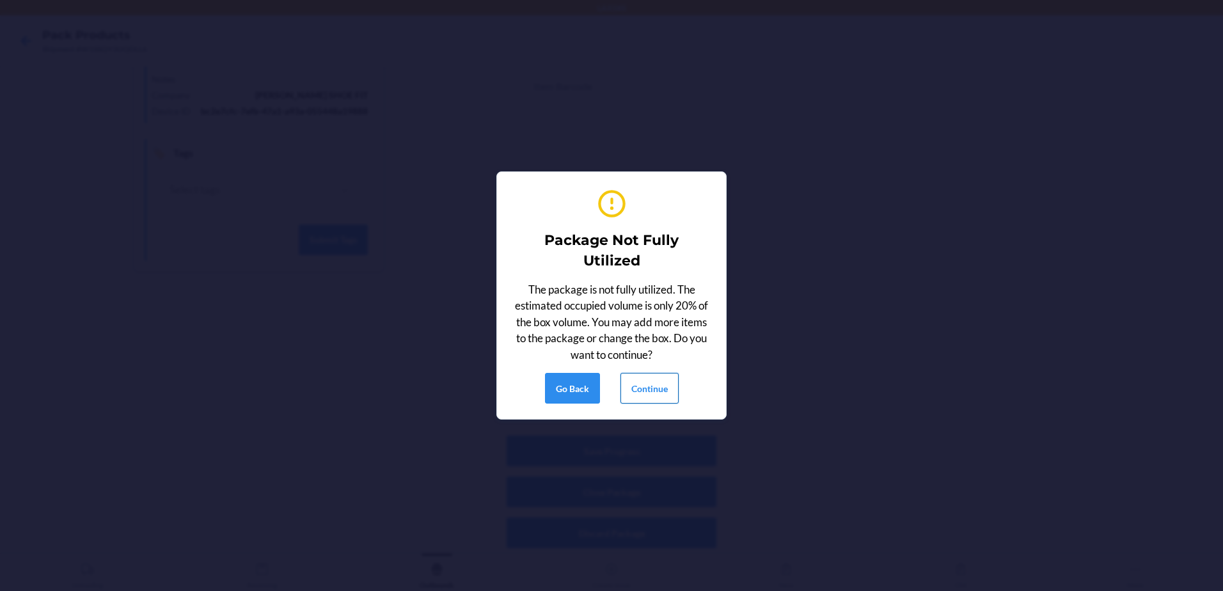
click at [646, 385] on button "Continue" at bounding box center [650, 388] width 58 height 31
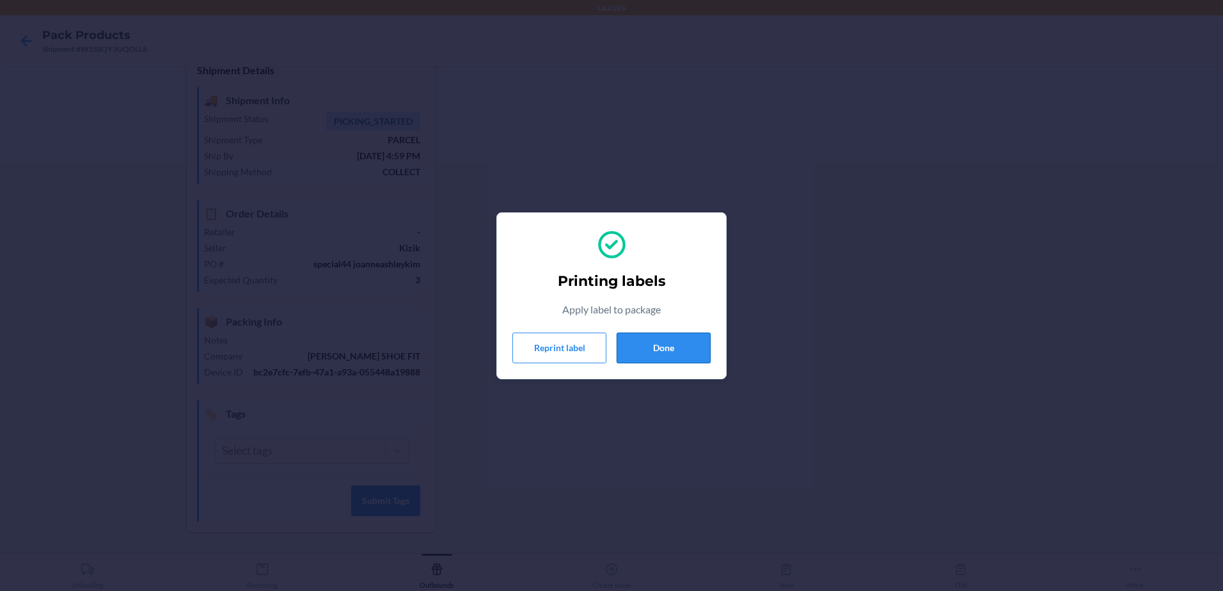
click at [667, 338] on button "Done" at bounding box center [664, 348] width 94 height 31
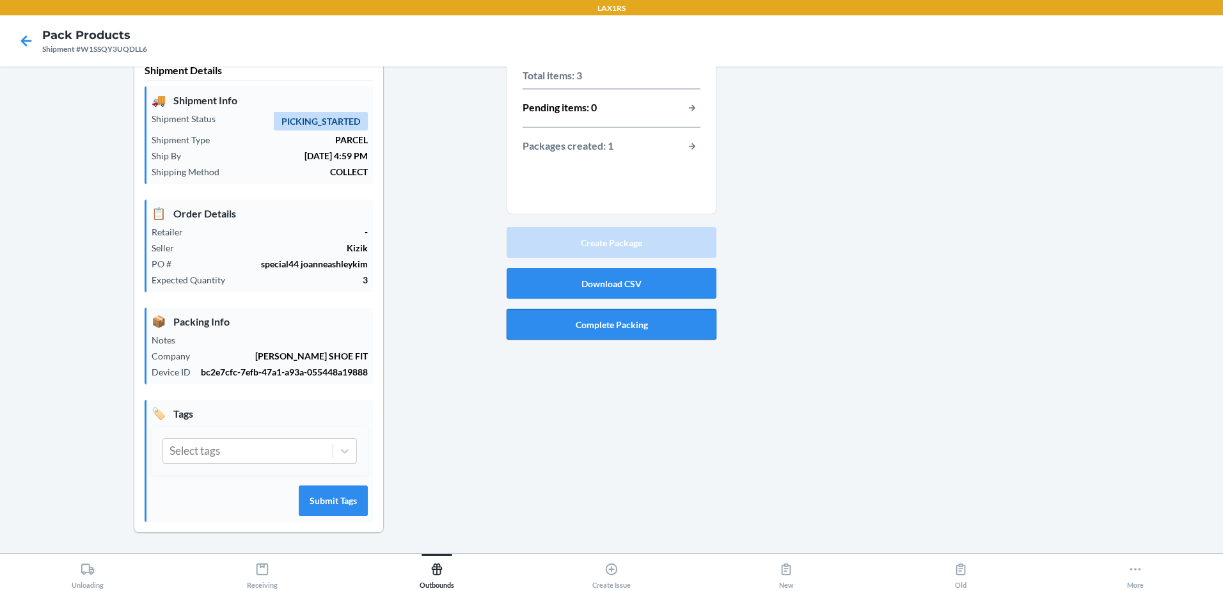
click at [604, 321] on button "Complete Packing" at bounding box center [612, 324] width 210 height 31
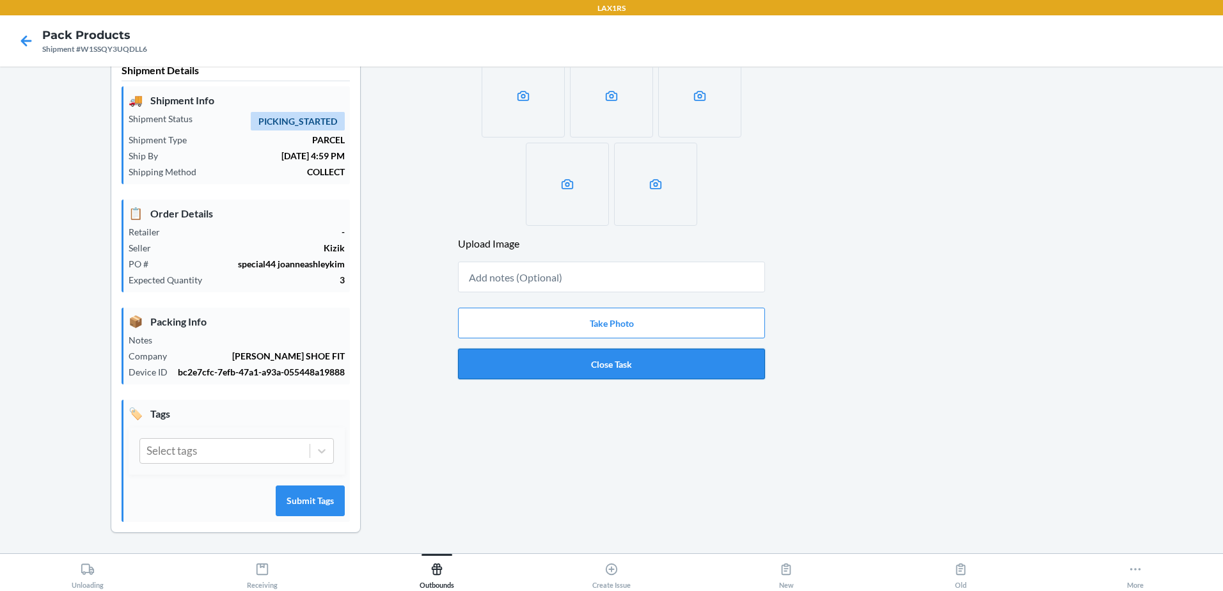
click at [618, 367] on button "Close Task" at bounding box center [611, 364] width 307 height 31
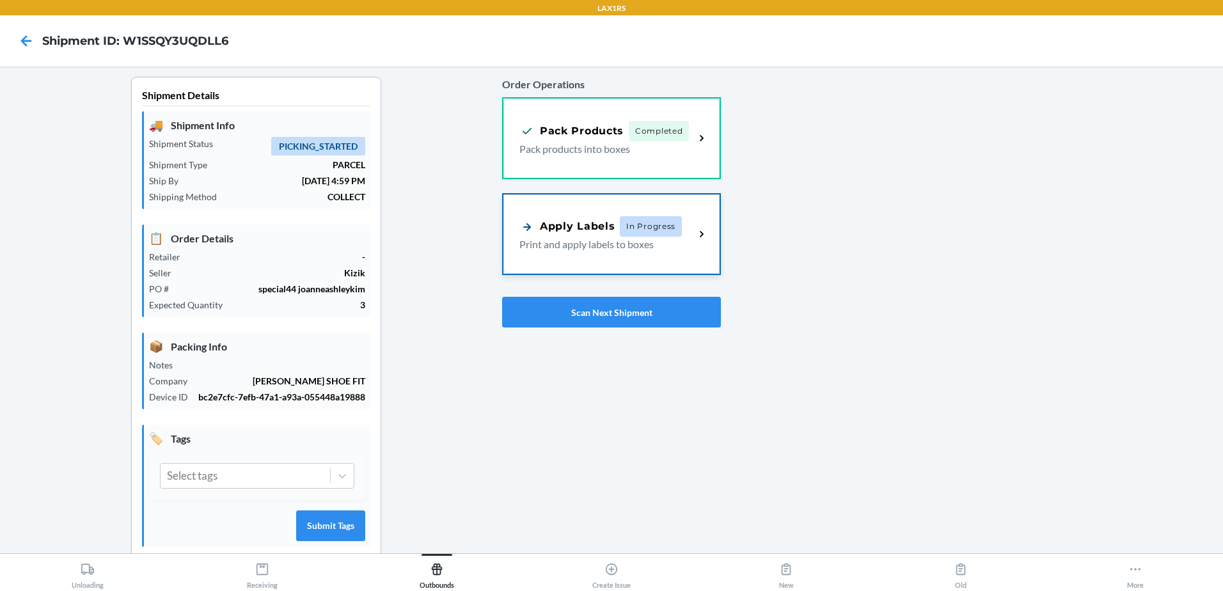
click at [624, 249] on p "Print and apply labels to boxes" at bounding box center [601, 244] width 165 height 15
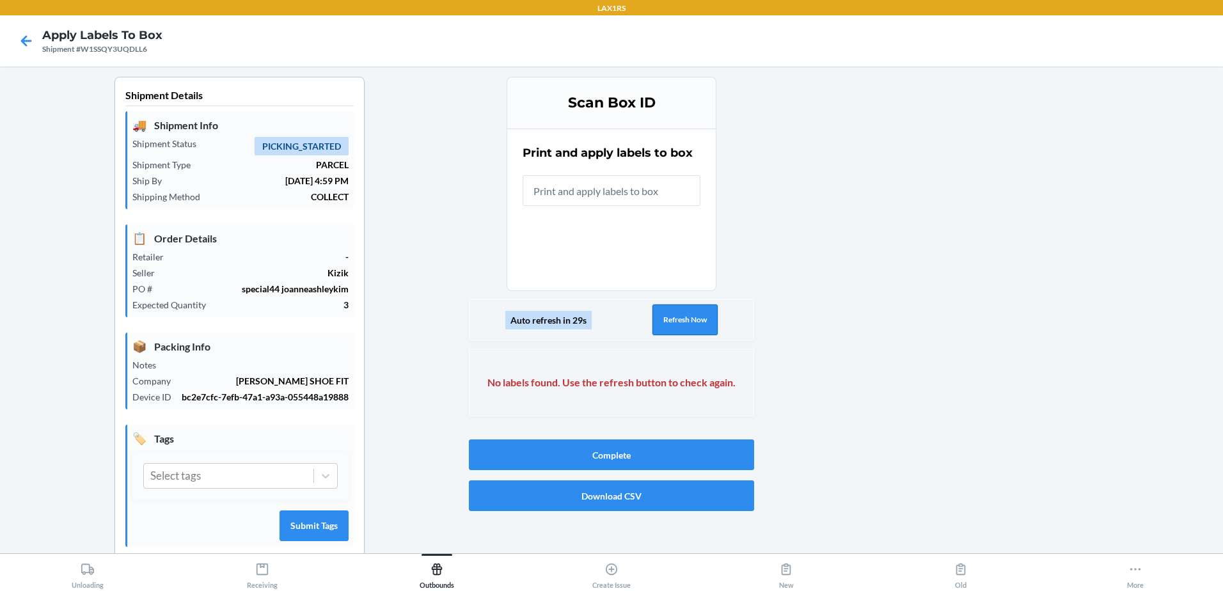
click at [700, 314] on button "Refresh Now" at bounding box center [684, 319] width 65 height 31
click at [659, 315] on button "Refresh Now" at bounding box center [684, 319] width 65 height 31
click at [660, 315] on button "Refresh Now" at bounding box center [684, 319] width 65 height 31
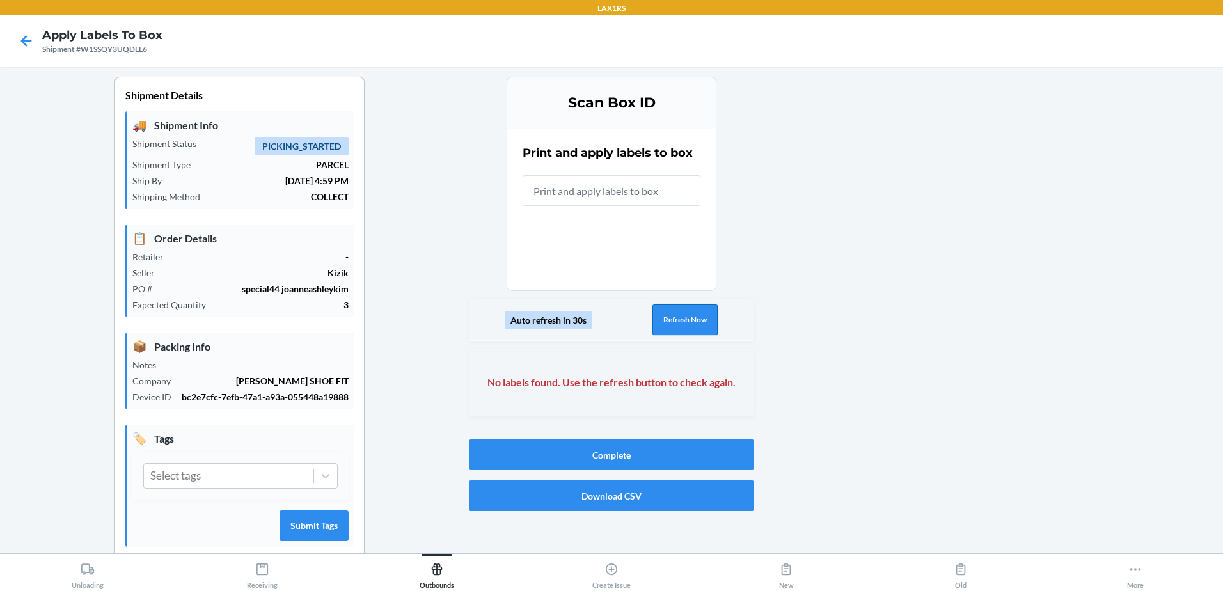
click at [660, 315] on button "Refresh Now" at bounding box center [684, 319] width 65 height 31
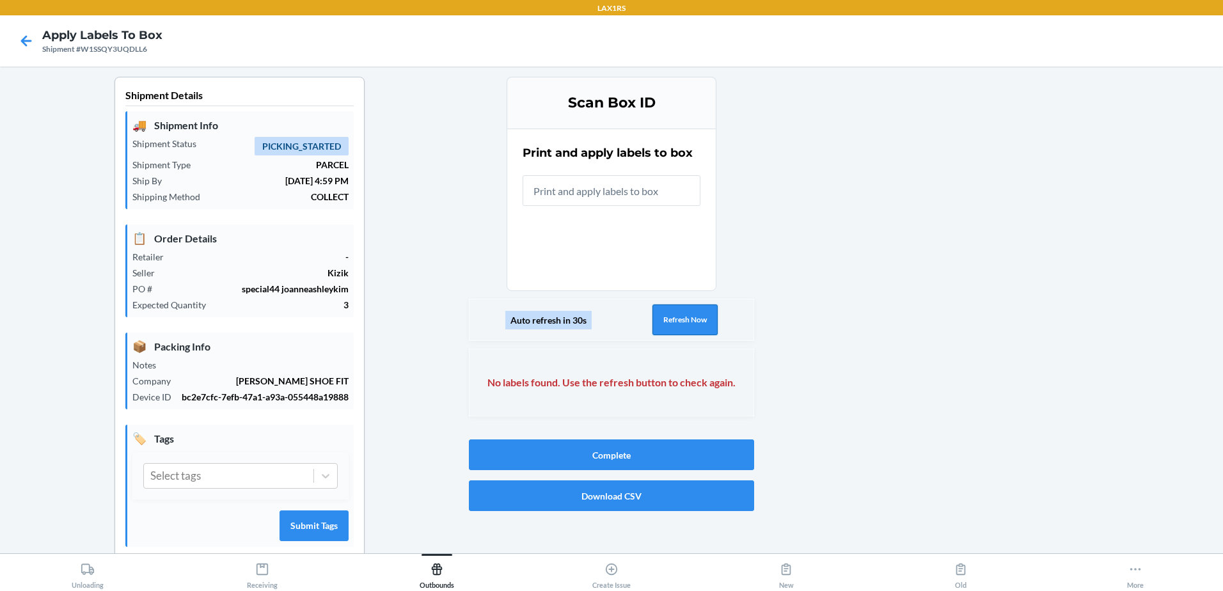
click at [660, 315] on button "Refresh Now" at bounding box center [684, 319] width 65 height 31
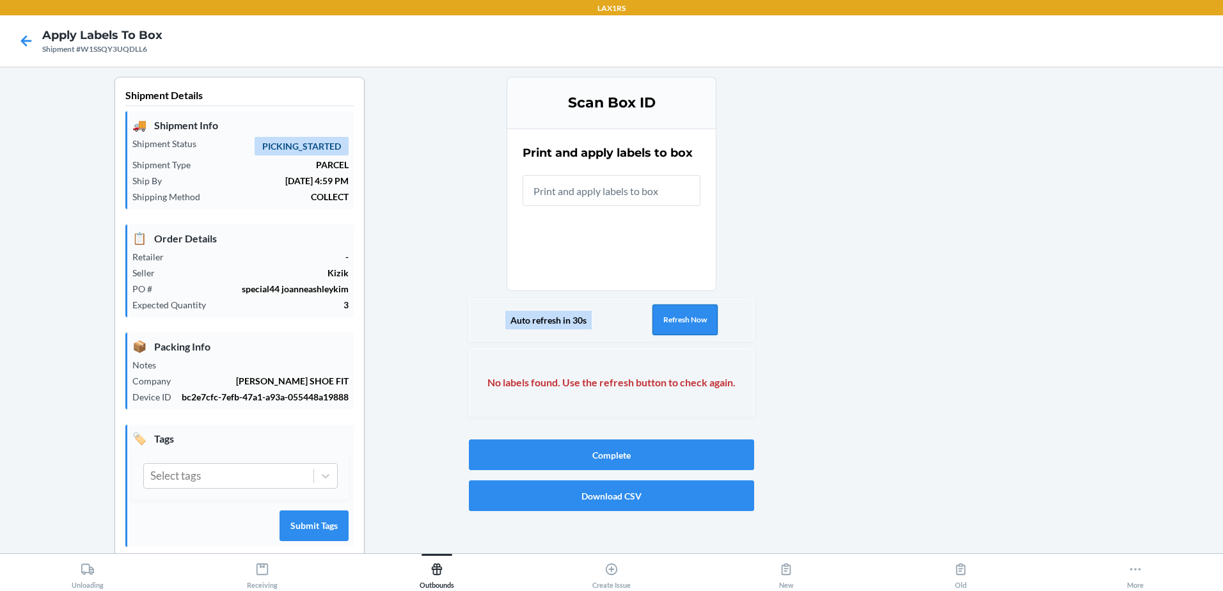
click at [660, 315] on button "Refresh Now" at bounding box center [684, 319] width 65 height 31
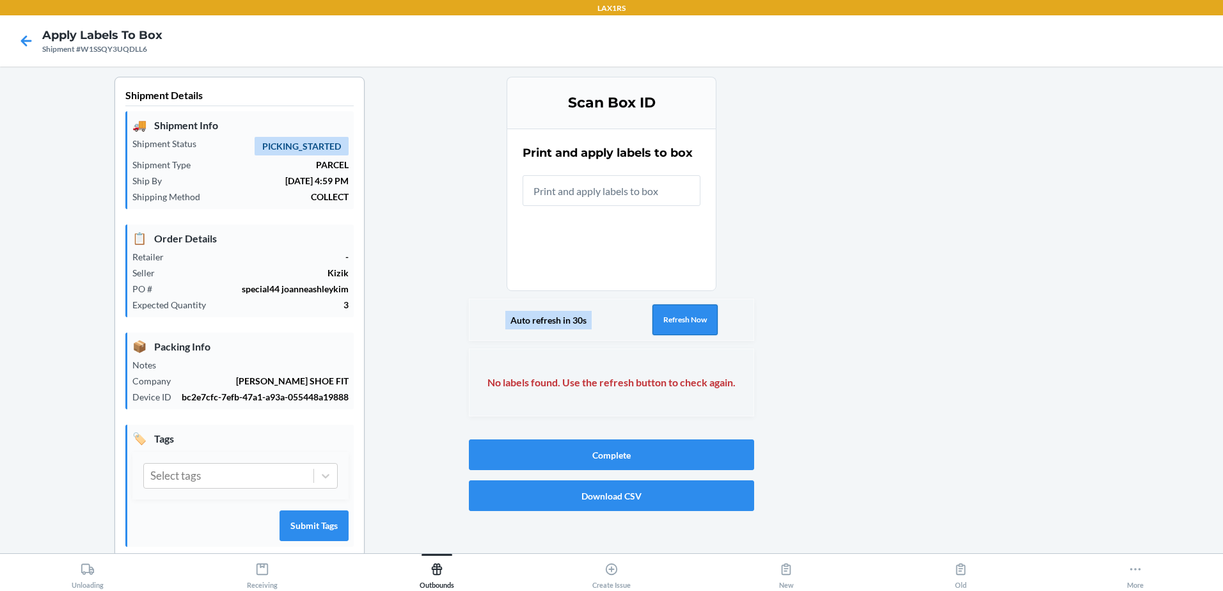
click at [660, 315] on button "Refresh Now" at bounding box center [684, 319] width 65 height 31
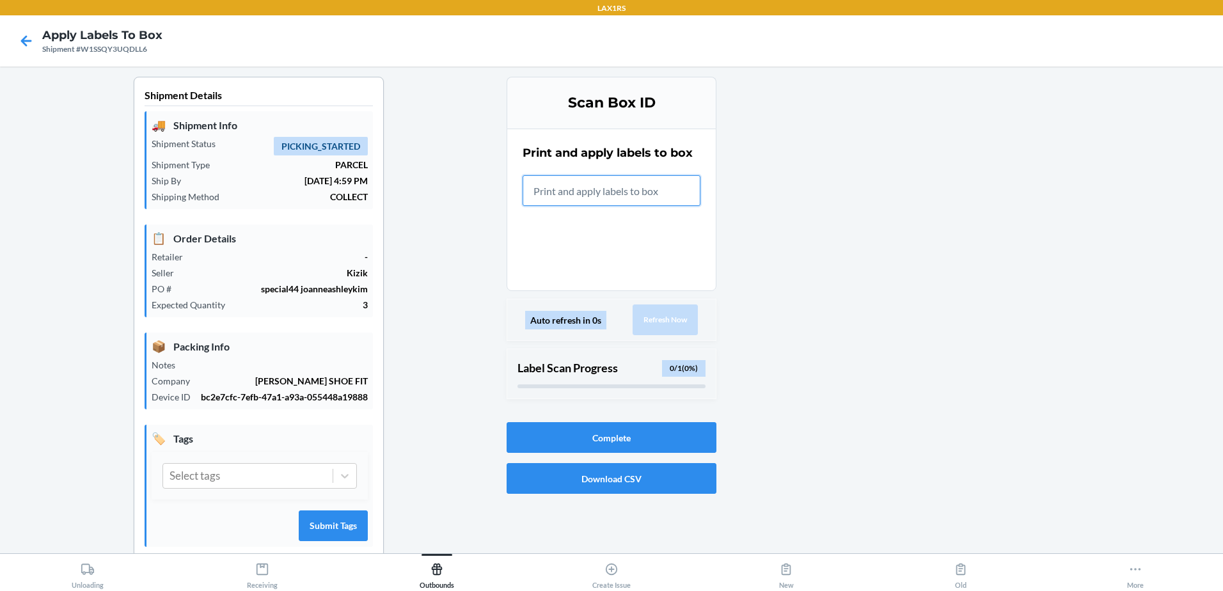
click at [574, 184] on input "text" at bounding box center [612, 190] width 178 height 31
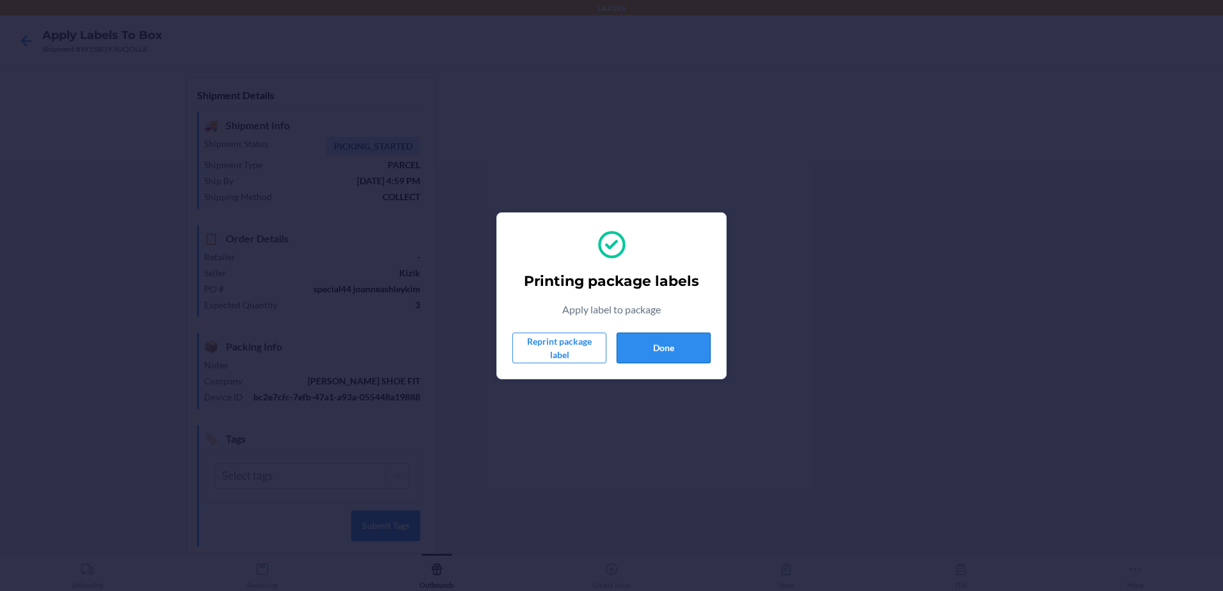
click at [678, 342] on button "Done" at bounding box center [664, 348] width 94 height 31
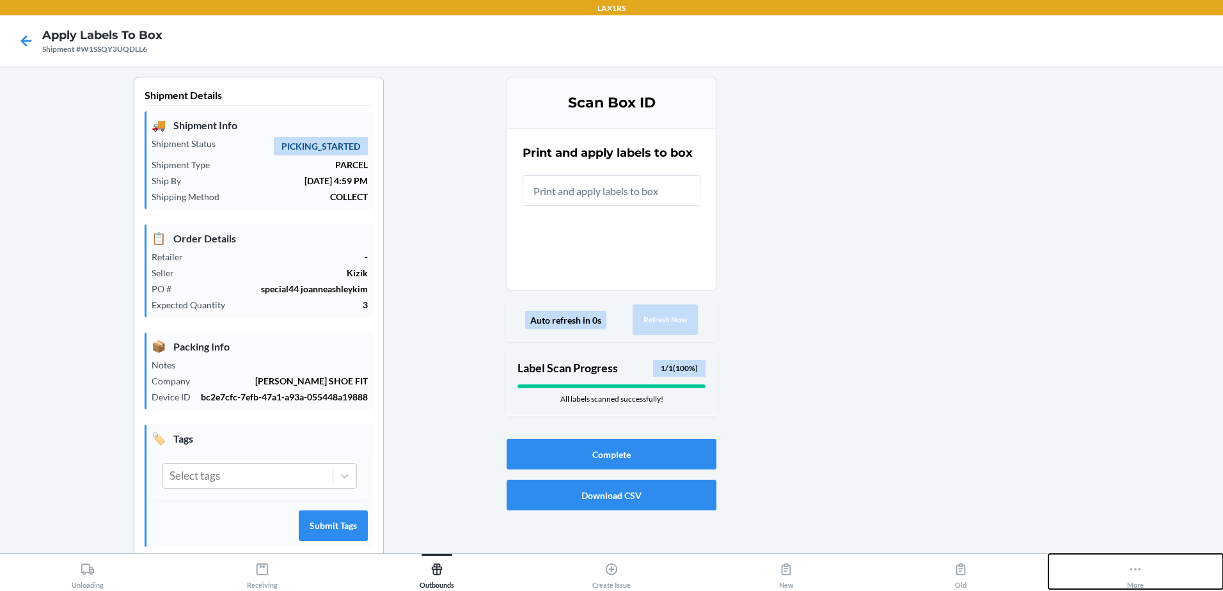
click at [1139, 573] on icon at bounding box center [1135, 569] width 14 height 14
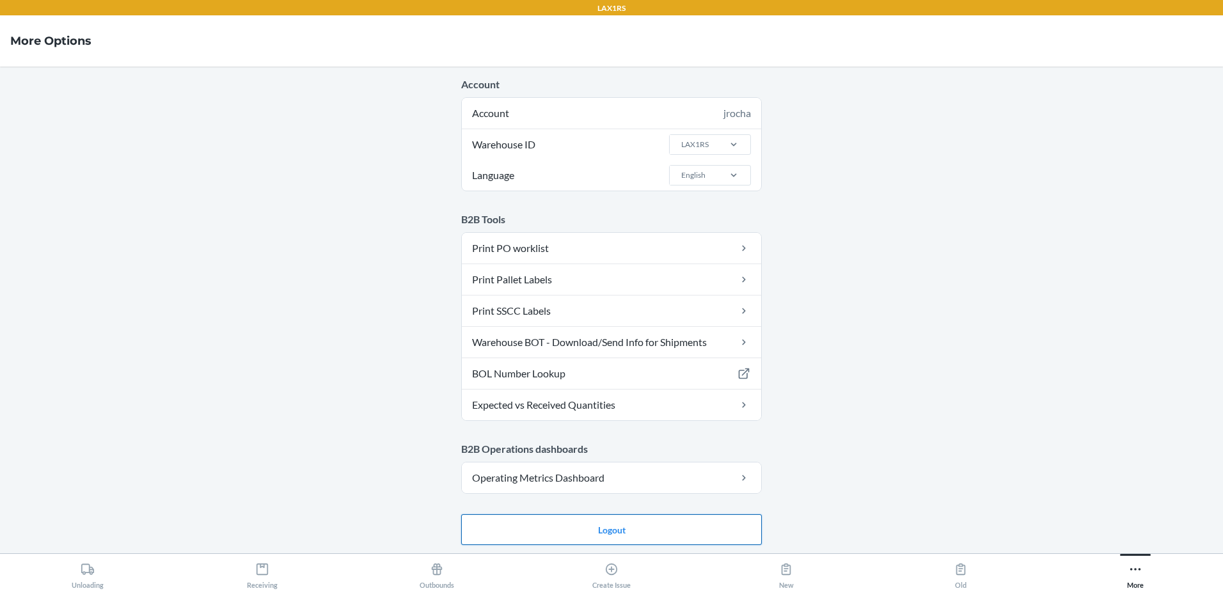
click at [612, 535] on button "Logout" at bounding box center [611, 529] width 301 height 31
